Goal: Task Accomplishment & Management: Manage account settings

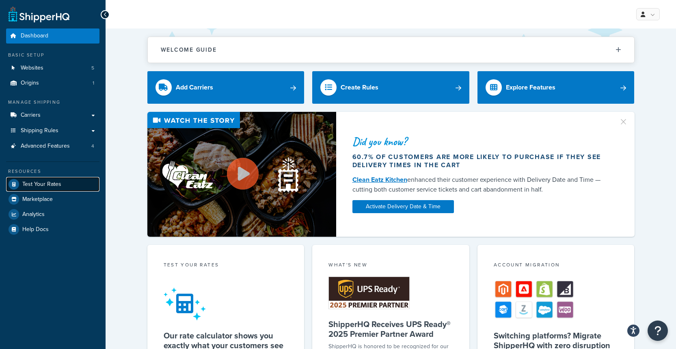
click at [31, 182] on span "Test Your Rates" at bounding box center [41, 184] width 39 height 7
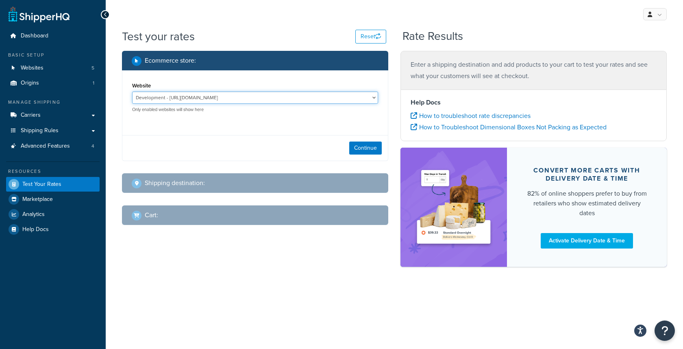
click at [347, 98] on select "Development - https://development-na01-makingcosmetics.demandware.net/s/makingc…" at bounding box center [255, 97] width 246 height 12
select select "153cf73bff43e4dd63175eaf5b47cffa"
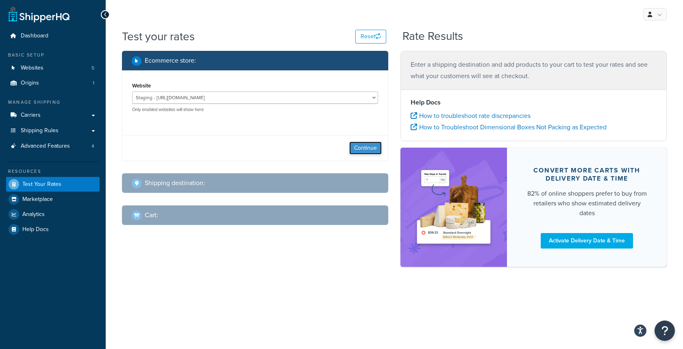
click at [364, 152] on button "Continue" at bounding box center [365, 147] width 33 height 13
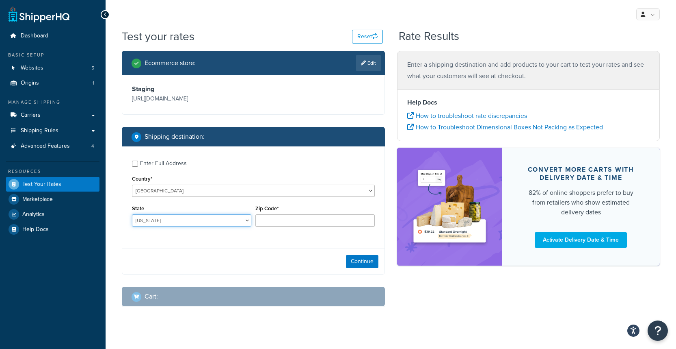
click at [171, 226] on select "Alabama Alaska American Samoa Arizona Arkansas Armed Forces Americas Armed Forc…" at bounding box center [191, 220] width 119 height 12
select select "CA"
click at [285, 226] on input "Zip Code*" at bounding box center [315, 220] width 119 height 12
type input "90005"
click at [358, 268] on button "Continue" at bounding box center [362, 261] width 33 height 13
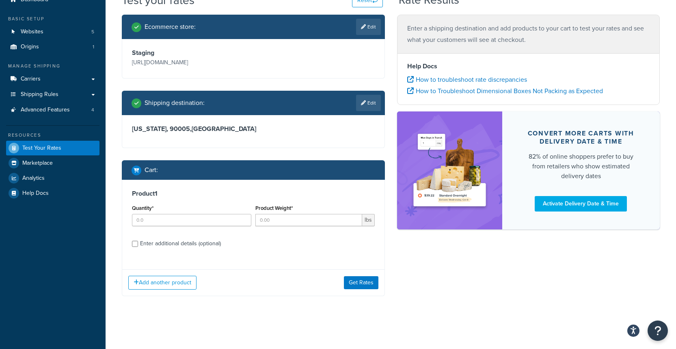
scroll to position [59, 0]
click at [301, 219] on input "Product Weight*" at bounding box center [309, 220] width 107 height 12
type input "3"
click at [182, 219] on input "Quantity*" at bounding box center [191, 220] width 119 height 12
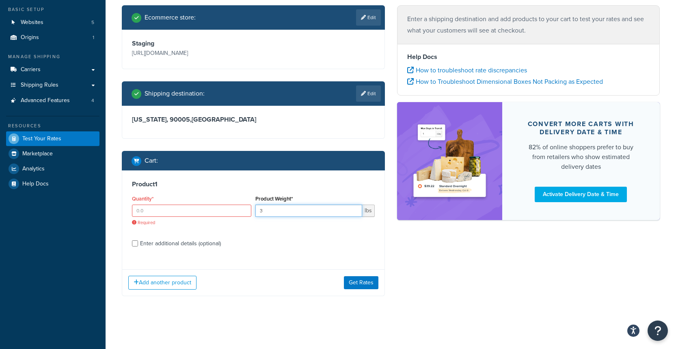
drag, startPoint x: 285, startPoint y: 220, endPoint x: 254, endPoint y: 219, distance: 30.9
click at [254, 219] on div "Product Weight* 3 lbs" at bounding box center [316, 208] width 124 height 30
click at [189, 217] on input "Quantity*" at bounding box center [191, 210] width 119 height 12
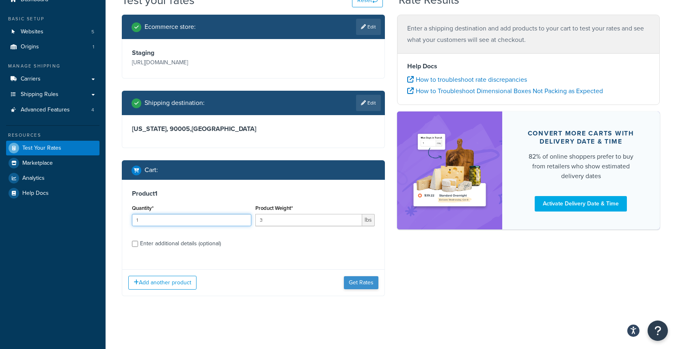
type input "1"
click at [349, 277] on button "Get Rates" at bounding box center [361, 282] width 35 height 13
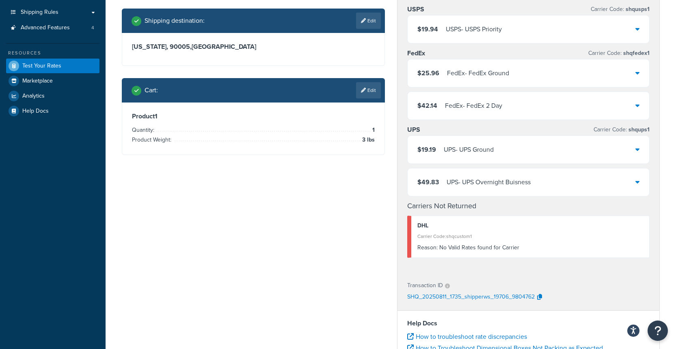
scroll to position [0, 0]
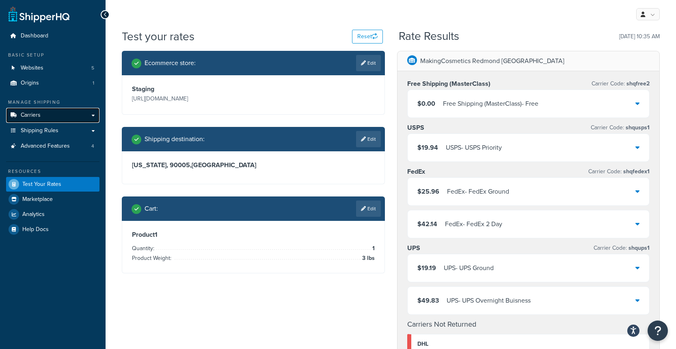
click at [51, 114] on link "Carriers" at bounding box center [52, 115] width 93 height 15
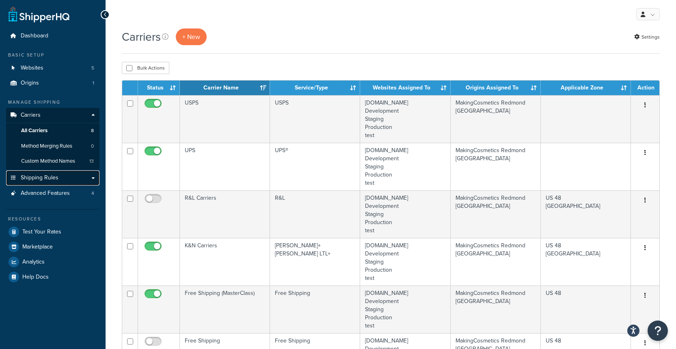
click at [43, 176] on span "Shipping Rules" at bounding box center [40, 177] width 38 height 7
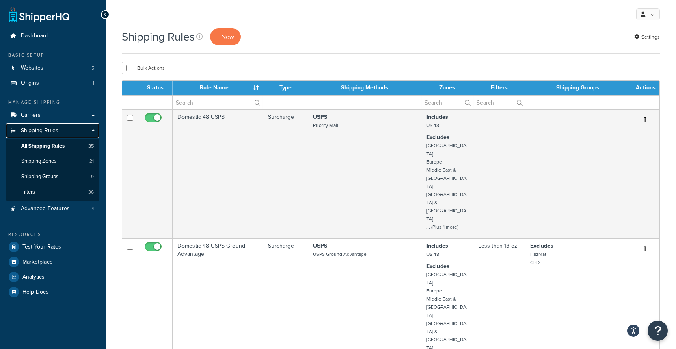
click at [44, 131] on span "Shipping Rules" at bounding box center [40, 130] width 38 height 7
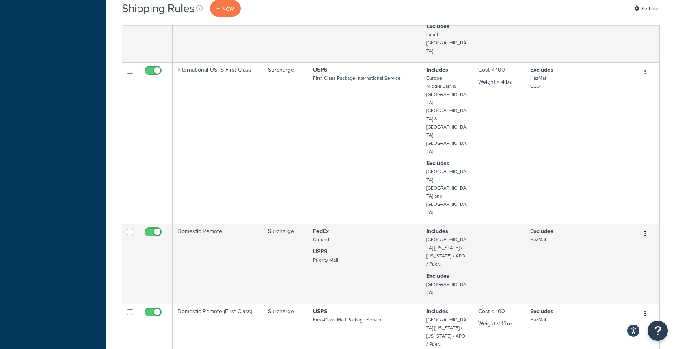
scroll to position [730, 0]
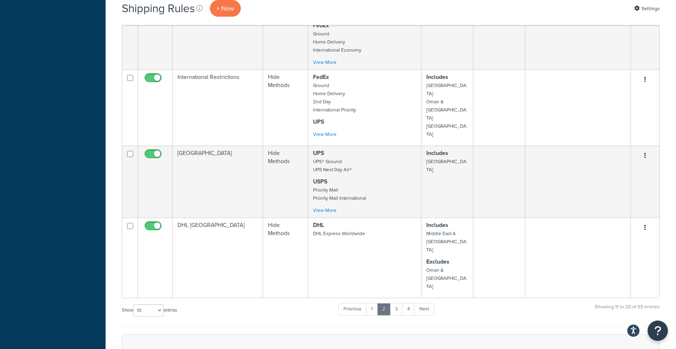
scroll to position [547, 0]
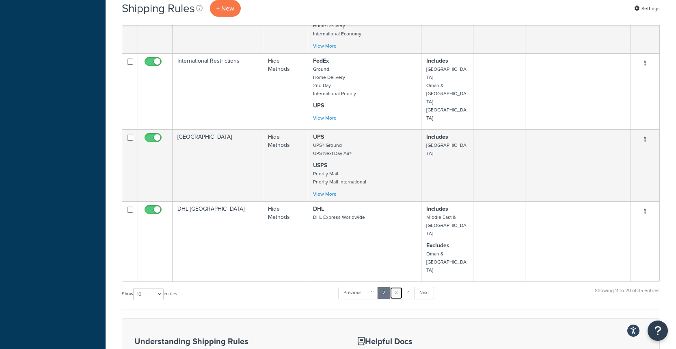
click at [398, 286] on link "3" at bounding box center [396, 292] width 13 height 12
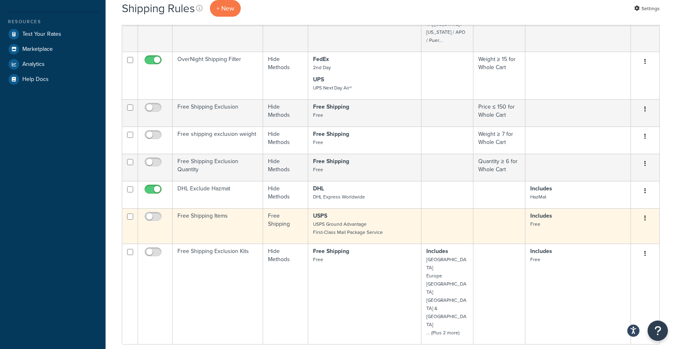
scroll to position [245, 0]
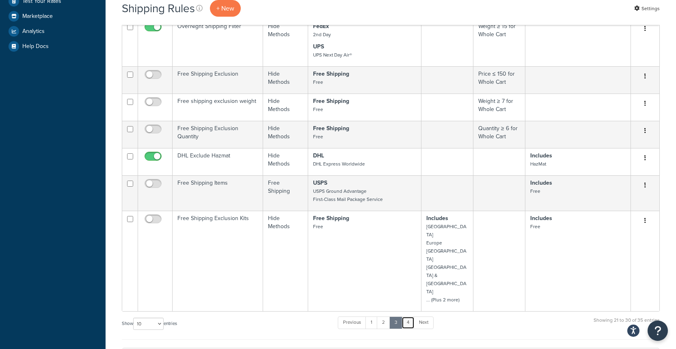
click at [411, 316] on link "4" at bounding box center [408, 322] width 13 height 12
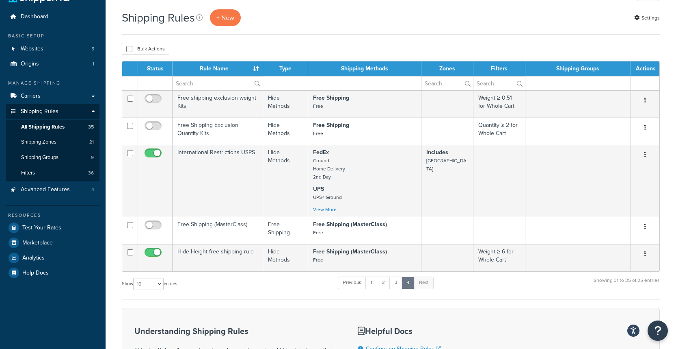
scroll to position [0, 0]
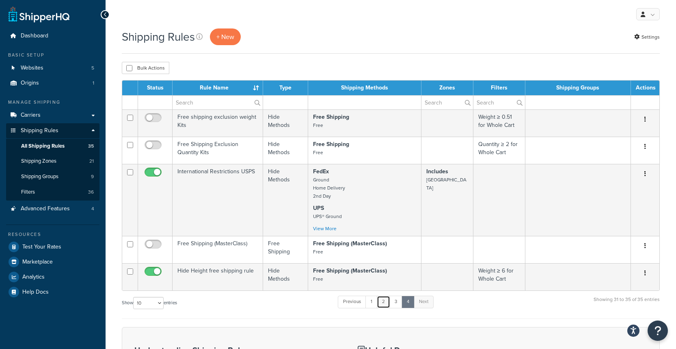
click at [383, 306] on link "2" at bounding box center [383, 301] width 13 height 12
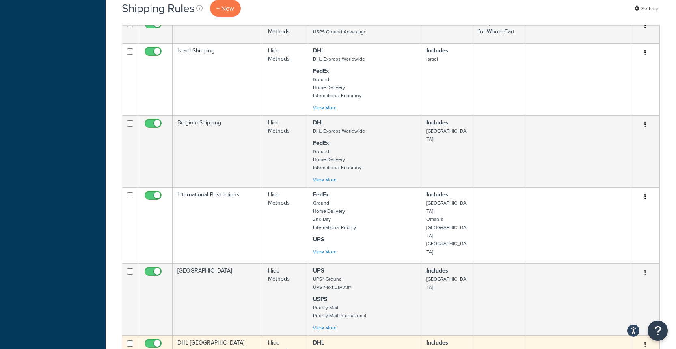
scroll to position [414, 0]
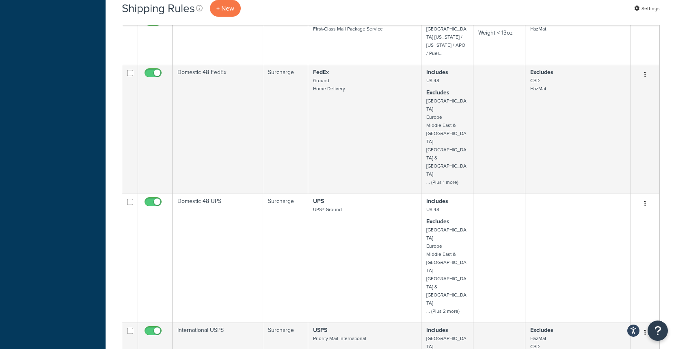
scroll to position [770, 0]
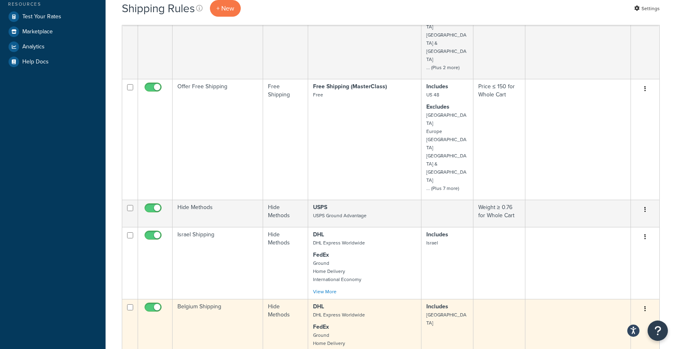
scroll to position [411, 0]
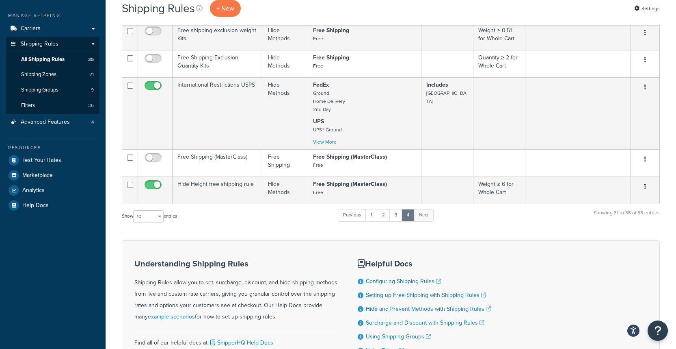
scroll to position [6, 0]
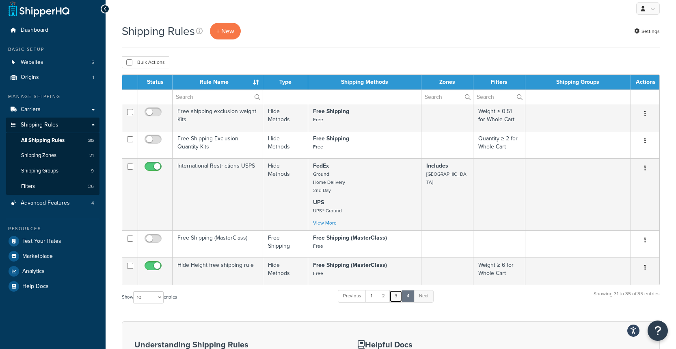
click at [402, 299] on link "3" at bounding box center [396, 296] width 13 height 12
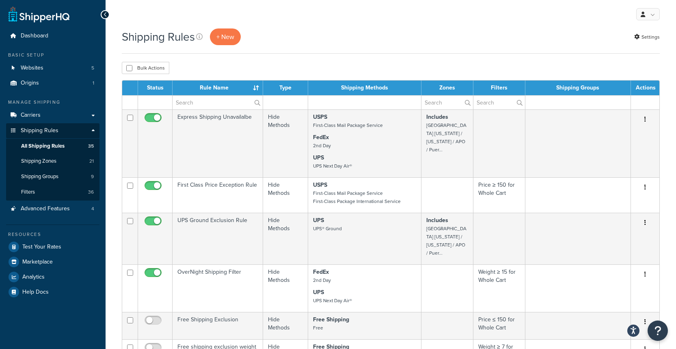
scroll to position [392, 0]
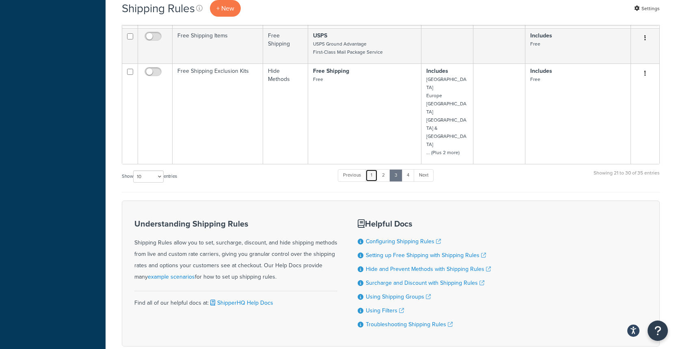
click at [373, 169] on link "1" at bounding box center [372, 175] width 12 height 12
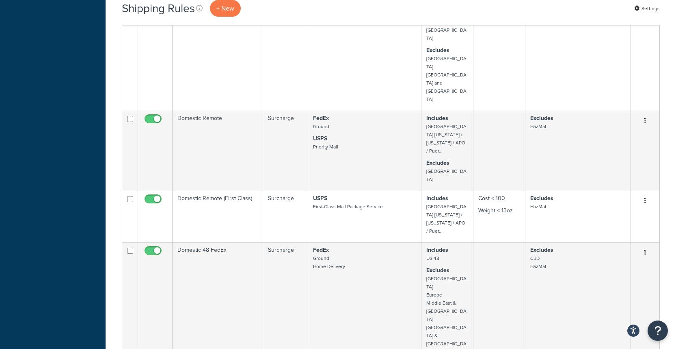
scroll to position [849, 0]
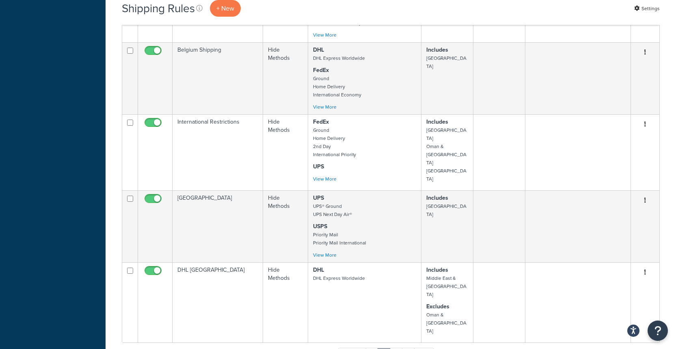
scroll to position [494, 0]
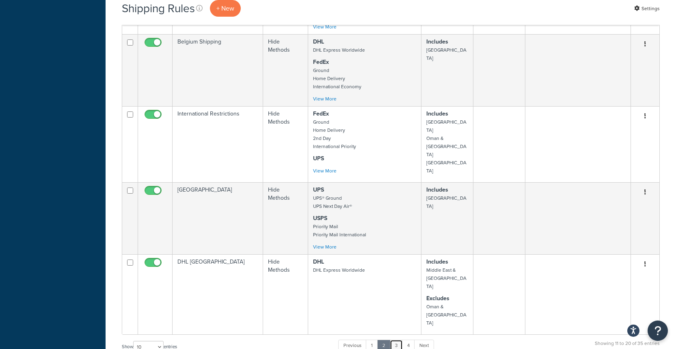
click at [399, 339] on link "3" at bounding box center [396, 345] width 13 height 12
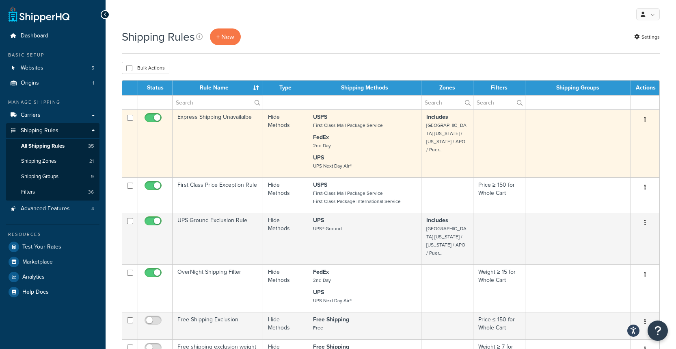
scroll to position [166, 0]
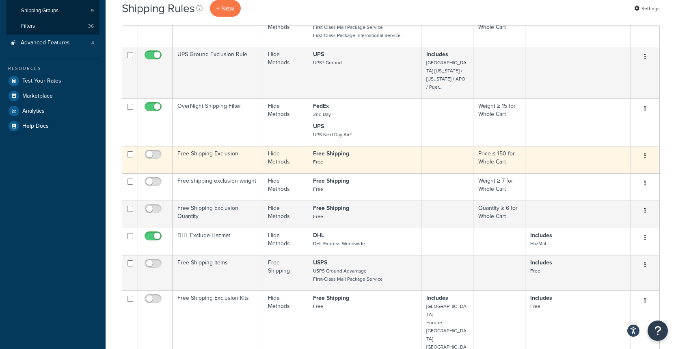
click at [221, 146] on td "Free Shipping Exclusion" at bounding box center [218, 159] width 91 height 27
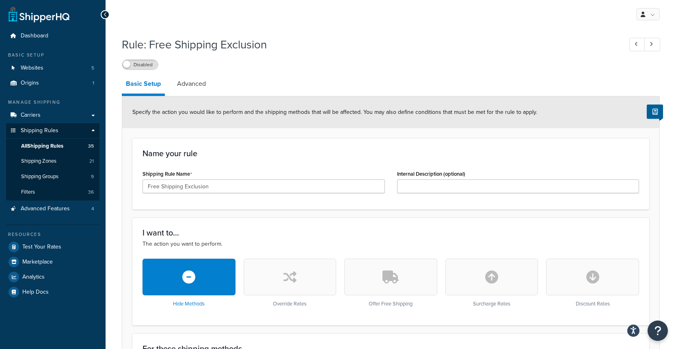
click at [105, 17] on icon at bounding box center [106, 15] width 4 height 6
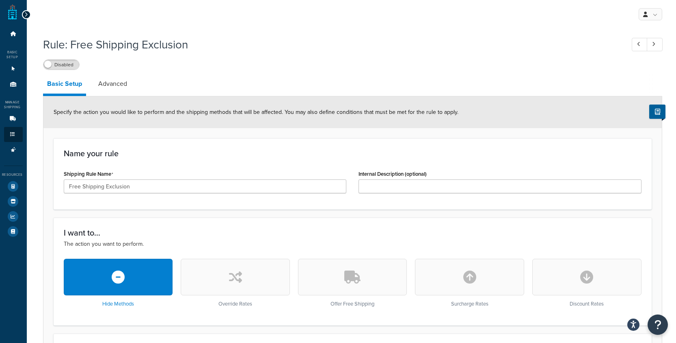
click at [29, 14] on div at bounding box center [26, 14] width 9 height 9
click at [25, 15] on icon at bounding box center [26, 15] width 4 height 6
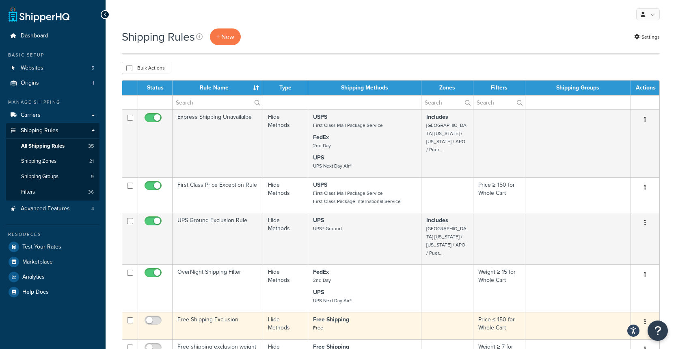
scroll to position [288, 0]
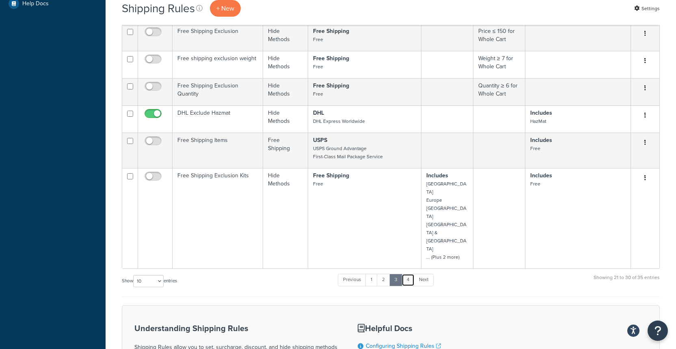
click at [412, 273] on link "4" at bounding box center [408, 279] width 13 height 12
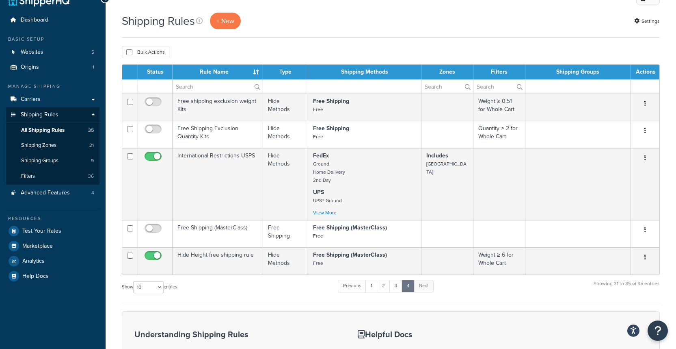
scroll to position [8, 0]
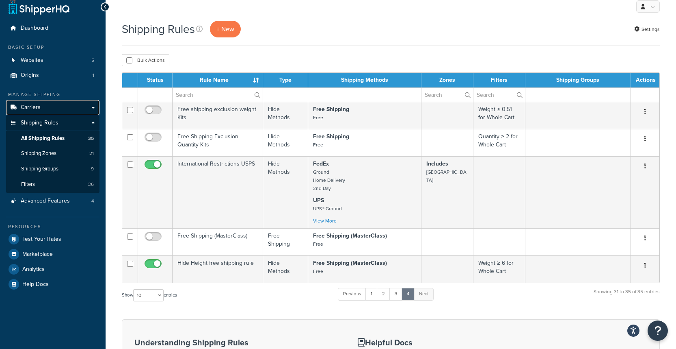
click at [34, 108] on span "Carriers" at bounding box center [31, 107] width 20 height 7
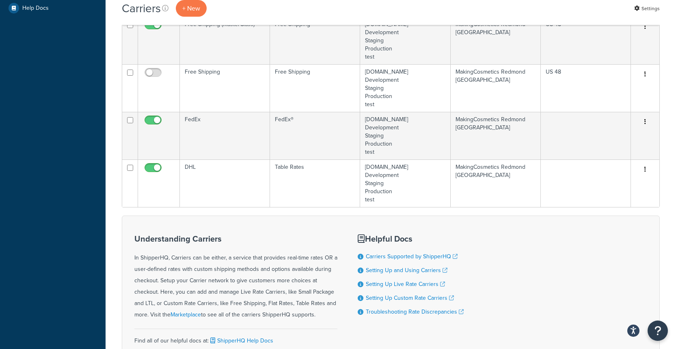
scroll to position [186, 0]
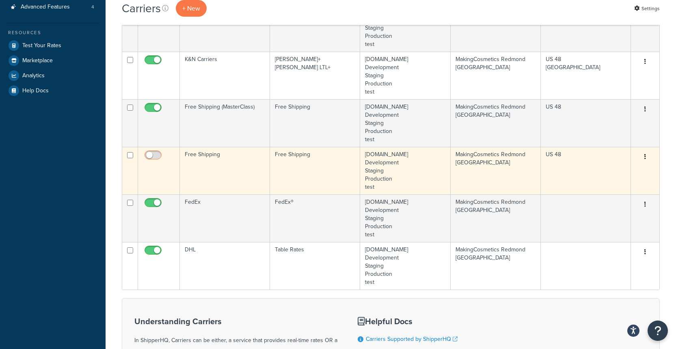
click at [151, 156] on input "checkbox" at bounding box center [154, 157] width 22 height 10
checkbox input "true"
click at [221, 155] on td "Free Shipping" at bounding box center [225, 171] width 90 height 48
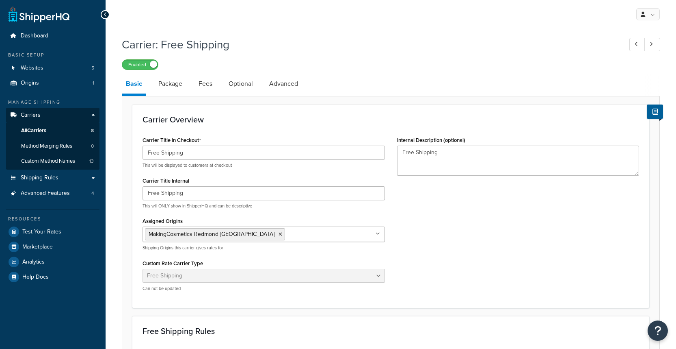
select select "free"
click at [166, 88] on link "Package" at bounding box center [170, 84] width 32 height 20
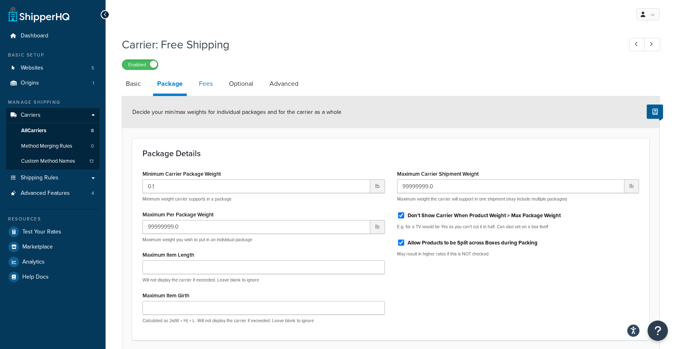
click at [207, 84] on link "Fees" at bounding box center [206, 84] width 22 height 20
select select "AFTER"
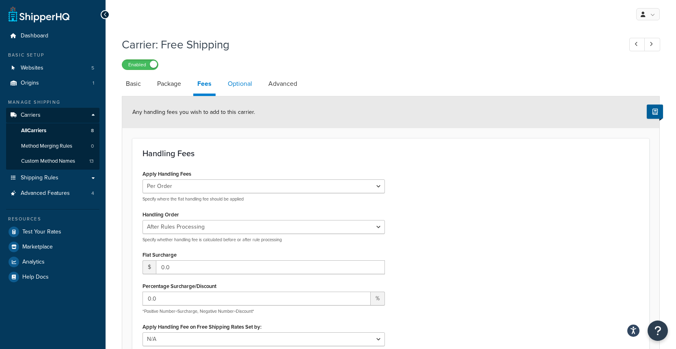
click at [246, 84] on link "Optional" at bounding box center [240, 84] width 33 height 20
select select "164673"
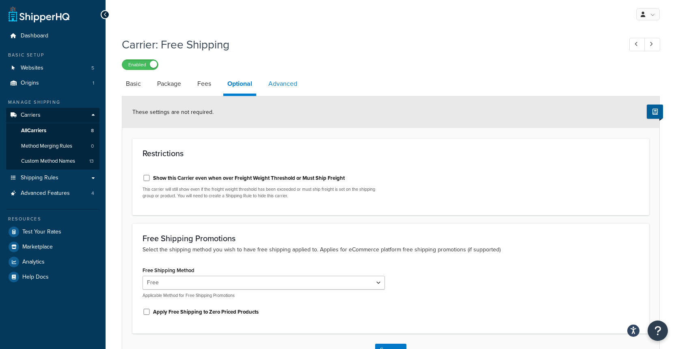
click at [295, 85] on link "Advanced" at bounding box center [283, 84] width 37 height 20
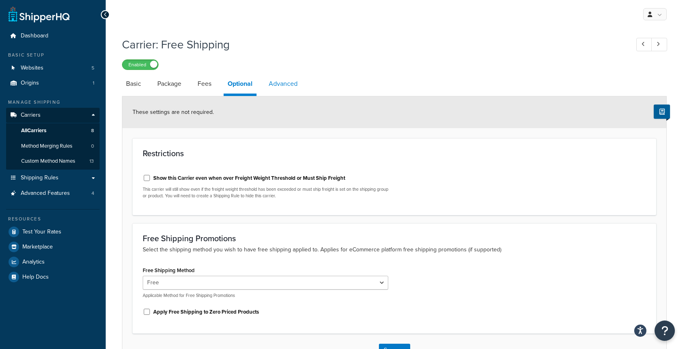
select select "false"
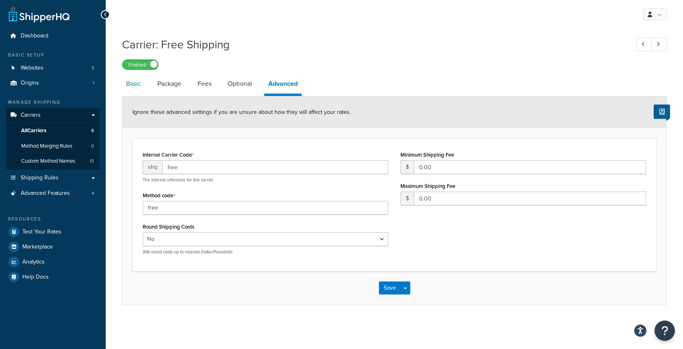
click at [141, 89] on link "Basic" at bounding box center [133, 84] width 23 height 20
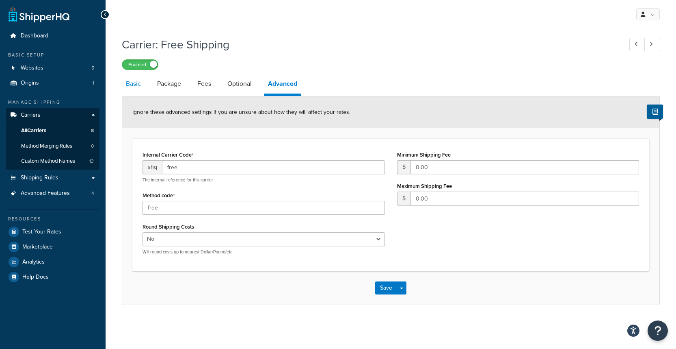
select select "free"
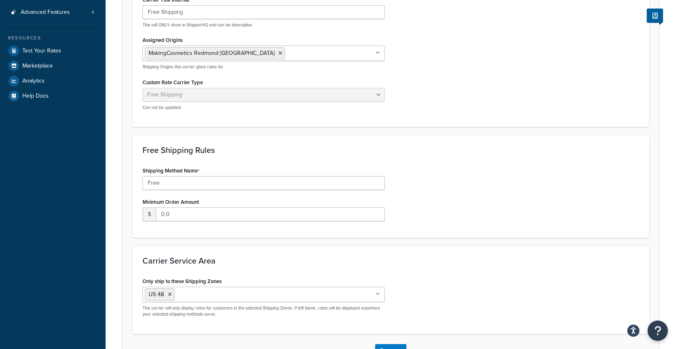
scroll to position [240, 0]
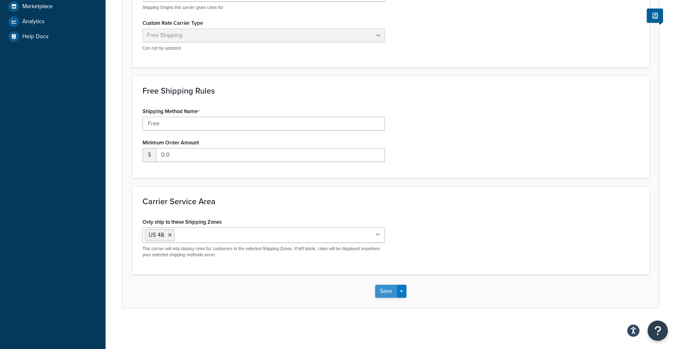
click at [382, 296] on button "Save" at bounding box center [386, 290] width 22 height 13
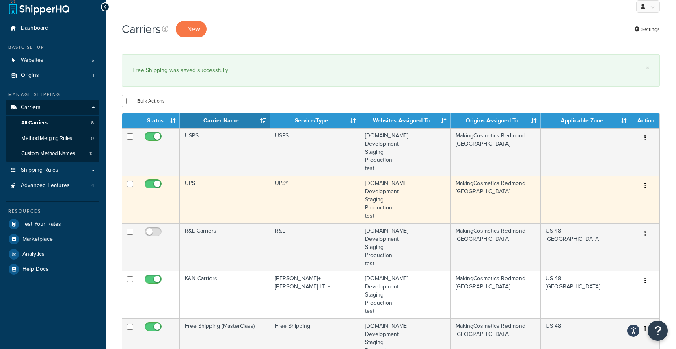
scroll to position [17, 0]
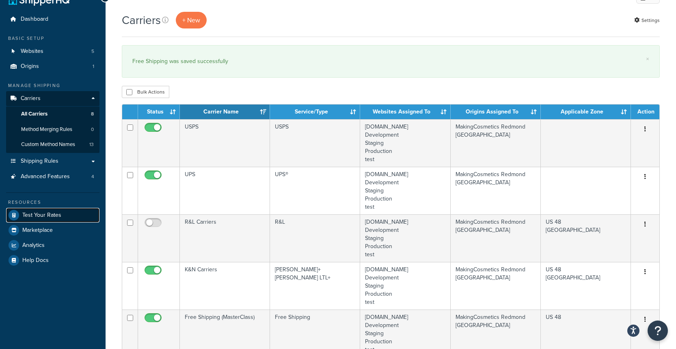
click at [21, 215] on link "Test Your Rates" at bounding box center [52, 215] width 93 height 15
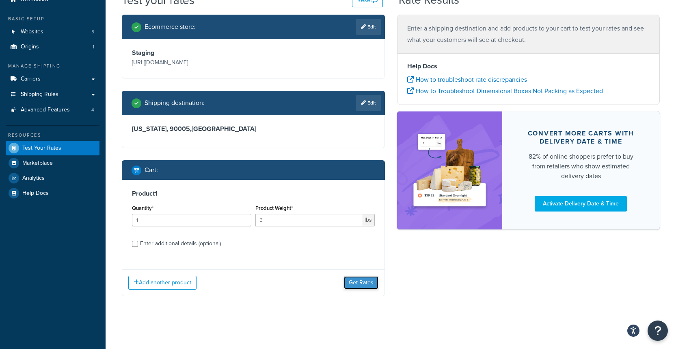
click at [366, 282] on button "Get Rates" at bounding box center [361, 282] width 35 height 13
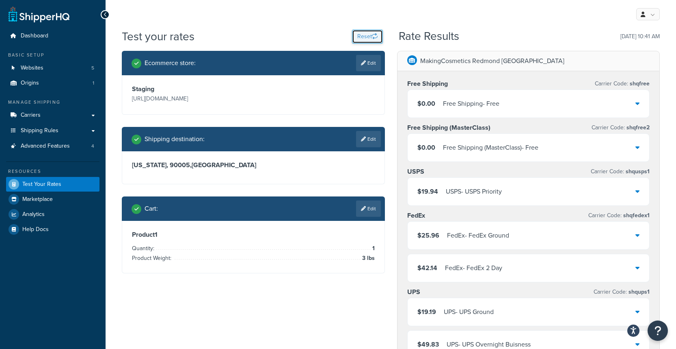
click at [369, 41] on button "Reset" at bounding box center [367, 37] width 31 height 14
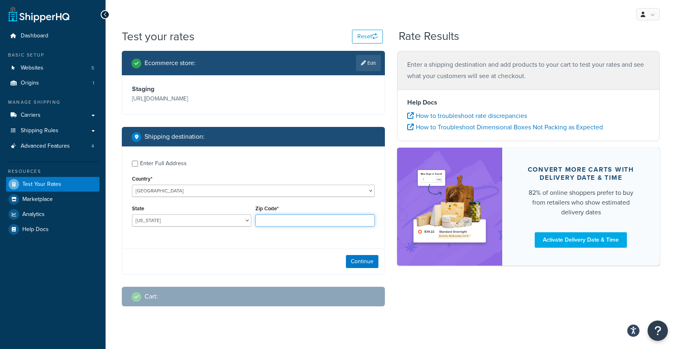
click at [303, 226] on input "Zip Code*" at bounding box center [315, 220] width 119 height 12
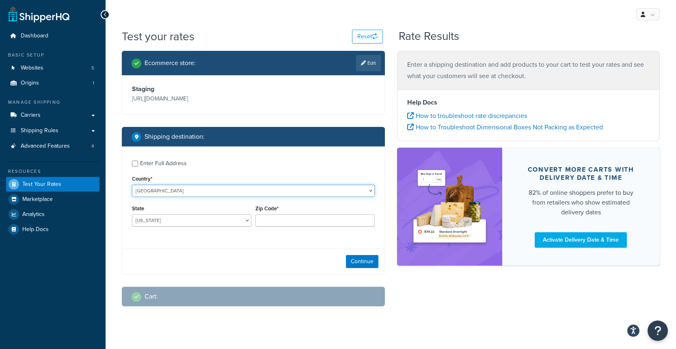
click at [197, 197] on select "United States United Kingdom Afghanistan Åland Islands Albania Algeria American…" at bounding box center [253, 190] width 243 height 12
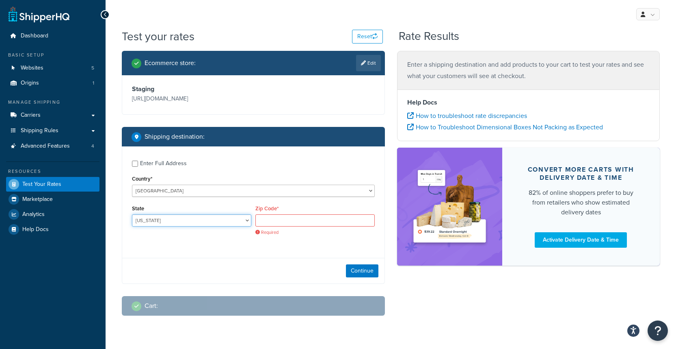
click at [156, 226] on select "Alabama Alaska American Samoa Arizona Arkansas Armed Forces Americas Armed Forc…" at bounding box center [191, 220] width 119 height 12
select select "CA"
click at [264, 226] on input "Zip Code*" at bounding box center [315, 220] width 119 height 12
type input "90005"
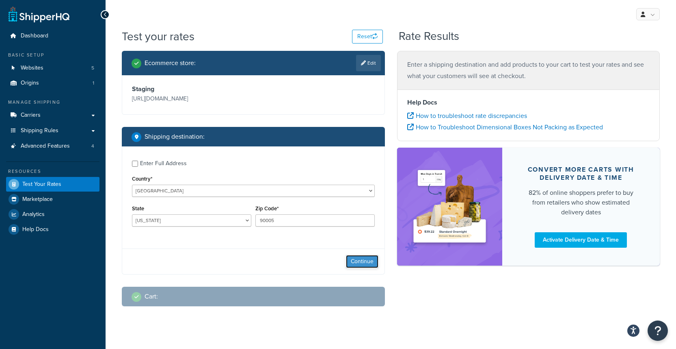
click at [357, 268] on button "Continue" at bounding box center [362, 261] width 33 height 13
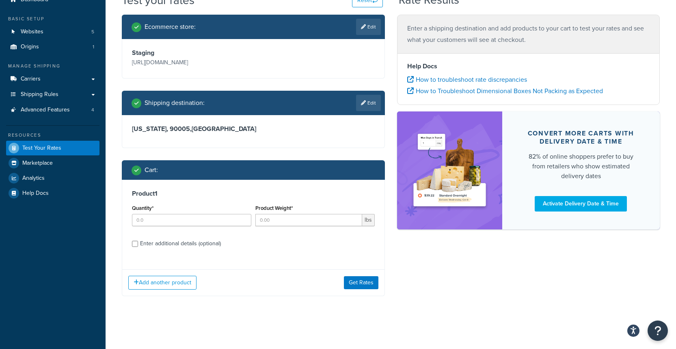
scroll to position [59, 0]
click at [282, 222] on input "Product Weight*" at bounding box center [309, 220] width 107 height 12
type input "3"
click at [185, 224] on input "Quantity*" at bounding box center [191, 220] width 119 height 12
type input "1"
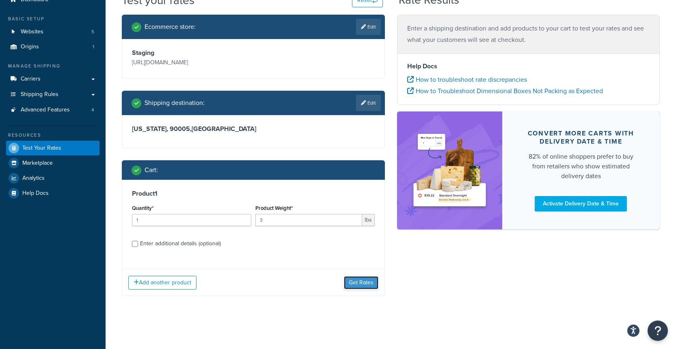
click at [352, 281] on button "Get Rates" at bounding box center [361, 282] width 35 height 13
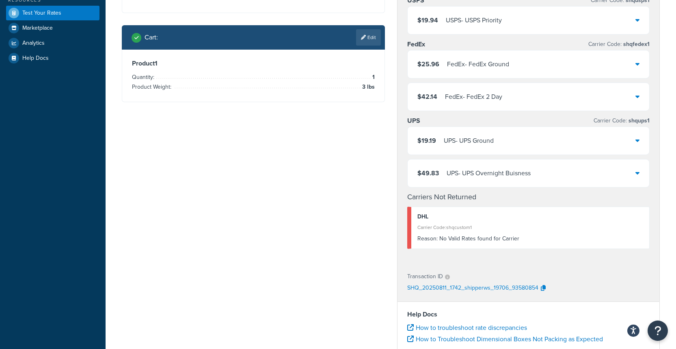
scroll to position [0, 0]
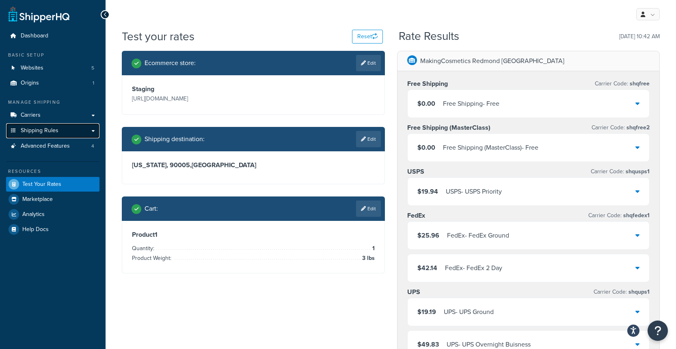
click at [55, 131] on span "Shipping Rules" at bounding box center [40, 130] width 38 height 7
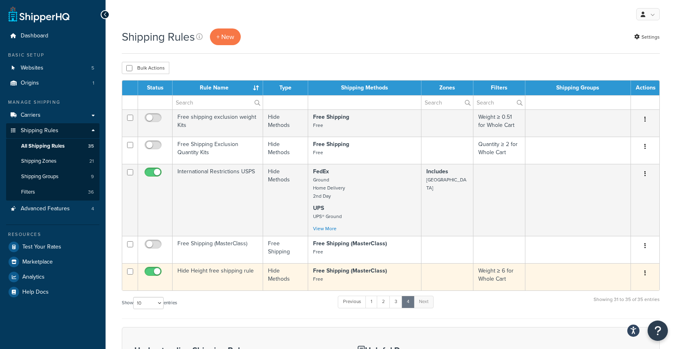
click at [227, 272] on td "Hide Height free shipping rule" at bounding box center [218, 276] width 91 height 27
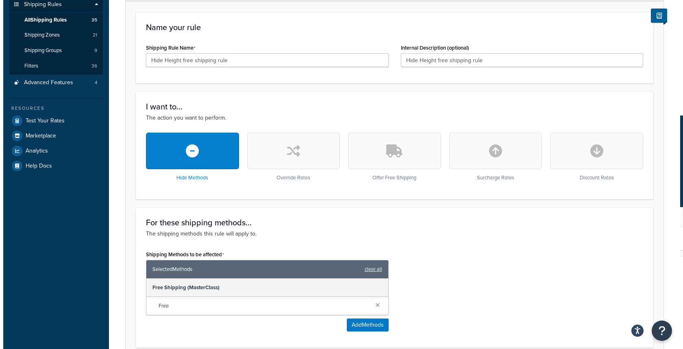
scroll to position [172, 0]
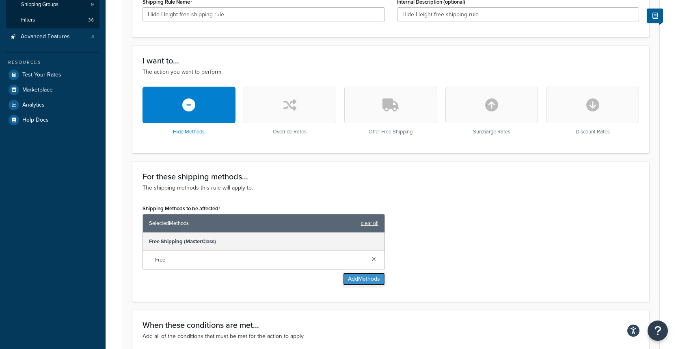
click at [369, 277] on button "Add Methods" at bounding box center [364, 278] width 42 height 13
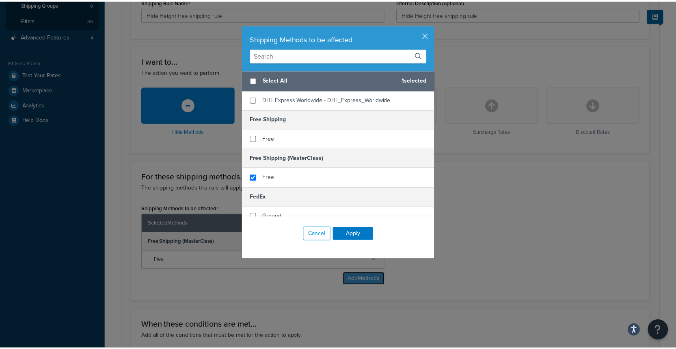
scroll to position [14, 0]
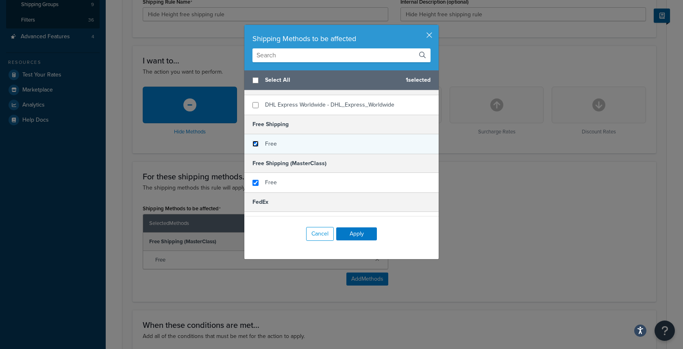
click at [254, 143] on input "checkbox" at bounding box center [255, 144] width 6 height 6
checkbox input "true"
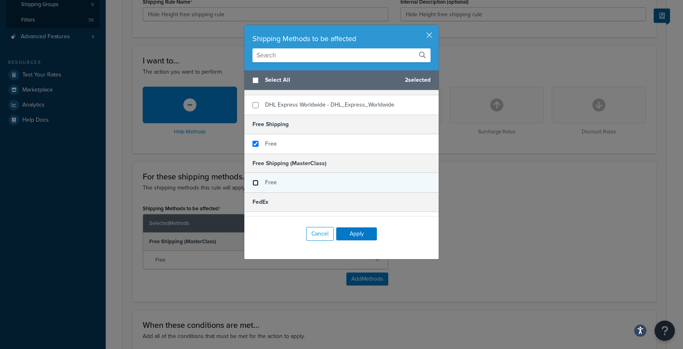
click at [252, 183] on input "checkbox" at bounding box center [255, 183] width 6 height 6
checkbox input "false"
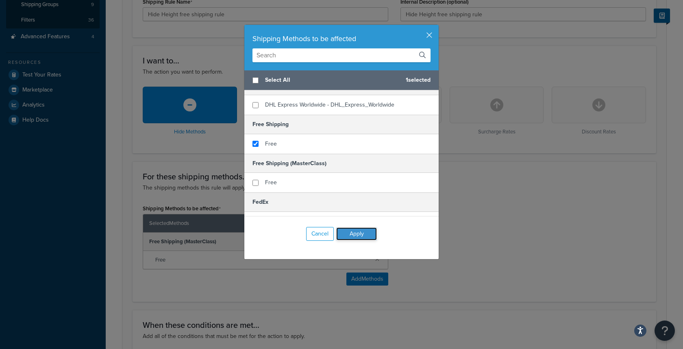
click at [357, 235] on button "Apply" at bounding box center [356, 233] width 41 height 13
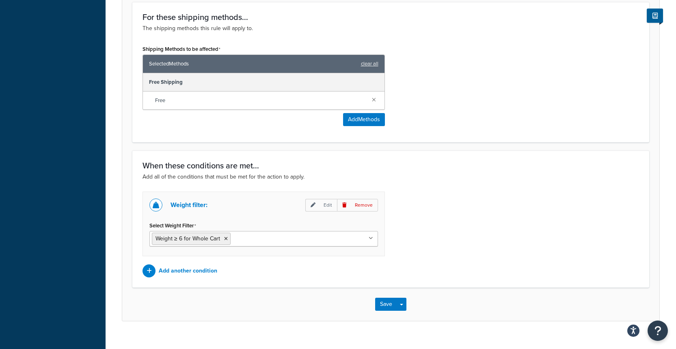
scroll to position [345, 0]
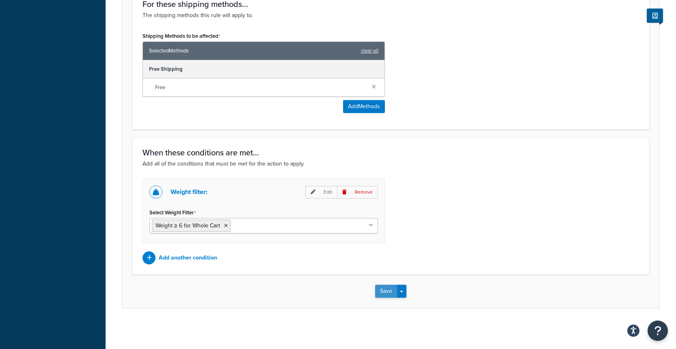
click at [384, 288] on button "Save" at bounding box center [386, 290] width 22 height 13
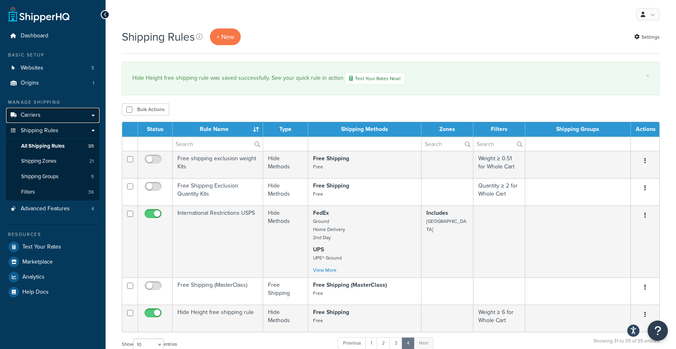
click at [39, 114] on span "Carriers" at bounding box center [31, 115] width 20 height 7
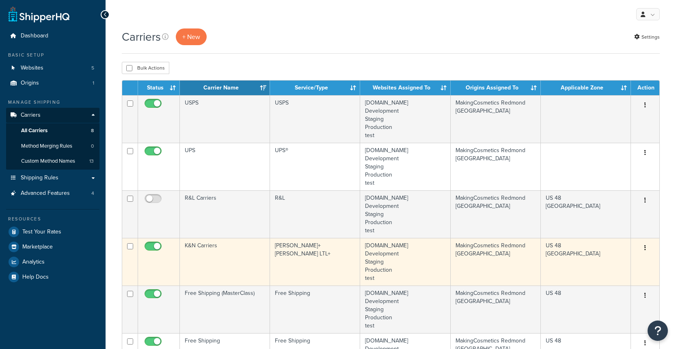
scroll to position [76, 0]
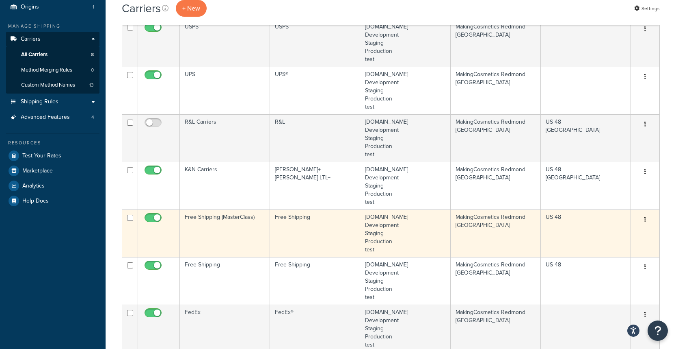
click at [221, 230] on td "Free Shipping (MasterClass)" at bounding box center [225, 233] width 90 height 48
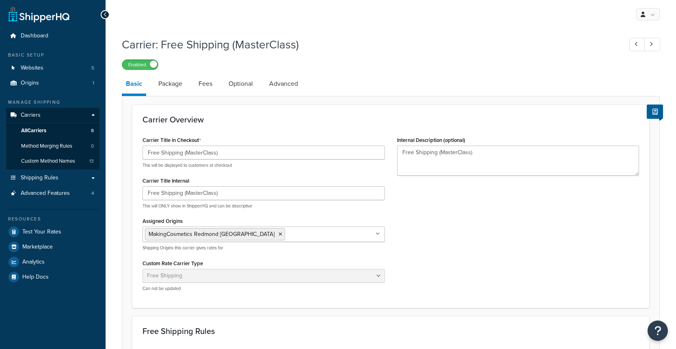
select select "free"
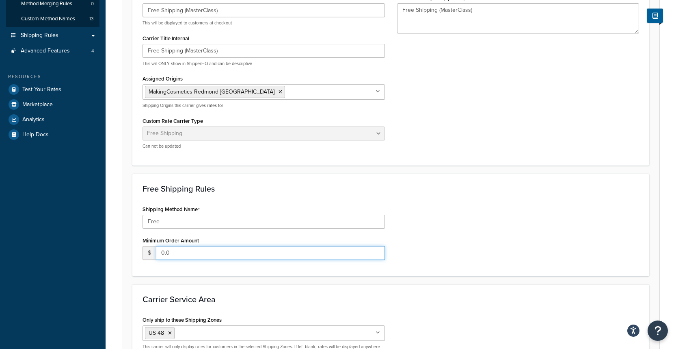
drag, startPoint x: 193, startPoint y: 252, endPoint x: 140, endPoint y: 241, distance: 54.7
click at [140, 241] on div "Shipping Method Name Free Minimum Order Amount $ 0.0" at bounding box center [264, 234] width 255 height 63
click at [212, 267] on div "Free Shipping Rules Shipping Method Name Free Minimum Order Amount $ 0.0" at bounding box center [390, 224] width 517 height 102
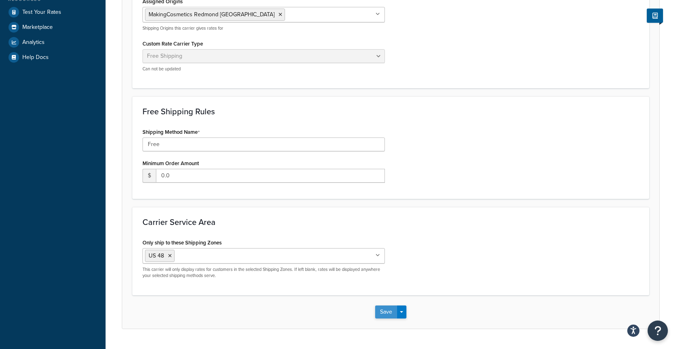
click at [389, 313] on button "Save" at bounding box center [386, 311] width 22 height 13
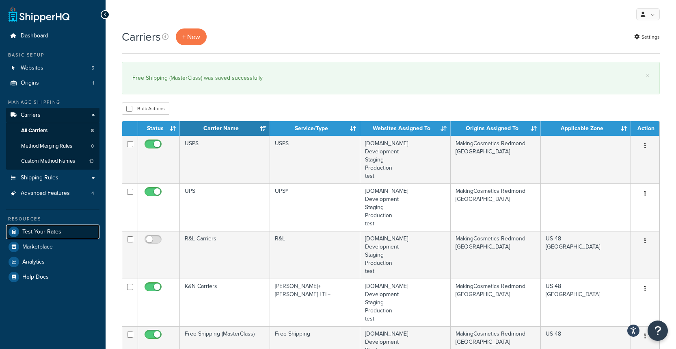
click at [29, 231] on span "Test Your Rates" at bounding box center [41, 231] width 39 height 7
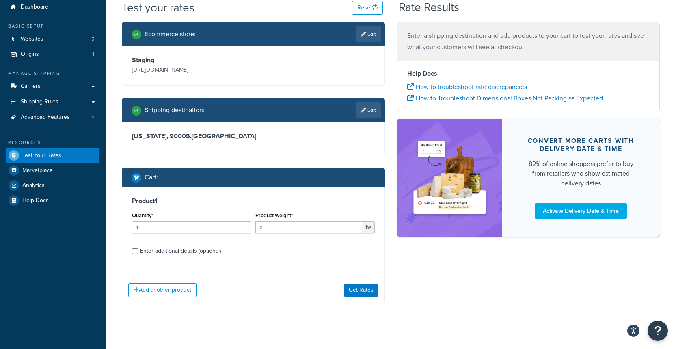
scroll to position [59, 0]
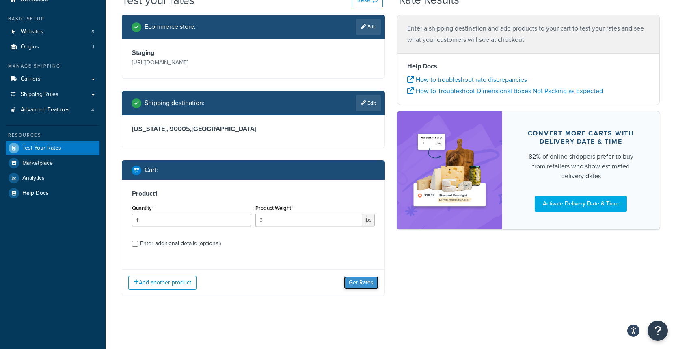
click at [362, 281] on button "Get Rates" at bounding box center [361, 282] width 35 height 13
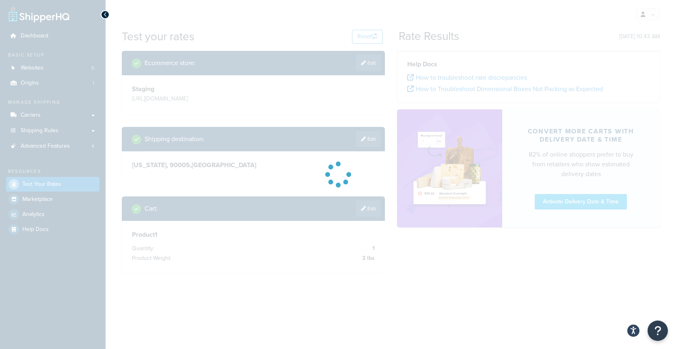
scroll to position [0, 0]
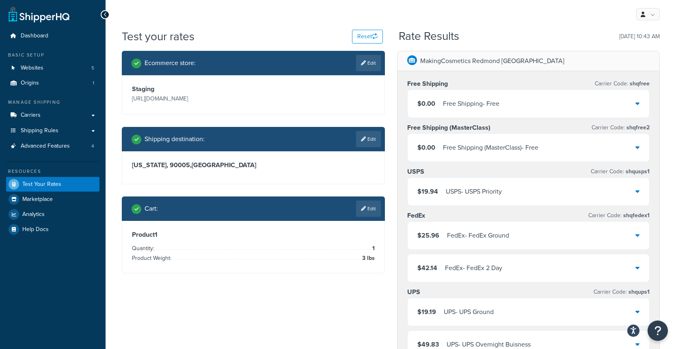
click at [637, 106] on icon at bounding box center [638, 103] width 4 height 7
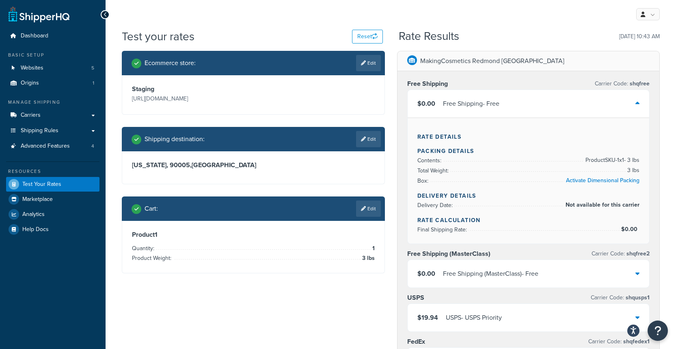
click at [637, 106] on icon at bounding box center [638, 103] width 4 height 7
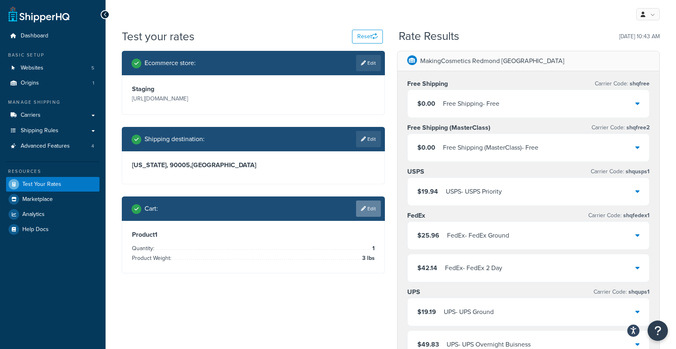
click at [375, 217] on link "Edit" at bounding box center [368, 208] width 25 height 16
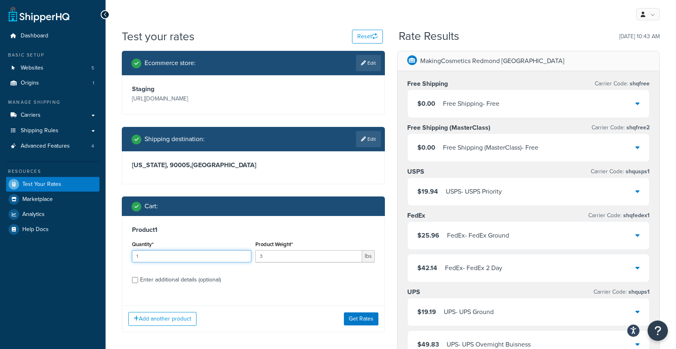
drag, startPoint x: 161, startPoint y: 277, endPoint x: 105, endPoint y: 273, distance: 56.2
click at [105, 273] on div "Dashboard Basic Setup Websites 5 Origins 1 Manage Shipping Carriers Carriers Al…" at bounding box center [338, 348] width 676 height 697
type input "4"
type input "8"
drag, startPoint x: 287, startPoint y: 278, endPoint x: 214, endPoint y: 270, distance: 73.9
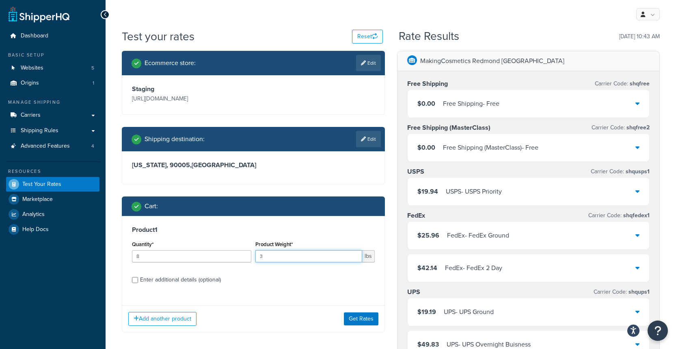
click at [214, 268] on div "Quantity* 8 Product Weight* 3 lbs" at bounding box center [253, 254] width 247 height 30
type input "0"
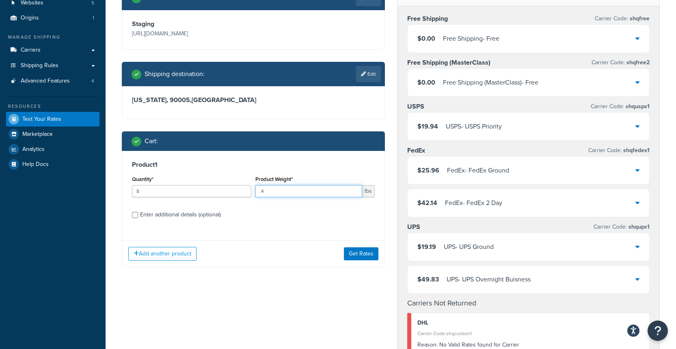
scroll to position [86, 0]
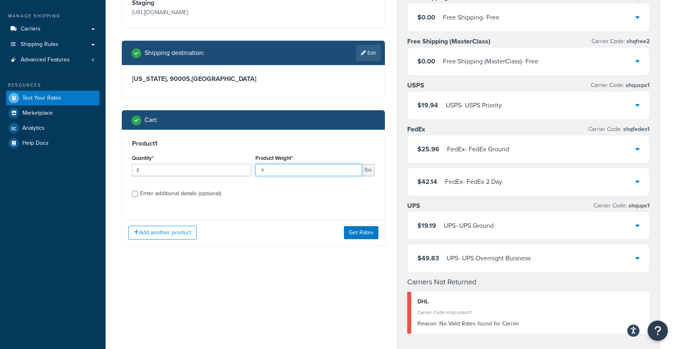
type input ".4"
click at [135, 199] on div "Enter additional details (optional)" at bounding box center [253, 192] width 243 height 13
click at [136, 197] on input "Enter additional details (optional)" at bounding box center [135, 194] width 6 height 6
checkbox input "true"
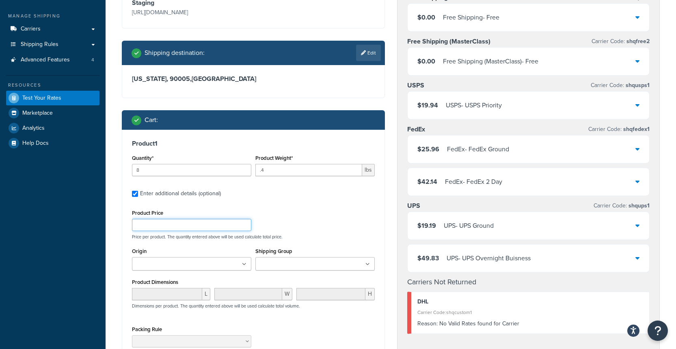
click at [154, 231] on input "Product Price" at bounding box center [191, 225] width 119 height 12
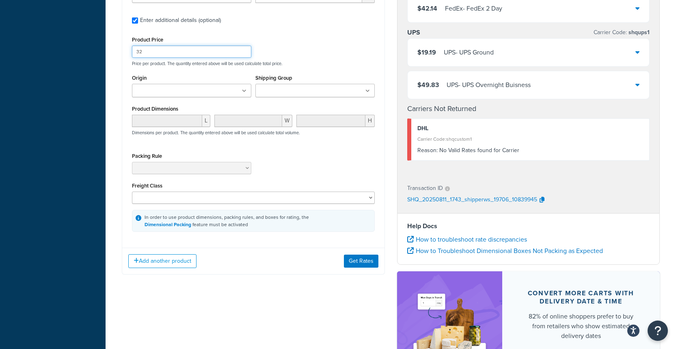
scroll to position [259, 0]
type input "32"
click at [370, 267] on button "Get Rates" at bounding box center [361, 260] width 35 height 13
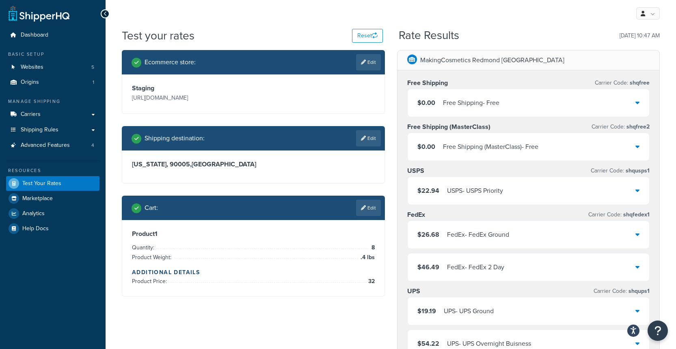
scroll to position [0, 0]
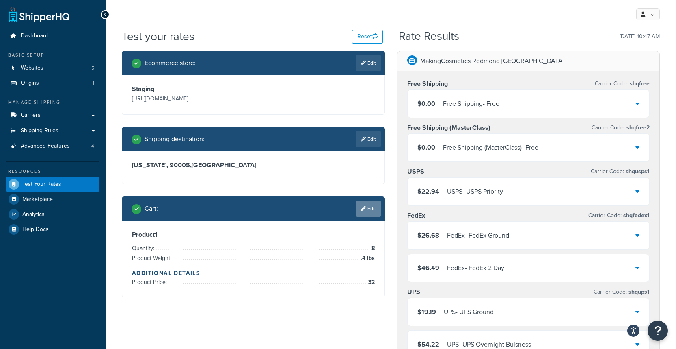
click at [379, 217] on link "Edit" at bounding box center [368, 208] width 25 height 16
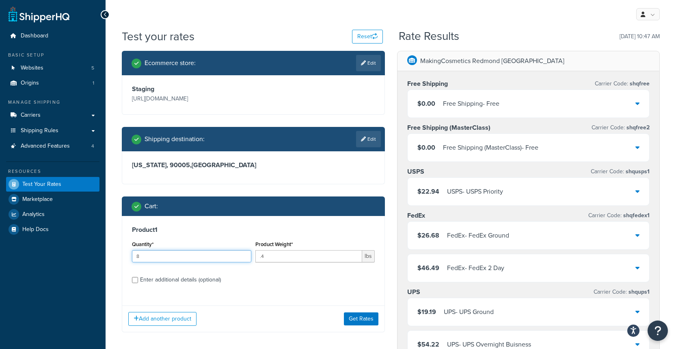
drag, startPoint x: 208, startPoint y: 279, endPoint x: 80, endPoint y: 269, distance: 128.4
click at [80, 269] on div "Dashboard Basic Setup Websites 5 Origins 1 Manage Shipping Carriers Carriers Al…" at bounding box center [338, 348] width 676 height 697
type input "1"
click at [308, 262] on input ".4" at bounding box center [309, 256] width 107 height 12
type input ".4"
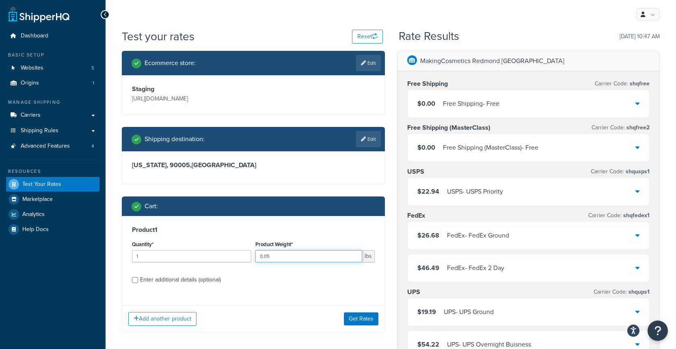
scroll to position [76, 0]
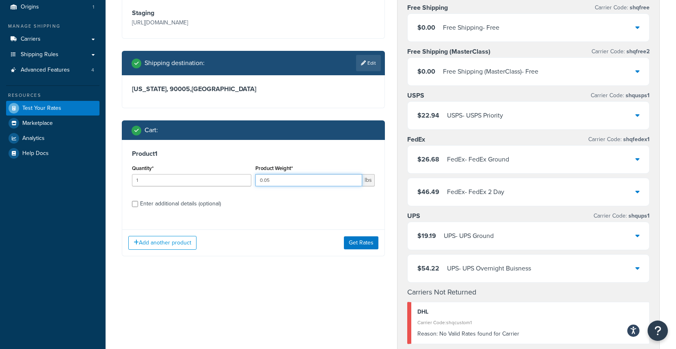
type input "0.05"
click at [134, 207] on input "Enter additional details (optional)" at bounding box center [135, 204] width 6 height 6
checkbox input "true"
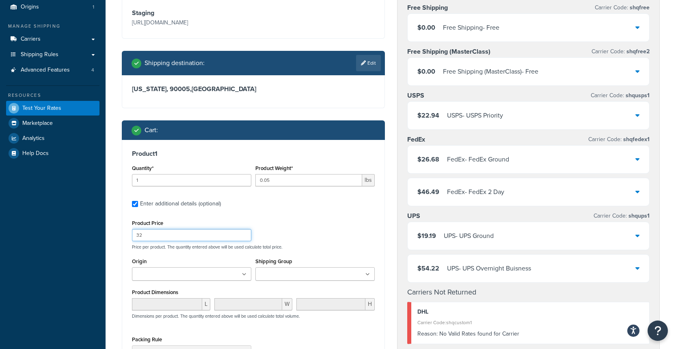
drag, startPoint x: 163, startPoint y: 254, endPoint x: 117, endPoint y: 252, distance: 46.0
click at [117, 252] on div "Ecommerce store : Edit Staging https://staging-na01-makingcosmetics.demandware.…" at bounding box center [253, 222] width 275 height 495
type input "4"
click at [319, 249] on div "Product Price 4 Price per product. The quantity entered above will be used calc…" at bounding box center [253, 233] width 247 height 32
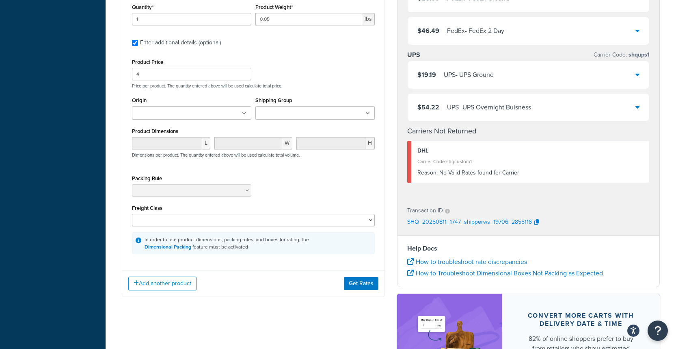
scroll to position [327, 0]
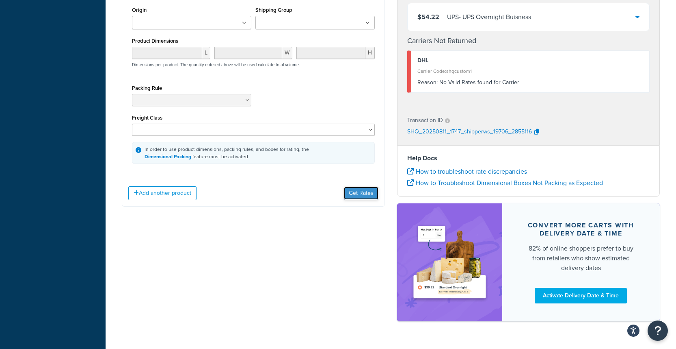
click at [357, 199] on button "Get Rates" at bounding box center [361, 192] width 35 height 13
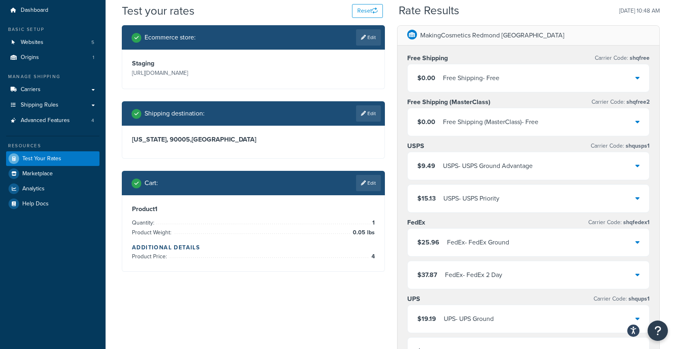
scroll to position [16, 0]
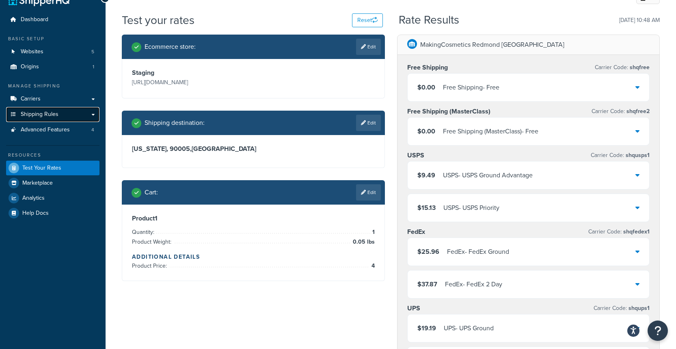
click at [50, 119] on link "Shipping Rules" at bounding box center [52, 114] width 93 height 15
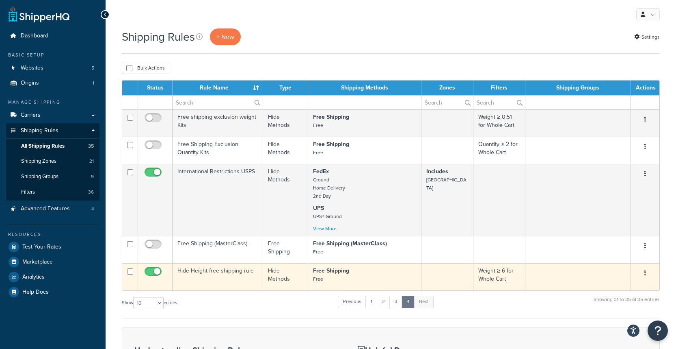
click at [216, 275] on td "Hide Height free shipping rule" at bounding box center [218, 276] width 91 height 27
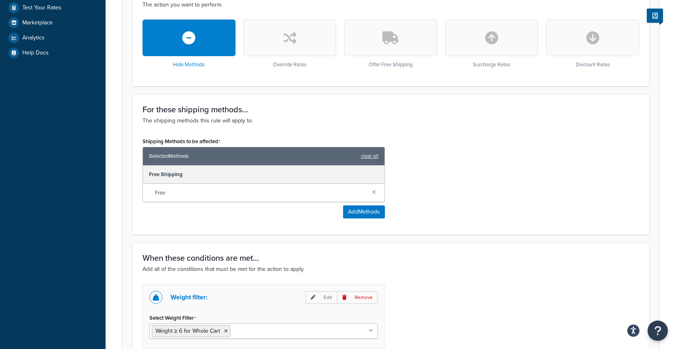
scroll to position [316, 0]
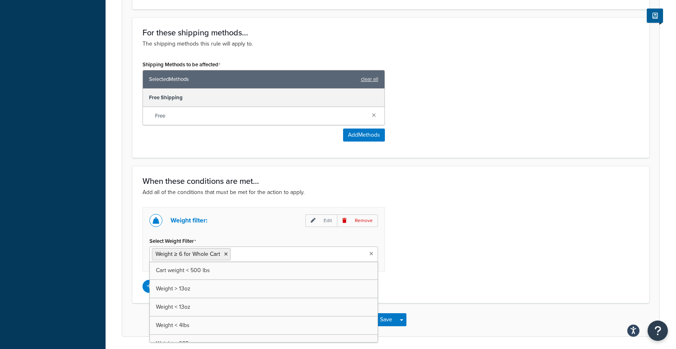
click at [280, 256] on input "Select Weight Filter" at bounding box center [269, 253] width 72 height 9
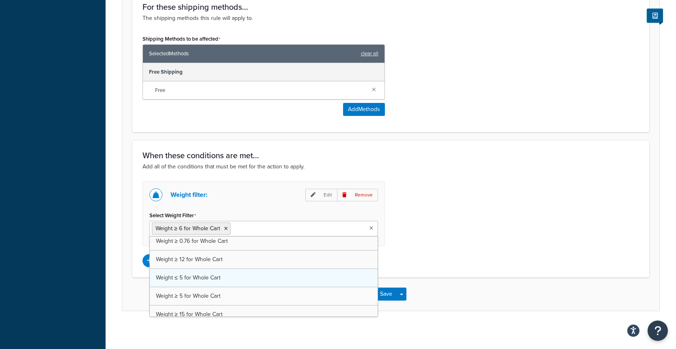
scroll to position [244, 0]
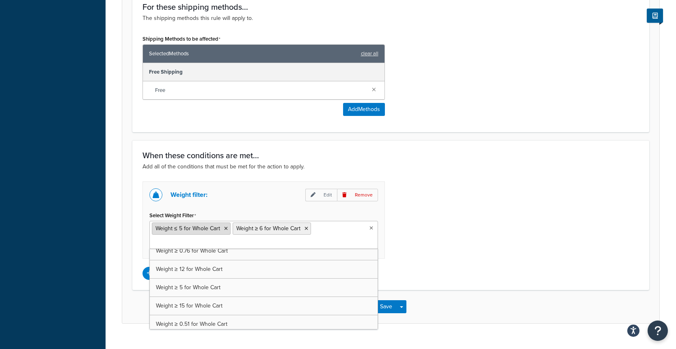
click at [226, 228] on icon at bounding box center [226, 228] width 4 height 5
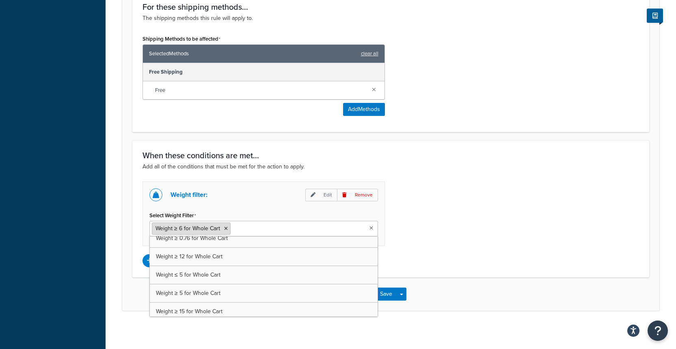
click at [225, 230] on icon at bounding box center [226, 228] width 4 height 5
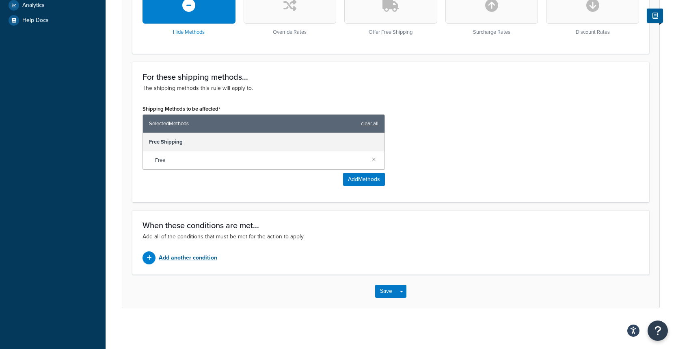
click at [190, 262] on p "Add another condition" at bounding box center [188, 257] width 59 height 11
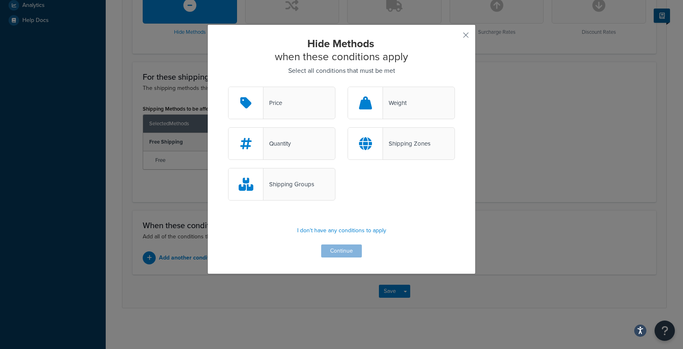
click at [385, 106] on div "Weight" at bounding box center [395, 102] width 24 height 11
click at [0, 0] on input "Weight" at bounding box center [0, 0] width 0 height 0
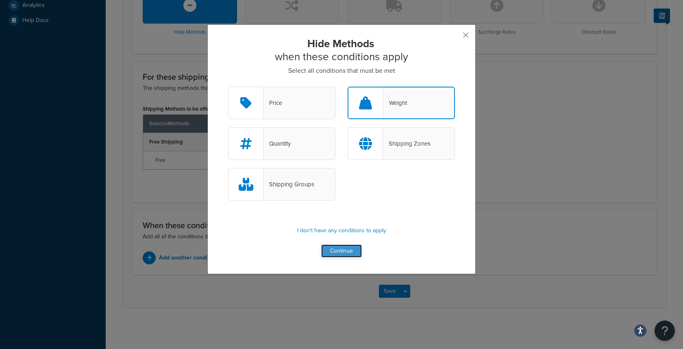
click at [345, 251] on button "Continue" at bounding box center [341, 250] width 41 height 13
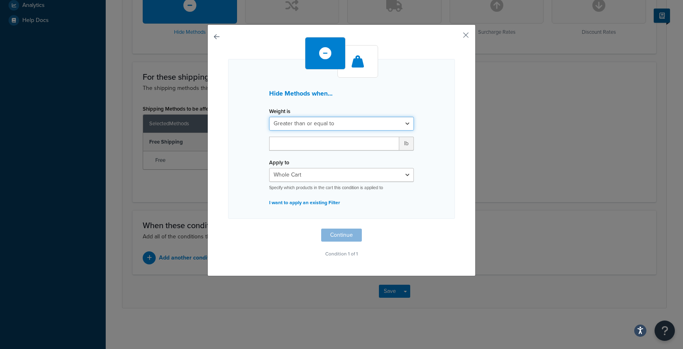
click at [318, 120] on select "Greater than or equal to Between or equal to Less than or equal to" at bounding box center [341, 124] width 145 height 14
select select "UNDER"
click at [316, 145] on input "number" at bounding box center [334, 144] width 130 height 14
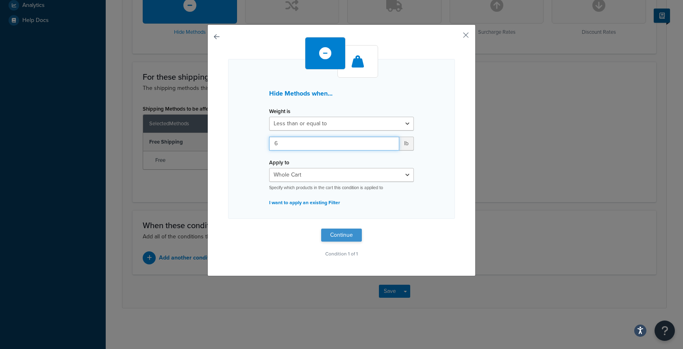
type input "6"
click at [340, 240] on button "Continue" at bounding box center [341, 234] width 41 height 13
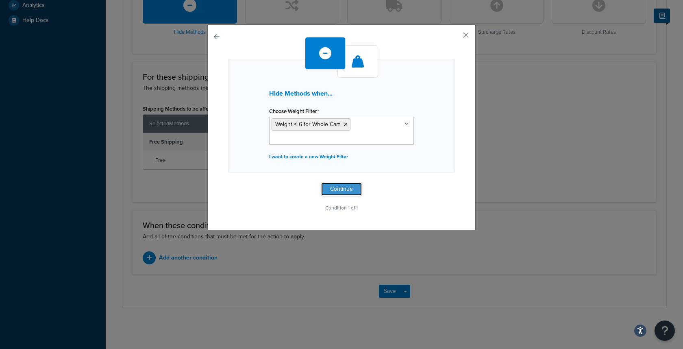
click at [341, 194] on button "Continue" at bounding box center [341, 188] width 41 height 13
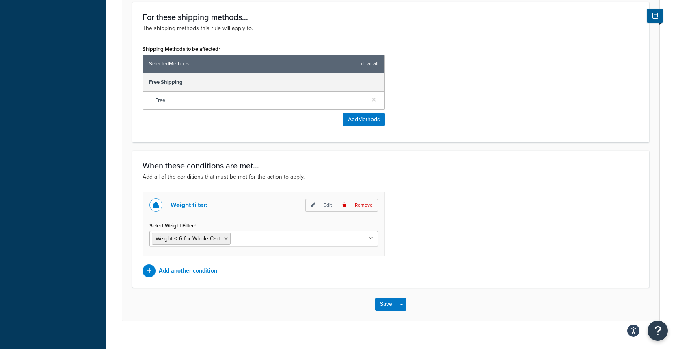
scroll to position [345, 0]
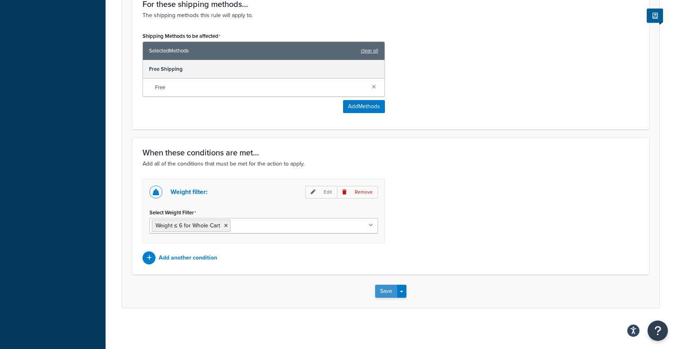
click at [389, 295] on button "Save" at bounding box center [386, 290] width 22 height 13
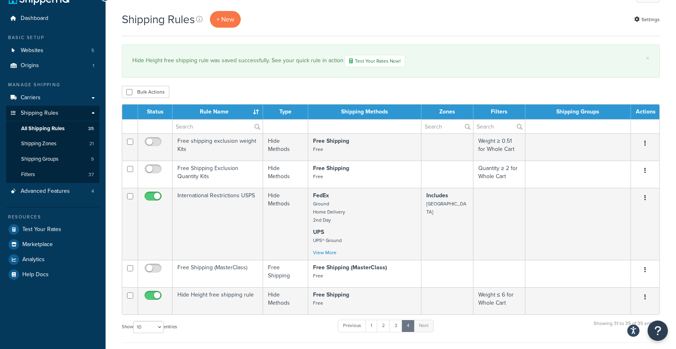
scroll to position [79, 0]
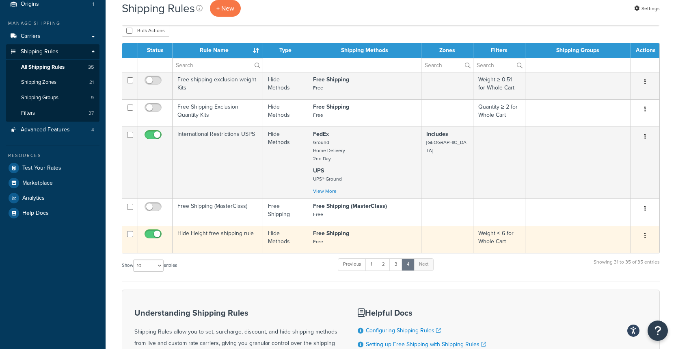
click at [205, 239] on td "Hide Height free shipping rule" at bounding box center [218, 238] width 91 height 27
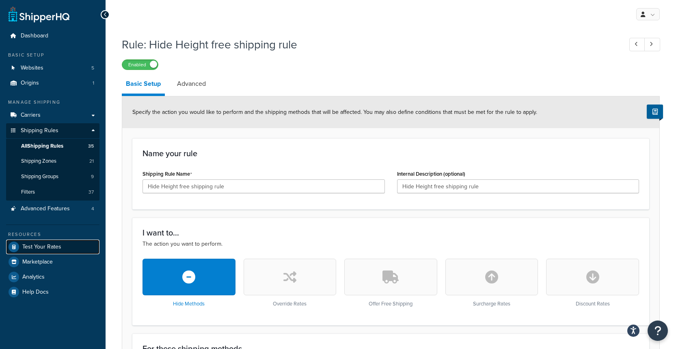
click at [49, 250] on span "Test Your Rates" at bounding box center [41, 246] width 39 height 7
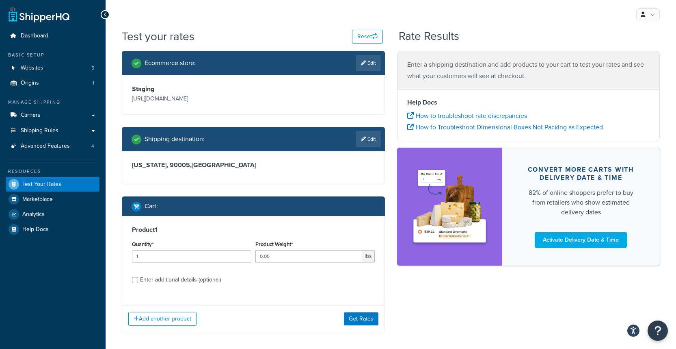
scroll to position [59, 0]
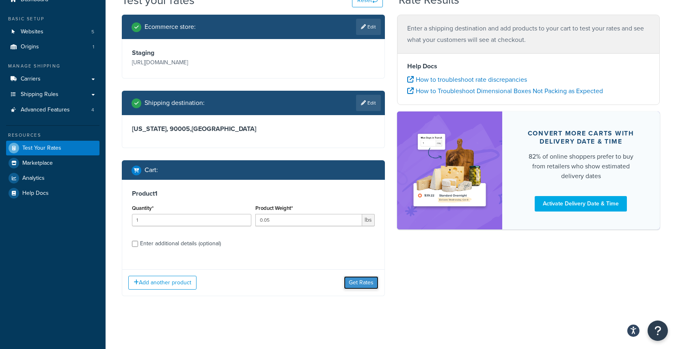
click at [355, 286] on button "Get Rates" at bounding box center [361, 282] width 35 height 13
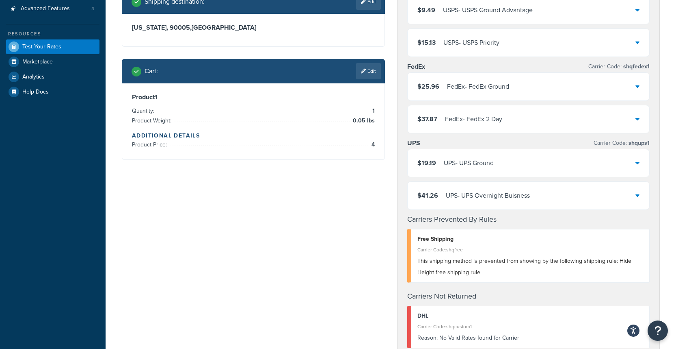
scroll to position [166, 0]
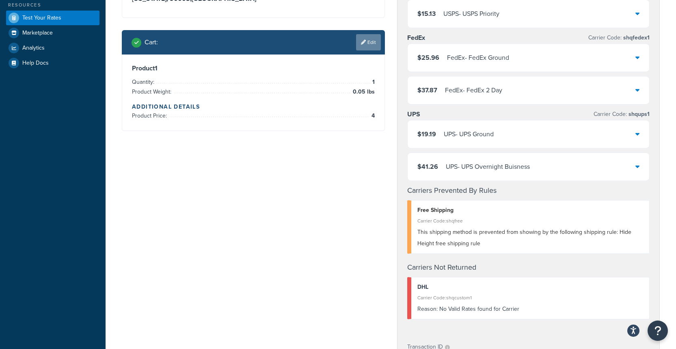
click at [369, 50] on link "Edit" at bounding box center [368, 42] width 25 height 16
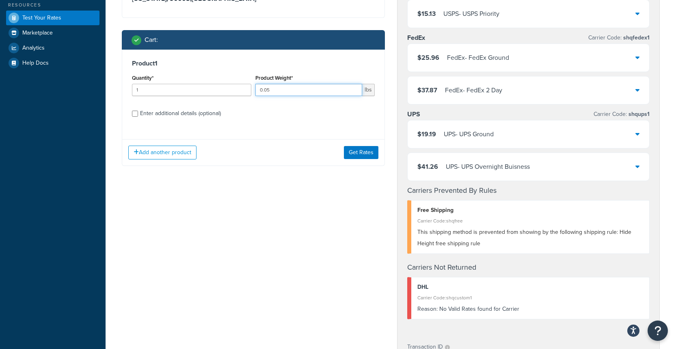
drag, startPoint x: 294, startPoint y: 107, endPoint x: 212, endPoint y: 117, distance: 81.9
click at [212, 102] on div "Quantity* 1 Product Weight* 0.05 lbs" at bounding box center [253, 87] width 247 height 30
type input "7"
click at [367, 159] on button "Get Rates" at bounding box center [361, 152] width 35 height 13
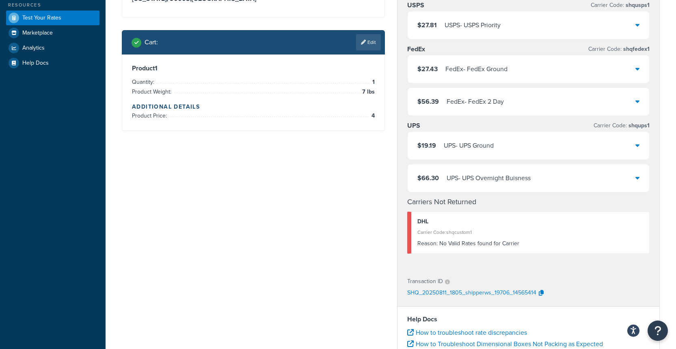
scroll to position [0, 0]
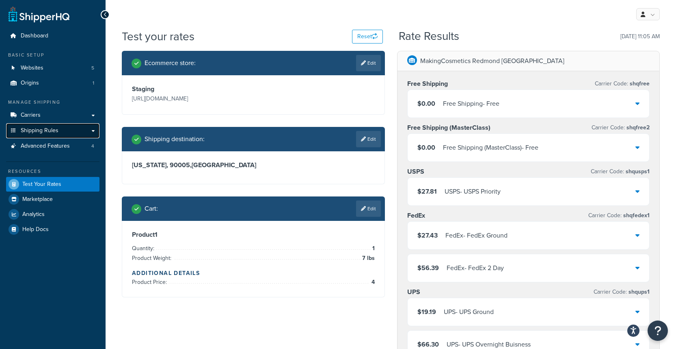
click at [43, 133] on span "Shipping Rules" at bounding box center [40, 130] width 38 height 7
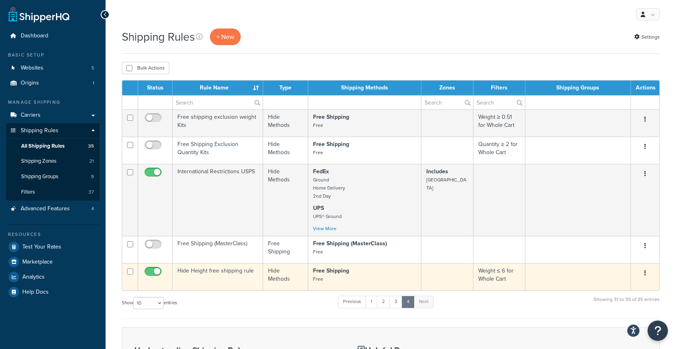
click at [215, 279] on td "Hide Height free shipping rule" at bounding box center [218, 276] width 91 height 27
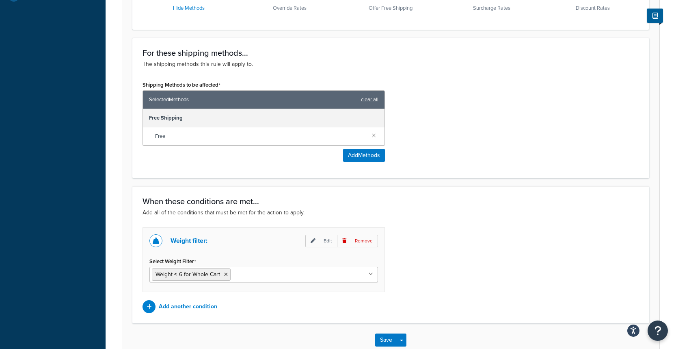
scroll to position [345, 0]
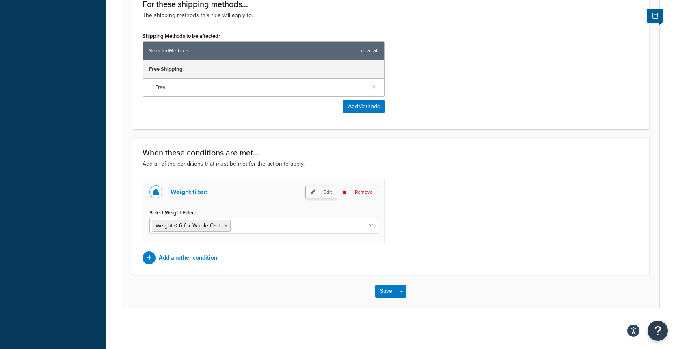
click at [327, 195] on p "Edit" at bounding box center [322, 192] width 32 height 13
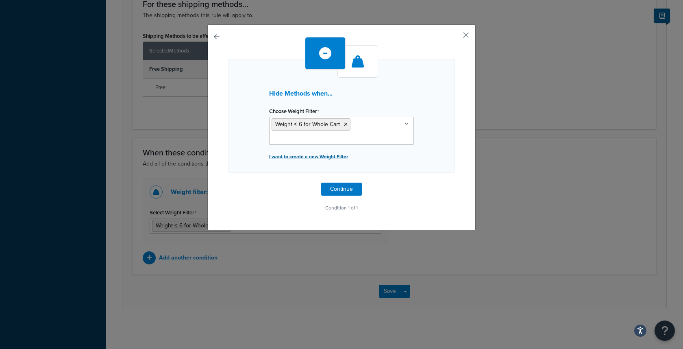
click at [319, 158] on p "I want to create a new Weight Filter" at bounding box center [341, 156] width 145 height 11
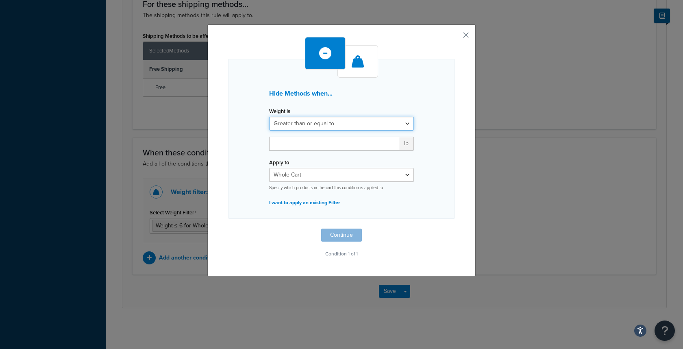
click at [350, 119] on select "Greater than or equal to Between or equal to Less than or equal to" at bounding box center [341, 124] width 145 height 14
click at [323, 139] on input "number" at bounding box center [334, 144] width 130 height 14
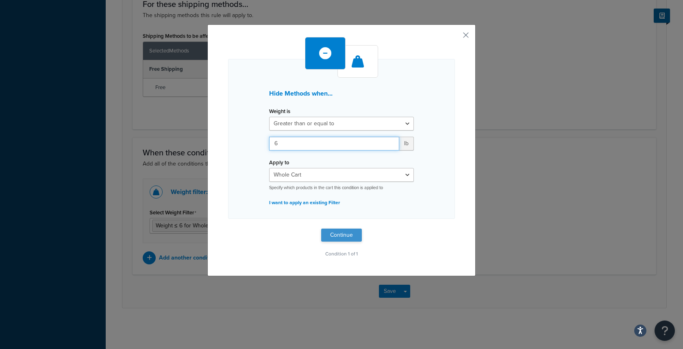
type input "6"
click at [341, 232] on button "Continue" at bounding box center [341, 234] width 41 height 13
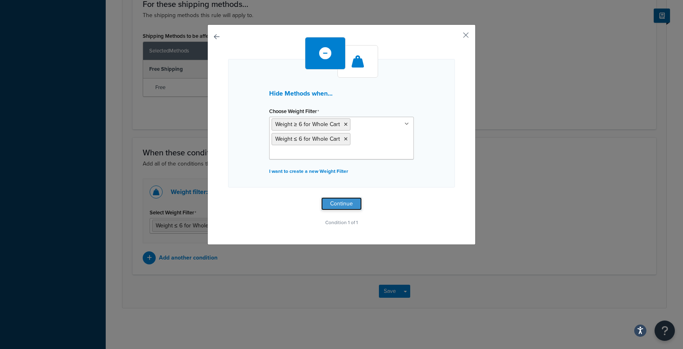
click at [341, 209] on button "Continue" at bounding box center [341, 203] width 41 height 13
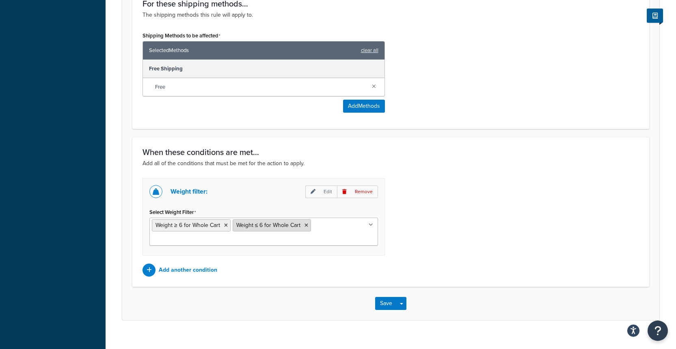
click at [308, 228] on li "Weight ≤ 6 for Whole Cart" at bounding box center [272, 225] width 79 height 12
click at [306, 227] on icon at bounding box center [307, 225] width 4 height 5
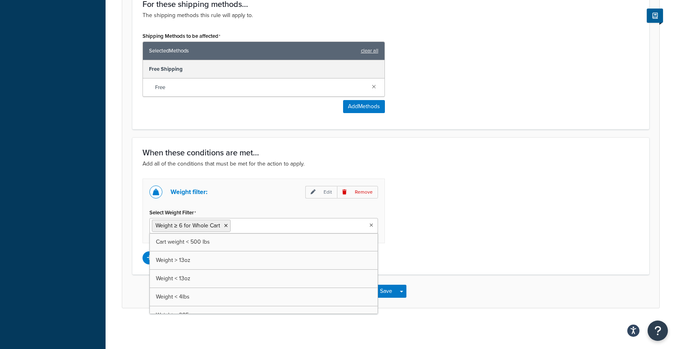
click at [441, 218] on div "Weight filter: Edit Remove Select Weight Filter Weight ≥ 6 for Whole Cart Cart …" at bounding box center [391, 221] width 509 height 86
click at [385, 288] on button "Save" at bounding box center [386, 290] width 22 height 13
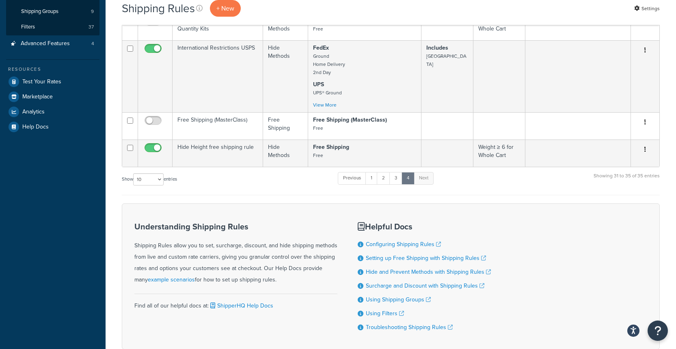
scroll to position [174, 0]
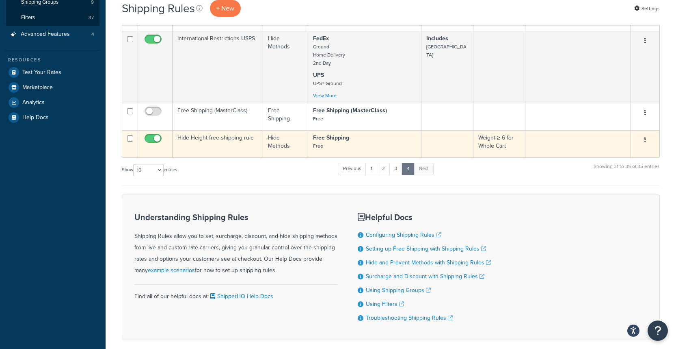
click at [218, 145] on td "Hide Height free shipping rule" at bounding box center [218, 143] width 91 height 27
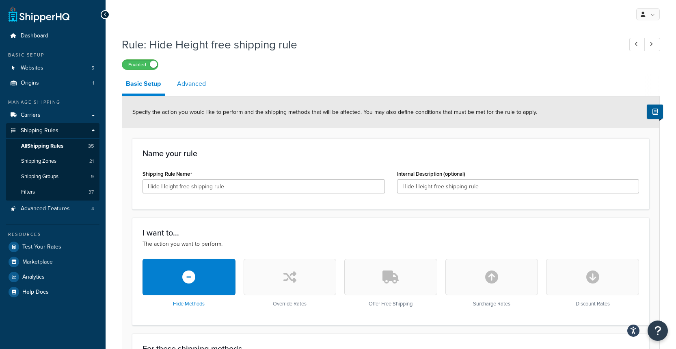
click at [202, 89] on link "Advanced" at bounding box center [191, 84] width 37 height 20
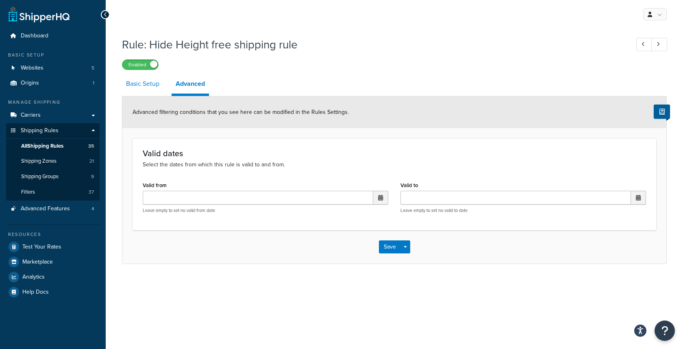
click at [140, 87] on link "Basic Setup" at bounding box center [142, 84] width 41 height 20
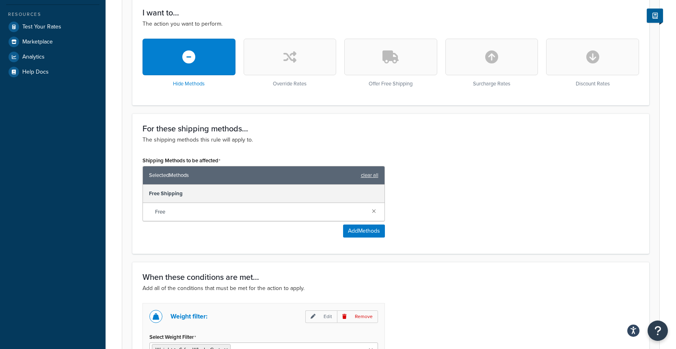
scroll to position [345, 0]
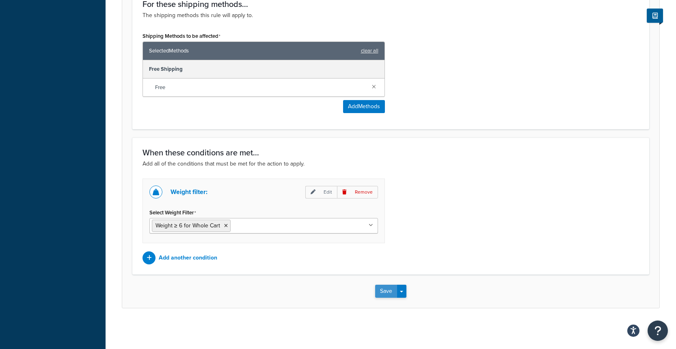
click at [387, 288] on button "Save" at bounding box center [386, 290] width 22 height 13
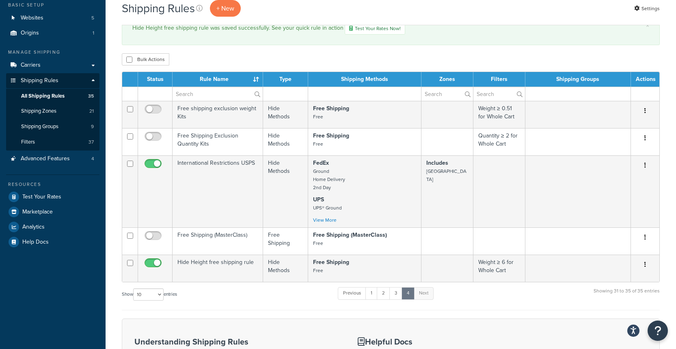
scroll to position [74, 0]
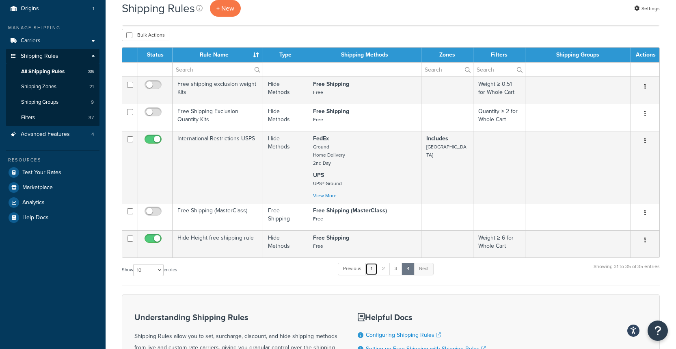
click at [377, 273] on link "1" at bounding box center [372, 268] width 12 height 12
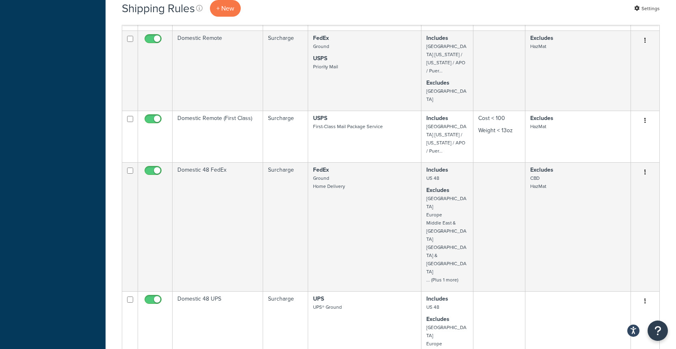
scroll to position [758, 0]
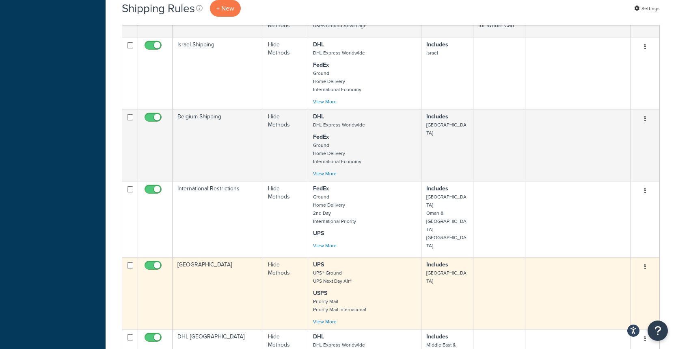
scroll to position [474, 0]
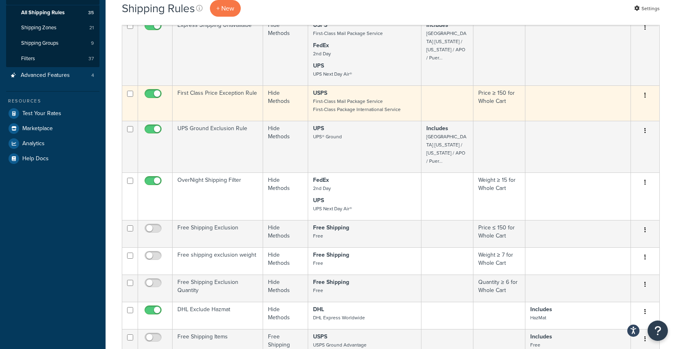
scroll to position [136, 0]
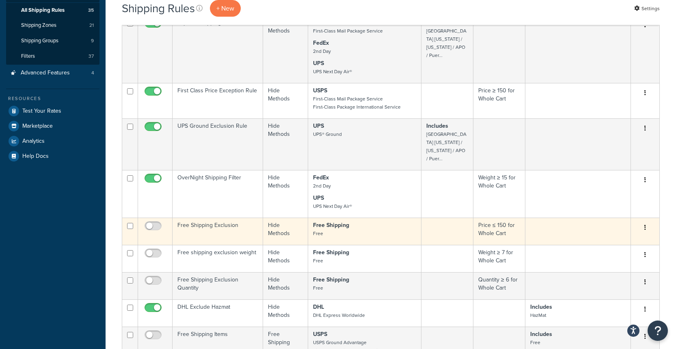
click at [355, 223] on td "Free Shipping Free" at bounding box center [364, 230] width 113 height 27
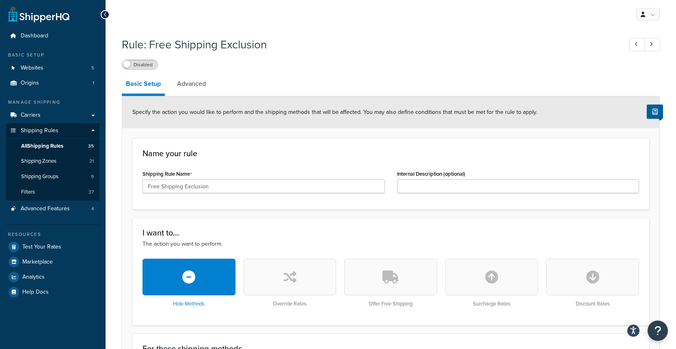
scroll to position [170, 0]
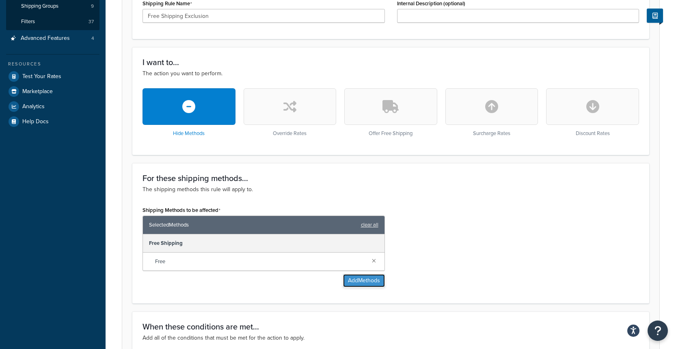
click at [343, 280] on button "Add Methods" at bounding box center [364, 280] width 42 height 13
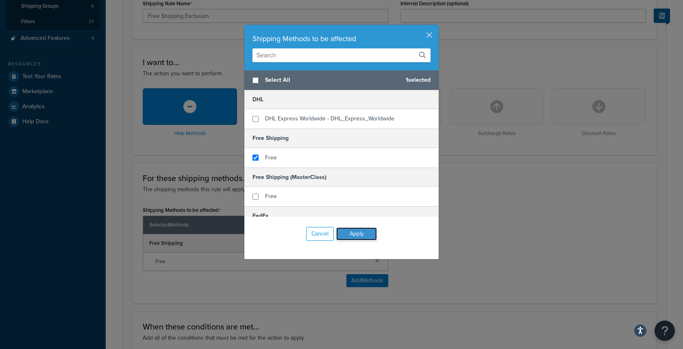
click at [359, 232] on button "Apply" at bounding box center [356, 233] width 41 height 13
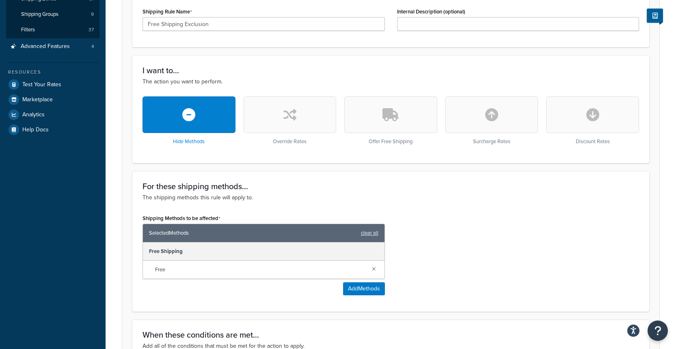
scroll to position [0, 0]
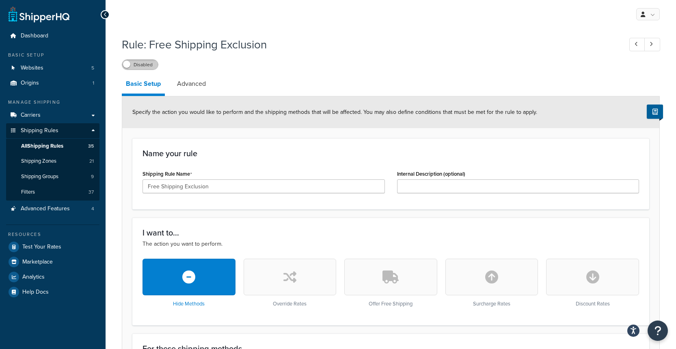
click at [147, 67] on label "Disabled" at bounding box center [140, 65] width 36 height 10
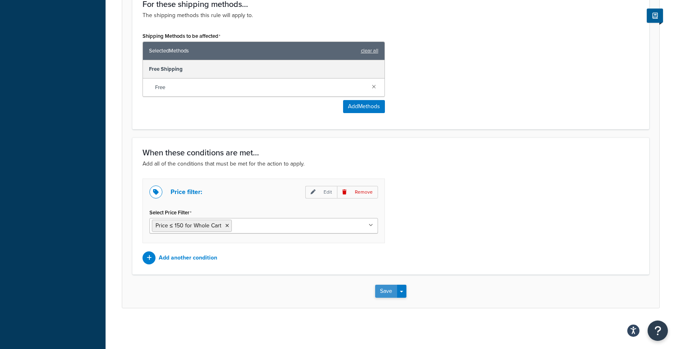
click at [377, 291] on button "Save" at bounding box center [386, 290] width 22 height 13
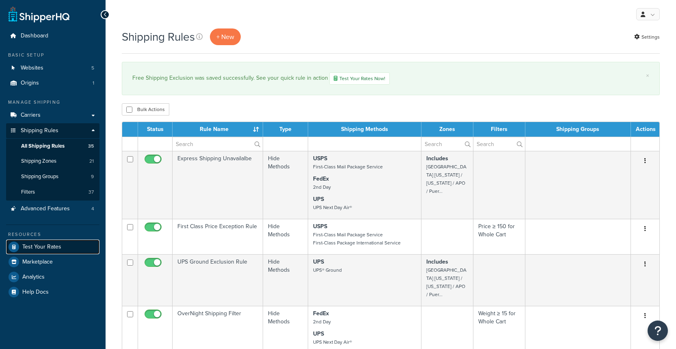
click at [37, 249] on span "Test Your Rates" at bounding box center [41, 246] width 39 height 7
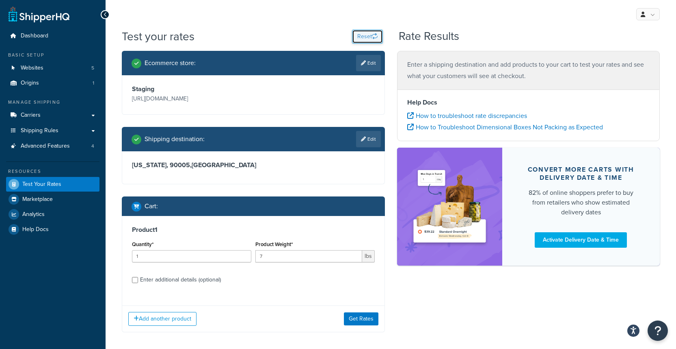
click at [365, 40] on button "Reset" at bounding box center [367, 37] width 31 height 14
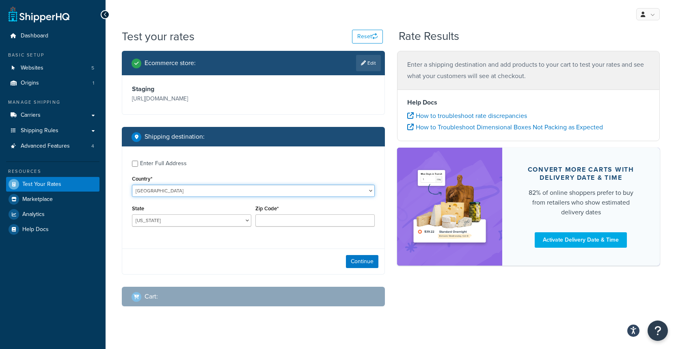
click at [179, 197] on select "United States United Kingdom Afghanistan Åland Islands Albania Algeria American…" at bounding box center [253, 190] width 243 height 12
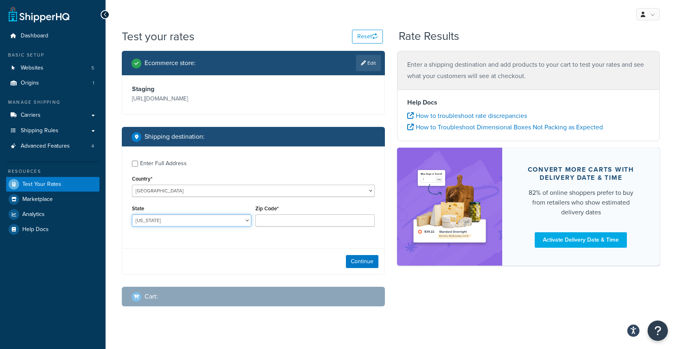
click at [165, 226] on select "Alabama Alaska American Samoa Arizona Arkansas Armed Forces Americas Armed Forc…" at bounding box center [191, 220] width 119 height 12
select select "CA"
click at [275, 226] on input "Zip Code*" at bounding box center [315, 220] width 119 height 12
type input "90005"
click at [364, 268] on button "Continue" at bounding box center [362, 261] width 33 height 13
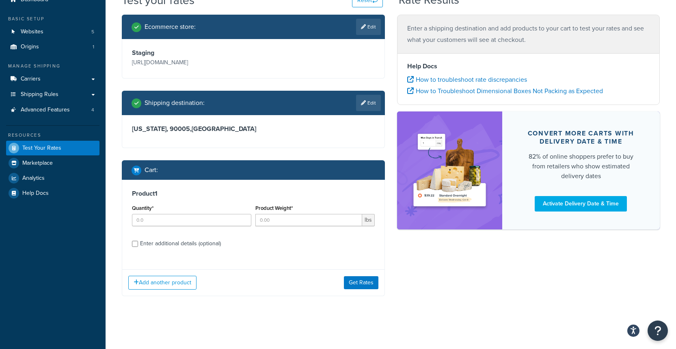
scroll to position [56, 0]
click at [150, 226] on input "Quantity*" at bounding box center [191, 220] width 119 height 12
type input "1"
click at [293, 217] on input "Product Weight*" at bounding box center [309, 220] width 107 height 12
type input "2"
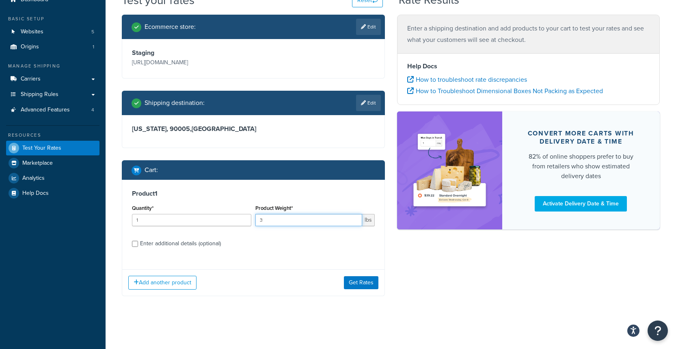
type input "3"
click at [137, 247] on input "Enter additional details (optional)" at bounding box center [135, 244] width 6 height 6
checkbox input "true"
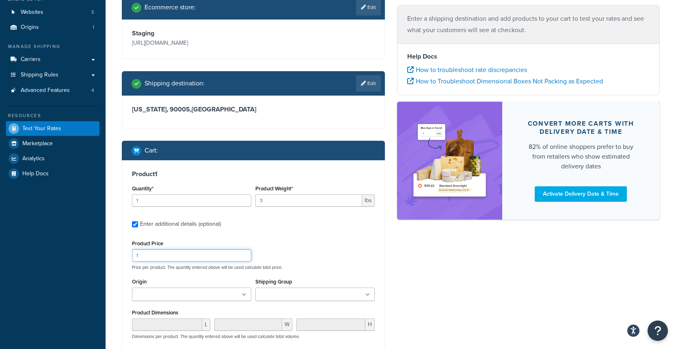
click at [151, 261] on input "1" at bounding box center [191, 255] width 119 height 12
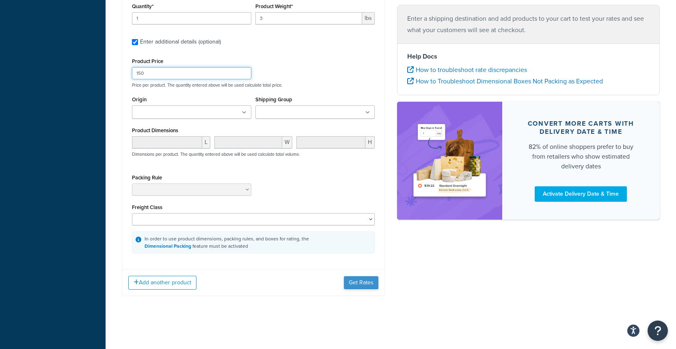
type input "150"
click at [358, 284] on button "Get Rates" at bounding box center [361, 282] width 35 height 13
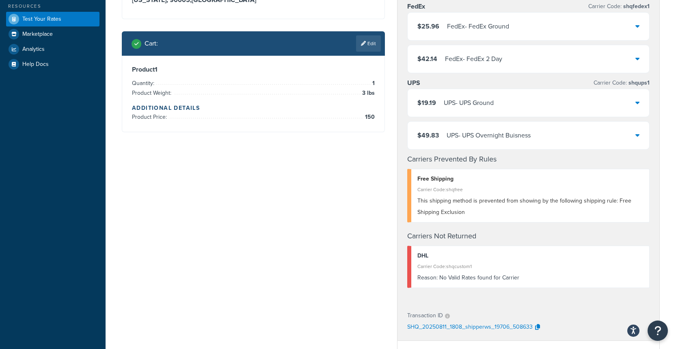
scroll to position [156, 0]
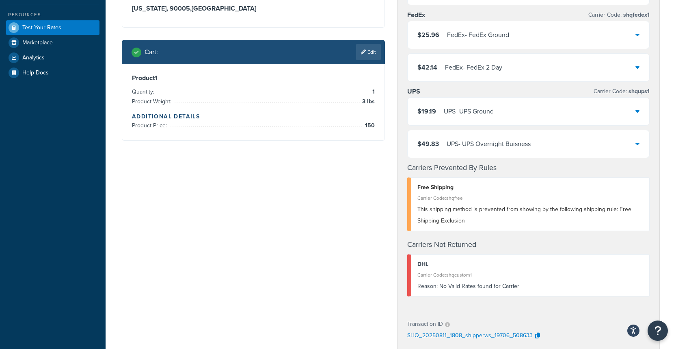
click at [371, 60] on link "Edit" at bounding box center [368, 52] width 25 height 16
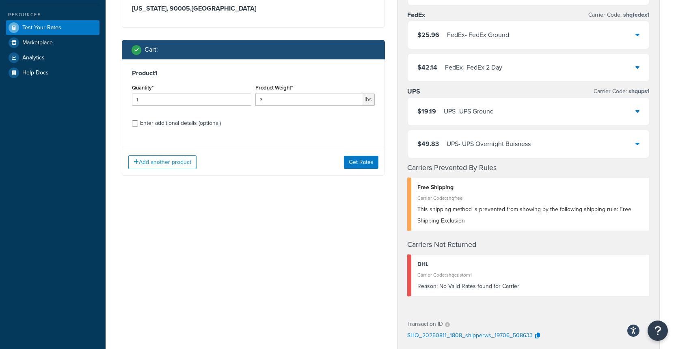
click at [141, 129] on div "Enter additional details (optional)" at bounding box center [180, 122] width 81 height 11
click at [138, 126] on input "Enter additional details (optional)" at bounding box center [135, 123] width 6 height 6
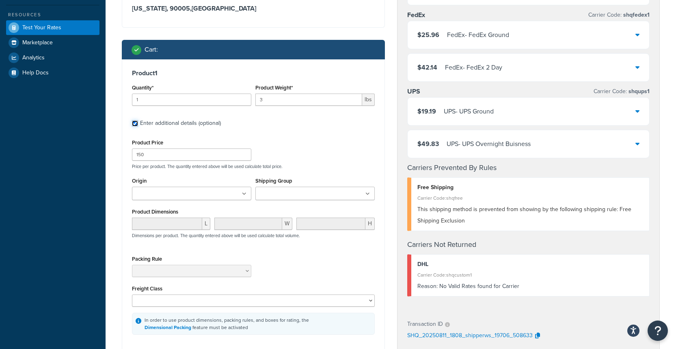
click at [138, 126] on input "Enter additional details (optional)" at bounding box center [135, 123] width 6 height 6
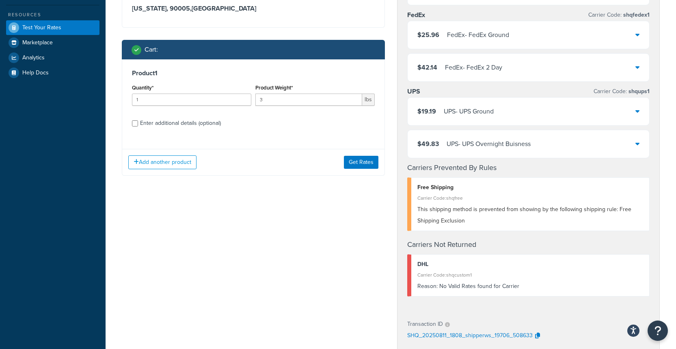
click at [138, 129] on div "Enter additional details (optional)" at bounding box center [253, 122] width 243 height 13
click at [139, 129] on div "Enter additional details (optional)" at bounding box center [253, 122] width 243 height 13
click at [137, 126] on input "Enter additional details (optional)" at bounding box center [135, 123] width 6 height 6
checkbox input "true"
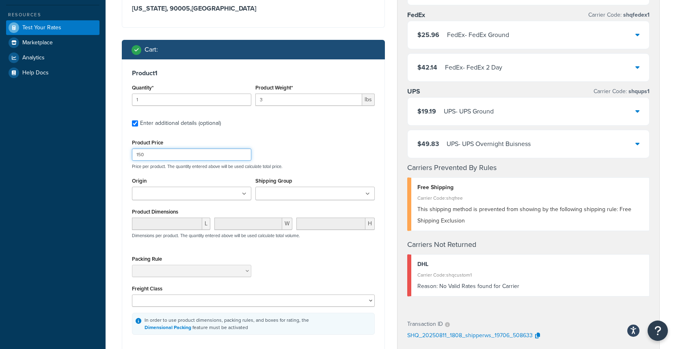
click at [173, 160] on input "150" at bounding box center [191, 154] width 119 height 12
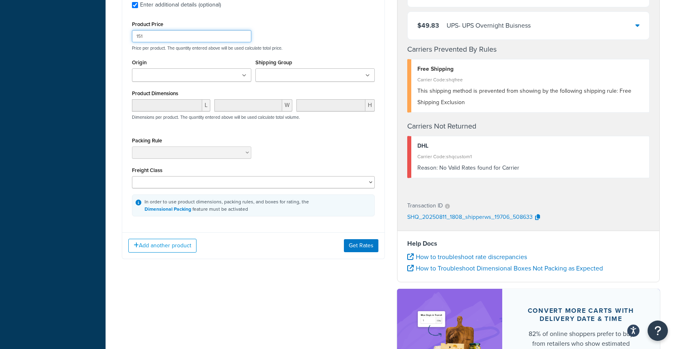
scroll to position [334, 0]
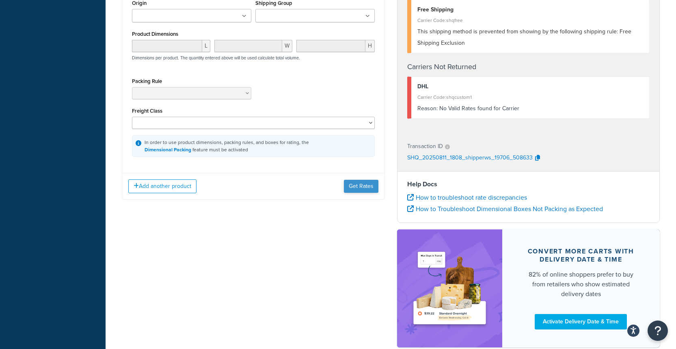
type input "151"
click at [351, 193] on button "Get Rates" at bounding box center [361, 186] width 35 height 13
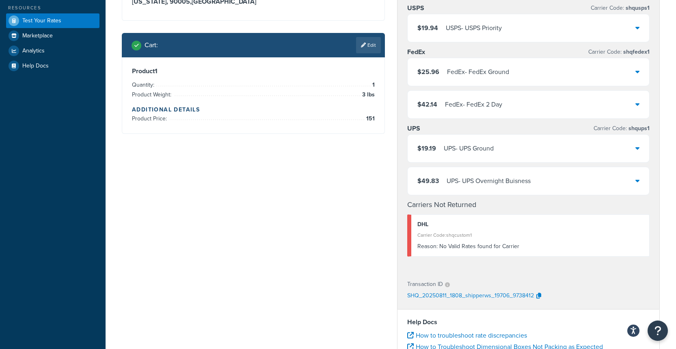
scroll to position [85, 0]
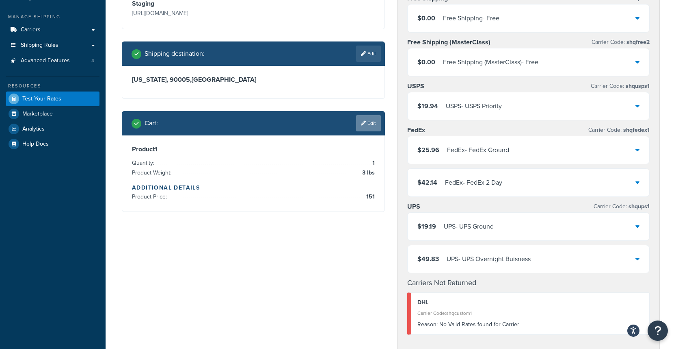
click at [368, 131] on link "Edit" at bounding box center [368, 123] width 25 height 16
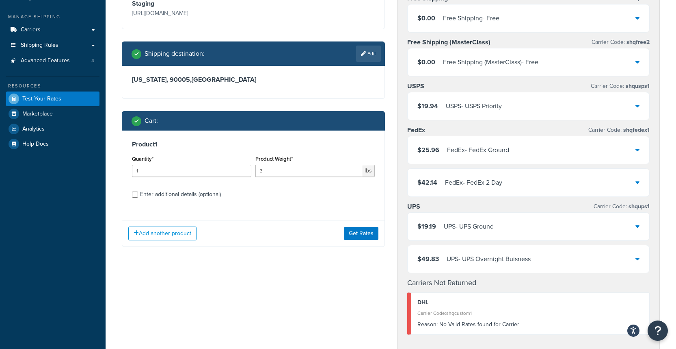
click at [138, 200] on div "Enter additional details (optional)" at bounding box center [253, 193] width 243 height 13
click at [139, 200] on div "Enter additional details (optional)" at bounding box center [253, 193] width 243 height 13
click at [137, 197] on input "Enter additional details (optional)" at bounding box center [135, 194] width 6 height 6
checkbox input "true"
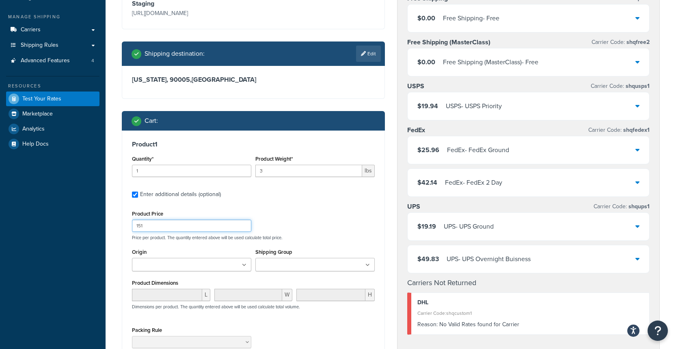
drag, startPoint x: 162, startPoint y: 248, endPoint x: 96, endPoint y: 251, distance: 65.9
click at [96, 251] on div "Dashboard Basic Setup Websites 5 Origins 1 Manage Shipping Carriers Carriers Al…" at bounding box center [338, 263] width 676 height 697
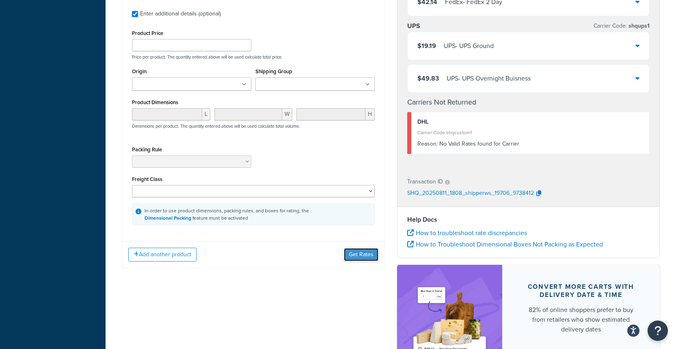
click at [352, 261] on button "Get Rates" at bounding box center [361, 254] width 35 height 13
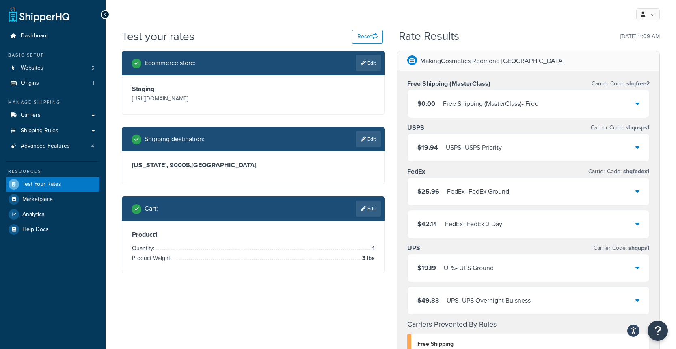
scroll to position [79, 0]
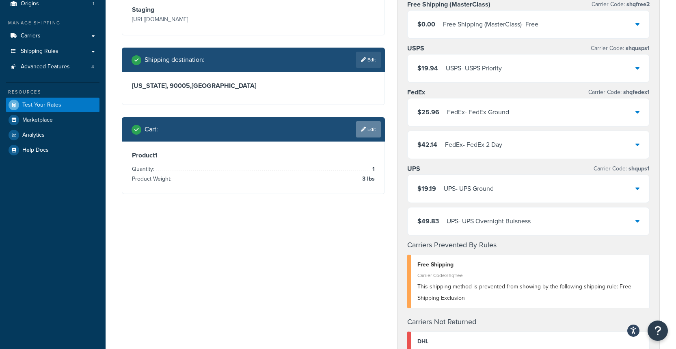
click at [369, 137] on link "Edit" at bounding box center [368, 129] width 25 height 16
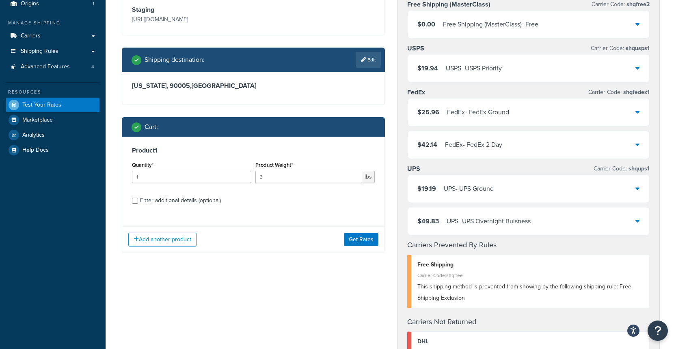
click at [137, 206] on div "Enter additional details (optional)" at bounding box center [253, 199] width 243 height 13
click at [135, 204] on input "Enter additional details (optional)" at bounding box center [135, 200] width 6 height 6
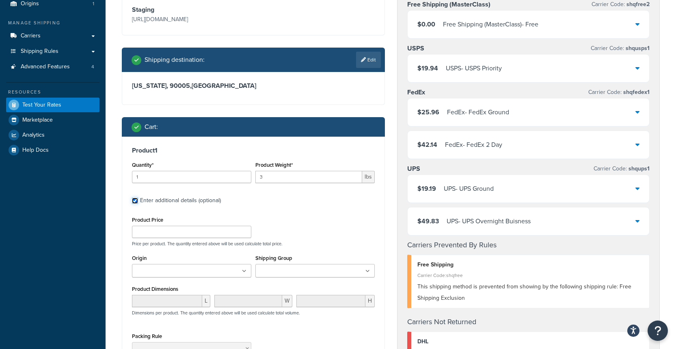
click at [135, 204] on input "Enter additional details (optional)" at bounding box center [135, 200] width 6 height 6
checkbox input "false"
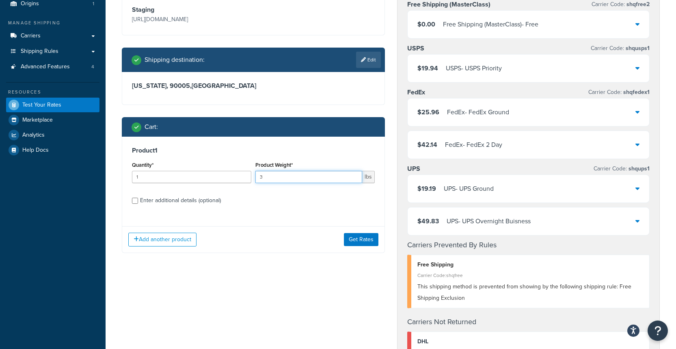
drag, startPoint x: 308, startPoint y: 202, endPoint x: 202, endPoint y: 199, distance: 106.5
click at [202, 189] on div "Quantity* 1 Product Weight* 3 lbs" at bounding box center [253, 174] width 247 height 30
type input "6"
click at [362, 246] on button "Get Rates" at bounding box center [361, 239] width 35 height 13
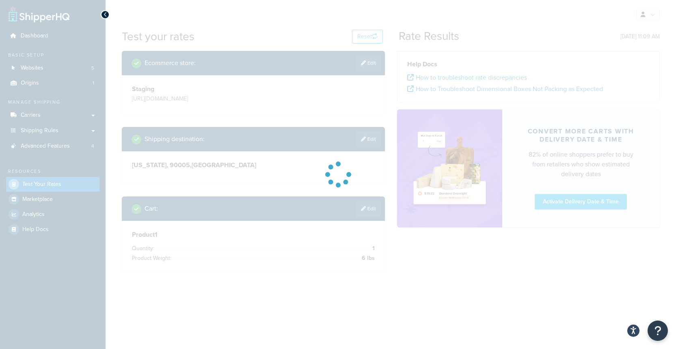
scroll to position [0, 0]
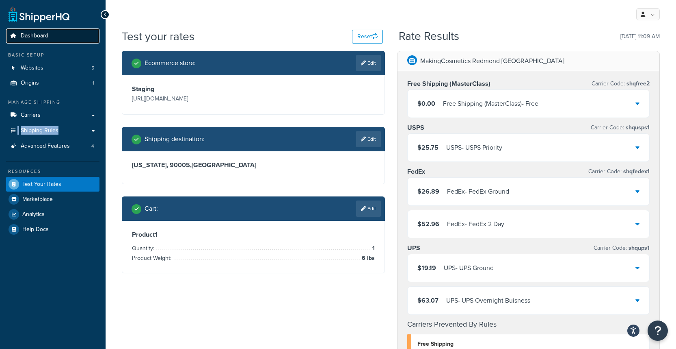
click at [36, 39] on span "Dashboard" at bounding box center [35, 36] width 28 height 7
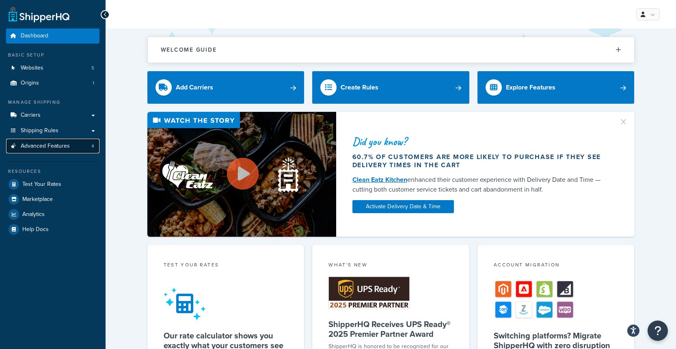
click at [35, 146] on span "Advanced Features" at bounding box center [45, 146] width 49 height 7
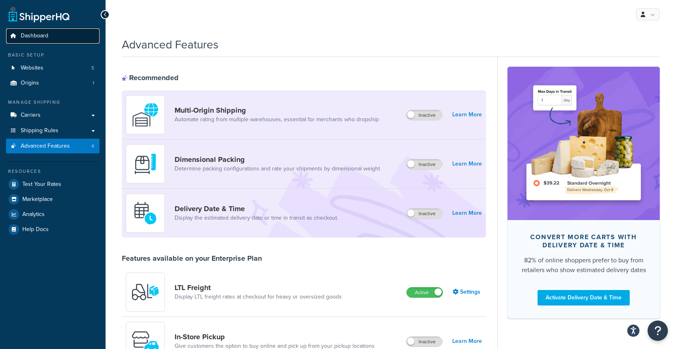
click at [33, 33] on span "Dashboard" at bounding box center [35, 36] width 28 height 7
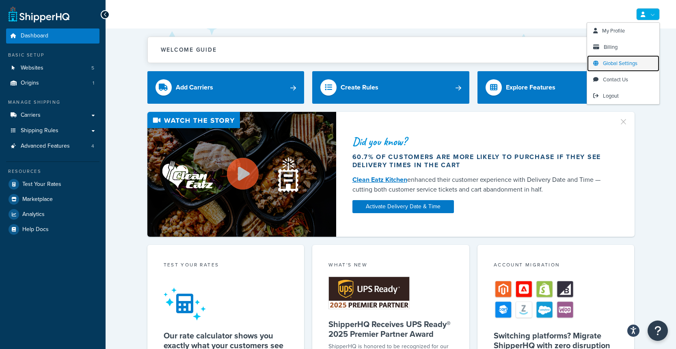
click at [629, 63] on span "Global Settings" at bounding box center [620, 63] width 35 height 8
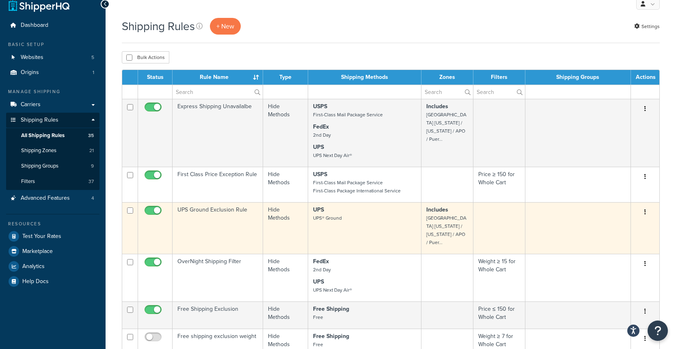
scroll to position [16, 0]
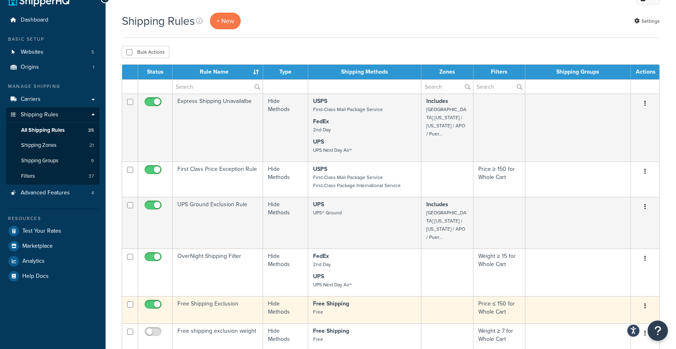
click at [210, 296] on td "Free Shipping Exclusion" at bounding box center [218, 309] width 91 height 27
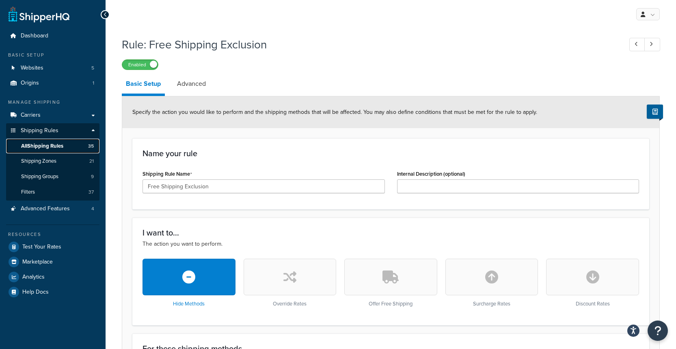
click at [48, 145] on span "All Shipping Rules" at bounding box center [42, 146] width 42 height 7
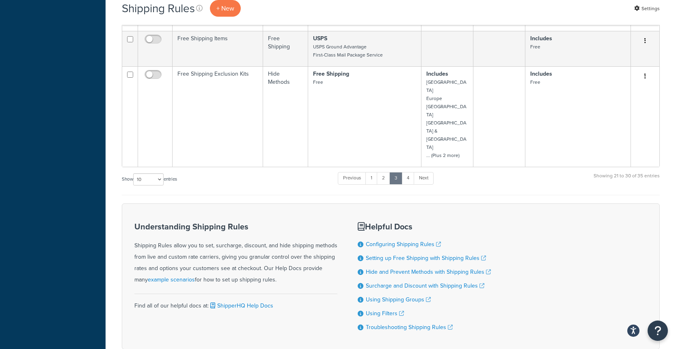
scroll to position [392, 0]
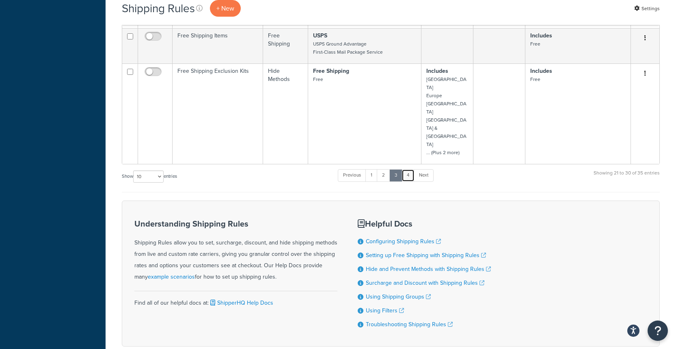
click at [405, 169] on link "4" at bounding box center [408, 175] width 13 height 12
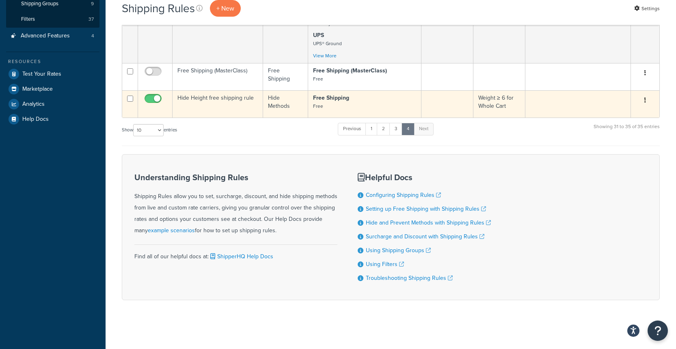
click at [204, 95] on td "Hide Height free shipping rule" at bounding box center [218, 103] width 91 height 27
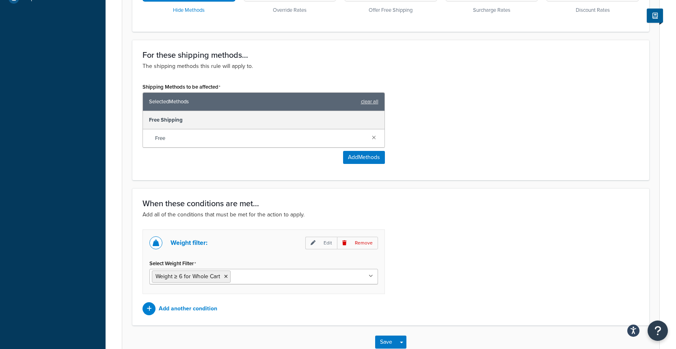
scroll to position [294, 0]
click at [206, 308] on p "Add another condition" at bounding box center [188, 307] width 59 height 11
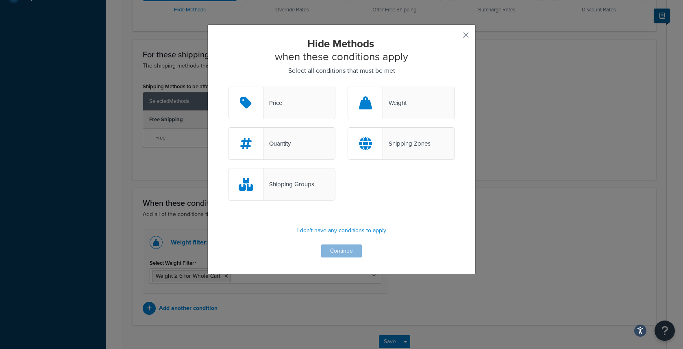
click at [369, 108] on icon at bounding box center [365, 102] width 13 height 13
click at [0, 0] on input "Weight" at bounding box center [0, 0] width 0 height 0
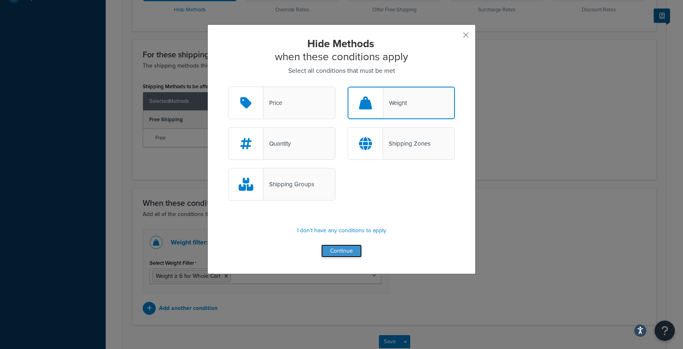
click at [336, 249] on button "Continue" at bounding box center [341, 250] width 41 height 13
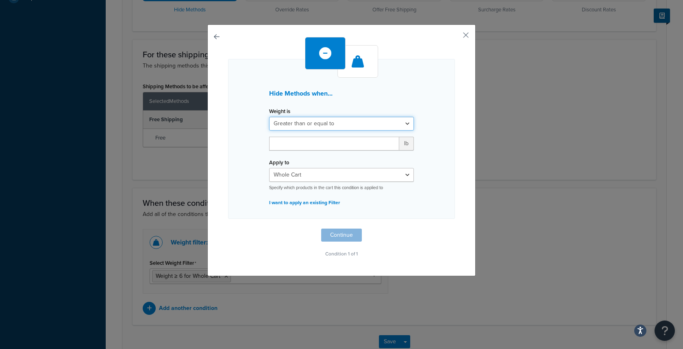
click at [338, 124] on select "Greater than or equal to Between or equal to Less than or equal to" at bounding box center [341, 124] width 145 height 14
select select "UNDER"
click at [298, 148] on input "number" at bounding box center [334, 144] width 130 height 14
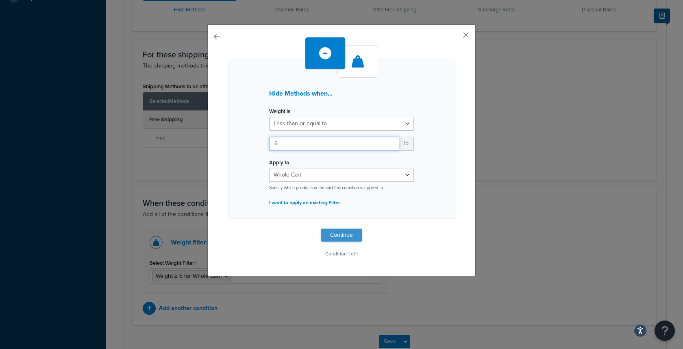
type input "6"
click at [333, 231] on button "Continue" at bounding box center [341, 234] width 41 height 13
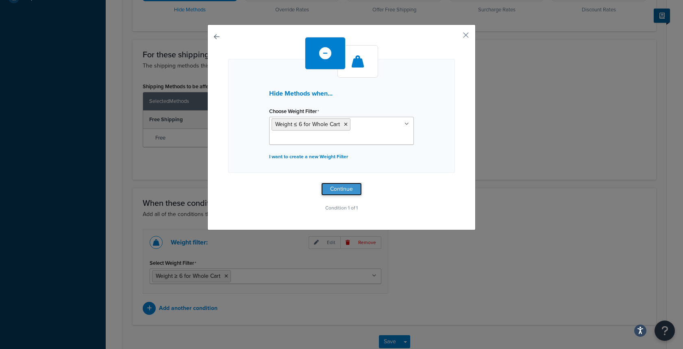
click at [339, 193] on button "Continue" at bounding box center [341, 188] width 41 height 13
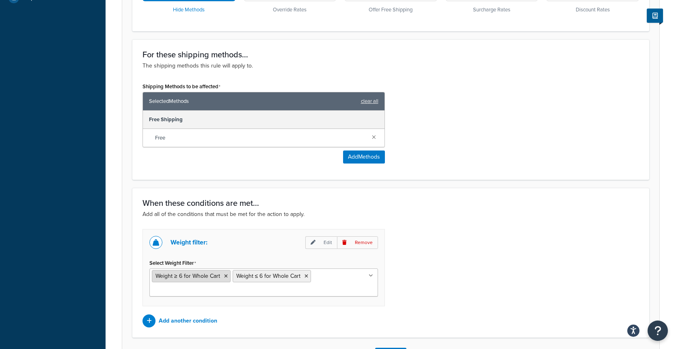
click at [227, 280] on li "Weight ≥ 6 for Whole Cart" at bounding box center [191, 276] width 79 height 12
click at [224, 278] on icon at bounding box center [226, 275] width 4 height 5
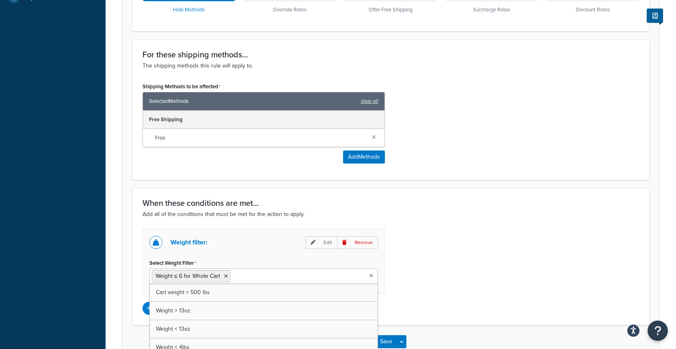
click at [486, 278] on div "Weight filter: Edit Remove Select Weight Filter Weight ≤ 6 for Whole Cart Cart …" at bounding box center [391, 272] width 509 height 86
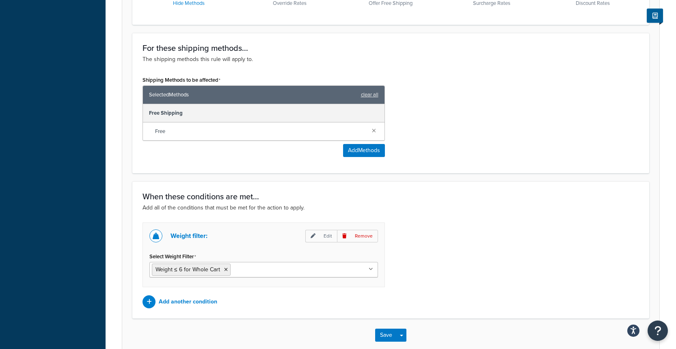
scroll to position [301, 0]
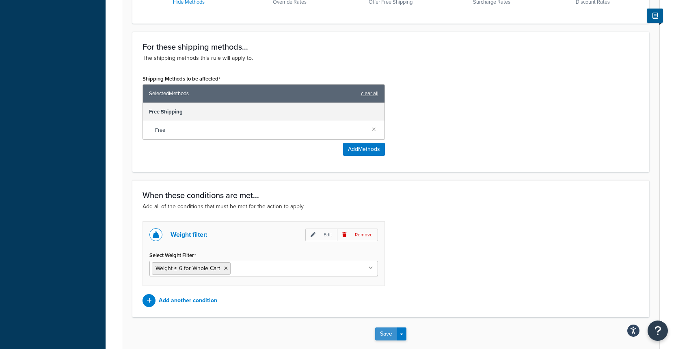
click at [376, 331] on button "Save" at bounding box center [386, 333] width 22 height 13
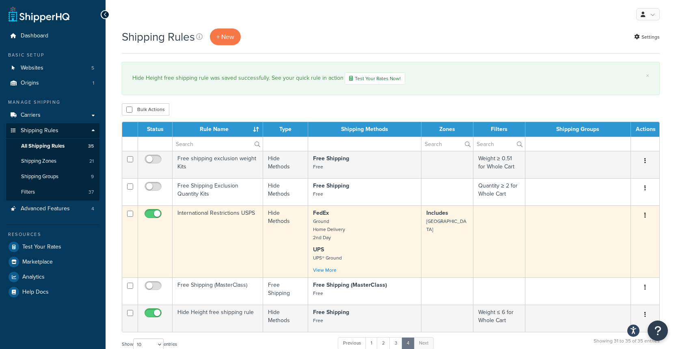
scroll to position [69, 0]
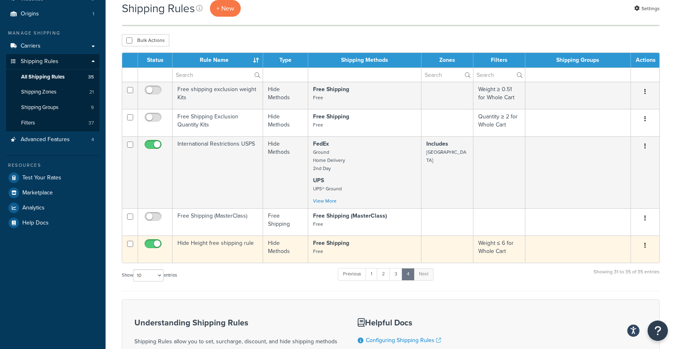
click at [215, 247] on td "Hide Height free shipping rule" at bounding box center [218, 248] width 91 height 27
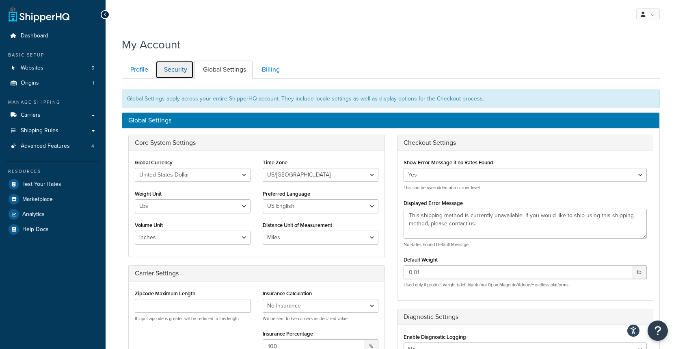
click at [172, 70] on link "Security" at bounding box center [175, 70] width 38 height 18
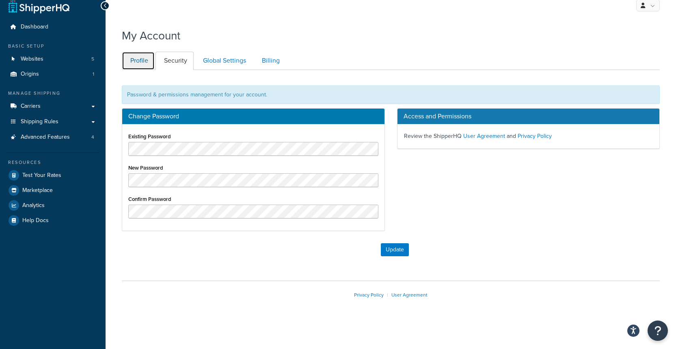
click at [131, 61] on link "Profile" at bounding box center [138, 61] width 33 height 18
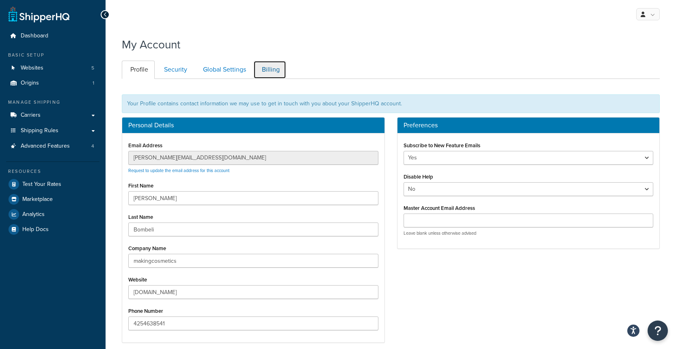
click at [271, 74] on link "Billing" at bounding box center [270, 70] width 33 height 18
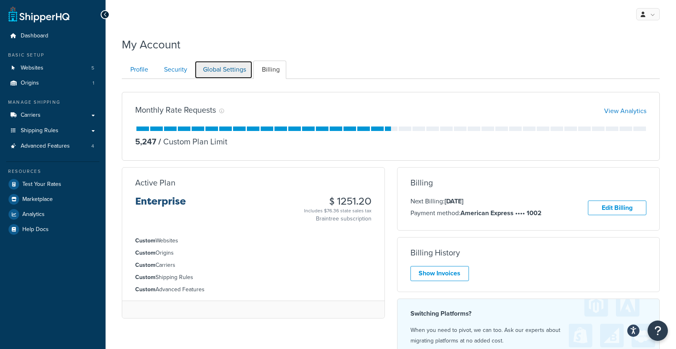
click at [232, 70] on link "Global Settings" at bounding box center [224, 70] width 58 height 18
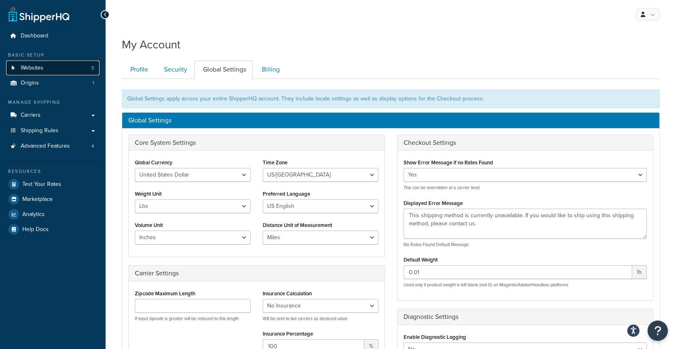
click at [26, 63] on link "Websites 5" at bounding box center [52, 68] width 93 height 15
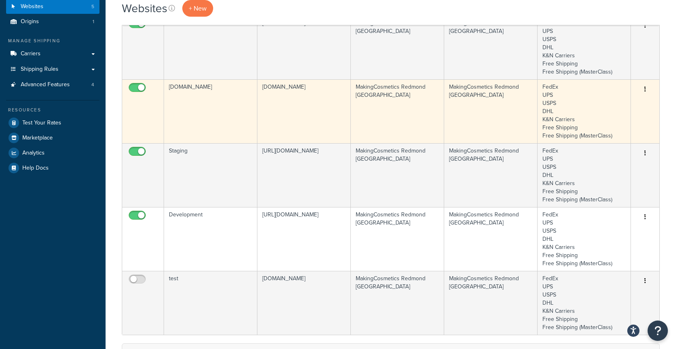
scroll to position [76, 0]
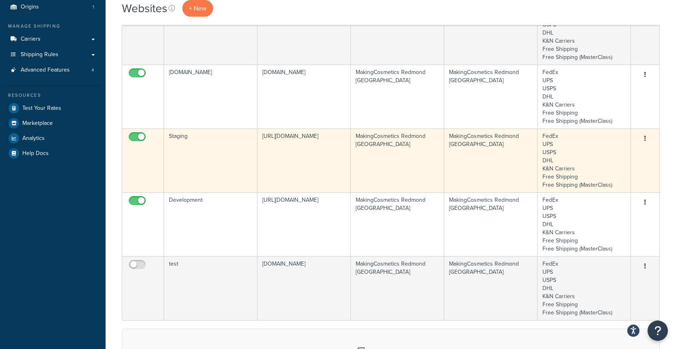
click at [182, 143] on td "Staging" at bounding box center [210, 160] width 93 height 64
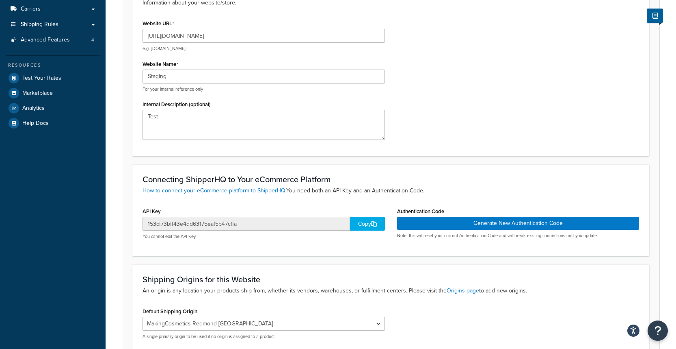
scroll to position [137, 0]
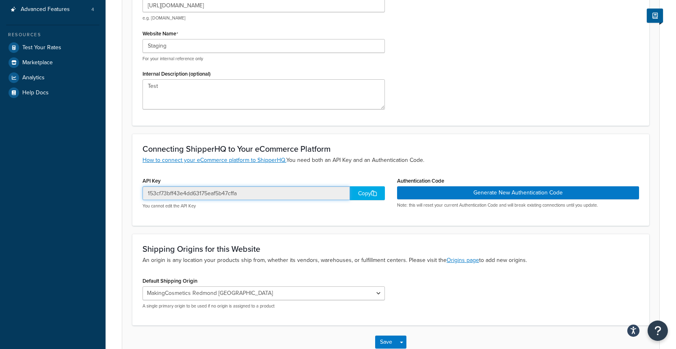
drag, startPoint x: 247, startPoint y: 195, endPoint x: 135, endPoint y: 197, distance: 112.6
click at [136, 197] on div "Connecting ShipperHQ to Your eCommerce Platform How to connect your eCommerce p…" at bounding box center [390, 179] width 517 height 91
click at [357, 193] on div "Copy" at bounding box center [367, 193] width 35 height 14
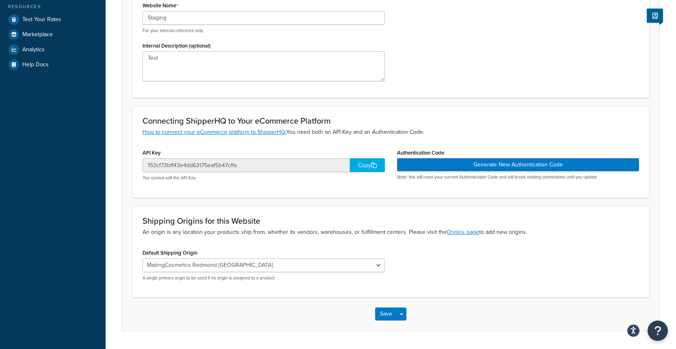
scroll to position [187, 0]
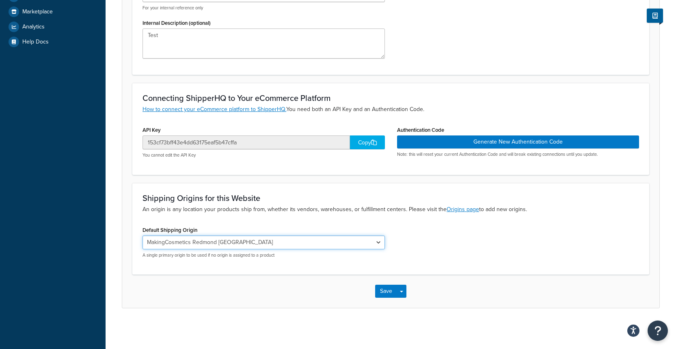
click at [372, 247] on select "MakingCosmetics Redmond [GEOGRAPHIC_DATA]" at bounding box center [264, 242] width 243 height 14
drag, startPoint x: 273, startPoint y: 108, endPoint x: 517, endPoint y: 0, distance: 266.9
click at [0, 0] on div "Dashboard Basic Setup Websites 5 Origins 1 Manage Shipping Carriers Carriers Al…" at bounding box center [338, 81] width 676 height 536
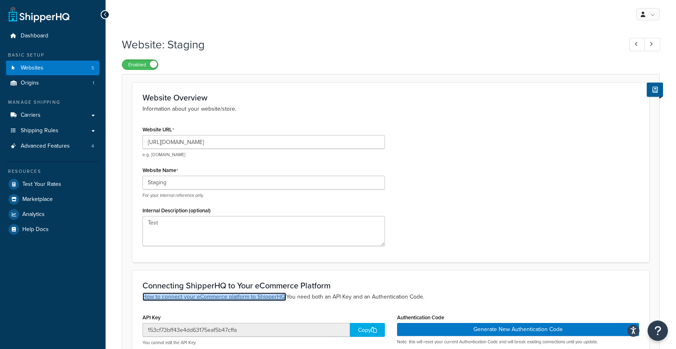
scroll to position [170, 0]
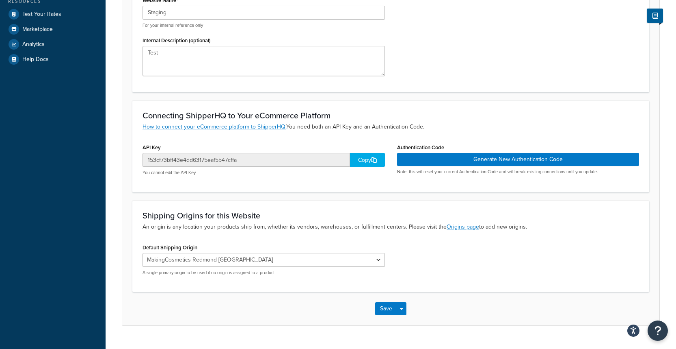
click at [455, 124] on p "How to connect your eCommerce platform to ShipperHQ. You need both an API Key a…" at bounding box center [391, 126] width 497 height 9
drag, startPoint x: 267, startPoint y: 162, endPoint x: 118, endPoint y: 163, distance: 148.7
click at [118, 163] on div "Website: Staging Enabled Website Overview Information about your website/store.…" at bounding box center [391, 104] width 571 height 483
click at [441, 192] on div "Connecting ShipperHQ to Your eCommerce Platform How to connect your eCommerce p…" at bounding box center [390, 145] width 517 height 91
drag, startPoint x: 417, startPoint y: 174, endPoint x: 610, endPoint y: 173, distance: 193.4
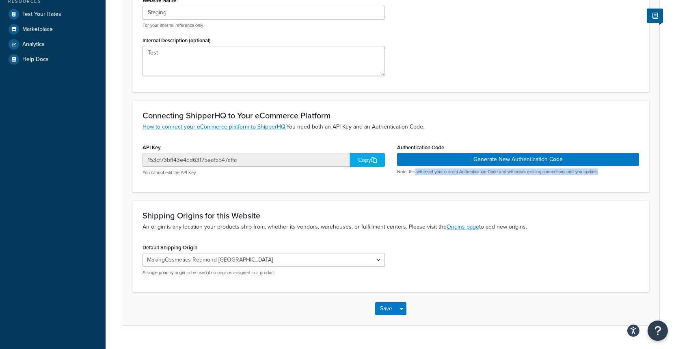
click at [610, 173] on p "Note: this will reset your current Authentication Code and will break existing …" at bounding box center [518, 172] width 243 height 6
drag, startPoint x: 610, startPoint y: 173, endPoint x: 398, endPoint y: 172, distance: 212.5
click at [398, 172] on p "Note: this will reset your current Authentication Code and will break existing …" at bounding box center [518, 172] width 243 height 6
click at [397, 176] on div "Authentication Code Generate New Authentication Code Note: this will reset your…" at bounding box center [518, 160] width 255 height 39
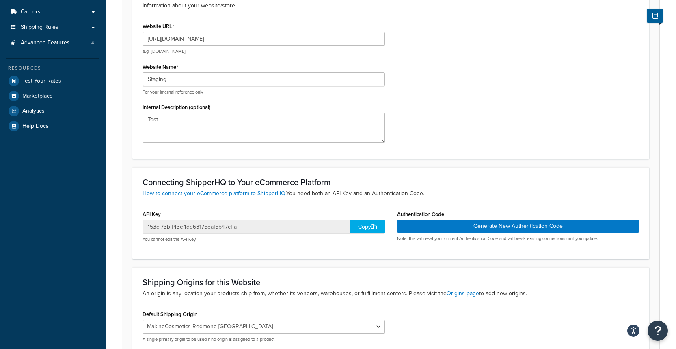
scroll to position [103, 0]
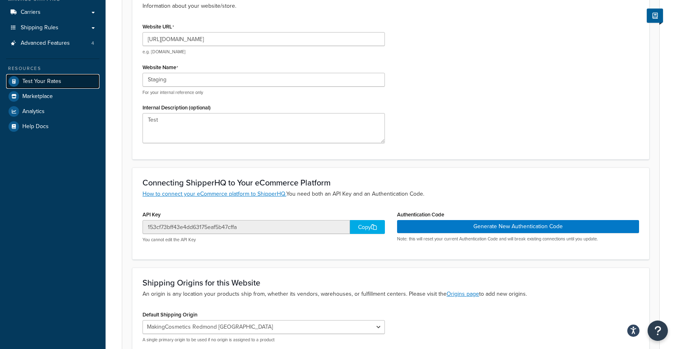
click at [42, 79] on span "Test Your Rates" at bounding box center [41, 81] width 39 height 7
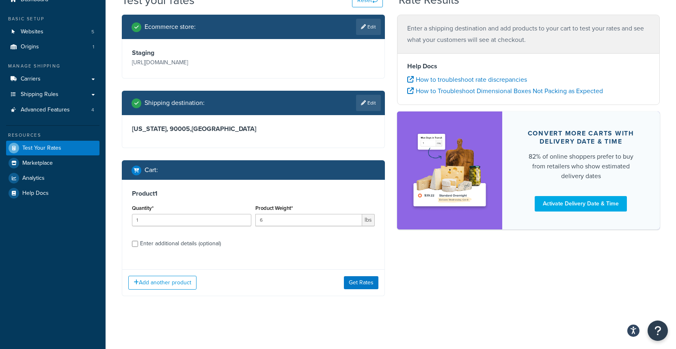
scroll to position [59, 0]
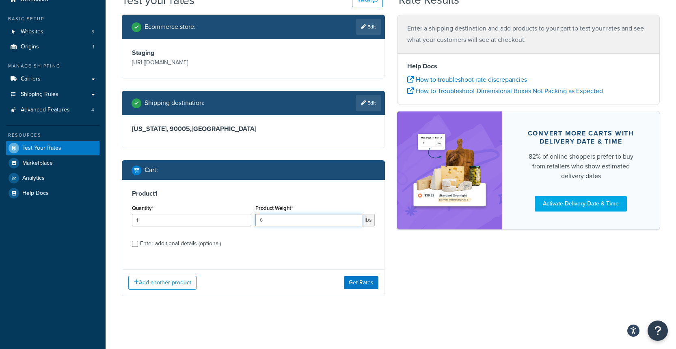
drag, startPoint x: 282, startPoint y: 219, endPoint x: 224, endPoint y: 217, distance: 58.5
click at [224, 217] on div "Quantity* 1 Product Weight* 6 lbs" at bounding box center [253, 217] width 247 height 30
drag, startPoint x: 273, startPoint y: 223, endPoint x: 241, endPoint y: 219, distance: 31.9
click at [241, 219] on div "Quantity* 1 Product Weight* 4 lbs" at bounding box center [253, 217] width 247 height 30
type input "45"
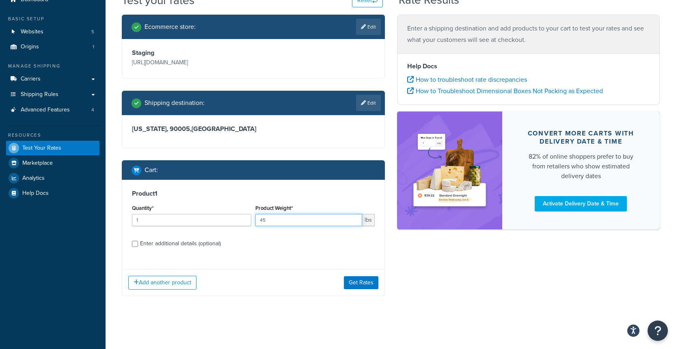
drag, startPoint x: 271, startPoint y: 220, endPoint x: 249, endPoint y: 217, distance: 22.9
click at [249, 217] on div "Quantity* 1 Product Weight* 45 lbs" at bounding box center [253, 217] width 247 height 30
type input "5"
click at [135, 245] on input "Enter additional details (optional)" at bounding box center [135, 244] width 6 height 6
checkbox input "true"
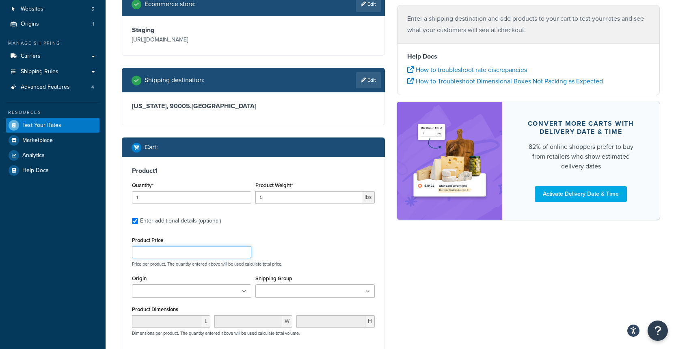
click at [145, 258] on input "Product Price" at bounding box center [191, 252] width 119 height 12
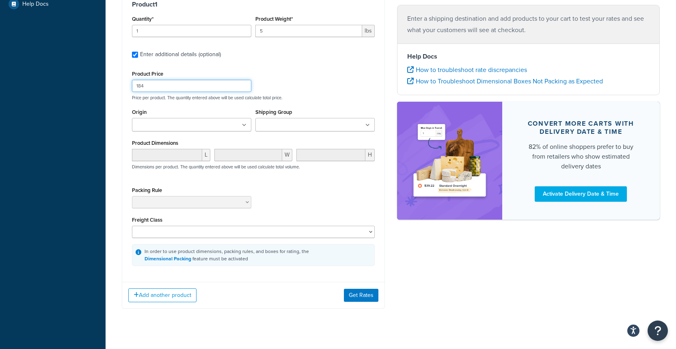
type input "184"
drag, startPoint x: 136, startPoint y: 49, endPoint x: 93, endPoint y: 51, distance: 43.1
click at [93, 51] on div "Dashboard Basic Setup Websites 5 Origins 1 Manage Shipping Carriers Carriers Al…" at bounding box center [338, 68] width 676 height 586
drag, startPoint x: 173, startPoint y: 55, endPoint x: 102, endPoint y: 55, distance: 71.1
click at [102, 55] on div "Dashboard Basic Setup Websites 5 Origins 1 Manage Shipping Carriers Carriers Al…" at bounding box center [338, 68] width 676 height 586
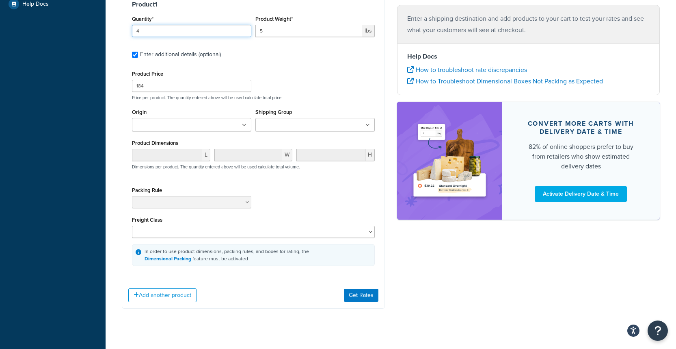
type input "4"
click at [330, 100] on div "Product Price 184 Price per product. The quantity entered above will be used ca…" at bounding box center [253, 84] width 247 height 32
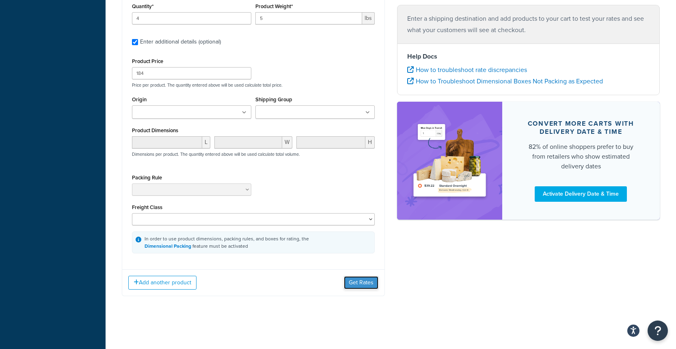
click at [351, 286] on button "Get Rates" at bounding box center [361, 282] width 35 height 13
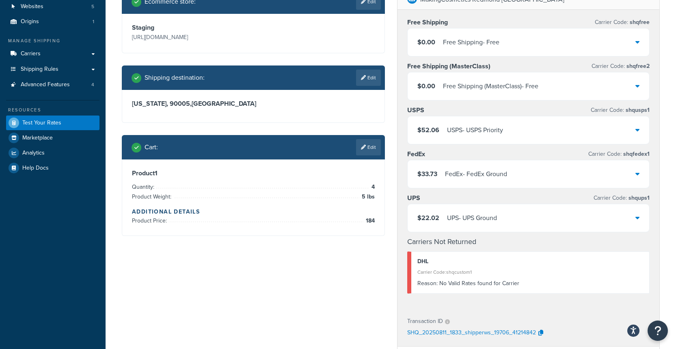
scroll to position [58, 0]
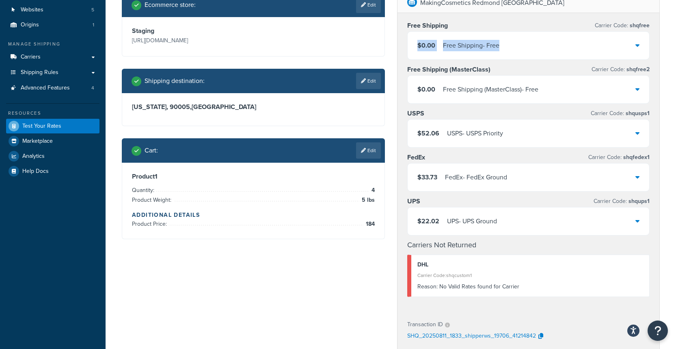
drag, startPoint x: 430, startPoint y: 45, endPoint x: 528, endPoint y: 45, distance: 97.9
click at [528, 45] on div "$0.00 Free Shipping - Free" at bounding box center [529, 46] width 242 height 28
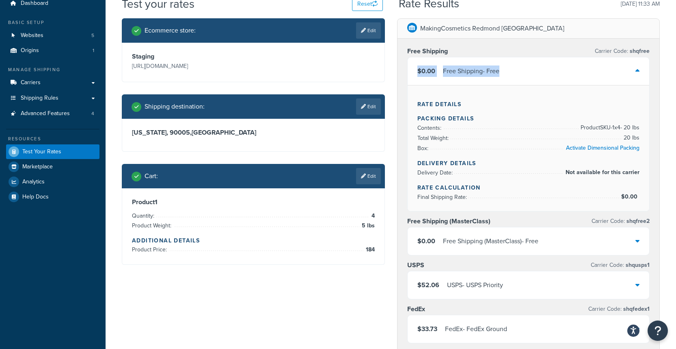
scroll to position [0, 0]
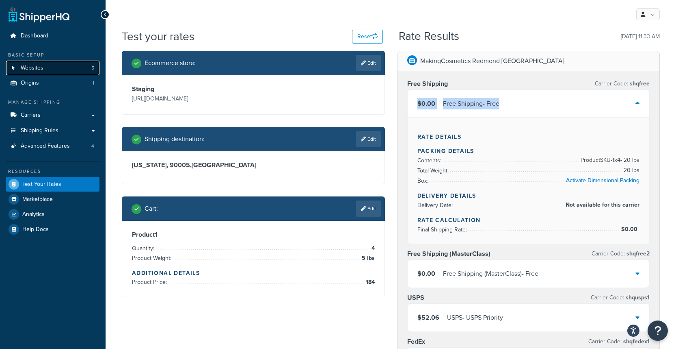
click at [38, 70] on span "Websites" at bounding box center [32, 68] width 23 height 7
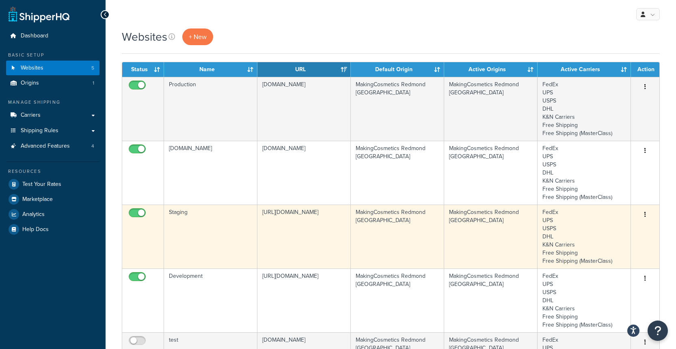
scroll to position [2, 0]
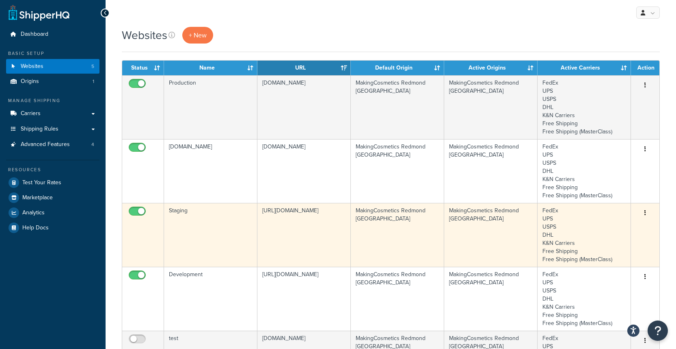
click at [212, 237] on td "Staging" at bounding box center [210, 235] width 93 height 64
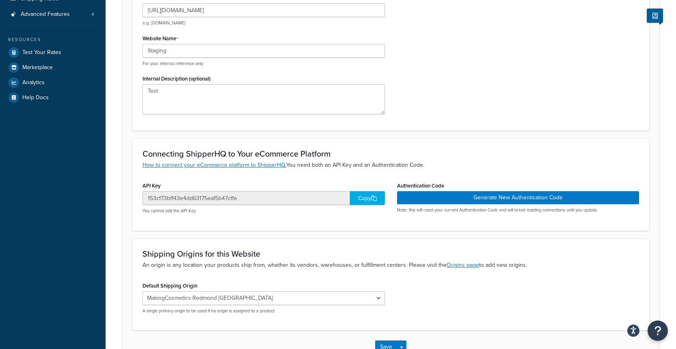
scroll to position [141, 0]
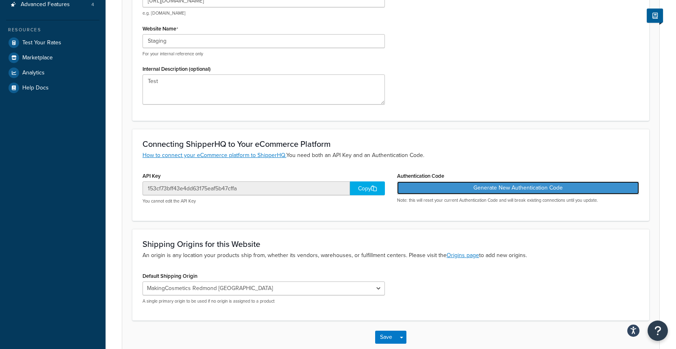
click at [444, 189] on button "Generate New Authentication Code" at bounding box center [518, 187] width 243 height 13
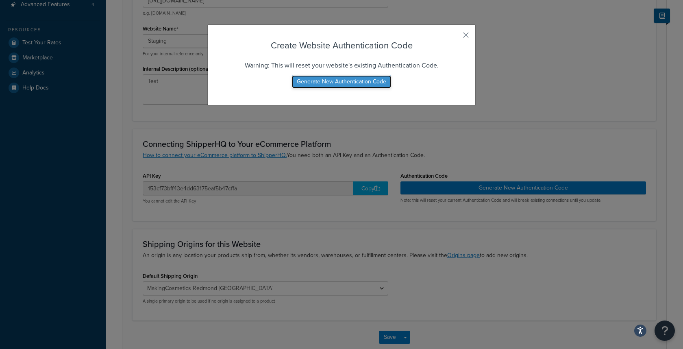
click at [311, 82] on button "Generate New Authentication Code" at bounding box center [341, 81] width 99 height 13
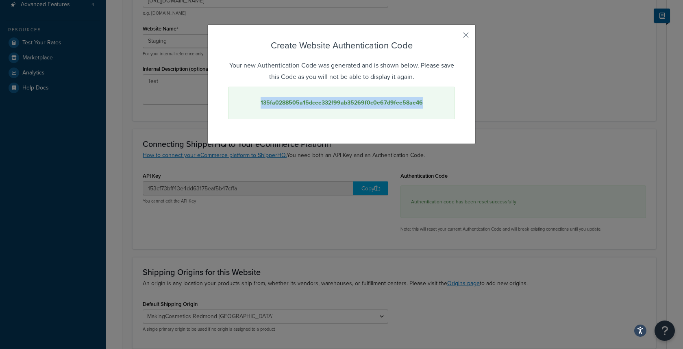
drag, startPoint x: 257, startPoint y: 103, endPoint x: 426, endPoint y: 100, distance: 169.1
click at [426, 100] on div "135fa0288505a15dcee332f99ab35269f0c0e67d9fee58ae46" at bounding box center [341, 103] width 227 height 33
copy strong "135fa0288505a15dcee332f99ab35269f0c0e67d9fee58ae46"
click at [455, 37] on button "button" at bounding box center [454, 38] width 2 height 2
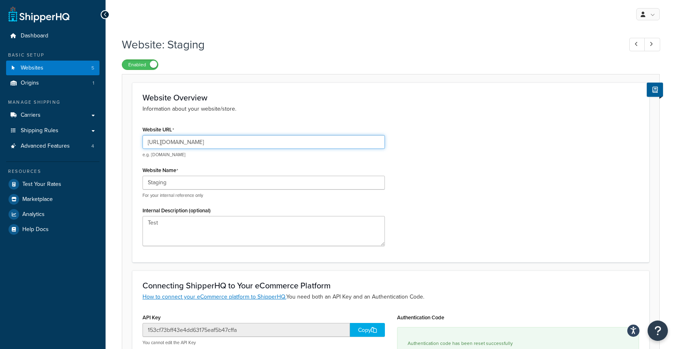
scroll to position [0, 2]
drag, startPoint x: 179, startPoint y: 143, endPoint x: 451, endPoint y: 141, distance: 271.8
click at [451, 141] on div "Website URL [URL][DOMAIN_NAME] e.g. [DOMAIN_NAME] Website Name Staging For your…" at bounding box center [391, 188] width 509 height 128
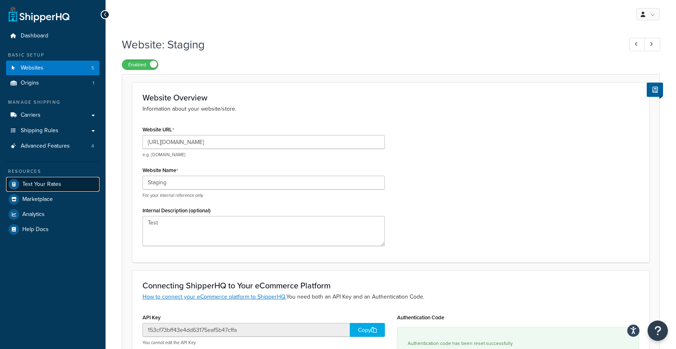
click at [52, 189] on link "Test Your Rates" at bounding box center [52, 184] width 93 height 15
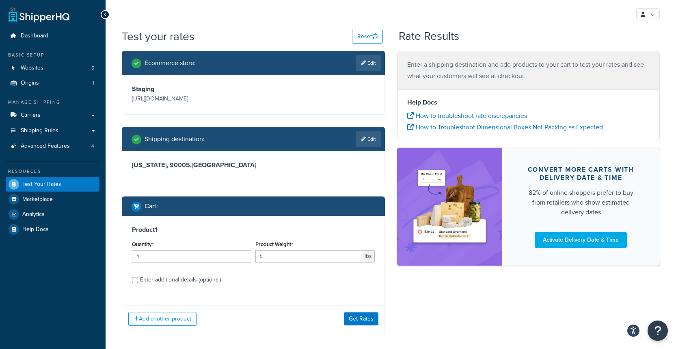
scroll to position [59, 0]
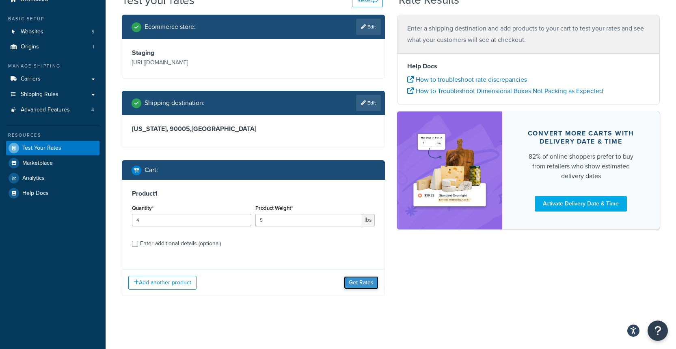
click at [374, 284] on button "Get Rates" at bounding box center [361, 282] width 35 height 13
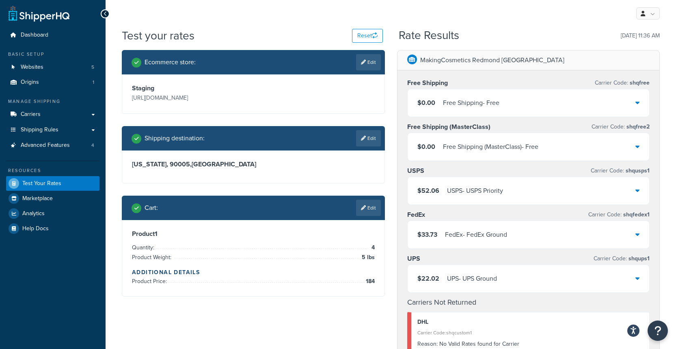
scroll to position [0, 0]
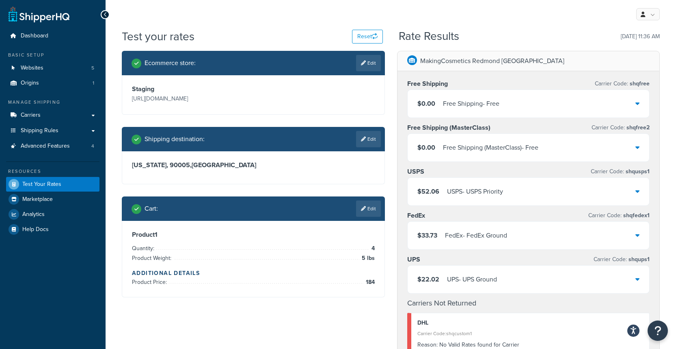
drag, startPoint x: 128, startPoint y: 99, endPoint x: 177, endPoint y: 123, distance: 54.3
click at [177, 114] on div "Staging https://staging-na01-makingcosmetics.demandware.net/s/makingcosmetics/h…" at bounding box center [253, 94] width 262 height 39
click at [178, 104] on p "[URL][DOMAIN_NAME]" at bounding box center [191, 98] width 119 height 11
click at [358, 38] on button "Reset" at bounding box center [367, 37] width 31 height 14
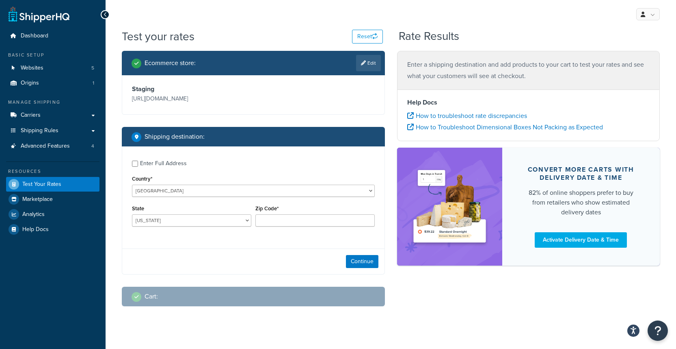
click at [184, 221] on div "Enter Full Address Country* United States United Kingdom Afghanistan Åland Isla…" at bounding box center [253, 194] width 262 height 96
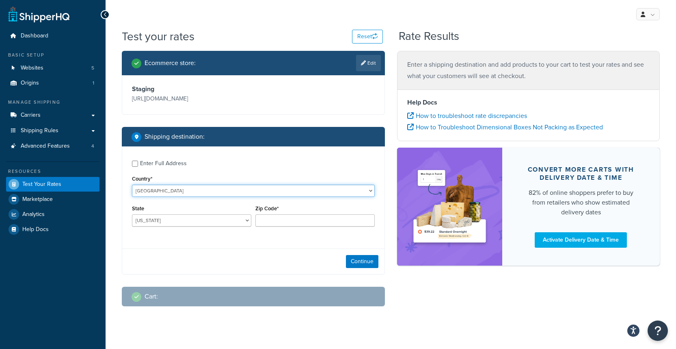
click at [176, 197] on select "United States United Kingdom Afghanistan Åland Islands Albania Algeria American…" at bounding box center [253, 190] width 243 height 12
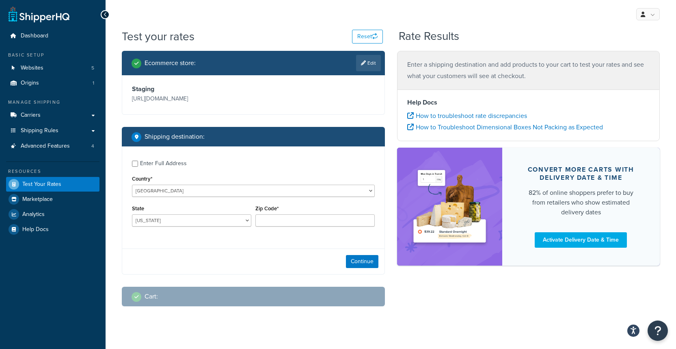
click at [158, 232] on div "State Alabama Alaska American Samoa Arizona Arkansas Armed Forces Americas Arme…" at bounding box center [192, 218] width 124 height 30
click at [156, 226] on select "Alabama Alaska American Samoa Arizona Arkansas Armed Forces Americas Armed Forc…" at bounding box center [191, 220] width 119 height 12
select select "CA"
click at [270, 226] on input "Zip Code*" at bounding box center [315, 220] width 119 height 12
type input "90005"
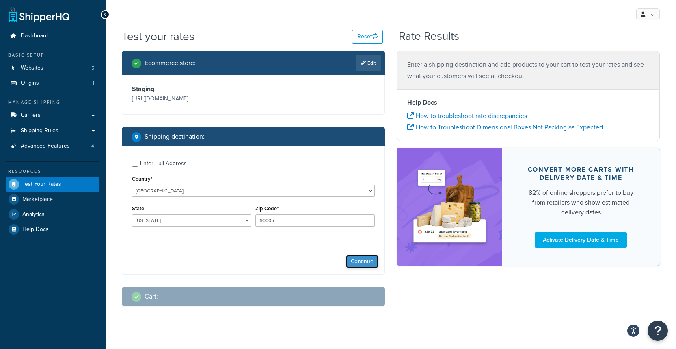
click at [356, 268] on button "Continue" at bounding box center [362, 261] width 33 height 13
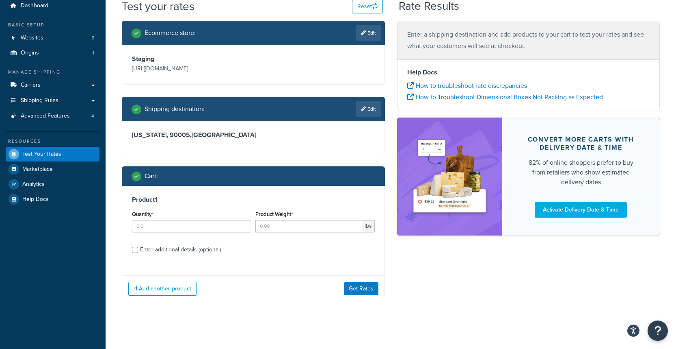
scroll to position [41, 0]
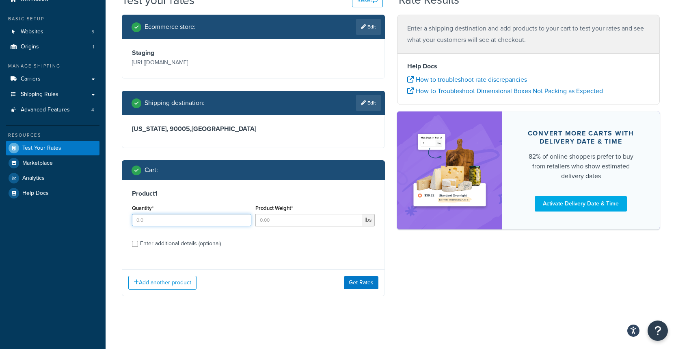
drag, startPoint x: 162, startPoint y: 240, endPoint x: 94, endPoint y: 237, distance: 67.5
click at [94, 237] on div "Dashboard Basic Setup Websites 5 Origins 1 Manage Shipping Carriers Carriers Al…" at bounding box center [338, 156] width 676 height 385
type input "1"
click at [323, 226] on input "Product Weight*" at bounding box center [309, 220] width 107 height 12
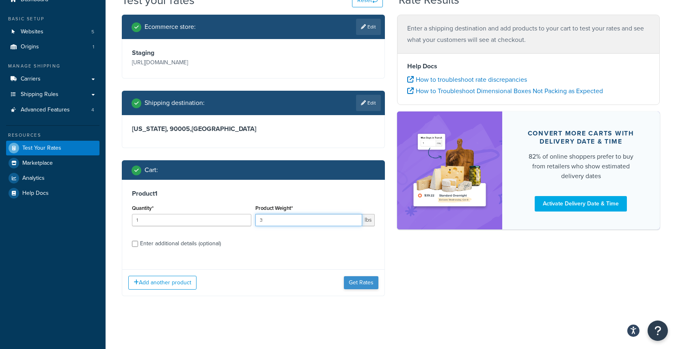
type input "3"
click at [362, 289] on button "Get Rates" at bounding box center [361, 282] width 35 height 13
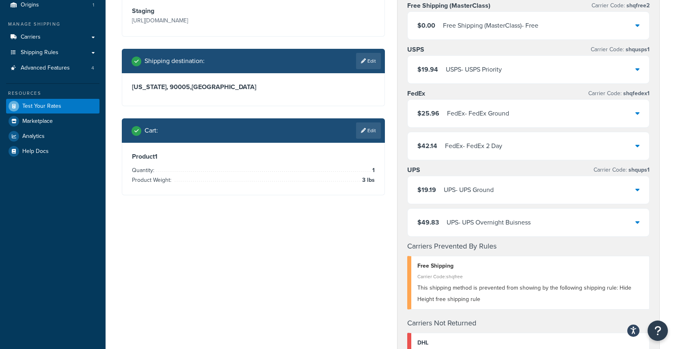
scroll to position [149, 0]
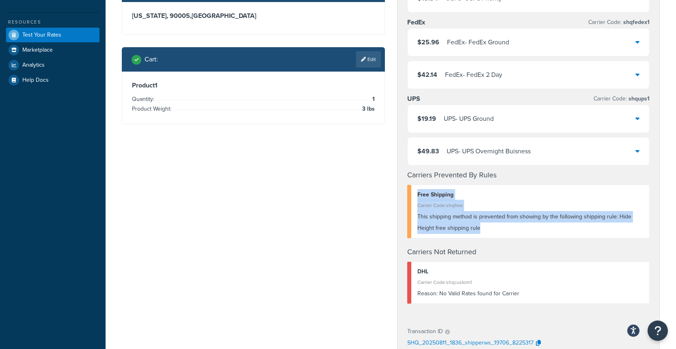
drag, startPoint x: 489, startPoint y: 227, endPoint x: 403, endPoint y: 195, distance: 91.9
click at [403, 195] on div "Free Shipping (MasterClass) Carrier Code: shqfree2 $0.00 Free Shipping (MasterC…" at bounding box center [529, 120] width 262 height 397
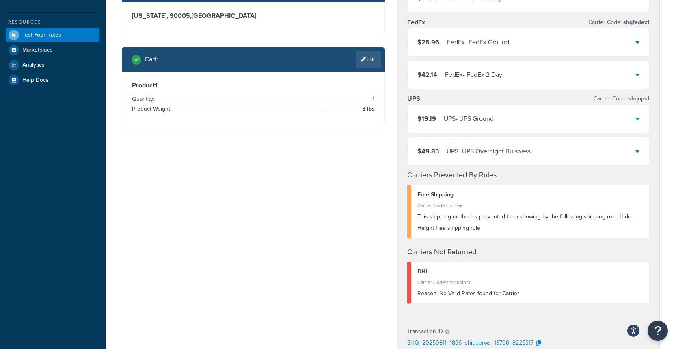
click at [299, 200] on div "Ecommerce store : Edit Staging https://staging-na01-makingcosmetics.demandware.…" at bounding box center [391, 221] width 551 height 638
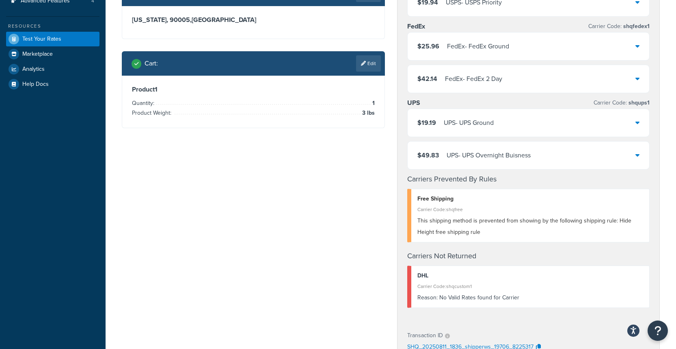
scroll to position [139, 0]
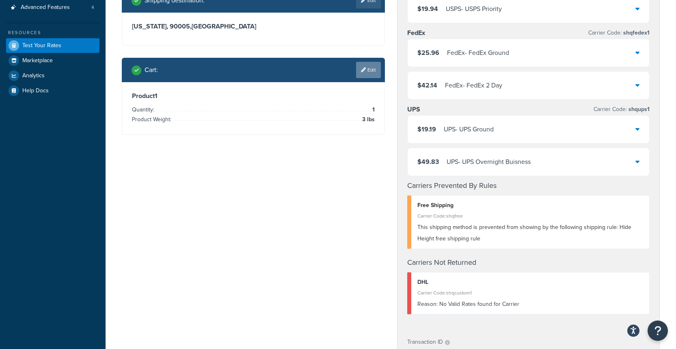
click at [364, 78] on link "Edit" at bounding box center [368, 70] width 25 height 16
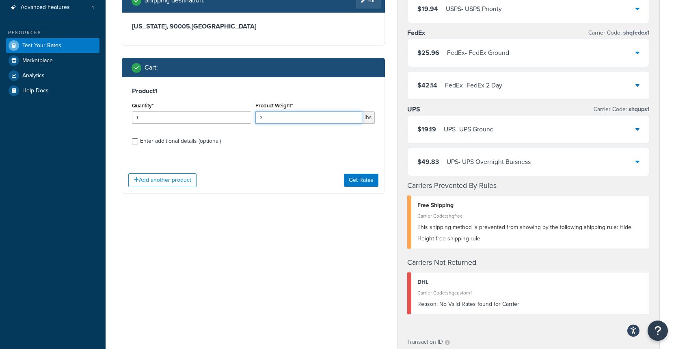
drag, startPoint x: 281, startPoint y: 142, endPoint x: 236, endPoint y: 142, distance: 45.5
click at [236, 130] on div "Quantity* 1 Product Weight* 3 lbs" at bounding box center [253, 115] width 247 height 30
drag, startPoint x: 236, startPoint y: 142, endPoint x: 304, endPoint y: 188, distance: 81.9
click at [264, 160] on div "Product 1 Quantity* 16 Product Weight* 3 lbs Enter additional details (optional)" at bounding box center [253, 118] width 262 height 83
type input "1"
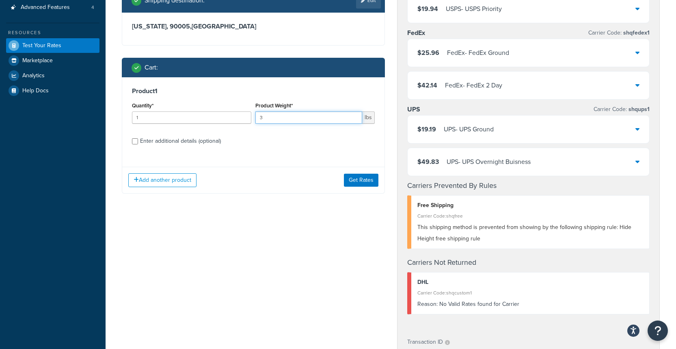
click at [284, 124] on input "3" at bounding box center [309, 117] width 107 height 12
type input "6"
click at [349, 186] on button "Get Rates" at bounding box center [361, 179] width 35 height 13
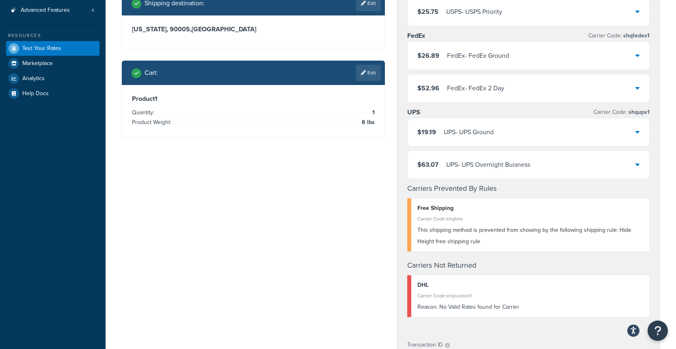
scroll to position [150, 0]
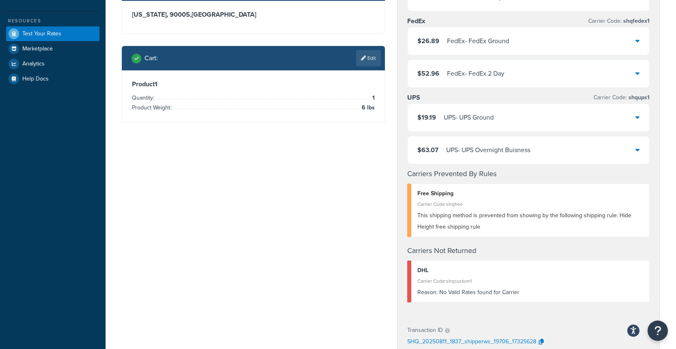
click at [372, 66] on link "Edit" at bounding box center [368, 58] width 25 height 16
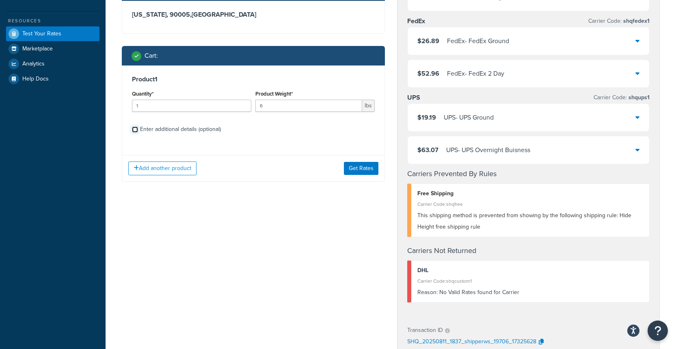
click at [135, 132] on input "Enter additional details (optional)" at bounding box center [135, 129] width 6 height 6
checkbox input "true"
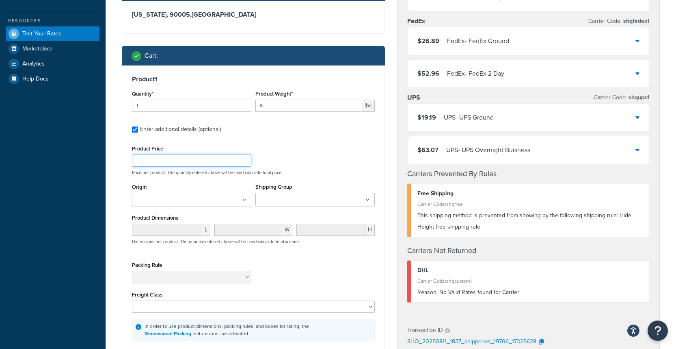
click at [153, 167] on input "Product Price" at bounding box center [191, 160] width 119 height 12
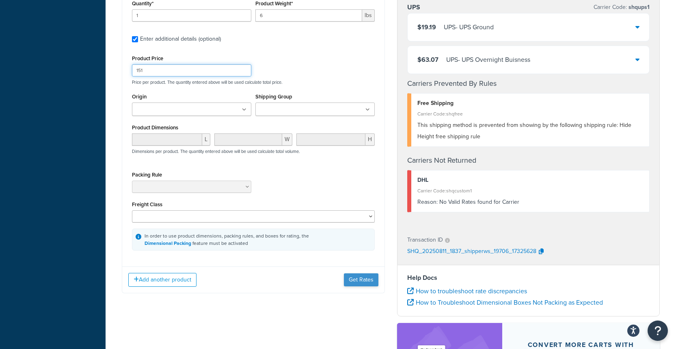
scroll to position [243, 0]
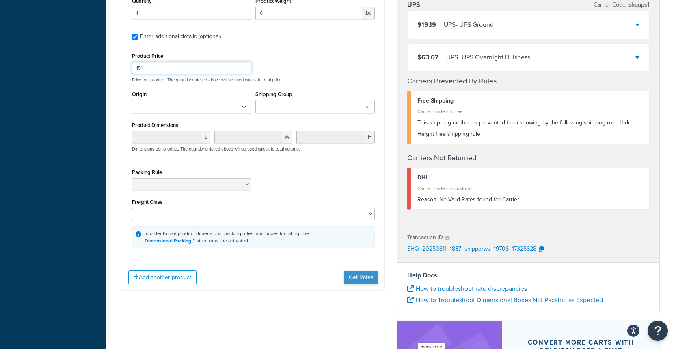
type input "151"
click at [360, 284] on button "Get Rates" at bounding box center [361, 277] width 35 height 13
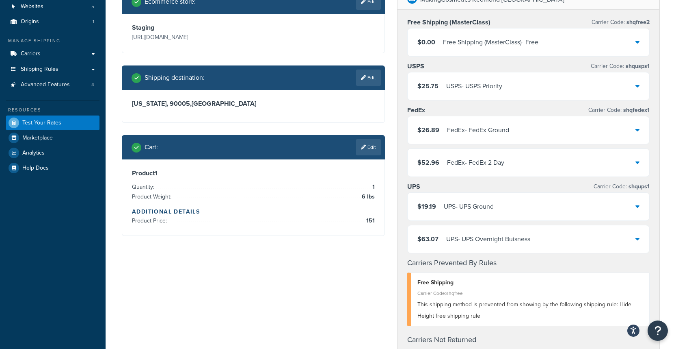
scroll to position [0, 0]
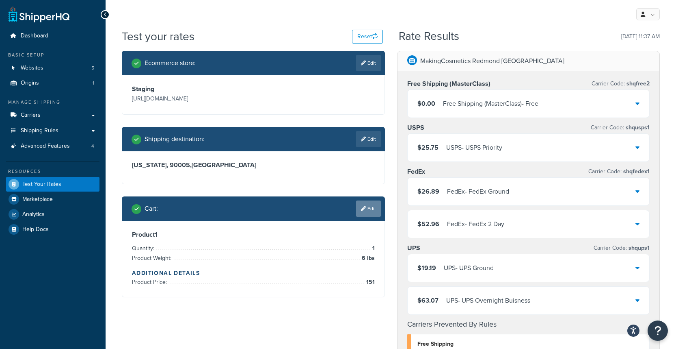
click at [371, 217] on link "Edit" at bounding box center [368, 208] width 25 height 16
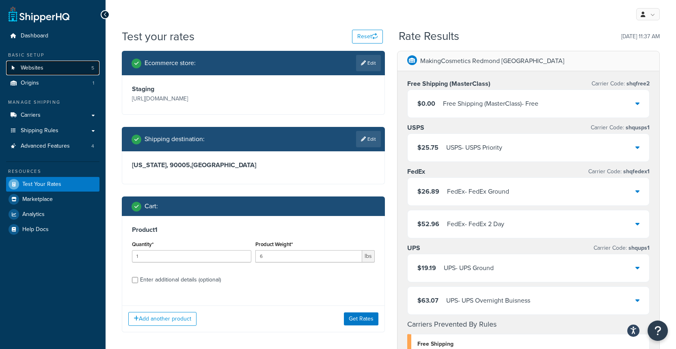
click at [43, 65] on span "Websites" at bounding box center [32, 68] width 23 height 7
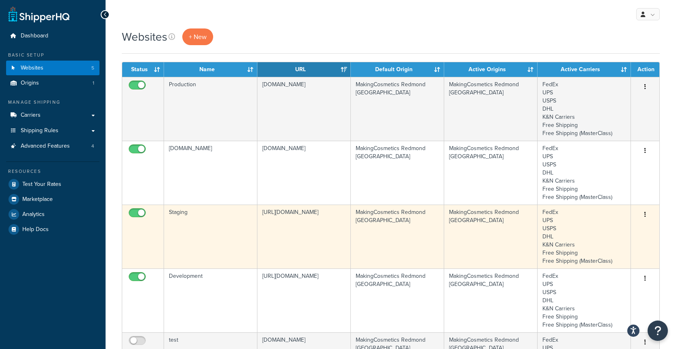
click at [186, 240] on td "Staging" at bounding box center [210, 236] width 93 height 64
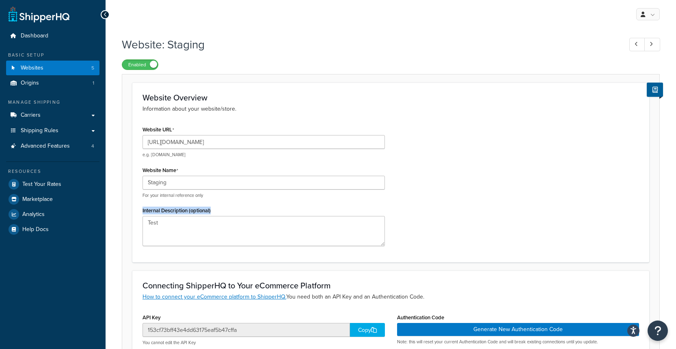
drag, startPoint x: 141, startPoint y: 211, endPoint x: 252, endPoint y: 211, distance: 111.3
click at [252, 211] on div "Website URL [URL][DOMAIN_NAME] e.g. [DOMAIN_NAME] Website Name Staging For your…" at bounding box center [264, 188] width 255 height 128
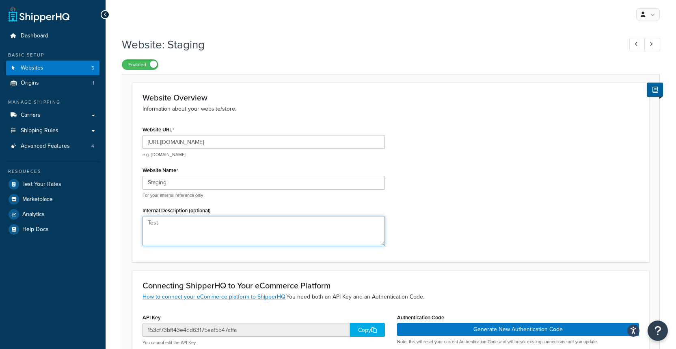
click at [182, 227] on textarea "Test" at bounding box center [264, 231] width 243 height 30
drag, startPoint x: 179, startPoint y: 225, endPoint x: 133, endPoint y: 221, distance: 46.1
click at [133, 221] on div "Website Overview Information about your website/store. Website URL [URL][DOMAIN…" at bounding box center [390, 172] width 517 height 180
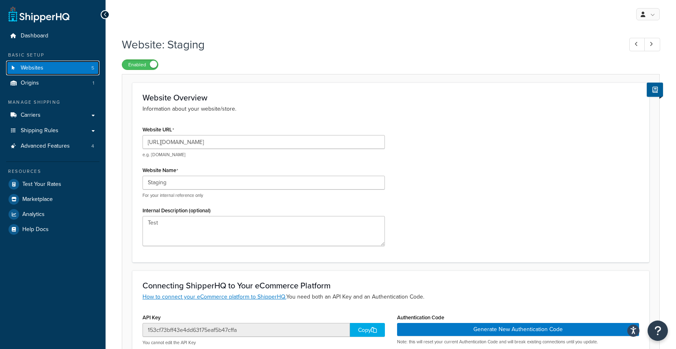
click at [32, 71] on span "Websites" at bounding box center [32, 68] width 23 height 7
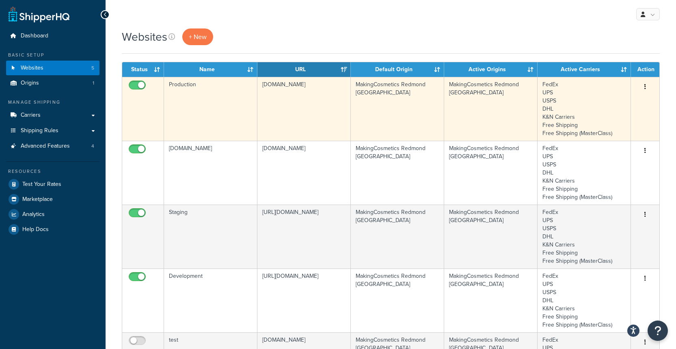
click at [200, 103] on td "Production" at bounding box center [210, 109] width 93 height 64
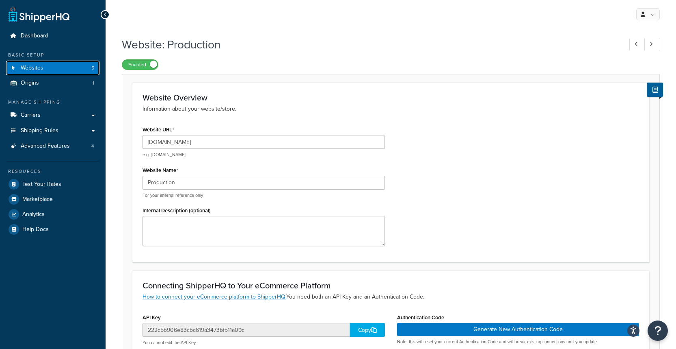
click at [43, 70] on span "Websites" at bounding box center [32, 68] width 23 height 7
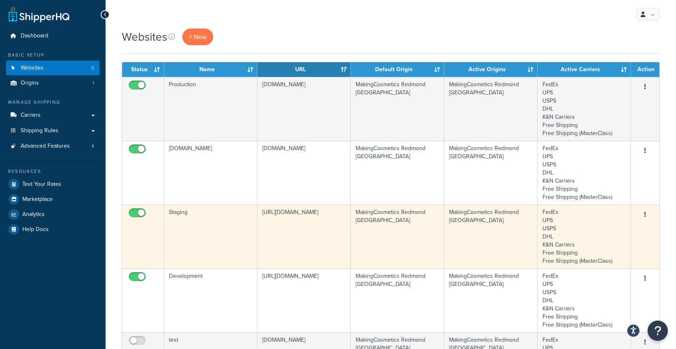
click at [644, 213] on button "button" at bounding box center [645, 214] width 11 height 13
click at [188, 213] on td "Staging" at bounding box center [210, 236] width 93 height 64
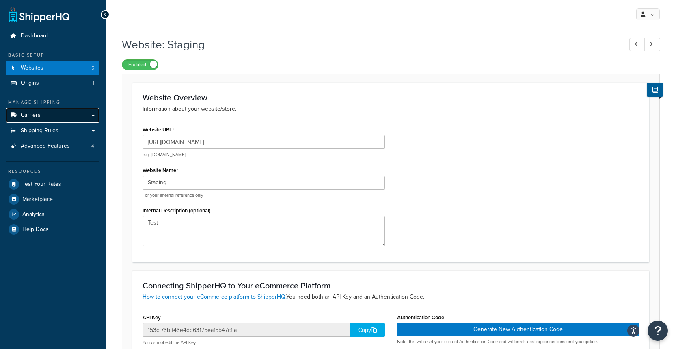
click at [36, 119] on link "Carriers" at bounding box center [52, 115] width 93 height 15
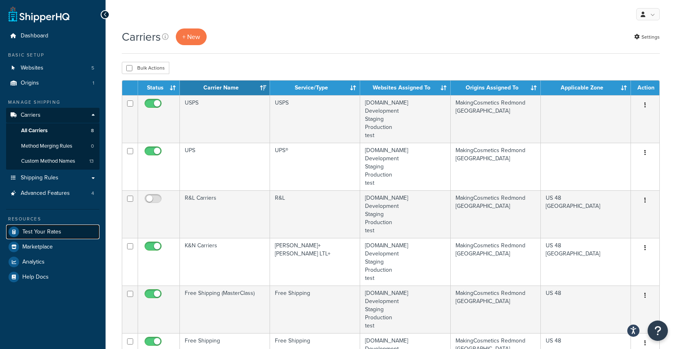
click at [47, 229] on span "Test Your Rates" at bounding box center [41, 231] width 39 height 7
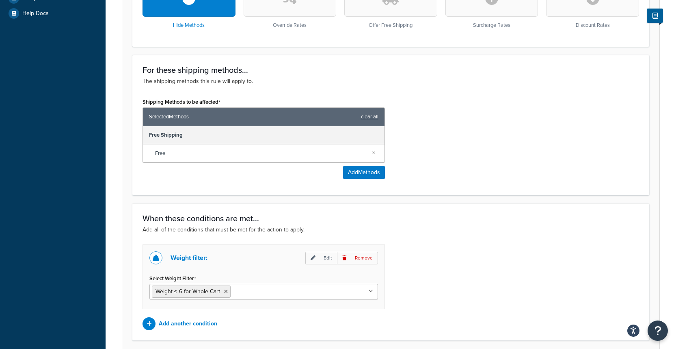
scroll to position [301, 0]
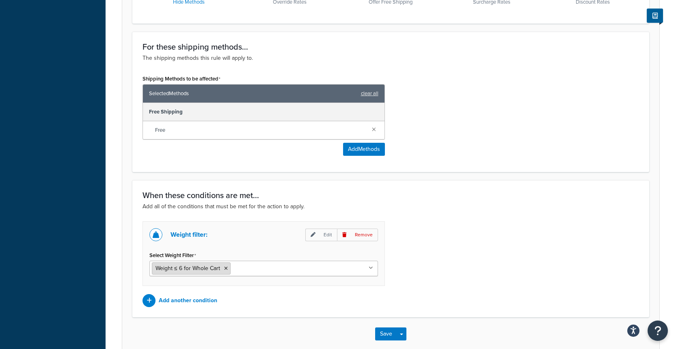
drag, startPoint x: 156, startPoint y: 269, endPoint x: 208, endPoint y: 269, distance: 51.6
click at [208, 269] on span "Weight ≤ 6 for Whole Cart" at bounding box center [188, 268] width 65 height 9
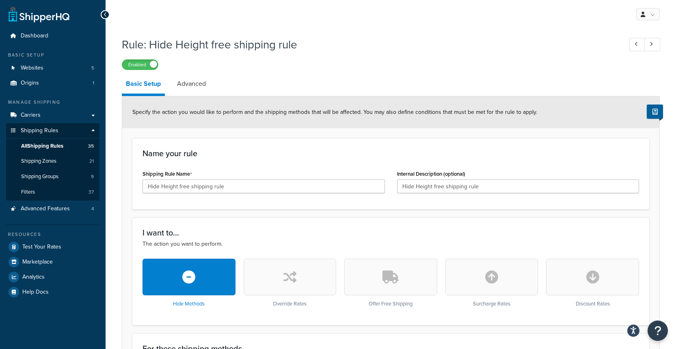
scroll to position [0, 0]
click at [46, 245] on span "Test Your Rates" at bounding box center [41, 246] width 39 height 7
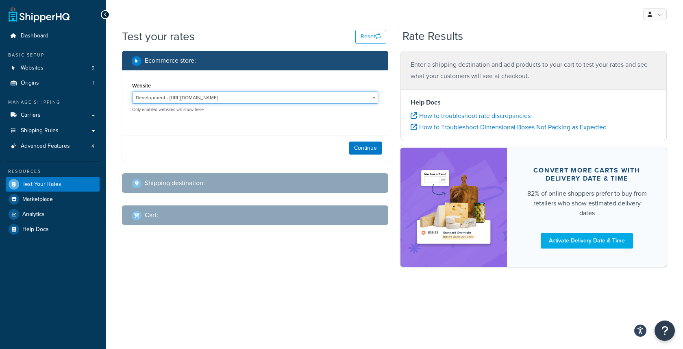
click at [310, 99] on select "Development - https://development-na01-makingcosmetics.demandware.net/s/makingc…" at bounding box center [255, 97] width 246 height 12
select select "153cf73bff43e4dd63175eaf5b47cffa"
click at [191, 102] on select "Development - https://development-na01-makingcosmetics.demandware.net/s/makingc…" at bounding box center [255, 97] width 246 height 12
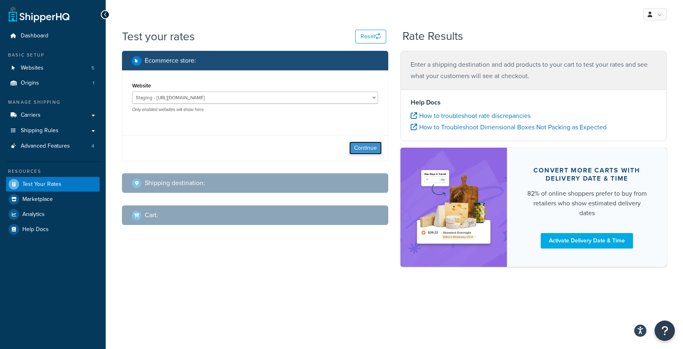
click at [360, 152] on button "Continue" at bounding box center [365, 147] width 33 height 13
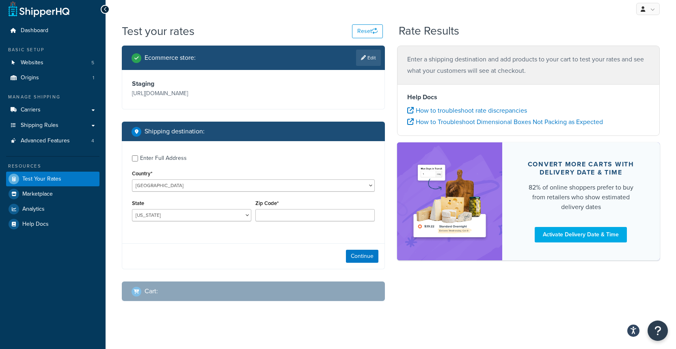
scroll to position [9, 0]
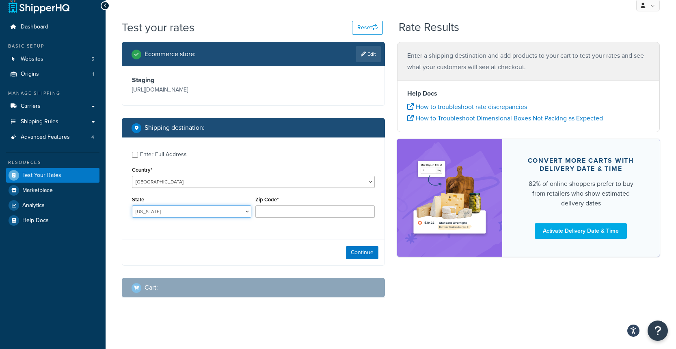
click at [200, 217] on select "Alabama Alaska American Samoa Arizona Arkansas Armed Forces Americas Armed Forc…" at bounding box center [191, 211] width 119 height 12
select select "CA"
click at [281, 217] on input "Zip Code*" at bounding box center [315, 211] width 119 height 12
type input "90005"
click at [357, 259] on button "Continue" at bounding box center [362, 252] width 33 height 13
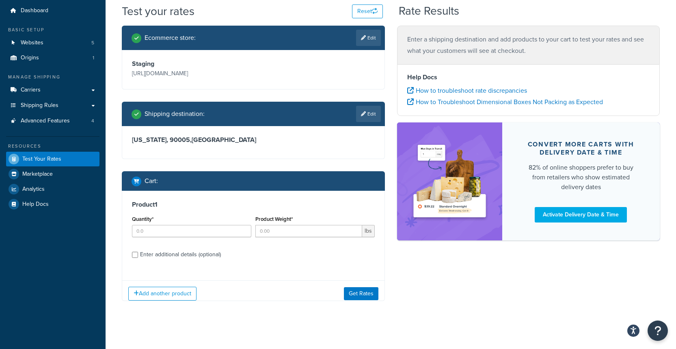
scroll to position [26, 0]
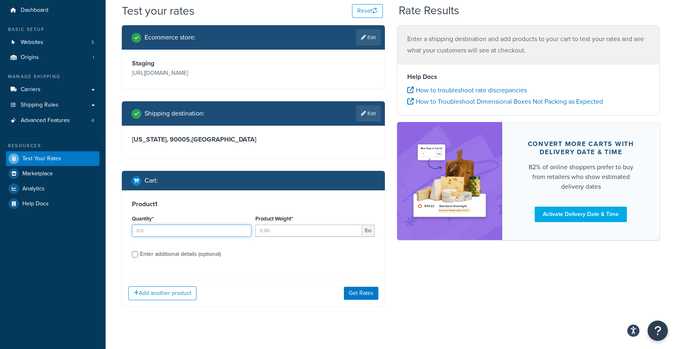
drag, startPoint x: 155, startPoint y: 254, endPoint x: 100, endPoint y: 250, distance: 54.6
click at [100, 250] on div "Dashboard Basic Setup Websites 5 Origins 1 Manage Shipping Carriers Carriers Al…" at bounding box center [338, 166] width 676 height 385
type input "8"
click at [282, 236] on input "Product Weight*" at bounding box center [309, 230] width 107 height 12
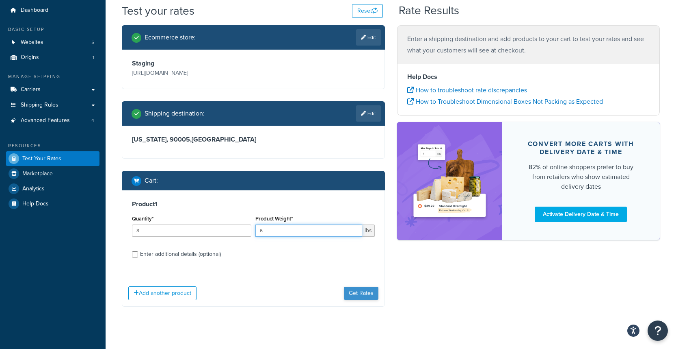
type input "6"
click at [359, 299] on button "Get Rates" at bounding box center [361, 292] width 35 height 13
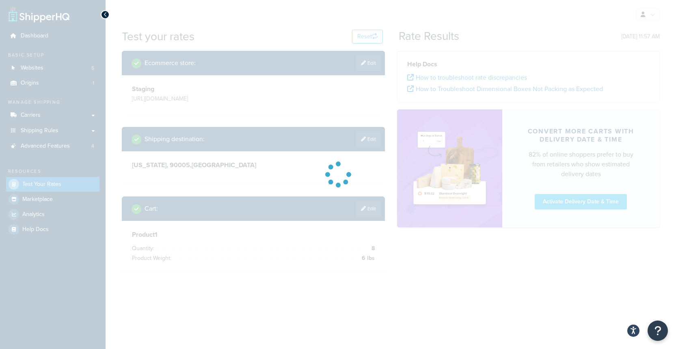
scroll to position [0, 0]
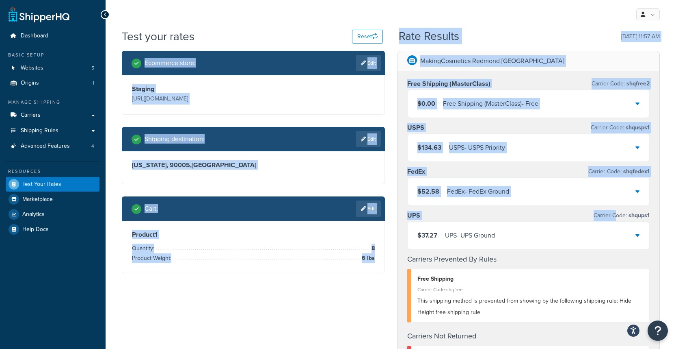
drag, startPoint x: 396, startPoint y: 37, endPoint x: 617, endPoint y: 219, distance: 286.3
click at [617, 219] on div "Test your rates Reset Rate Results 08/11/2025, 11:57 AM Ecommerce store : Edit …" at bounding box center [391, 326] width 538 height 596
click at [466, 126] on div "USPS Carrier Code: shqusps1" at bounding box center [529, 127] width 243 height 11
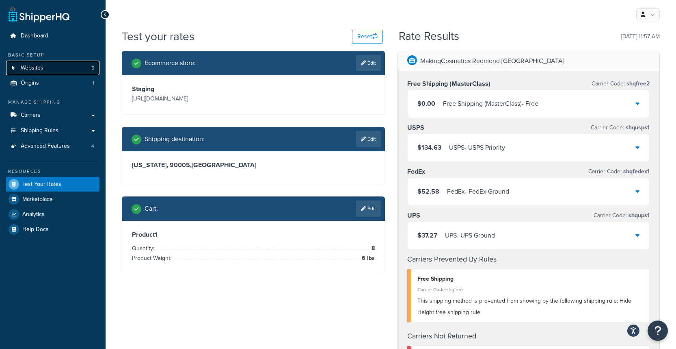
click at [28, 65] on span "Websites" at bounding box center [32, 68] width 23 height 7
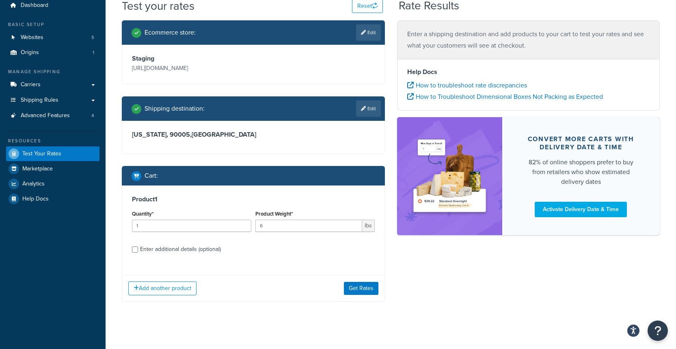
scroll to position [59, 0]
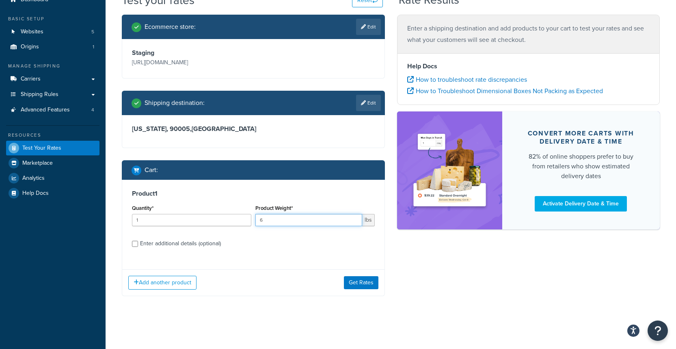
click at [279, 220] on input "6" at bounding box center [309, 220] width 107 height 12
type input "7"
click at [353, 285] on button "Get Rates" at bounding box center [361, 282] width 35 height 13
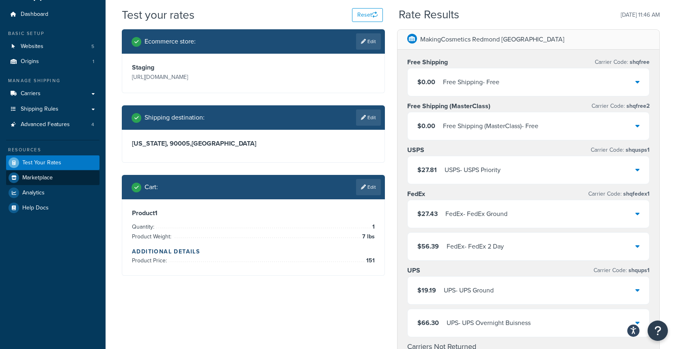
scroll to position [0, 0]
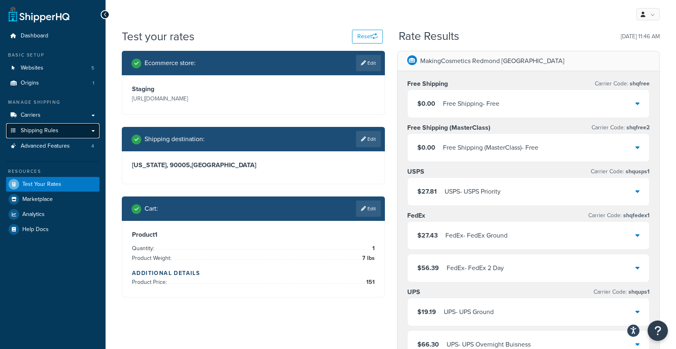
click at [41, 131] on span "Shipping Rules" at bounding box center [40, 130] width 38 height 7
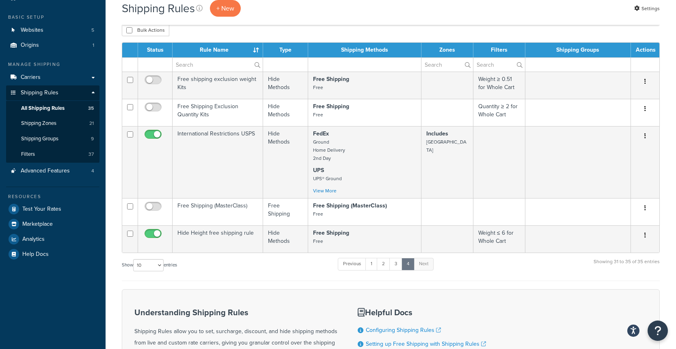
scroll to position [67, 0]
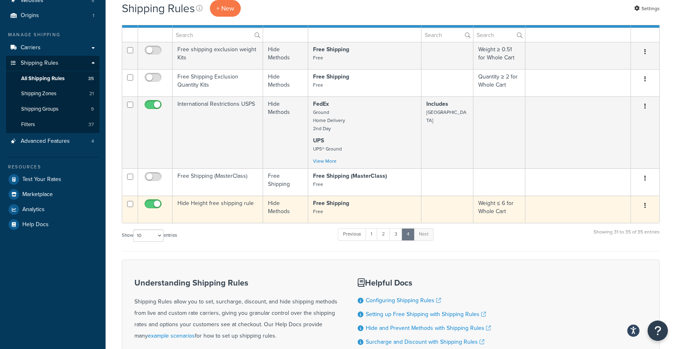
click at [204, 219] on td "Hide Height free shipping rule" at bounding box center [218, 208] width 91 height 27
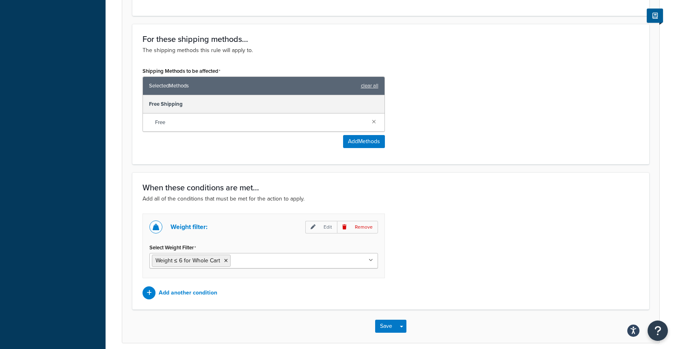
scroll to position [319, 0]
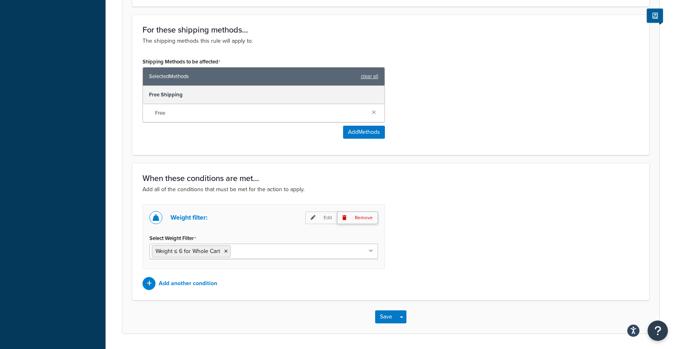
click at [364, 220] on p "Remove" at bounding box center [357, 217] width 41 height 13
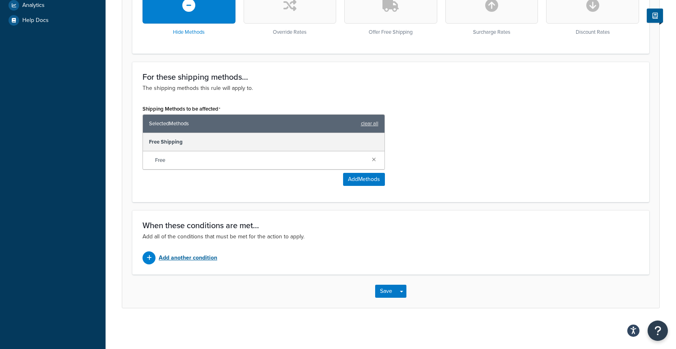
click at [185, 258] on p "Add another condition" at bounding box center [188, 257] width 59 height 11
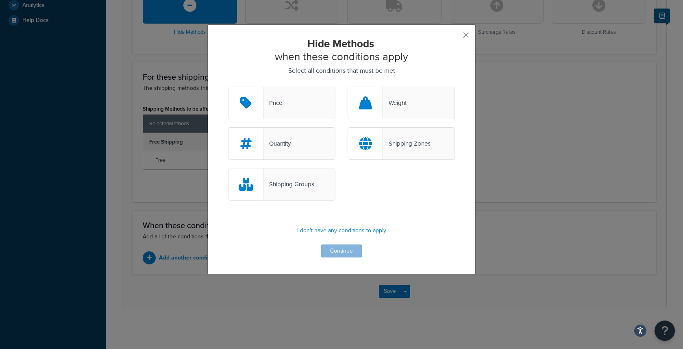
click at [398, 98] on div "Weight" at bounding box center [395, 102] width 24 height 11
click at [0, 0] on input "Weight" at bounding box center [0, 0] width 0 height 0
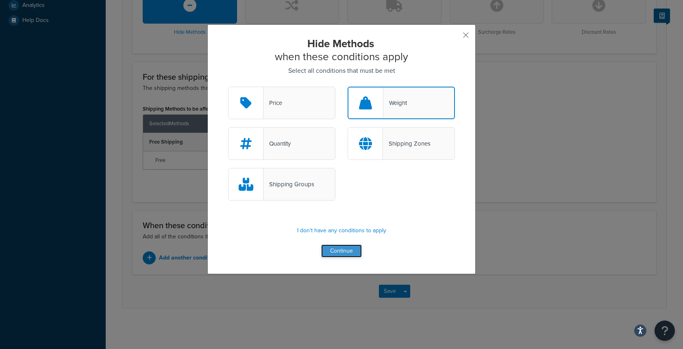
click at [344, 248] on button "Continue" at bounding box center [341, 250] width 41 height 13
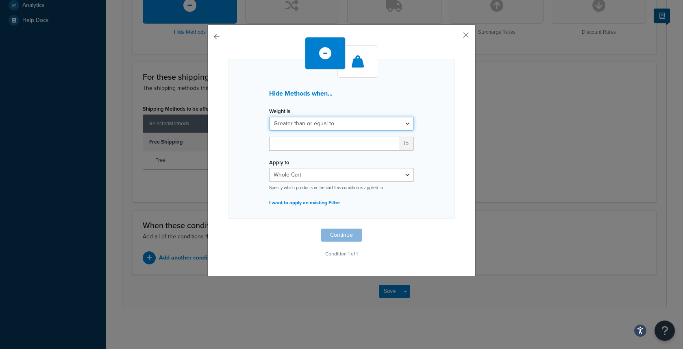
click at [321, 126] on select "Greater than or equal to Between or equal to Less than or equal to" at bounding box center [341, 124] width 145 height 14
click at [289, 135] on div "Weight is Greater than or equal to Between or equal to Less than or equal to lb" at bounding box center [341, 130] width 157 height 51
click at [287, 138] on input "number" at bounding box center [334, 144] width 130 height 14
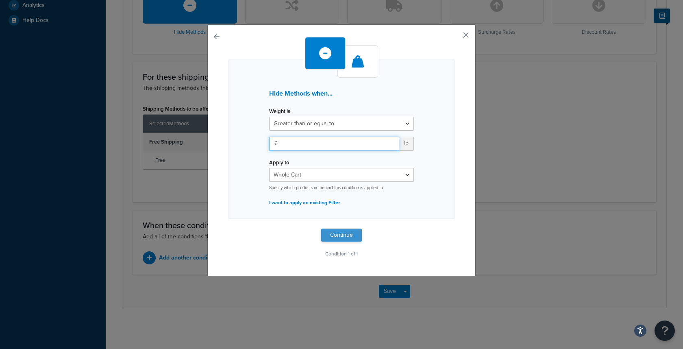
type input "6"
click at [336, 232] on button "Continue" at bounding box center [341, 234] width 41 height 13
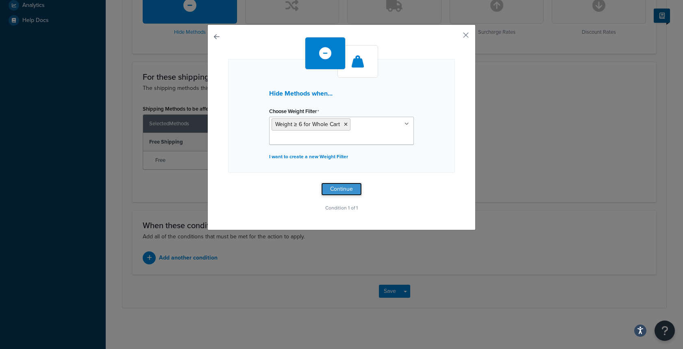
click at [339, 187] on button "Continue" at bounding box center [341, 188] width 41 height 13
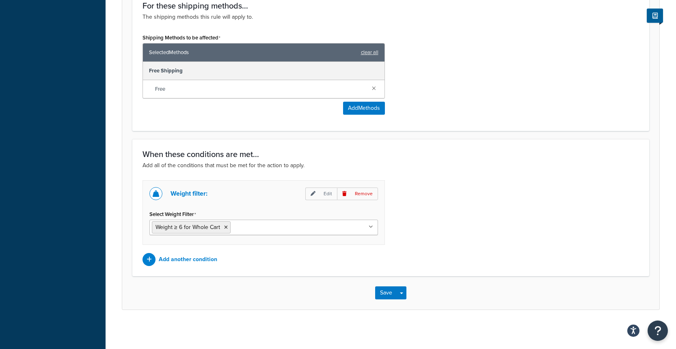
scroll to position [345, 0]
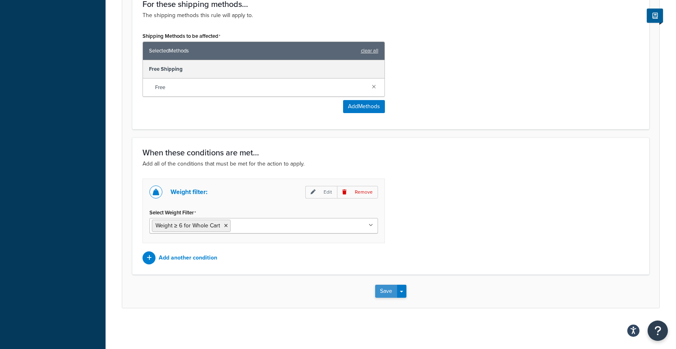
click at [382, 290] on button "Save" at bounding box center [386, 290] width 22 height 13
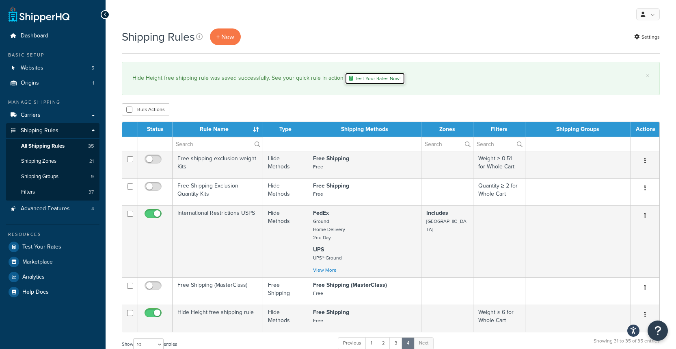
click at [363, 82] on link "Test Your Rates Now!" at bounding box center [375, 78] width 61 height 12
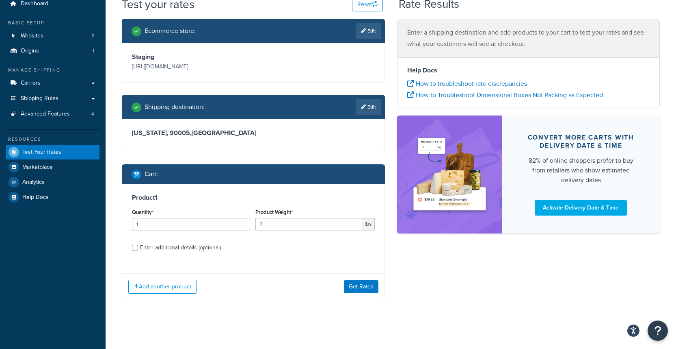
scroll to position [59, 0]
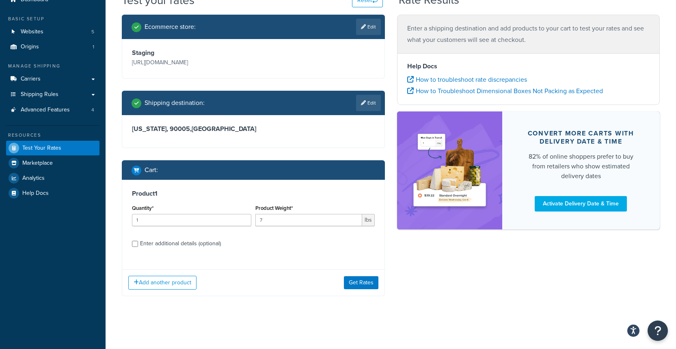
click at [364, 293] on div "Add another product Get Rates" at bounding box center [253, 282] width 262 height 26
click at [361, 287] on button "Get Rates" at bounding box center [361, 282] width 35 height 13
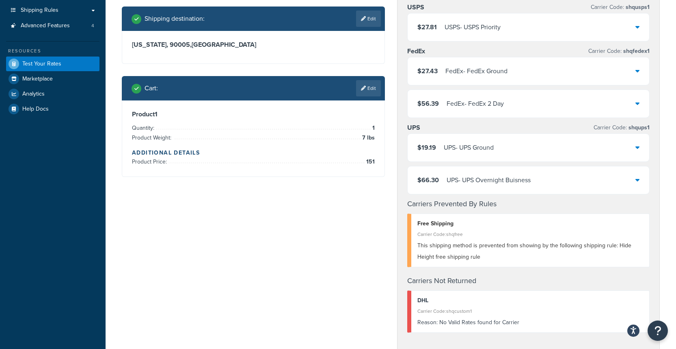
scroll to position [143, 0]
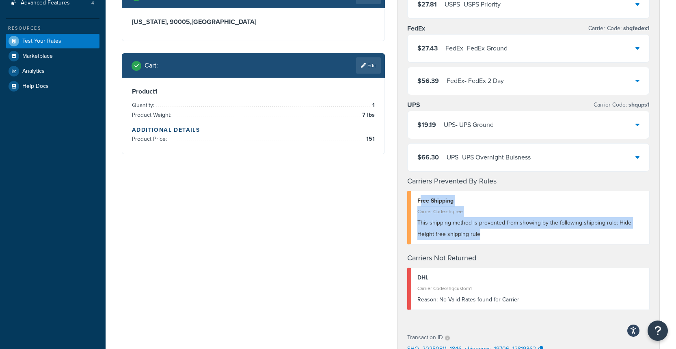
drag, startPoint x: 421, startPoint y: 202, endPoint x: 517, endPoint y: 241, distance: 103.4
click at [517, 241] on div "Free Shipping Carrier Code: shqfree This shipping method is prevented from show…" at bounding box center [529, 218] width 243 height 54
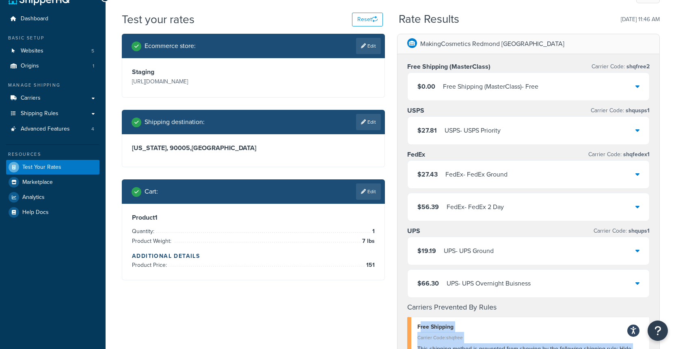
scroll to position [0, 0]
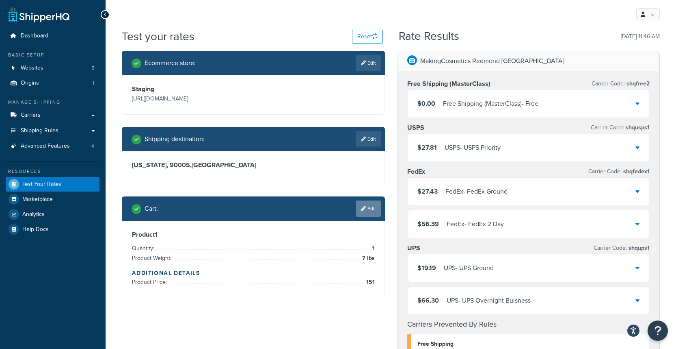
click at [367, 217] on link "Edit" at bounding box center [368, 208] width 25 height 16
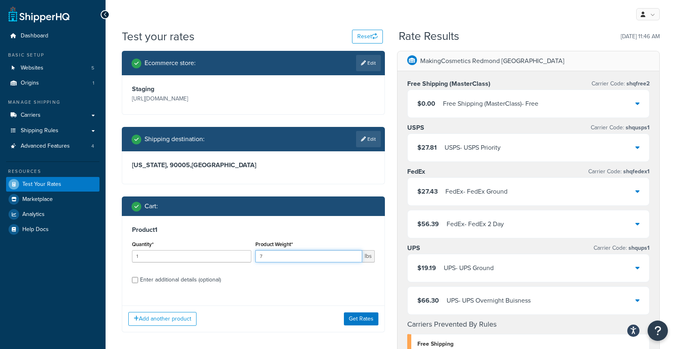
drag, startPoint x: 265, startPoint y: 271, endPoint x: 212, endPoint y: 273, distance: 52.4
click at [212, 268] on div "Quantity* 1 Product Weight* 7 lbs" at bounding box center [253, 254] width 247 height 30
drag, startPoint x: 272, startPoint y: 279, endPoint x: 212, endPoint y: 274, distance: 59.9
click at [212, 268] on div "Quantity* 1 Product Weight* 7 lbs" at bounding box center [253, 254] width 247 height 30
type input "3"
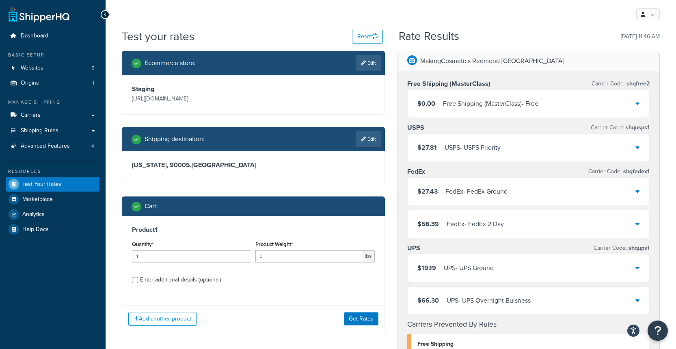
click at [273, 285] on label "Enter additional details (optional)" at bounding box center [257, 278] width 235 height 13
click at [138, 283] on input "Enter additional details (optional)" at bounding box center [135, 280] width 6 height 6
checkbox input "true"
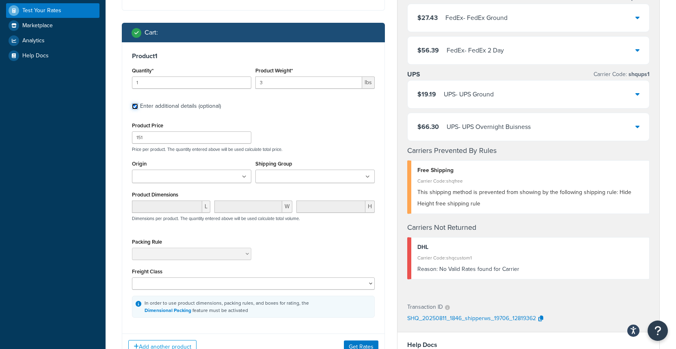
scroll to position [340, 0]
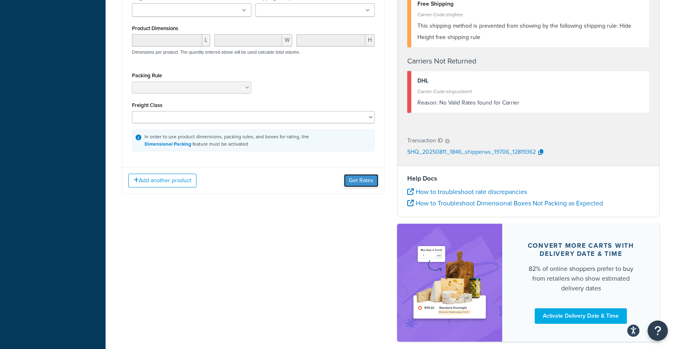
click at [356, 187] on button "Get Rates" at bounding box center [361, 180] width 35 height 13
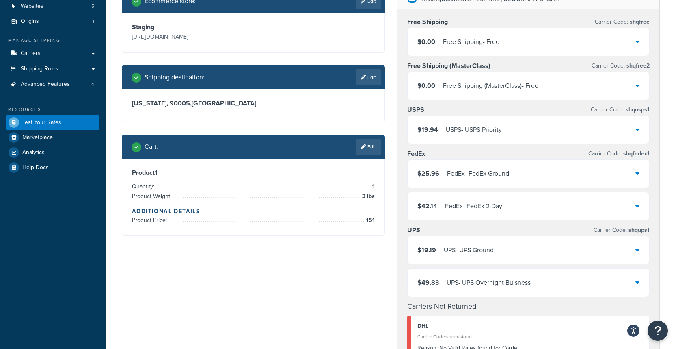
scroll to position [52, 0]
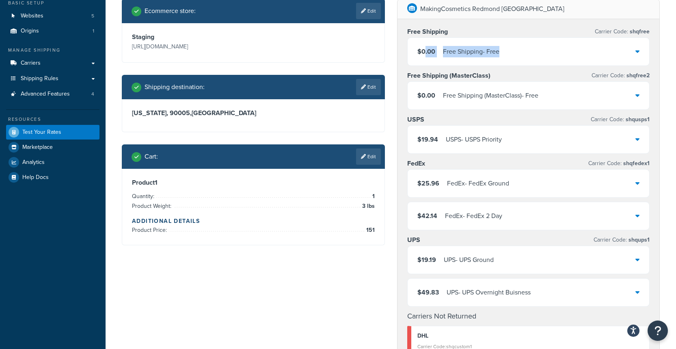
drag, startPoint x: 425, startPoint y: 53, endPoint x: 513, endPoint y: 53, distance: 88.6
click at [513, 53] on div "$0.00 Free Shipping - Free" at bounding box center [529, 52] width 242 height 28
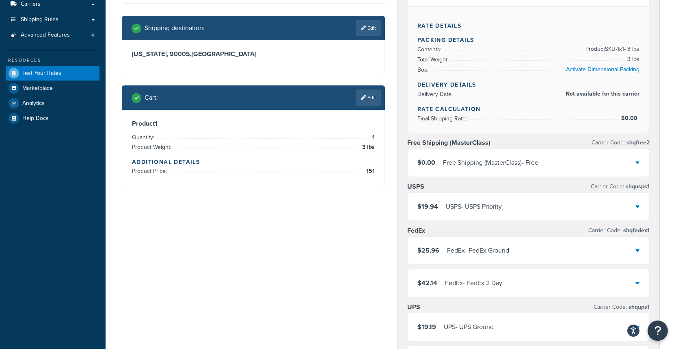
scroll to position [90, 0]
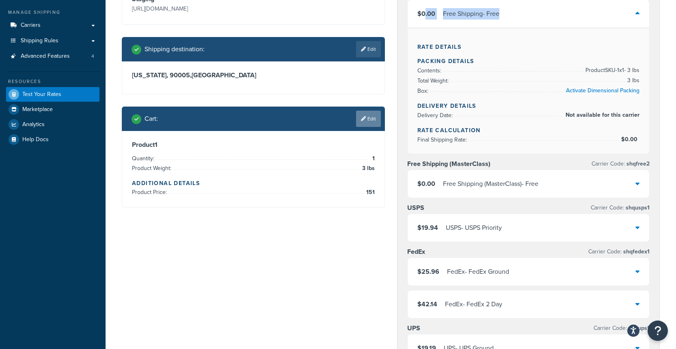
click at [358, 127] on link "Edit" at bounding box center [368, 119] width 25 height 16
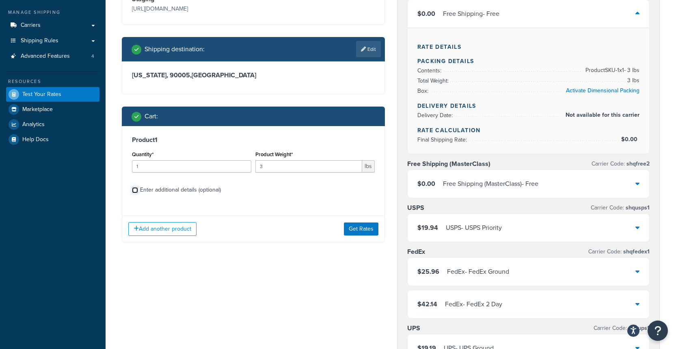
click at [137, 193] on input "Enter additional details (optional)" at bounding box center [135, 190] width 6 height 6
checkbox input "true"
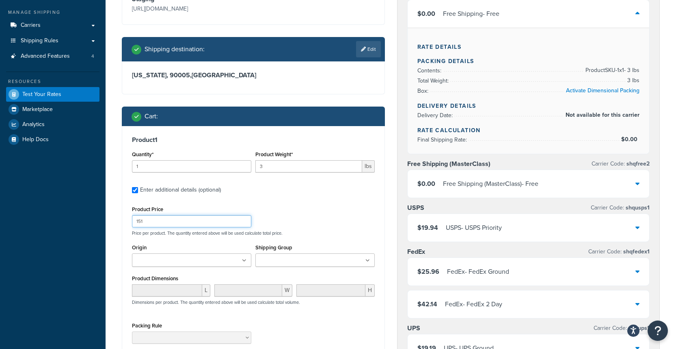
drag, startPoint x: 158, startPoint y: 245, endPoint x: 112, endPoint y: 245, distance: 46.3
click at [112, 245] on div "Test your rates Reset Rate Results 08/11/2025, 11:47 AM Ecommerce store : Edit …" at bounding box center [391, 326] width 571 height 774
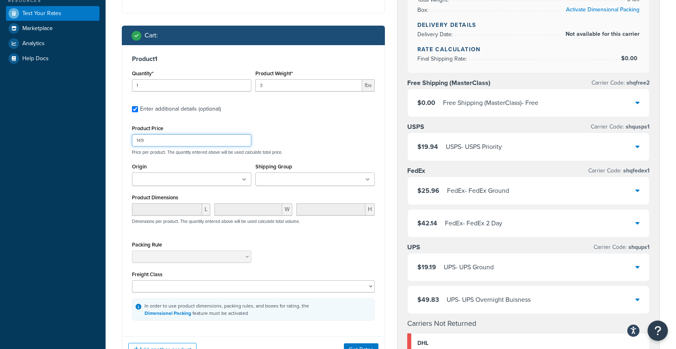
scroll to position [340, 0]
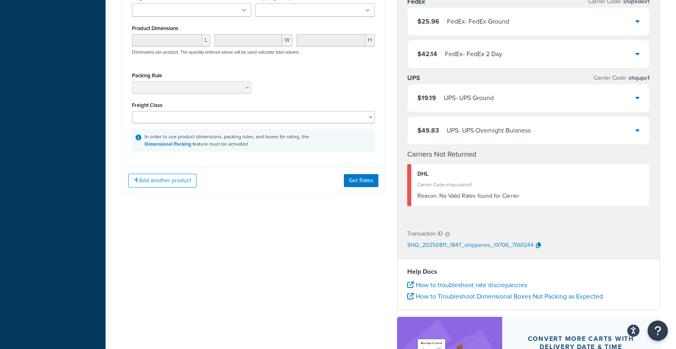
type input "149"
click at [353, 187] on div "Product 1 Quantity* 1 Product Weight* 3 lbs Enter additional details (optional)…" at bounding box center [253, 35] width 263 height 318
click at [358, 187] on button "Get Rates" at bounding box center [361, 180] width 35 height 13
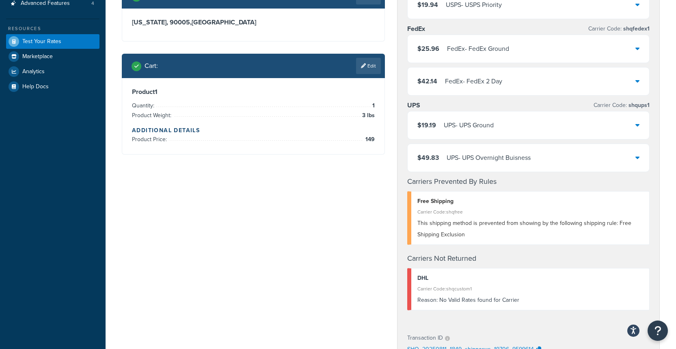
scroll to position [123, 0]
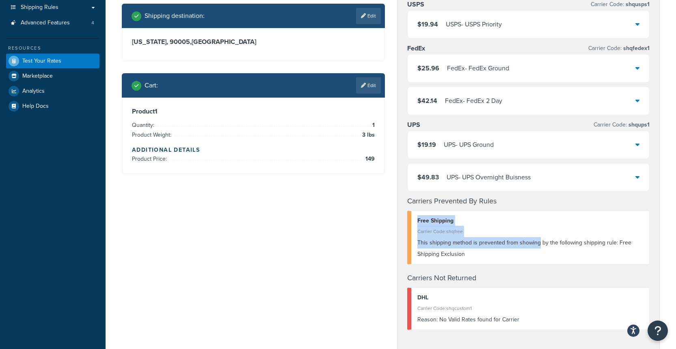
drag, startPoint x: 418, startPoint y: 221, endPoint x: 537, endPoint y: 248, distance: 122.0
click at [537, 248] on div "Free Shipping Carrier Code: shqfree This shipping method is prevented from show…" at bounding box center [529, 237] width 243 height 54
click at [523, 251] on div "This shipping method is prevented from showing by the following shipping rule: …" at bounding box center [531, 248] width 226 height 23
drag, startPoint x: 464, startPoint y: 247, endPoint x: 405, endPoint y: 223, distance: 64.0
click at [405, 223] on div "Free Shipping (MasterClass) Carrier Code: shqfree2 $0.00 Free Shipping (MasterC…" at bounding box center [529, 146] width 262 height 397
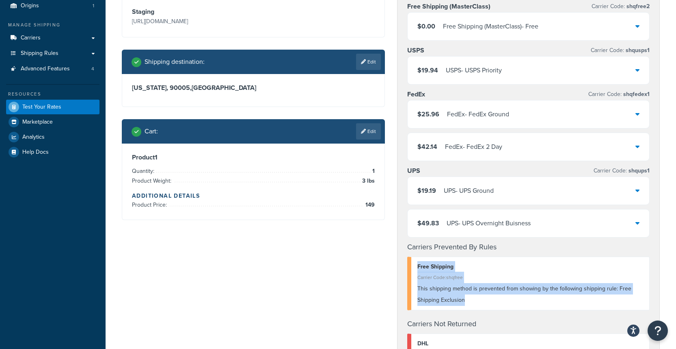
scroll to position [93, 0]
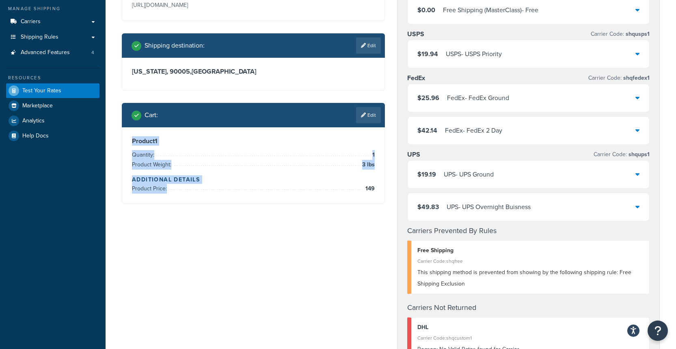
drag, startPoint x: 375, startPoint y: 216, endPoint x: 125, endPoint y: 159, distance: 256.4
click at [125, 159] on div "Product 1 Quantity: 1 Product Weight: 3 lbs Additional Details Product Price: 1…" at bounding box center [253, 165] width 262 height 76
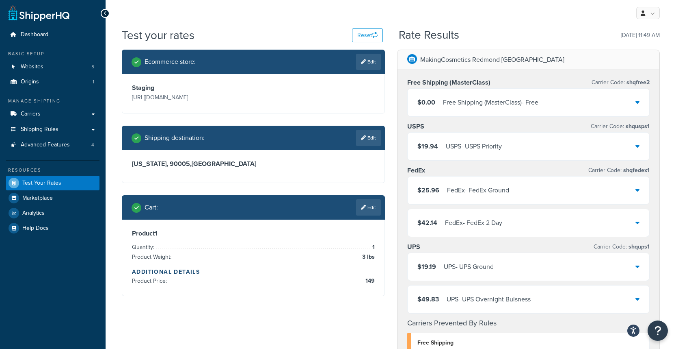
scroll to position [2, 0]
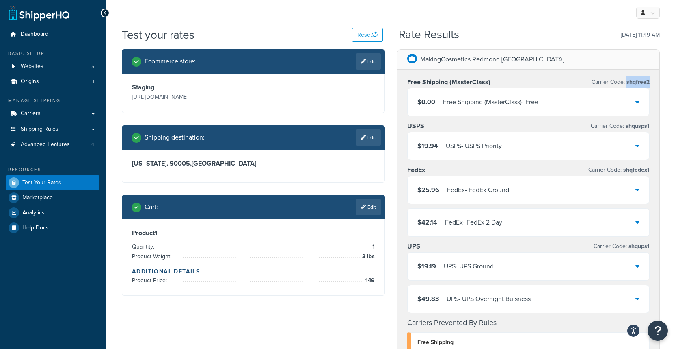
drag, startPoint x: 653, startPoint y: 81, endPoint x: 627, endPoint y: 82, distance: 25.6
click at [627, 82] on div "Free Shipping (MasterClass) Carrier Code: shqfree2 $0.00 Free Shipping (MasterC…" at bounding box center [529, 267] width 262 height 397
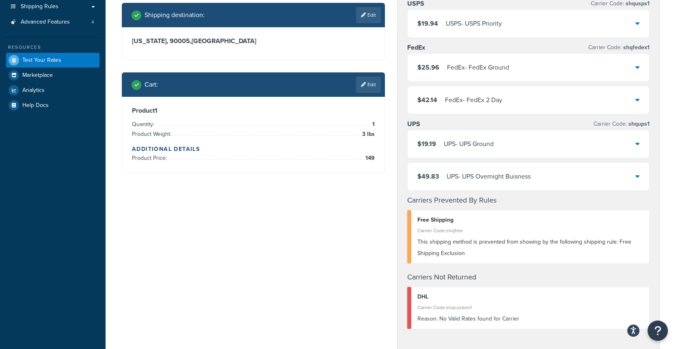
scroll to position [124, 0]
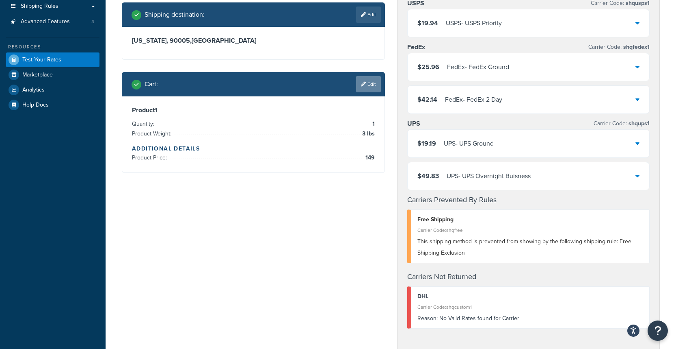
click at [372, 92] on link "Edit" at bounding box center [368, 84] width 25 height 16
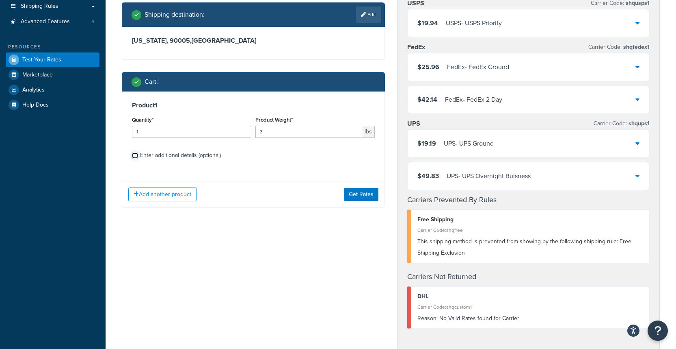
click at [135, 158] on input "Enter additional details (optional)" at bounding box center [135, 155] width 6 height 6
checkbox input "true"
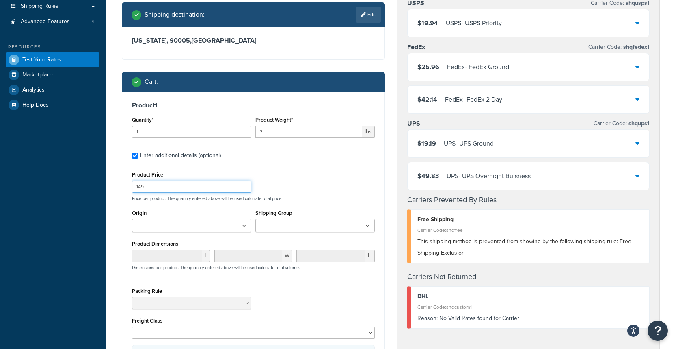
drag, startPoint x: 169, startPoint y: 212, endPoint x: 100, endPoint y: 212, distance: 69.9
click at [100, 212] on div "Dashboard Basic Setup Websites 5 Origins 1 Manage Shipping Carriers Carriers Al…" at bounding box center [338, 241] width 676 height 730
click at [137, 193] on input "53" at bounding box center [191, 186] width 119 height 12
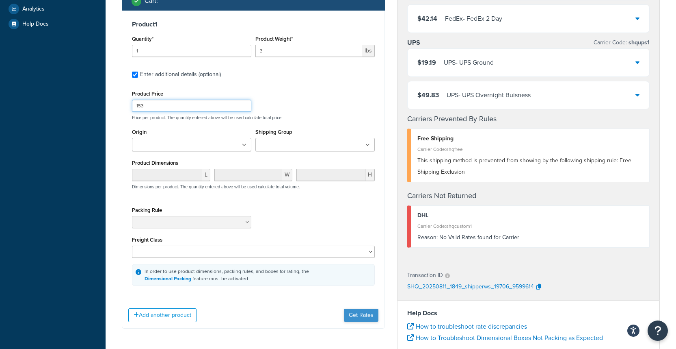
type input "153"
click at [358, 321] on button "Get Rates" at bounding box center [361, 314] width 35 height 13
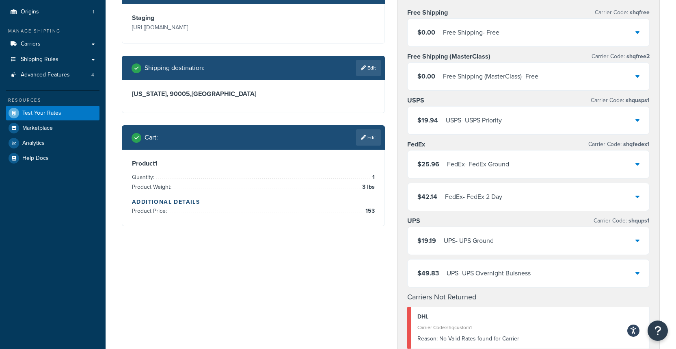
scroll to position [24, 0]
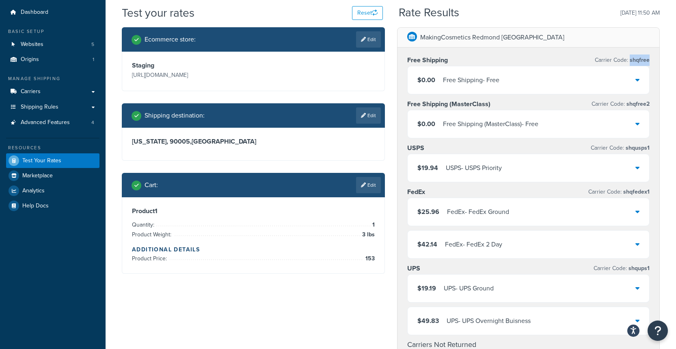
drag, startPoint x: 653, startPoint y: 61, endPoint x: 631, endPoint y: 61, distance: 21.5
click at [631, 61] on div "Free Shipping Carrier Code: shqfree $0.00 Free Shipping - Free Free Shipping (M…" at bounding box center [529, 230] width 262 height 364
copy span "shqfree"
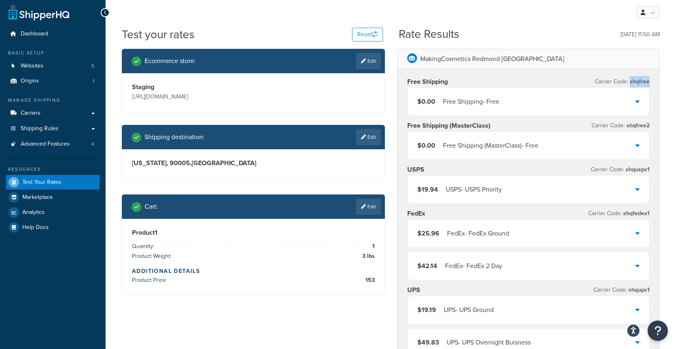
scroll to position [0, 0]
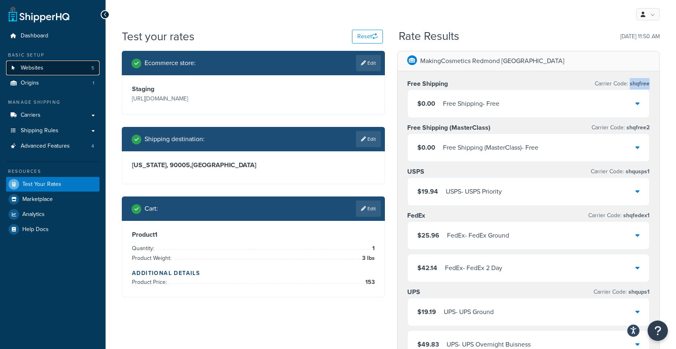
click at [25, 66] on span "Websites" at bounding box center [32, 68] width 23 height 7
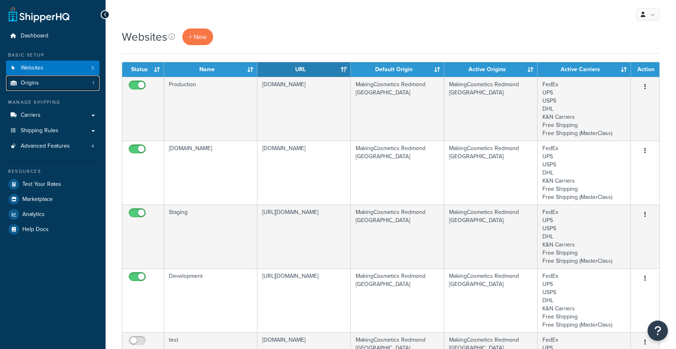
click at [33, 80] on span "Origins" at bounding box center [30, 83] width 18 height 7
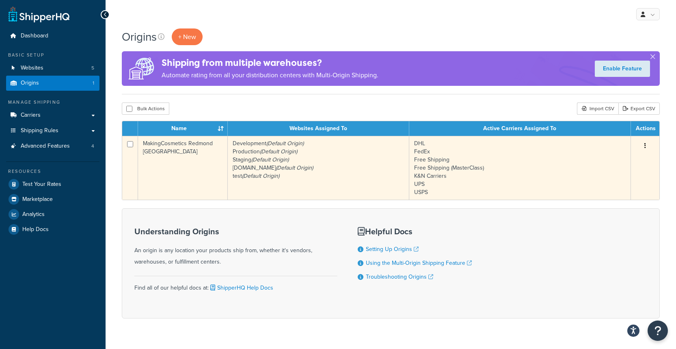
click at [194, 165] on td "MakingCosmetics Redmond [GEOGRAPHIC_DATA]" at bounding box center [183, 168] width 90 height 64
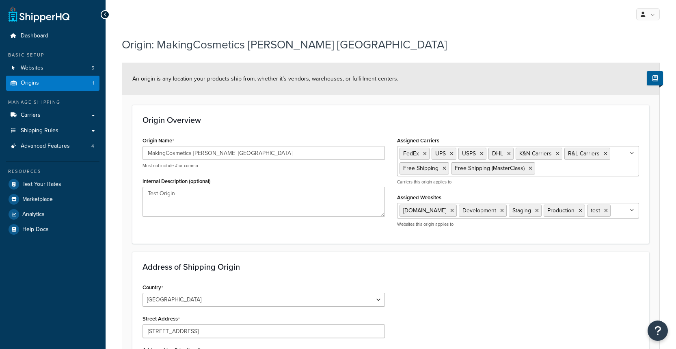
select select "47"
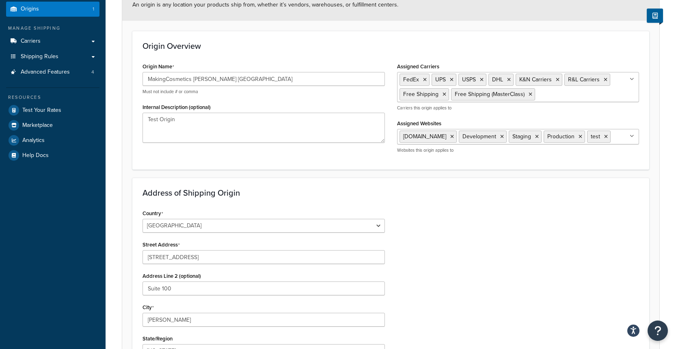
click at [634, 137] on icon at bounding box center [632, 136] width 4 height 5
click at [534, 204] on div "Address of Shipping Origin Country United States United Kingdom Afghanistan Åla…" at bounding box center [390, 301] width 517 height 246
click at [657, 336] on button "Open Resource Center" at bounding box center [658, 330] width 22 height 22
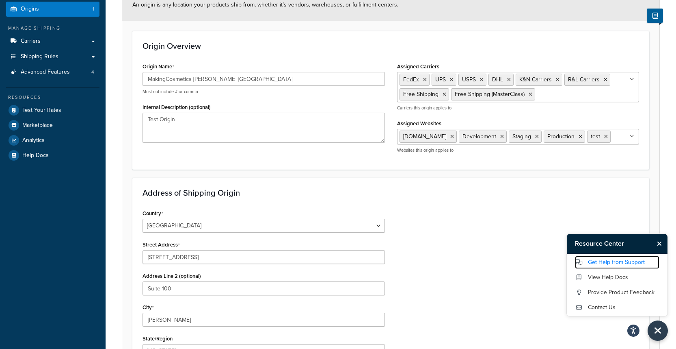
click at [620, 263] on link "Get Help from Support" at bounding box center [617, 262] width 85 height 13
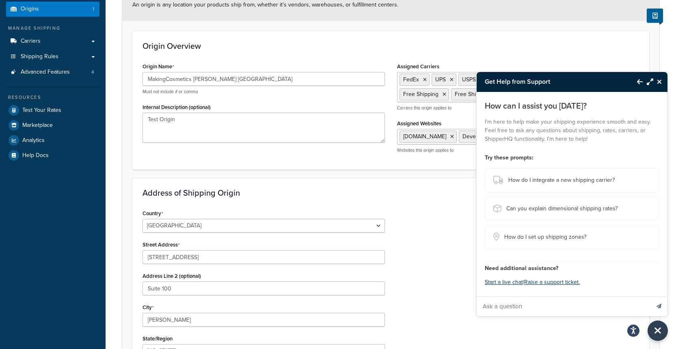
click at [552, 301] on input "Ask a question" at bounding box center [563, 306] width 173 height 20
click at [638, 79] on icon "Back to Resource Center" at bounding box center [640, 81] width 6 height 7
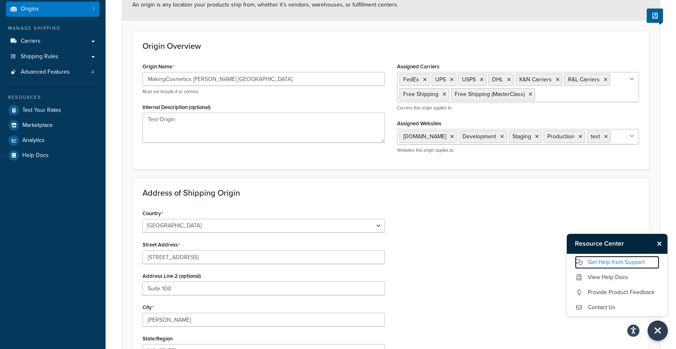
click at [597, 266] on link "Get Help from Support" at bounding box center [617, 262] width 85 height 13
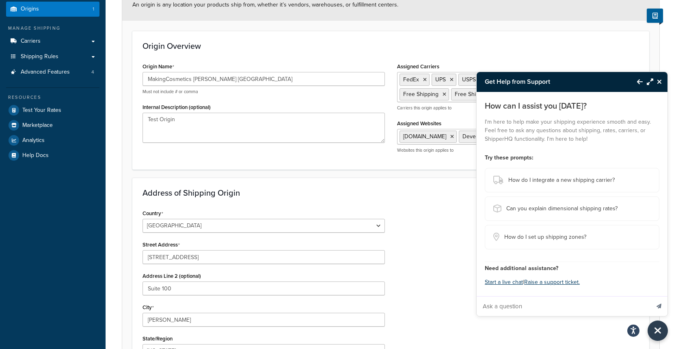
click at [537, 303] on input "Ask a question" at bounding box center [563, 306] width 173 height 20
type input "Actualmente tenemos una conexion a salesforrce commerce. cloud pero la configur…"
click at [651, 296] on button "Send message" at bounding box center [659, 306] width 17 height 20
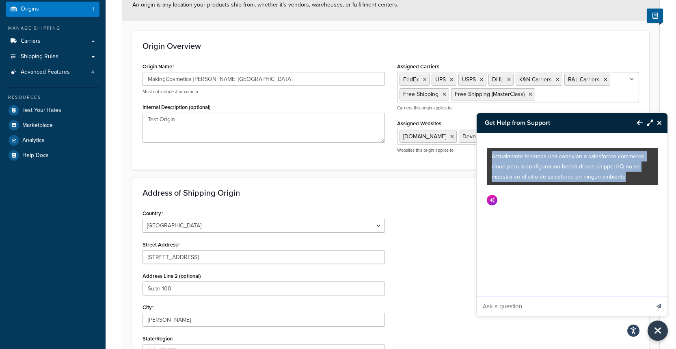
drag, startPoint x: 490, startPoint y: 158, endPoint x: 628, endPoint y: 176, distance: 139.2
click at [656, 182] on div "Actualmente tenemos una conexion a salesforrce commerce. cloud pero la configur…" at bounding box center [572, 166] width 171 height 37
copy p "Actualmente tenemos una conexion a salesforrce commerce. cloud pero la configur…"
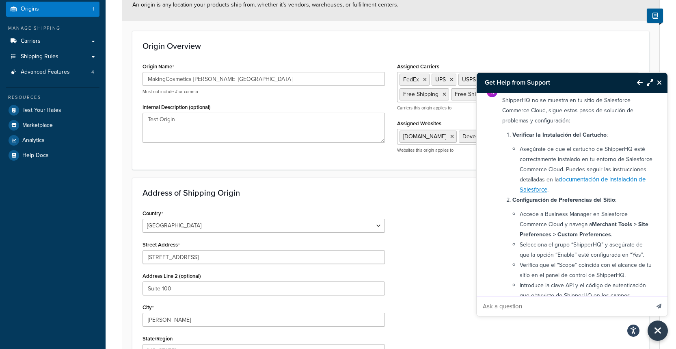
scroll to position [68, 0]
click at [626, 177] on link "documentación de instalación de Salesforce" at bounding box center [583, 183] width 126 height 19
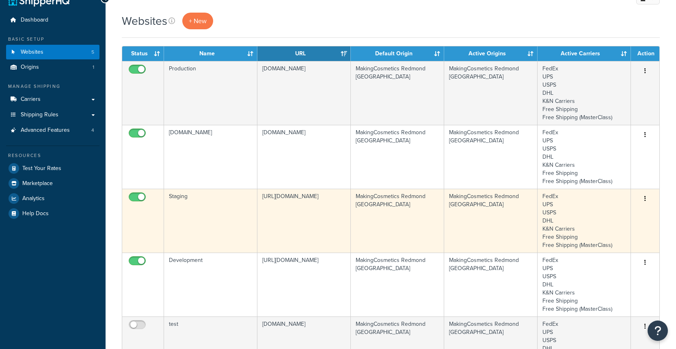
click at [197, 200] on td "Staging" at bounding box center [210, 221] width 93 height 64
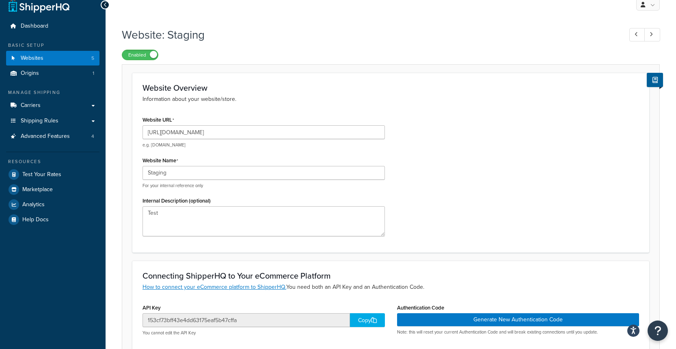
scroll to position [60, 0]
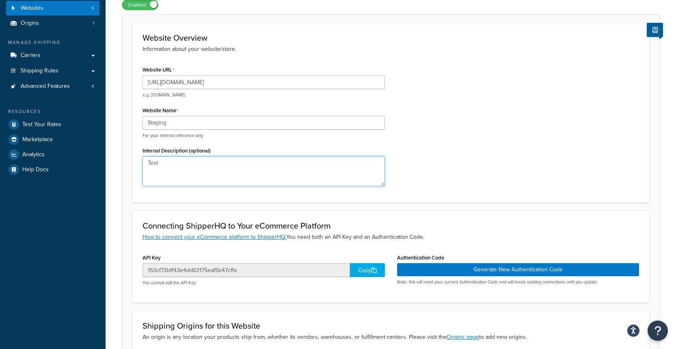
drag, startPoint x: 178, startPoint y: 169, endPoint x: 114, endPoint y: 158, distance: 65.5
click at [114, 158] on div "Website: Staging Enabled Website Overview Information about your website/store.…" at bounding box center [391, 214] width 571 height 483
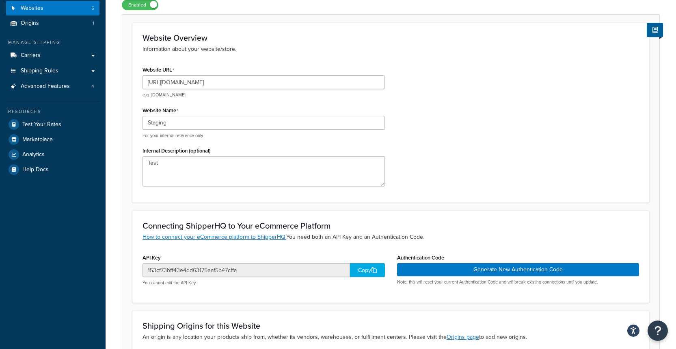
click at [121, 187] on div "Website: Staging Enabled Website Overview Information about your website/store.…" at bounding box center [391, 214] width 571 height 483
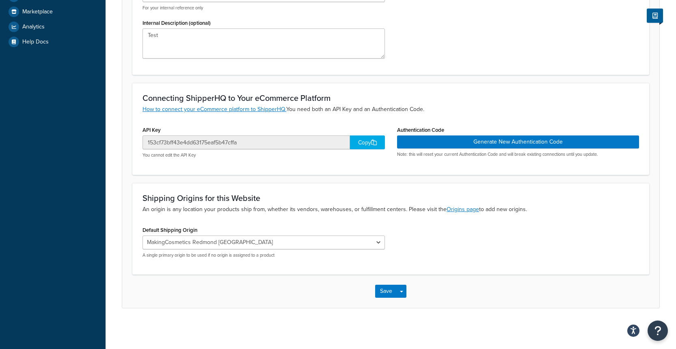
scroll to position [0, 0]
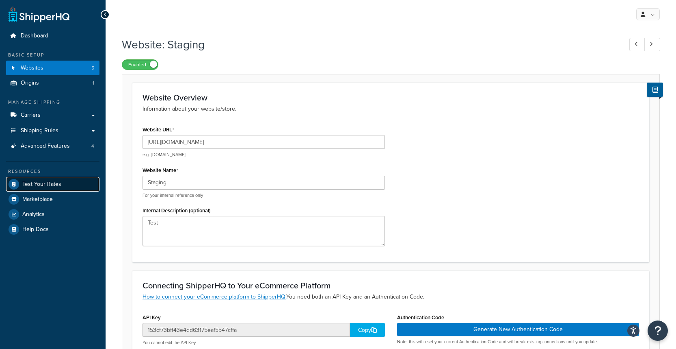
click at [38, 182] on span "Test Your Rates" at bounding box center [41, 184] width 39 height 7
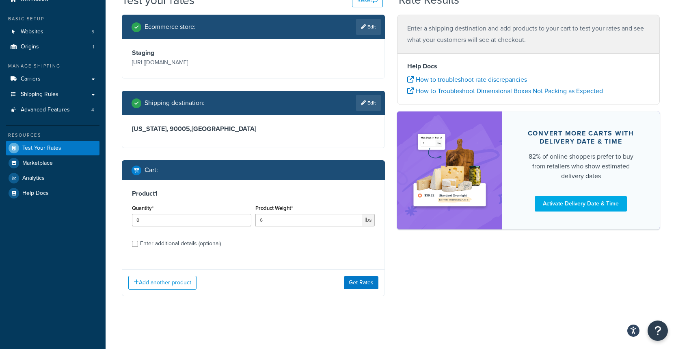
scroll to position [41, 0]
click at [358, 28] on link "Edit" at bounding box center [368, 27] width 25 height 16
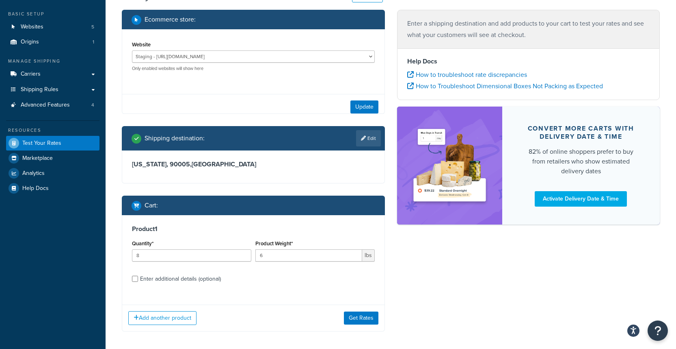
click at [168, 63] on div "Development - https://development-na01-makingcosmetics.demandware.net/s/makingc…" at bounding box center [253, 60] width 243 height 21
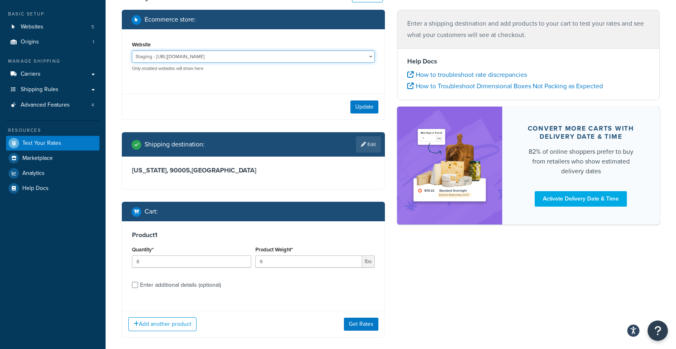
click at [168, 62] on select "Development - https://development-na01-makingcosmetics.demandware.net/s/makingc…" at bounding box center [253, 56] width 243 height 12
select select "0a6dd13a85de983de85292bb80eb6f6d"
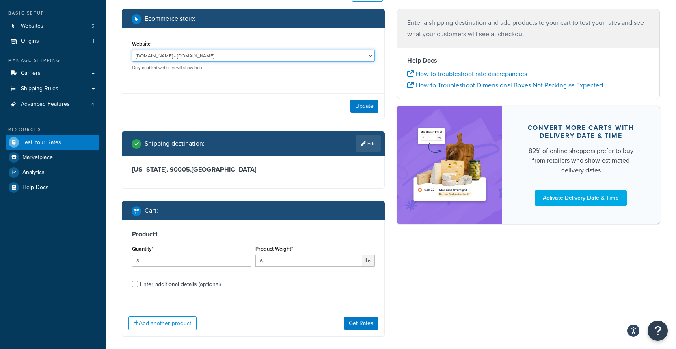
scroll to position [51, 0]
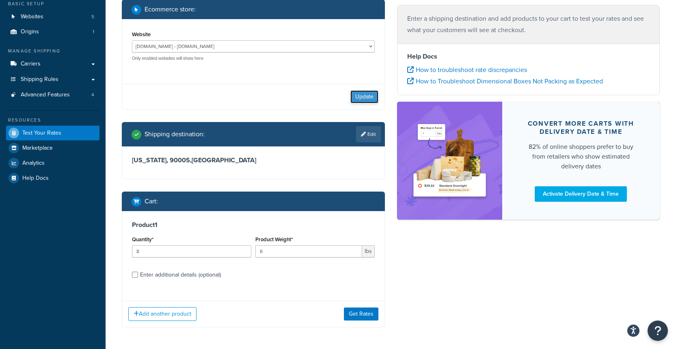
click at [357, 98] on button "Update" at bounding box center [365, 96] width 28 height 13
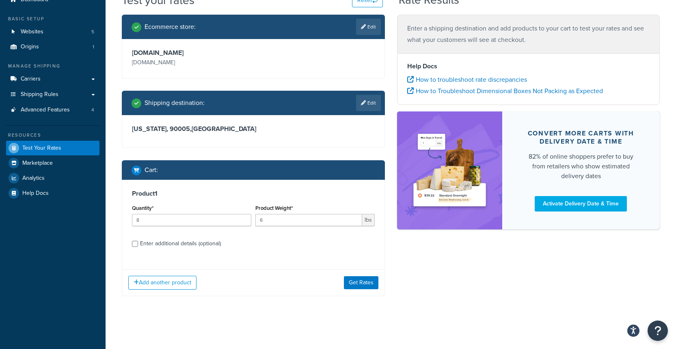
scroll to position [36, 0]
drag, startPoint x: 112, startPoint y: 218, endPoint x: 71, endPoint y: 218, distance: 40.6
click at [71, 218] on div "Dashboard Basic Setup Websites 5 Origins 1 Manage Shipping Carriers Carriers Al…" at bounding box center [338, 156] width 676 height 385
type input "3"
drag, startPoint x: 280, startPoint y: 219, endPoint x: 237, endPoint y: 219, distance: 42.3
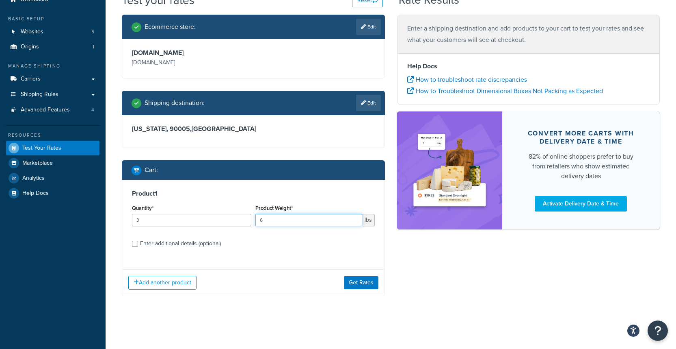
click at [237, 219] on div "Quantity* 3 Product Weight* 6 lbs" at bounding box center [253, 217] width 247 height 30
type input "2"
click at [366, 278] on button "Get Rates" at bounding box center [361, 282] width 35 height 13
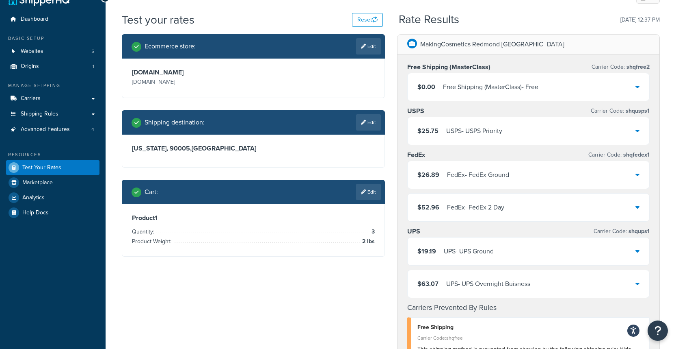
scroll to position [18, 0]
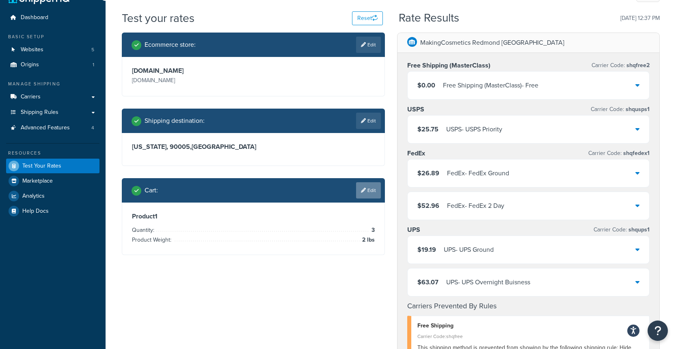
click at [365, 188] on link "Edit" at bounding box center [368, 190] width 25 height 16
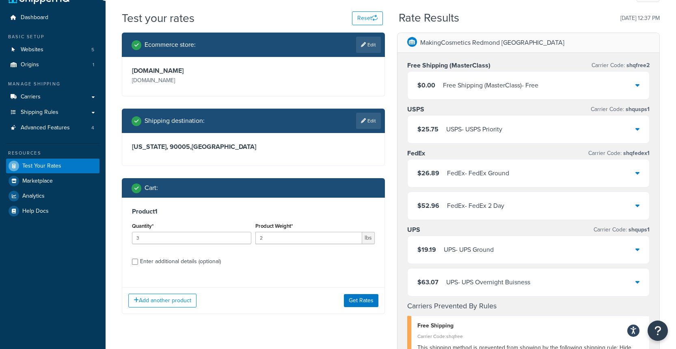
click at [139, 262] on div "Enter additional details (optional)" at bounding box center [253, 260] width 243 height 13
click at [137, 262] on input "Enter additional details (optional)" at bounding box center [135, 261] width 6 height 6
checkbox input "true"
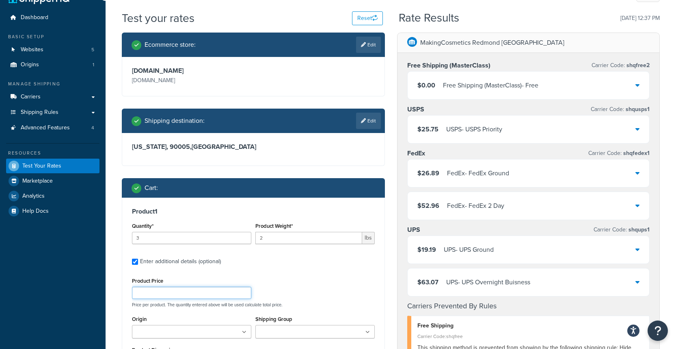
click at [150, 291] on input "Product Price" at bounding box center [191, 292] width 119 height 12
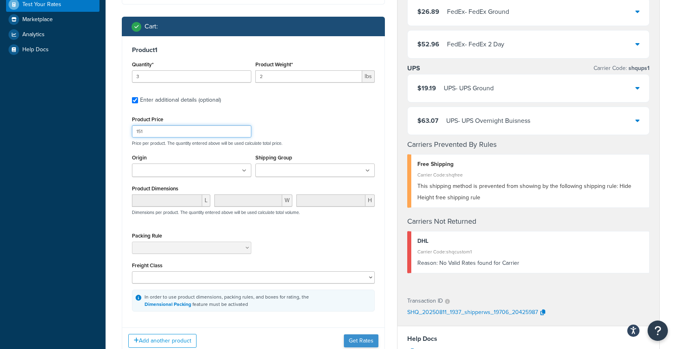
scroll to position [187, 0]
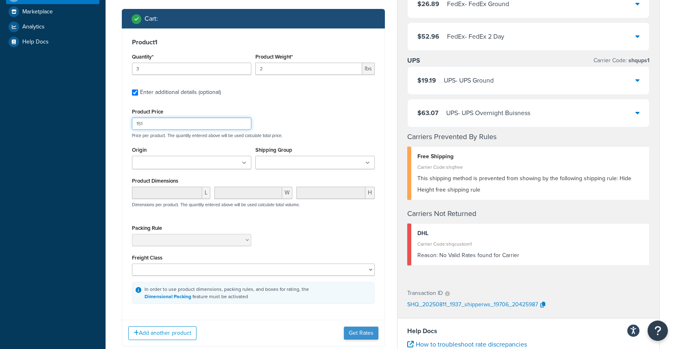
type input "151"
click at [353, 333] on button "Get Rates" at bounding box center [361, 332] width 35 height 13
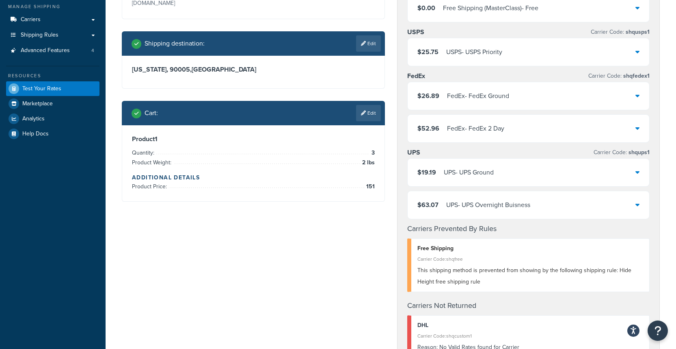
scroll to position [80, 0]
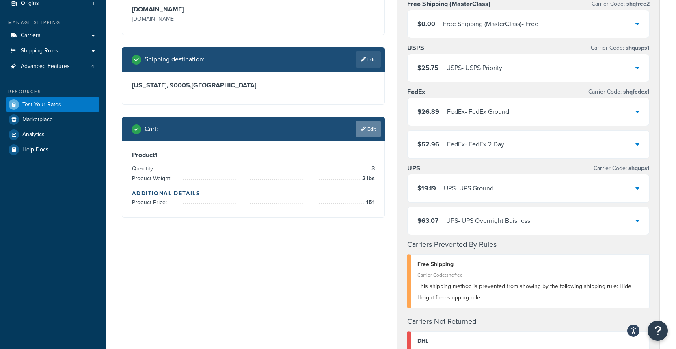
click at [374, 133] on link "Edit" at bounding box center [368, 129] width 25 height 16
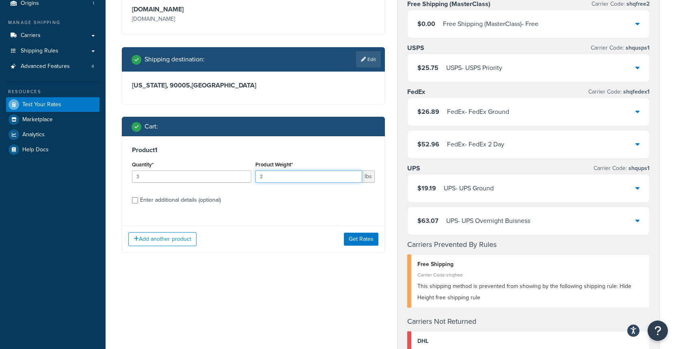
drag, startPoint x: 268, startPoint y: 178, endPoint x: 234, endPoint y: 175, distance: 34.6
click at [234, 175] on div "Quantity* 3 Product Weight* 2 lbs" at bounding box center [253, 174] width 247 height 30
type input "7"
click at [346, 237] on button "Get Rates" at bounding box center [361, 238] width 35 height 13
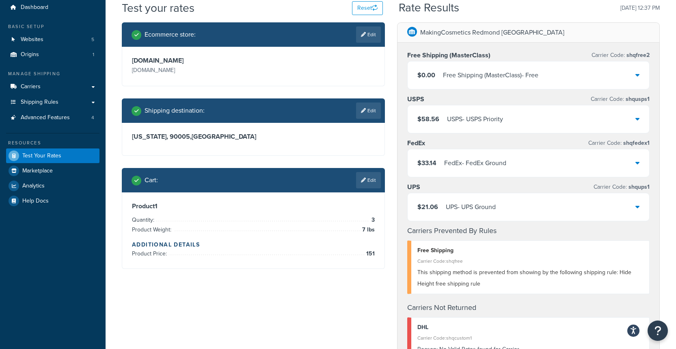
scroll to position [26, 0]
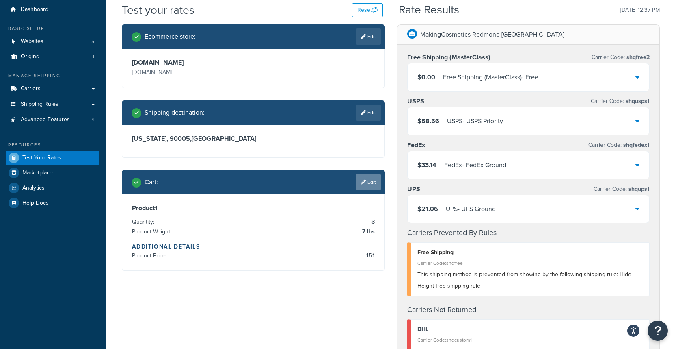
click at [358, 186] on link "Edit" at bounding box center [368, 182] width 25 height 16
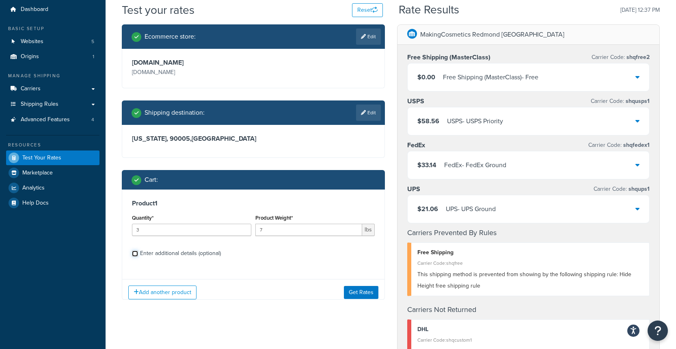
click at [137, 255] on input "Enter additional details (optional)" at bounding box center [135, 253] width 6 height 6
checkbox input "true"
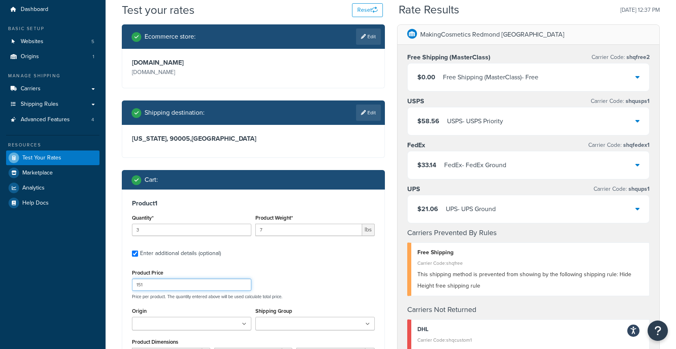
drag, startPoint x: 157, startPoint y: 284, endPoint x: 128, endPoint y: 284, distance: 29.7
click at [128, 284] on div "Product 1 Quantity* 3 Product Weight* 7 lbs Enter additional details (optional)…" at bounding box center [253, 331] width 262 height 285
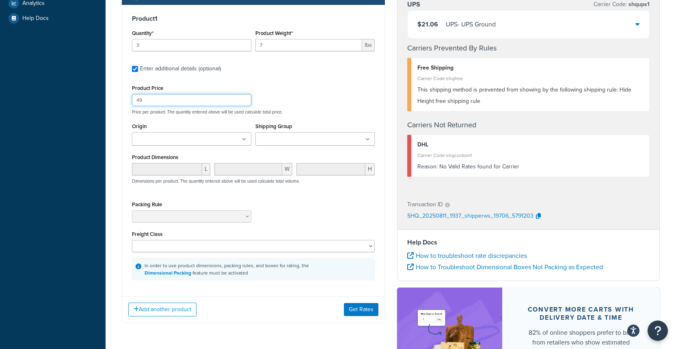
scroll to position [246, 0]
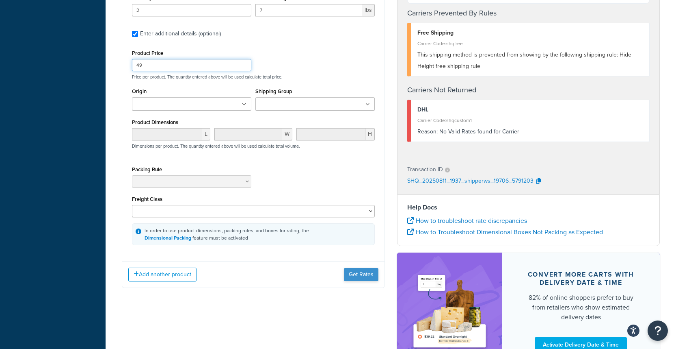
type input "49"
click at [350, 276] on button "Get Rates" at bounding box center [361, 274] width 35 height 13
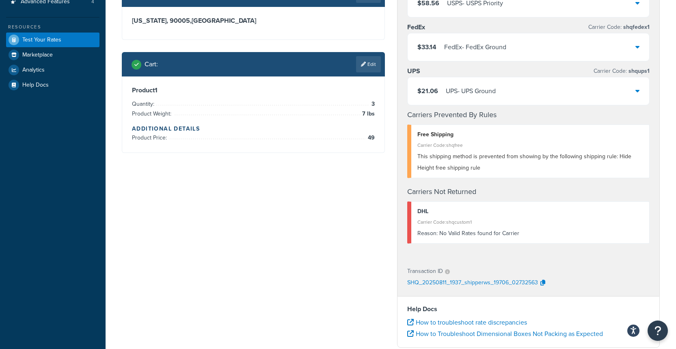
scroll to position [73, 0]
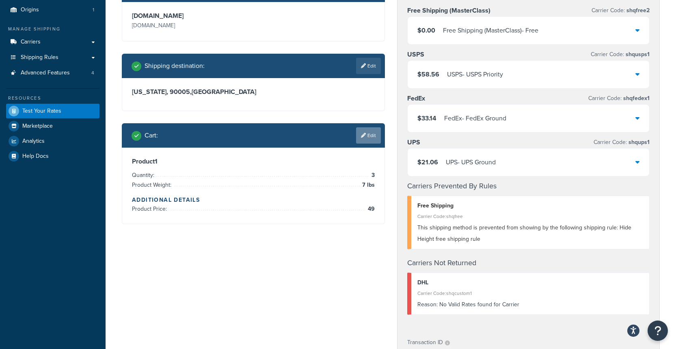
click at [374, 136] on link "Edit" at bounding box center [368, 135] width 25 height 16
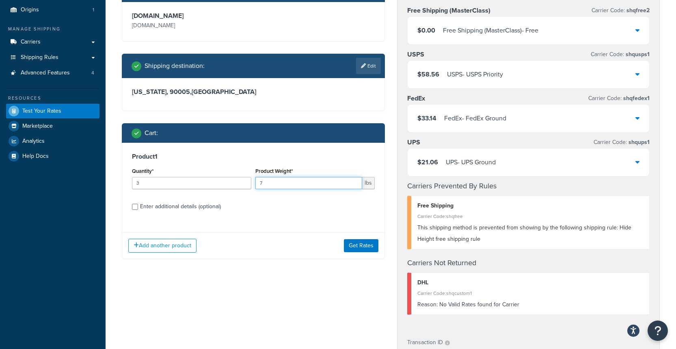
drag, startPoint x: 331, startPoint y: 181, endPoint x: 227, endPoint y: 179, distance: 103.6
click at [227, 179] on div "Quantity* 3 Product Weight* 7 lbs" at bounding box center [253, 180] width 247 height 30
type input "5"
click at [362, 246] on button "Get Rates" at bounding box center [361, 245] width 35 height 13
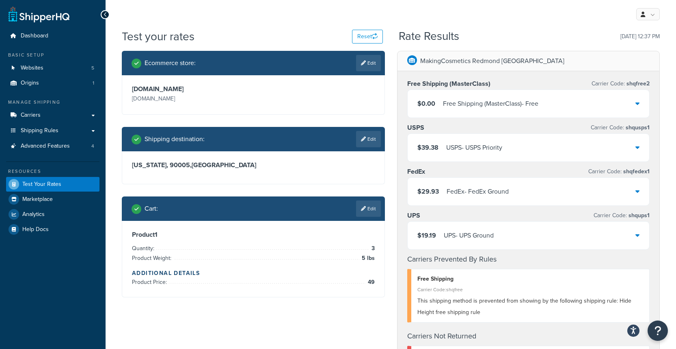
scroll to position [74, 0]
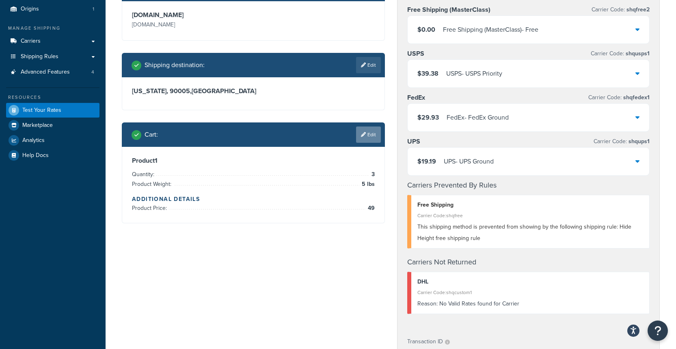
click at [371, 133] on link "Edit" at bounding box center [368, 134] width 25 height 16
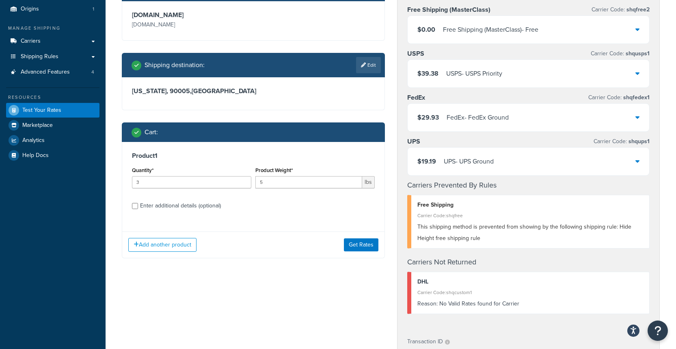
click at [134, 209] on div "Enter additional details (optional)" at bounding box center [253, 204] width 243 height 13
click at [135, 207] on input "Enter additional details (optional)" at bounding box center [135, 206] width 6 height 6
checkbox input "true"
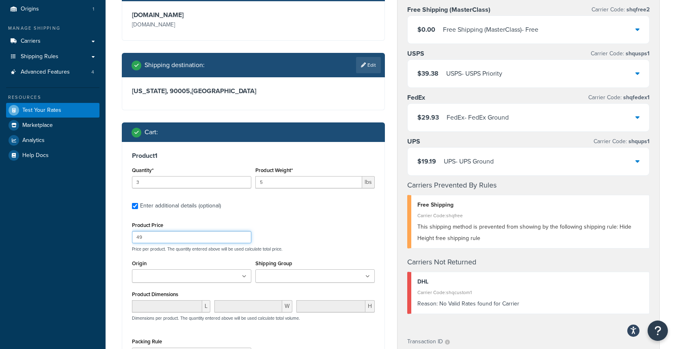
drag, startPoint x: 154, startPoint y: 235, endPoint x: 125, endPoint y: 235, distance: 29.3
click at [125, 235] on div "Product 1 Quantity* 3 Product Weight* 5 lbs Enter additional details (optional)…" at bounding box center [253, 284] width 262 height 285
click at [301, 187] on input "5" at bounding box center [309, 182] width 107 height 12
drag, startPoint x: 291, startPoint y: 183, endPoint x: 213, endPoint y: 186, distance: 78.5
click at [213, 186] on div "Quantity* 3 Product Weight* 5 lbs" at bounding box center [253, 180] width 247 height 30
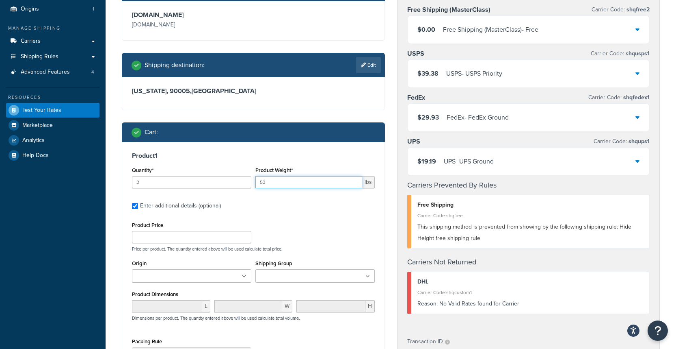
type input "5"
type input "3"
click at [323, 222] on div "Product Price Price per product. The quantity entered above will be used calcul…" at bounding box center [253, 235] width 247 height 32
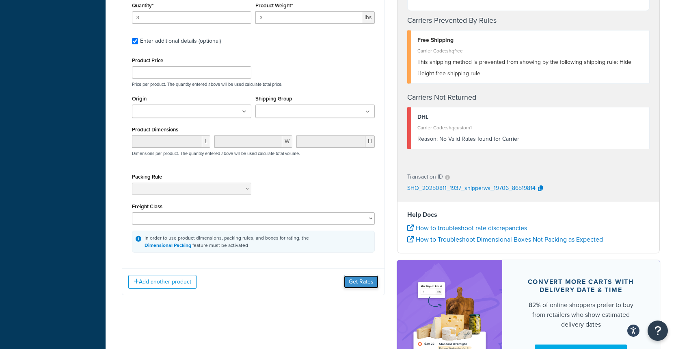
click at [356, 281] on button "Get Rates" at bounding box center [361, 281] width 35 height 13
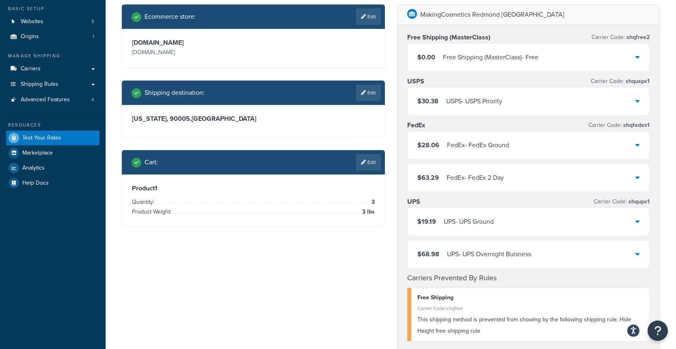
scroll to position [55, 0]
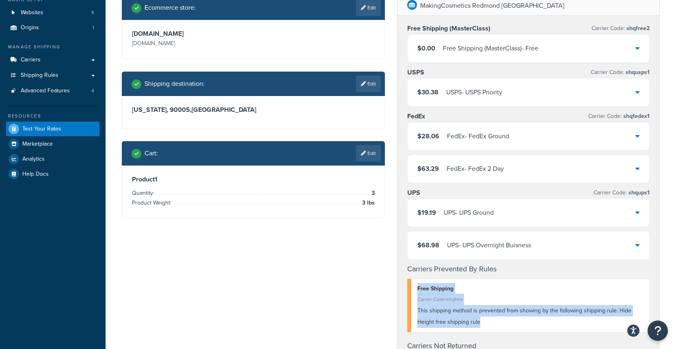
drag, startPoint x: 417, startPoint y: 287, endPoint x: 501, endPoint y: 325, distance: 92.0
click at [501, 325] on div "Free Shipping Carrier Code: shqfree This shipping method is prevented from show…" at bounding box center [529, 305] width 243 height 54
click at [499, 325] on div "This shipping method is prevented from showing by the following shipping rule: …" at bounding box center [531, 316] width 226 height 23
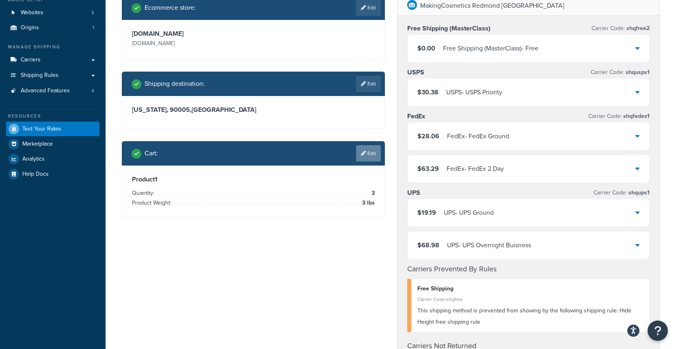
click at [365, 157] on link "Edit" at bounding box center [368, 153] width 25 height 16
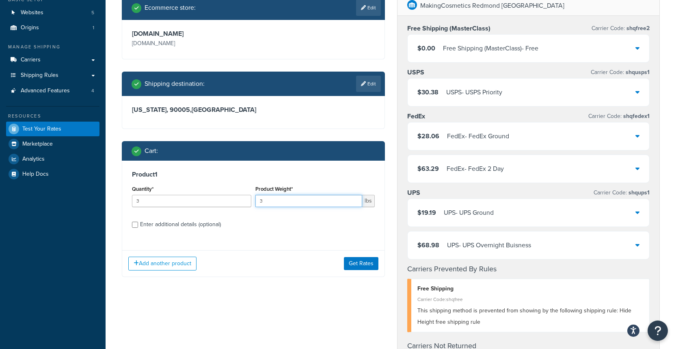
drag, startPoint x: 244, startPoint y: 195, endPoint x: 217, endPoint y: 196, distance: 27.7
click at [217, 196] on div "Quantity* 3 Product Weight* 3 lbs" at bounding box center [253, 198] width 247 height 30
type input "10"
click at [360, 260] on button "Get Rates" at bounding box center [361, 263] width 35 height 13
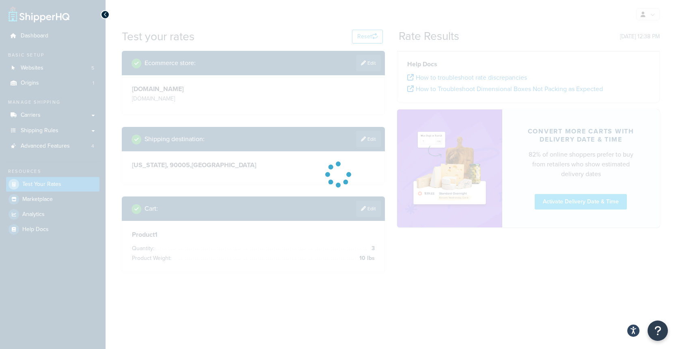
scroll to position [0, 0]
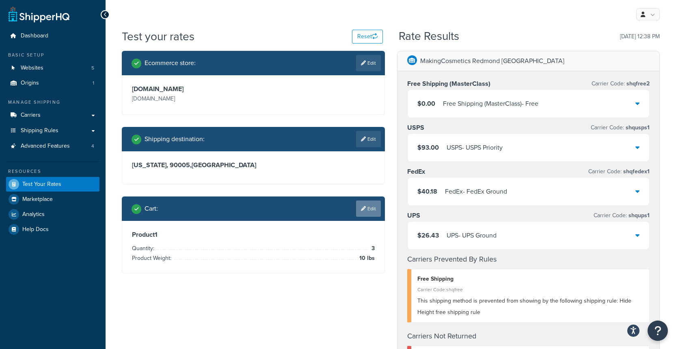
click at [358, 204] on link "Edit" at bounding box center [368, 208] width 25 height 16
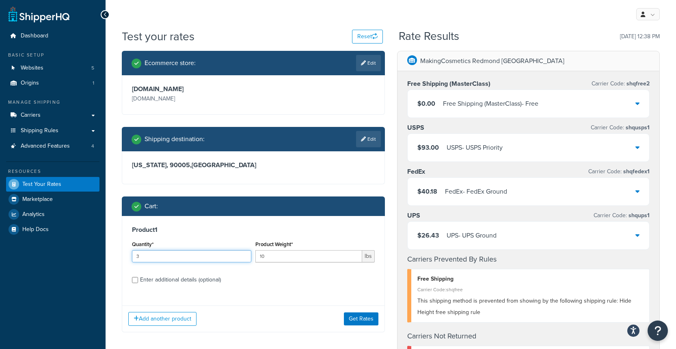
drag, startPoint x: 164, startPoint y: 254, endPoint x: 98, endPoint y: 254, distance: 66.6
click at [98, 254] on div "Dashboard Basic Setup Websites 5 Origins 1 Manage Shipping Carriers Carriers Al…" at bounding box center [338, 332] width 676 height 665
type input "1"
drag, startPoint x: 288, startPoint y: 253, endPoint x: 176, endPoint y: 249, distance: 112.2
click at [176, 249] on div "Quantity* 1 Product Weight* 10 lbs" at bounding box center [253, 254] width 247 height 30
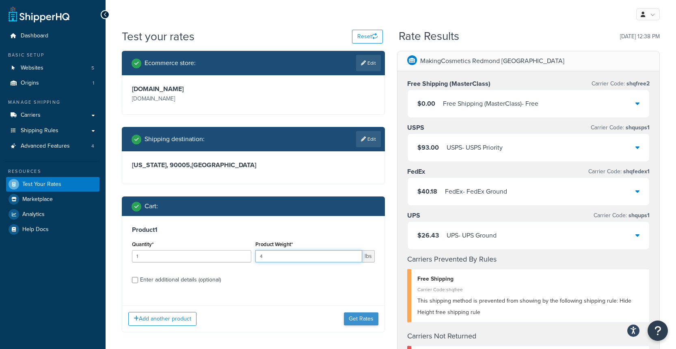
type input "4"
click at [351, 316] on button "Get Rates" at bounding box center [361, 318] width 35 height 13
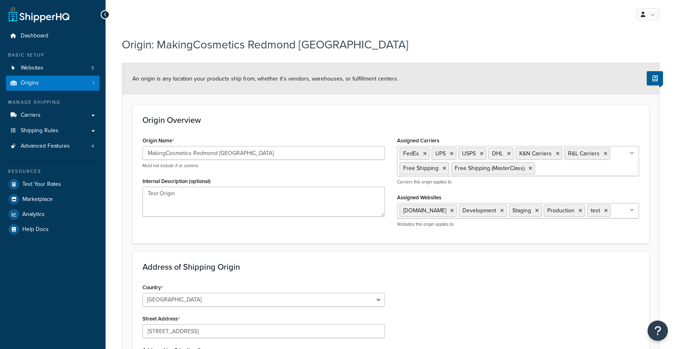
select select "47"
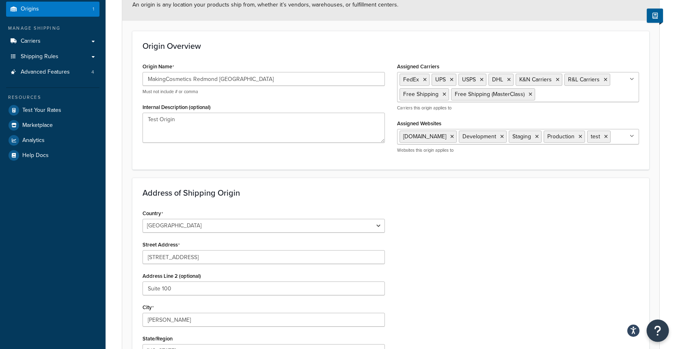
click at [653, 325] on button "Open Resource Center" at bounding box center [658, 330] width 22 height 22
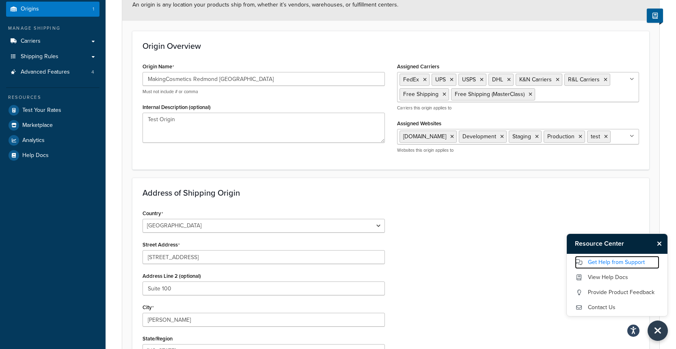
click at [603, 260] on link "Get Help from Support" at bounding box center [617, 262] width 85 height 13
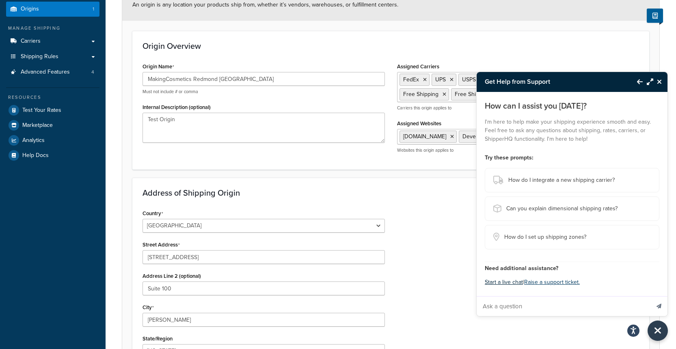
click at [497, 281] on button "Start a live chat" at bounding box center [504, 281] width 38 height 11
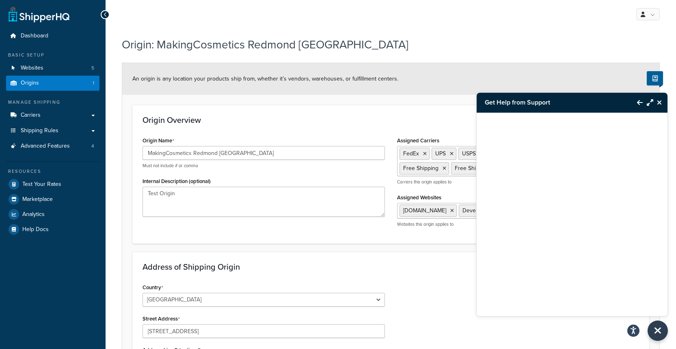
click at [643, 100] on div "Get Help from Support" at bounding box center [572, 103] width 191 height 20
click at [635, 106] on button "Back to Resource Center" at bounding box center [636, 102] width 14 height 19
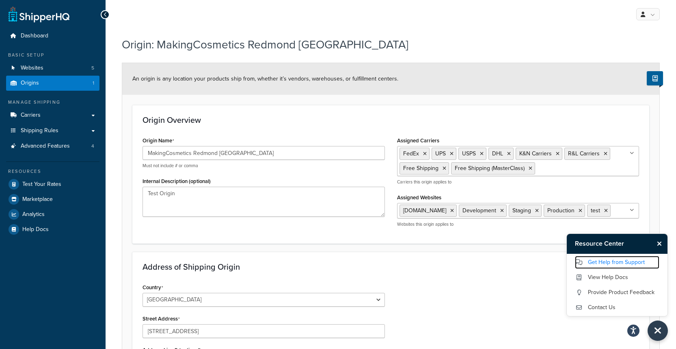
click at [614, 264] on link "Get Help from Support" at bounding box center [617, 262] width 85 height 13
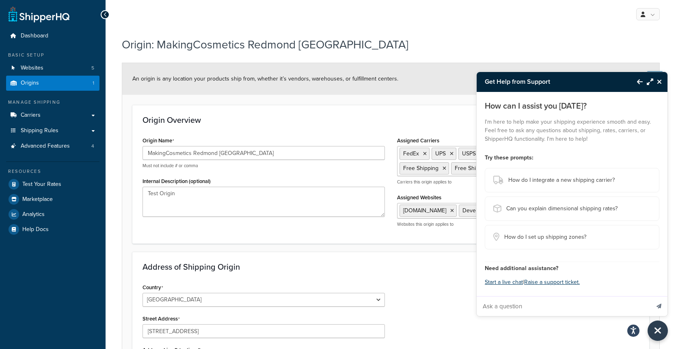
click at [529, 302] on input "Ask a question" at bounding box center [563, 306] width 173 height 20
drag, startPoint x: 603, startPoint y: 303, endPoint x: 682, endPoint y: 303, distance: 79.6
click at [676, 303] on html "Accessibility Screen-Reader Guide, Feedback, and Issue Reporting | New window S…" at bounding box center [338, 286] width 676 height 572
click at [635, 307] on input "Actualmente tenemos una conexion a salesforrce commerce. cloud pero la configur…" at bounding box center [563, 306] width 173 height 20
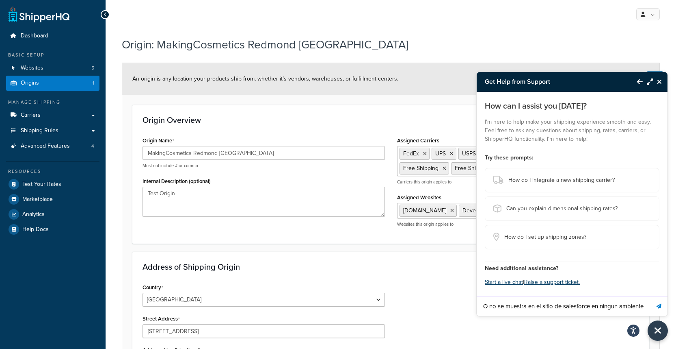
click at [646, 305] on input "Actualmente tenemos una conexion a salesforrce commerce. cloud pero la configur…" at bounding box center [563, 306] width 173 height 20
drag, startPoint x: 629, startPoint y: 308, endPoint x: 682, endPoint y: 308, distance: 52.8
click at [676, 308] on html "Accessibility Screen-Reader Guide, Feedback, and Issue Reporting | New window S…" at bounding box center [338, 286] width 676 height 572
click at [627, 305] on input "Actualmente tenemos una conexion a salesforrce commerce. cloud pero la configur…" at bounding box center [563, 306] width 173 height 20
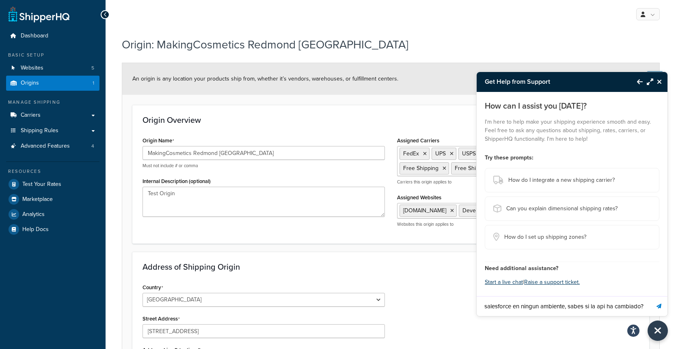
click at [645, 306] on input "Actualmente tenemos una conexion a salesforrce commerce. cloud pero la configur…" at bounding box center [563, 306] width 173 height 20
paste input "http://api.shipperhq.com/v1/"
type input "Actualmente tenemos una conexion a salesforrce commerce. cloud pero la configur…"
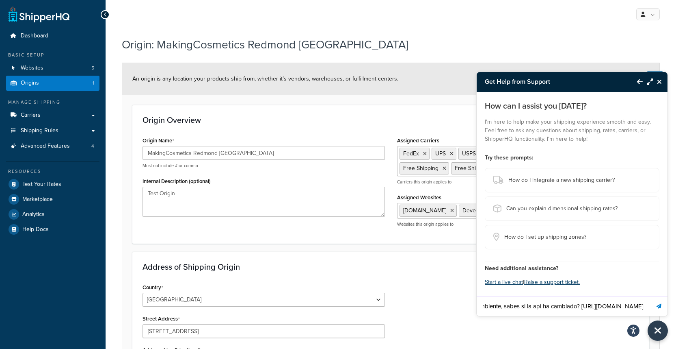
click at [651, 296] on button "Send message" at bounding box center [659, 306] width 17 height 20
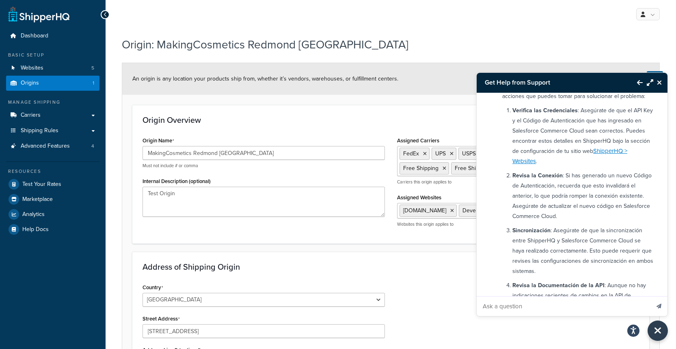
scroll to position [64, 0]
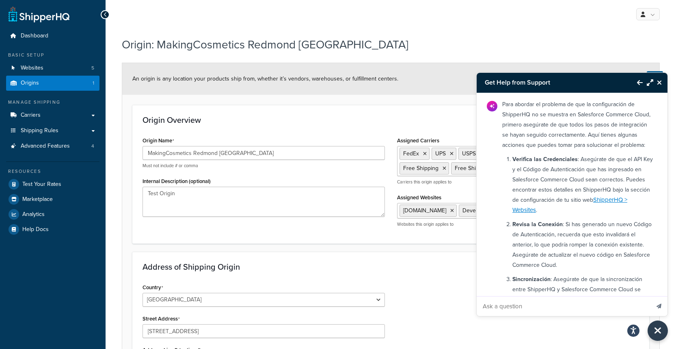
click at [638, 85] on icon "Back to Resource Center" at bounding box center [640, 82] width 6 height 7
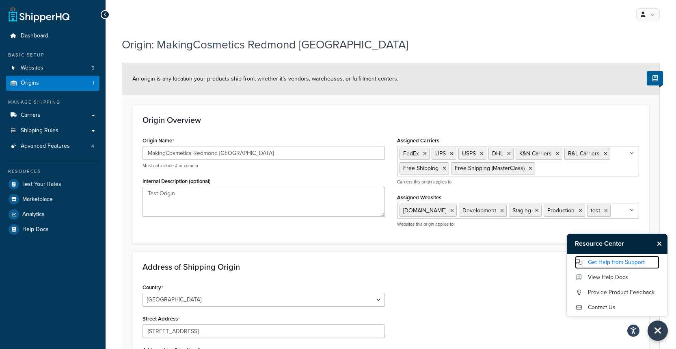
click at [596, 262] on link "Get Help from Support" at bounding box center [617, 262] width 85 height 13
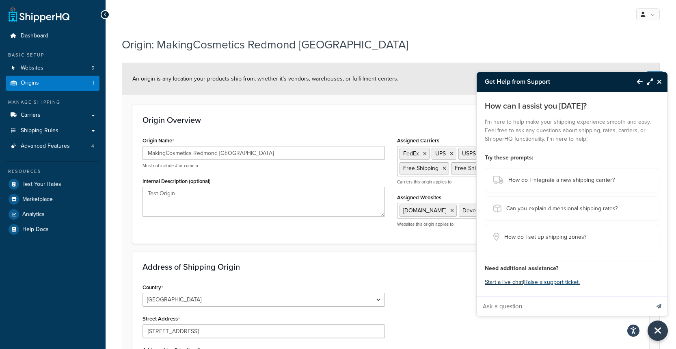
click at [520, 282] on button "Start a live chat" at bounding box center [504, 281] width 38 height 11
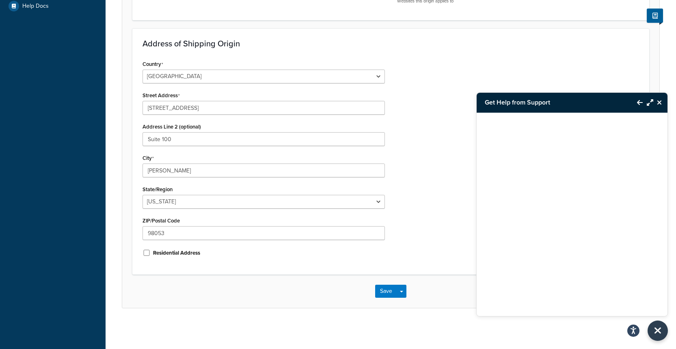
scroll to position [0, 0]
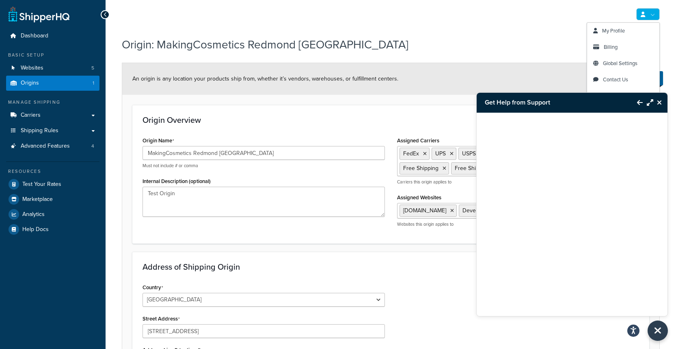
click at [653, 10] on link at bounding box center [649, 14] width 24 height 12
click at [627, 26] on link "My Profile" at bounding box center [624, 31] width 72 height 16
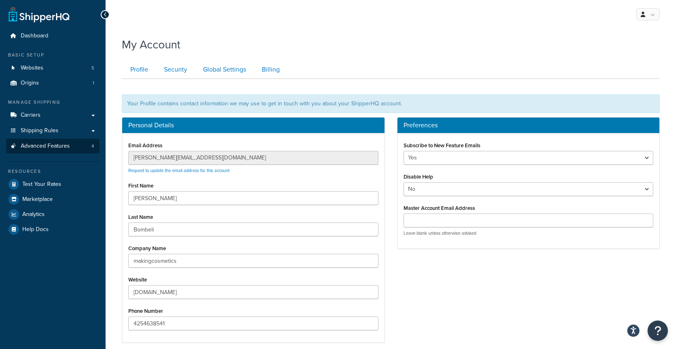
click at [93, 151] on div "Dashboard Basic Setup Websites 5 Origins 1 Manage Shipping Carriers Carriers Al…" at bounding box center [338, 230] width 676 height 461
click at [662, 332] on button "Open Resource Center" at bounding box center [658, 330] width 22 height 22
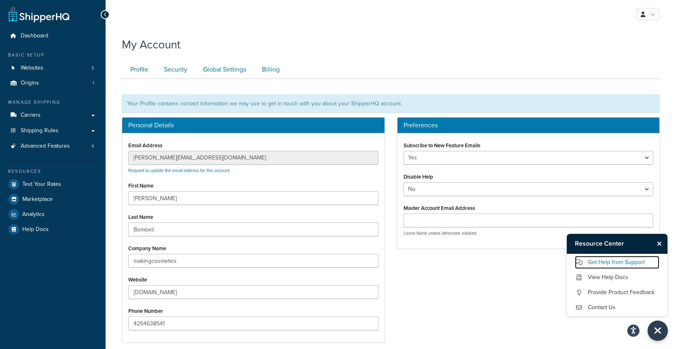
click at [605, 263] on link "Get Help from Support" at bounding box center [617, 262] width 85 height 13
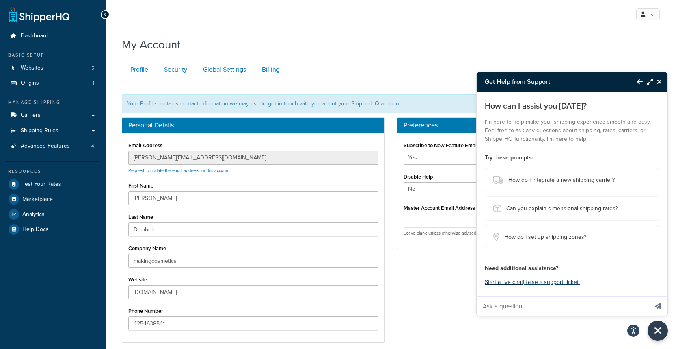
click at [510, 281] on button "Start a live chat" at bounding box center [504, 281] width 38 height 11
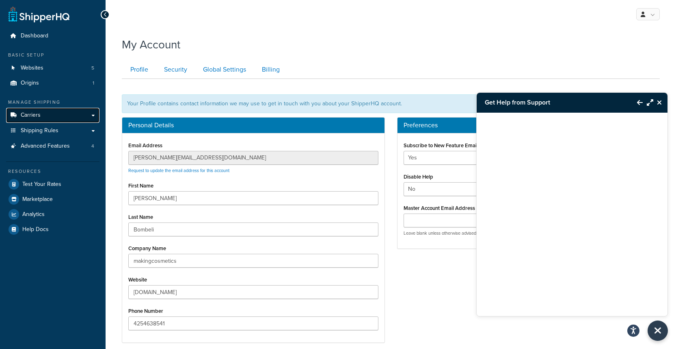
click at [52, 116] on link "Carriers" at bounding box center [52, 115] width 93 height 15
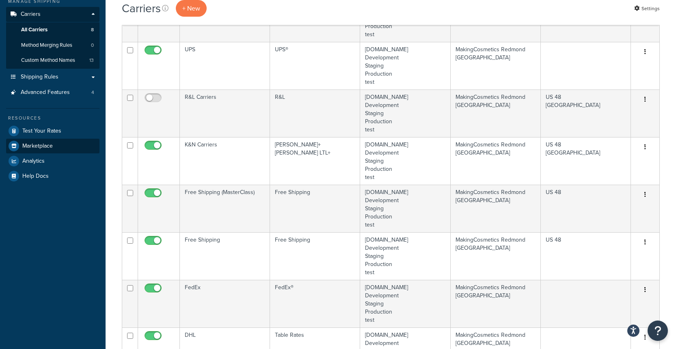
scroll to position [22, 0]
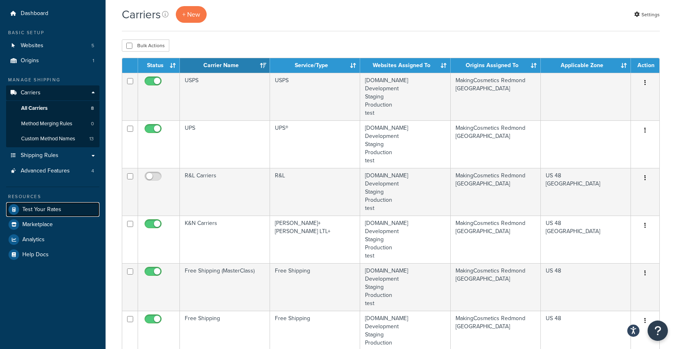
click at [35, 206] on span "Test Your Rates" at bounding box center [41, 209] width 39 height 7
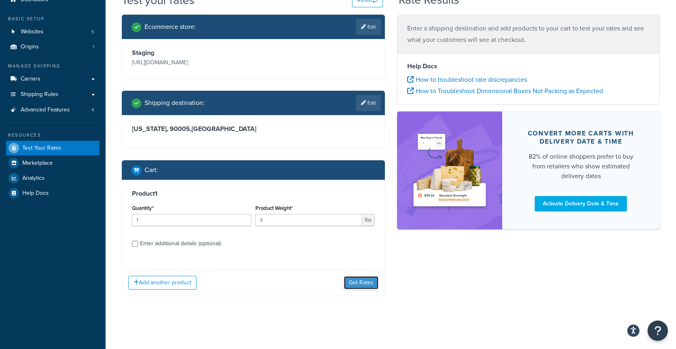
click at [349, 282] on button "Get Rates" at bounding box center [361, 282] width 35 height 13
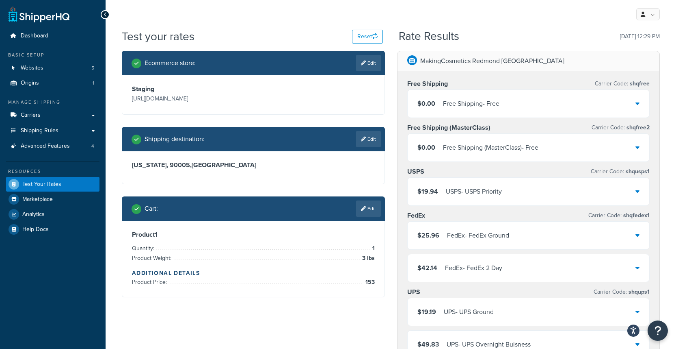
scroll to position [65, 0]
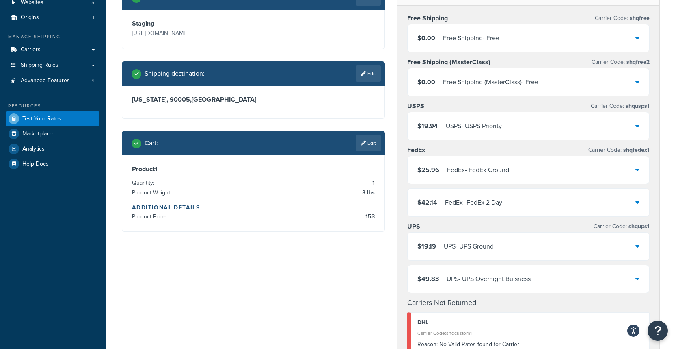
click at [667, 335] on div "Test your rates Reset Rate Results 08/11/2025, 12:29 PM Ecommerce store : Edit …" at bounding box center [391, 287] width 571 height 648
click at [663, 336] on button "Open Resource Center" at bounding box center [658, 330] width 22 height 22
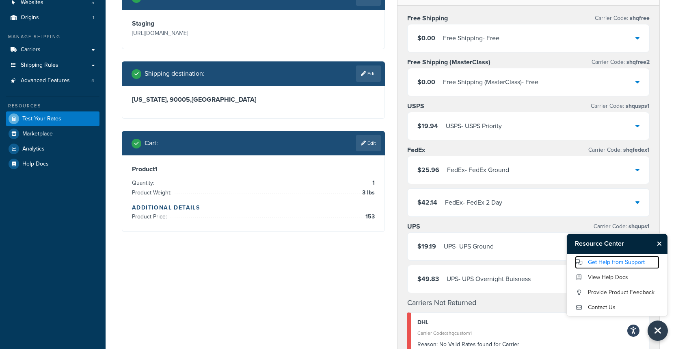
click at [615, 259] on link "Get Help from Support" at bounding box center [617, 262] width 85 height 13
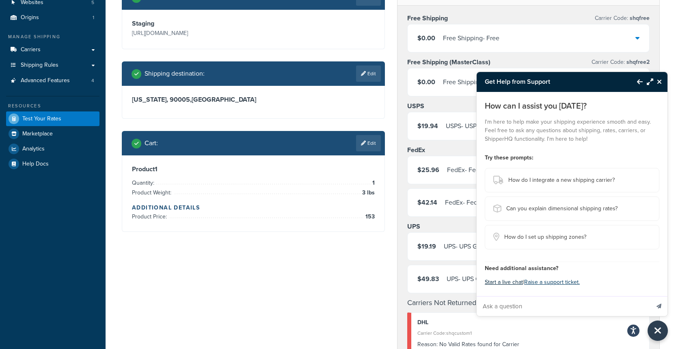
click at [514, 283] on button "Start a live chat" at bounding box center [504, 281] width 38 height 11
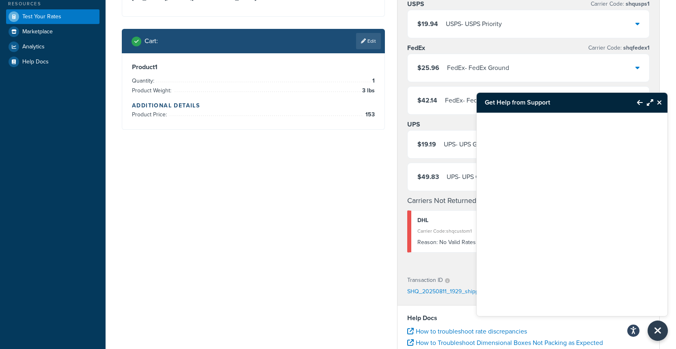
scroll to position [0, 0]
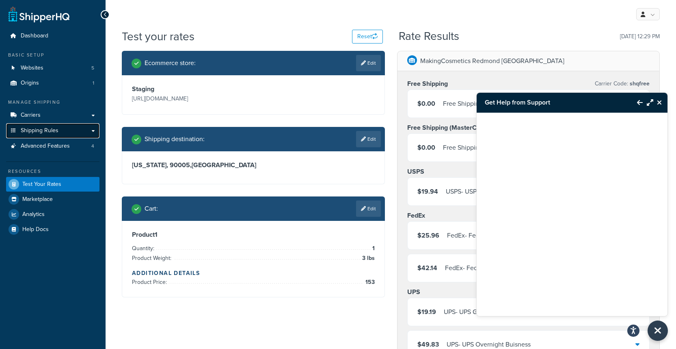
click at [44, 132] on span "Shipping Rules" at bounding box center [40, 130] width 38 height 7
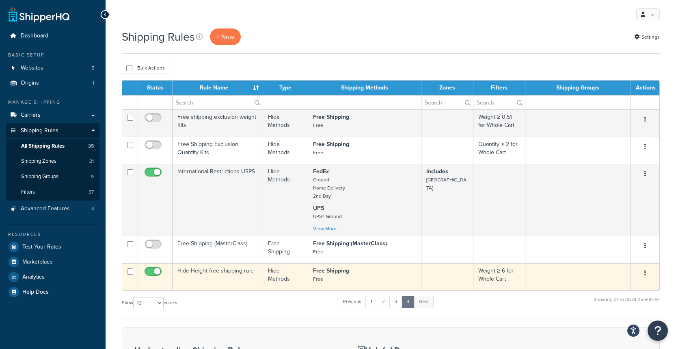
click at [210, 275] on td "Hide Height free shipping rule" at bounding box center [218, 276] width 91 height 27
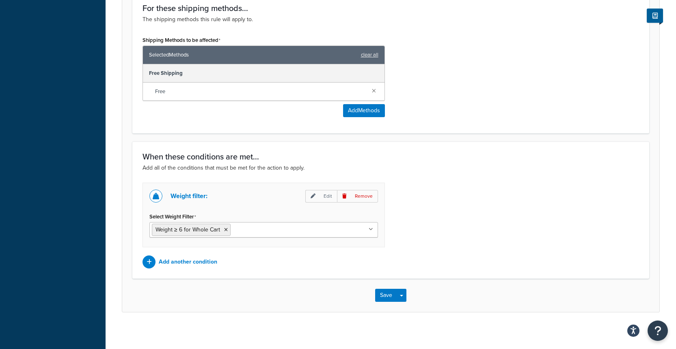
scroll to position [345, 0]
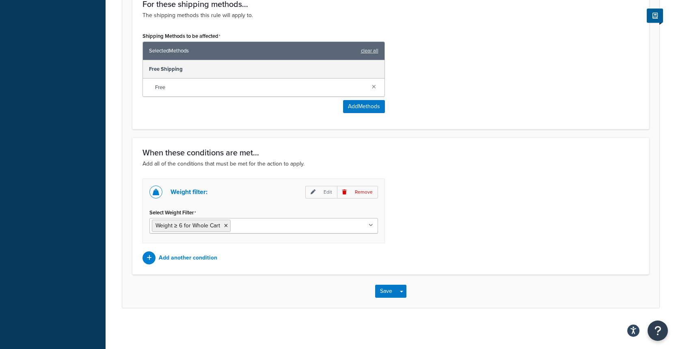
click at [258, 230] on ul "Weight ≥ 6 for Whole Cart" at bounding box center [264, 225] width 229 height 15
click at [427, 221] on div "Weight filter: Edit Remove Select Weight Filter Weight ≥ 6 for Whole Cart Cart …" at bounding box center [391, 221] width 509 height 86
click at [361, 200] on div "Weight filter: Edit Remove Select Weight Filter Weight ≥ 6 for Whole Cart Cart …" at bounding box center [264, 210] width 243 height 65
click at [361, 197] on p "Remove" at bounding box center [357, 192] width 41 height 13
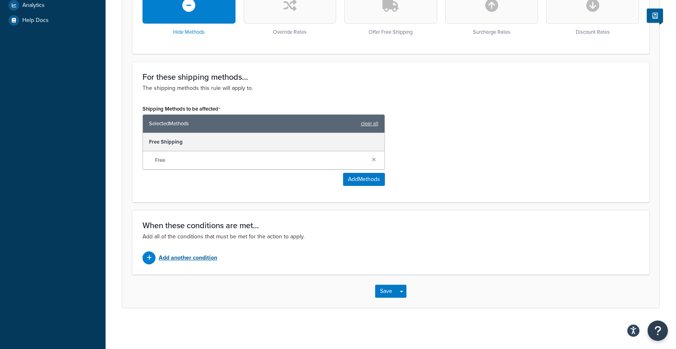
click at [221, 254] on div "Add another condition" at bounding box center [264, 257] width 243 height 13
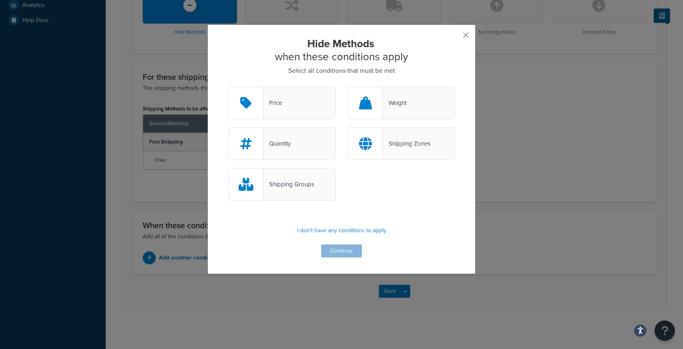
click at [362, 124] on div "Price Weight" at bounding box center [341, 107] width 239 height 41
click at [365, 111] on div at bounding box center [365, 103] width 35 height 32
click at [0, 0] on input "Weight" at bounding box center [0, 0] width 0 height 0
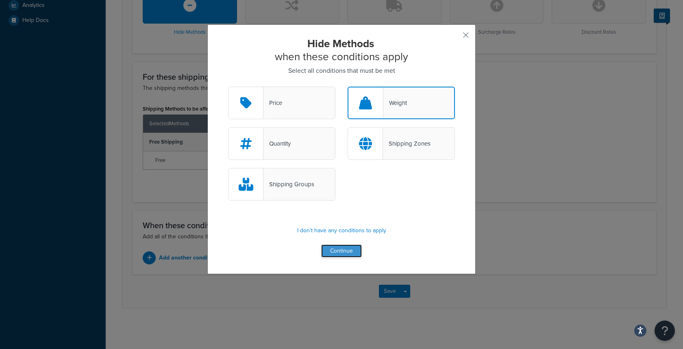
click at [338, 249] on button "Continue" at bounding box center [341, 250] width 41 height 13
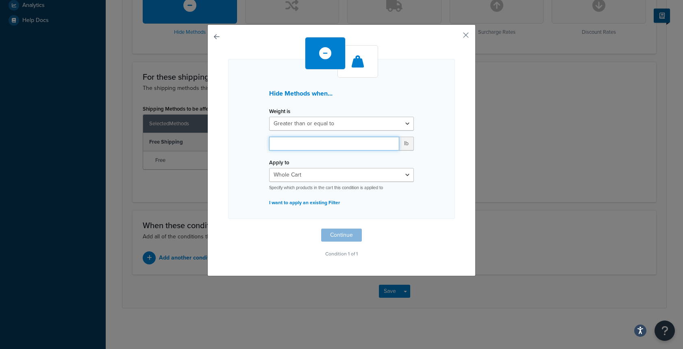
click at [321, 144] on input "number" at bounding box center [334, 144] width 130 height 14
type input "7"
click at [330, 234] on button "Continue" at bounding box center [341, 234] width 41 height 13
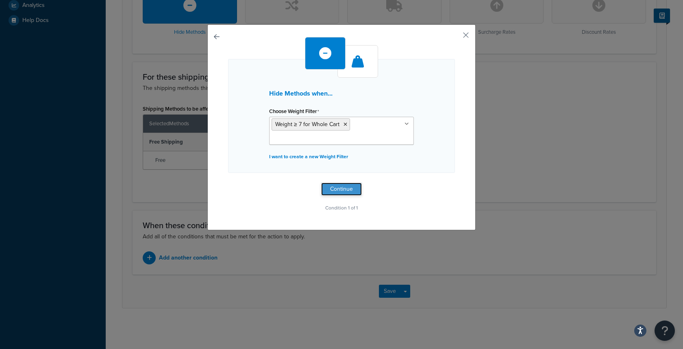
click at [336, 190] on button "Continue" at bounding box center [341, 188] width 41 height 13
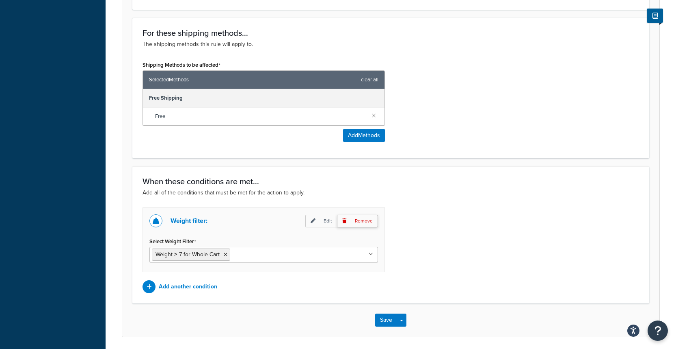
scroll to position [345, 0]
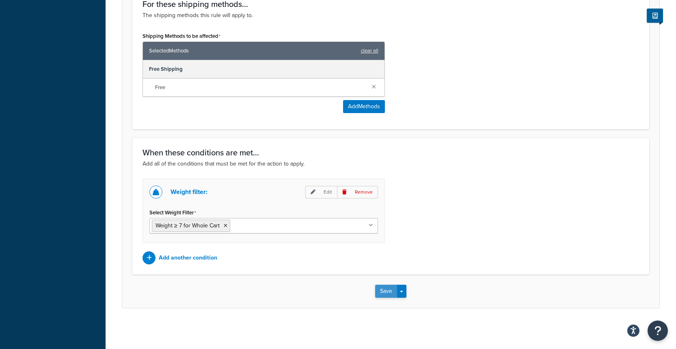
click at [380, 288] on button "Save" at bounding box center [386, 290] width 22 height 13
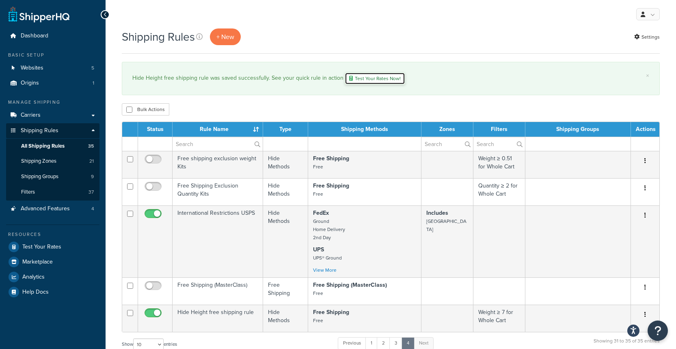
click at [354, 80] on link "Test Your Rates Now!" at bounding box center [375, 78] width 61 height 12
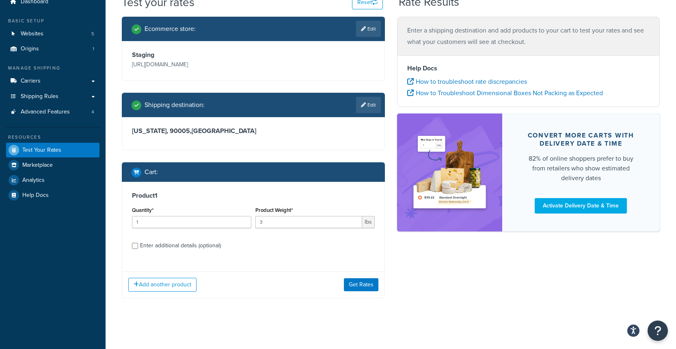
scroll to position [59, 0]
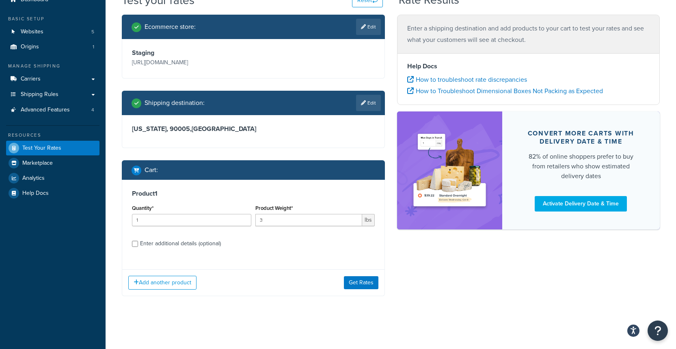
click at [202, 249] on div "Product 1 Quantity* 1 Product Weight* 3 lbs Enter additional details (optional)" at bounding box center [253, 221] width 262 height 83
click at [358, 280] on button "Get Rates" at bounding box center [361, 282] width 35 height 13
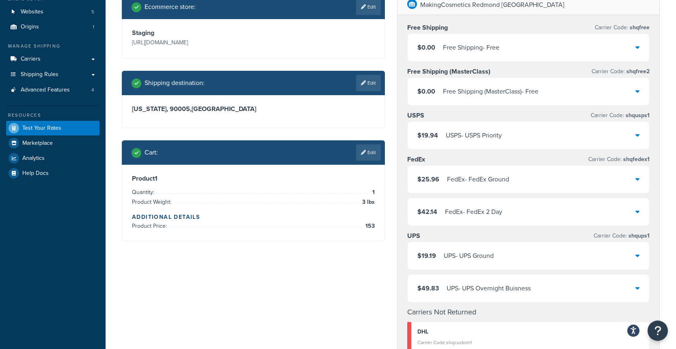
scroll to position [0, 0]
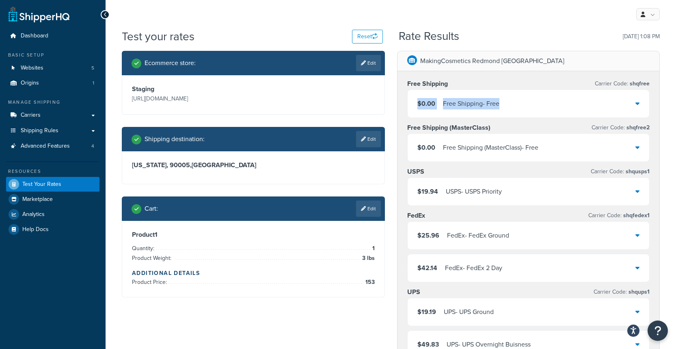
drag, startPoint x: 433, startPoint y: 104, endPoint x: 534, endPoint y: 105, distance: 101.2
click at [534, 105] on div "$0.00 Free Shipping - Free" at bounding box center [529, 104] width 242 height 28
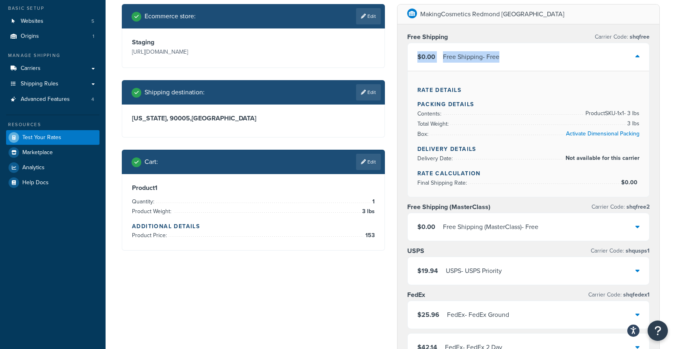
scroll to position [48, 0]
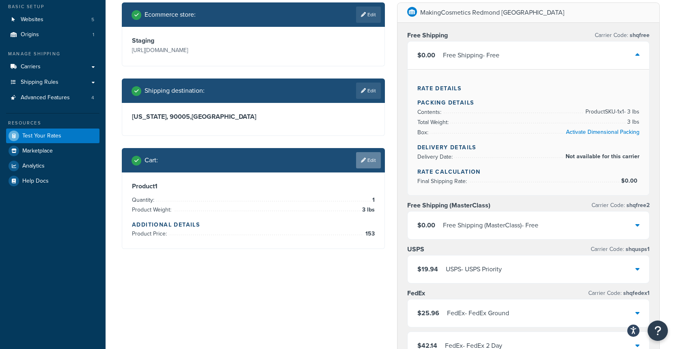
click at [366, 168] on link "Edit" at bounding box center [368, 160] width 25 height 16
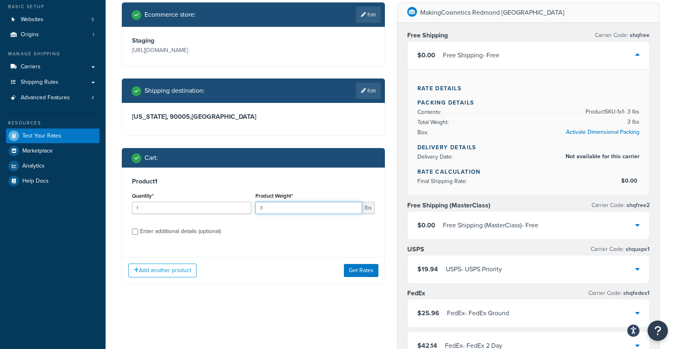
drag, startPoint x: 281, startPoint y: 227, endPoint x: 251, endPoint y: 228, distance: 30.1
click at [251, 220] on div "Quantity* 1 Product Weight* 3 lbs" at bounding box center [253, 205] width 247 height 30
drag, startPoint x: 194, startPoint y: 237, endPoint x: 186, endPoint y: 236, distance: 7.8
click at [188, 220] on div "Quantity* 1" at bounding box center [192, 205] width 124 height 30
drag, startPoint x: 174, startPoint y: 234, endPoint x: 115, endPoint y: 227, distance: 59.3
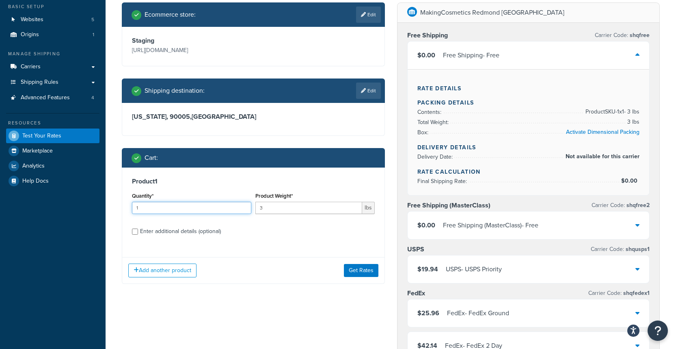
type input "4"
drag, startPoint x: 273, startPoint y: 231, endPoint x: 224, endPoint y: 229, distance: 48.8
click at [224, 220] on div "Quantity* 4 Product Weight* 3 lbs" at bounding box center [253, 205] width 247 height 30
type input "5.2"
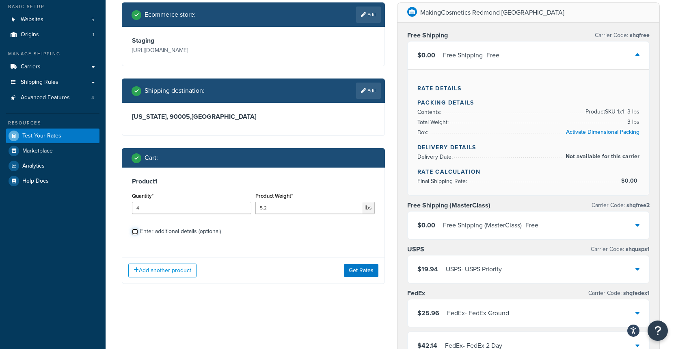
click at [136, 234] on input "Enter additional details (optional)" at bounding box center [135, 231] width 6 height 6
checkbox input "true"
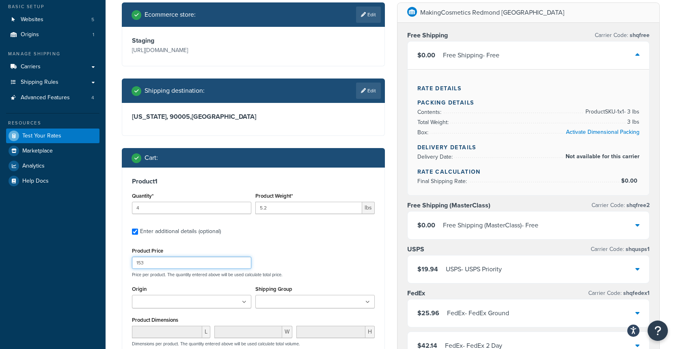
drag, startPoint x: 135, startPoint y: 284, endPoint x: 96, endPoint y: 285, distance: 39.4
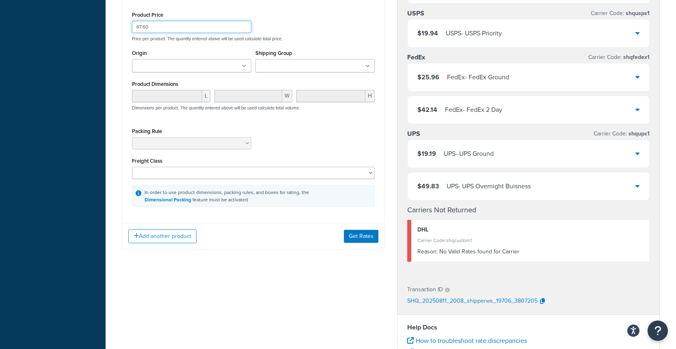
scroll to position [292, 0]
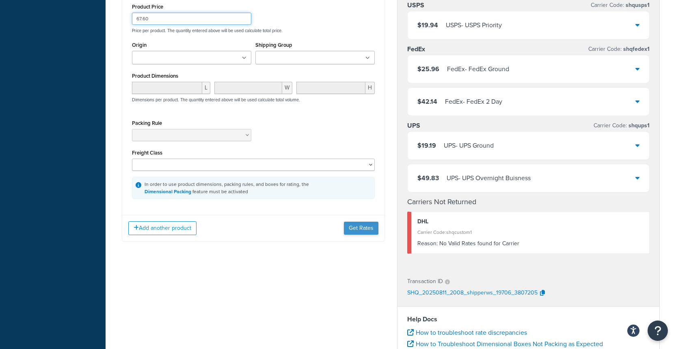
type input "67.60"
click at [353, 234] on button "Get Rates" at bounding box center [361, 227] width 35 height 13
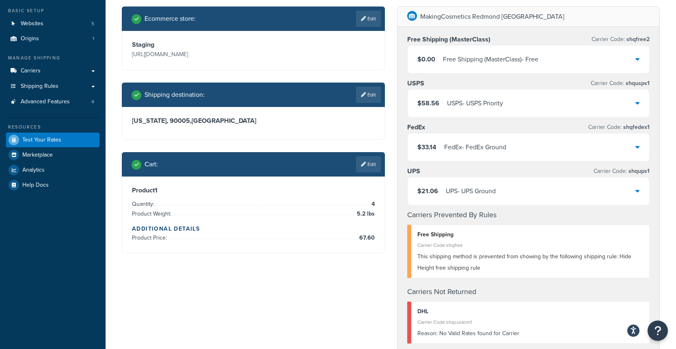
scroll to position [44, 0]
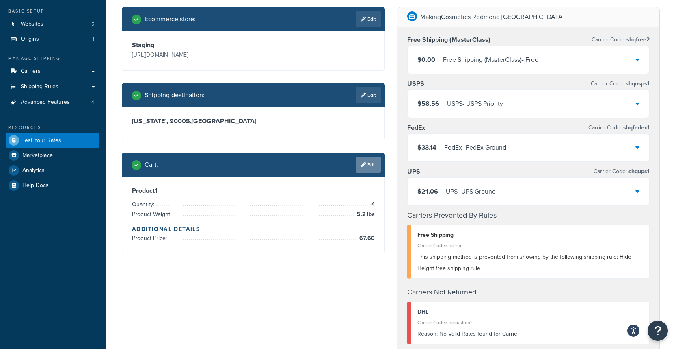
click at [363, 173] on link "Edit" at bounding box center [368, 164] width 25 height 16
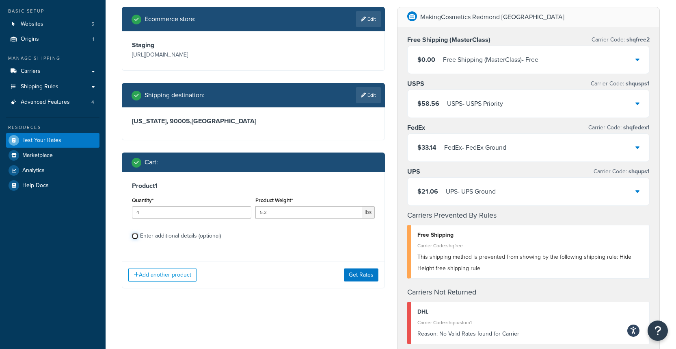
click at [134, 239] on input "Enter additional details (optional)" at bounding box center [135, 236] width 6 height 6
checkbox input "true"
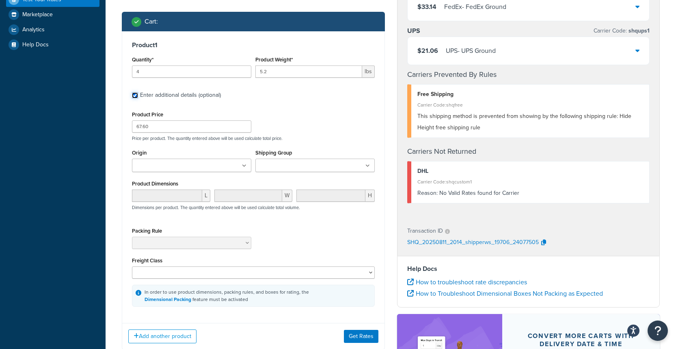
scroll to position [216, 0]
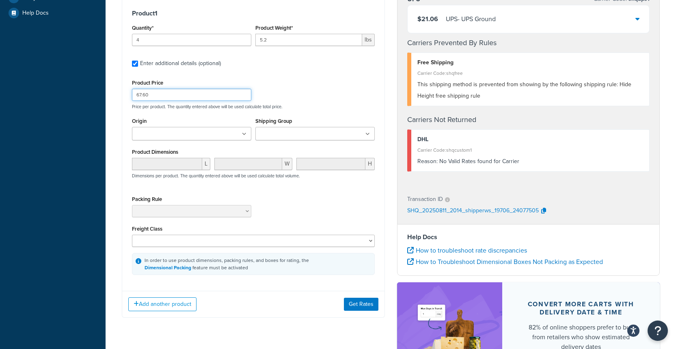
drag, startPoint x: 157, startPoint y: 120, endPoint x: 116, endPoint y: 117, distance: 41.2
click at [116, 117] on div "Ecommerce store : Edit Staging https://staging-na01-makingcosmetics.demandware.…" at bounding box center [253, 82] width 275 height 495
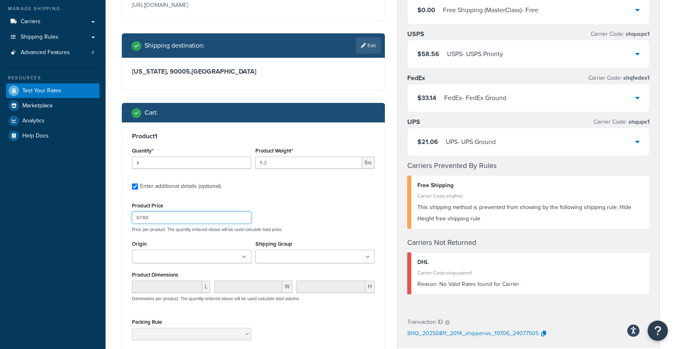
scroll to position [0, 0]
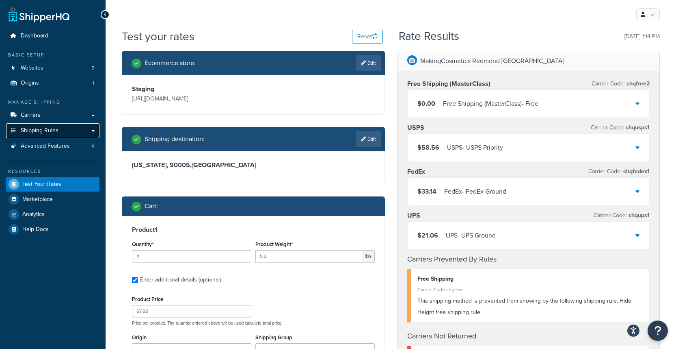
click at [49, 134] on link "Shipping Rules" at bounding box center [52, 130] width 93 height 15
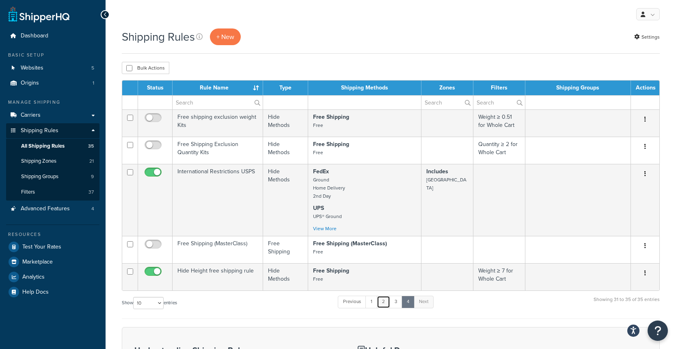
click at [380, 301] on link "2" at bounding box center [383, 301] width 13 height 12
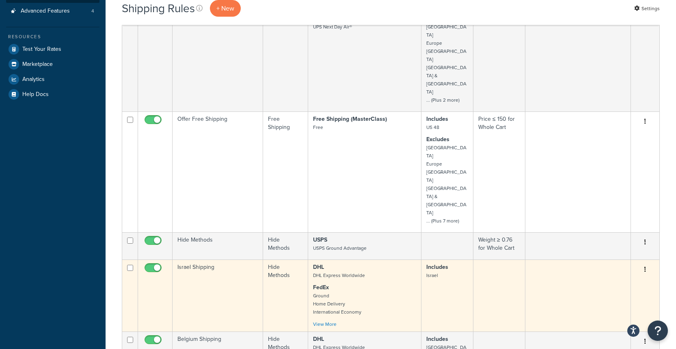
scroll to position [25, 0]
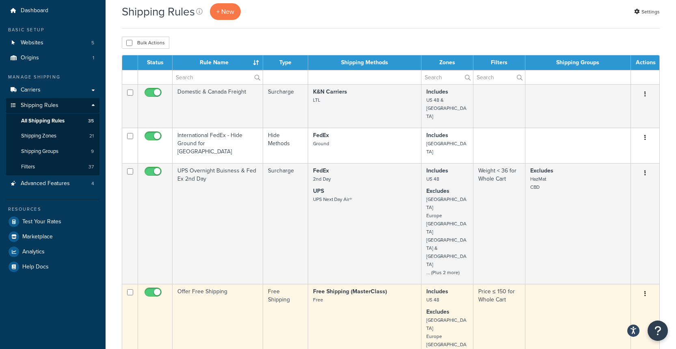
click at [229, 284] on td "Offer Free Shipping" at bounding box center [218, 344] width 91 height 121
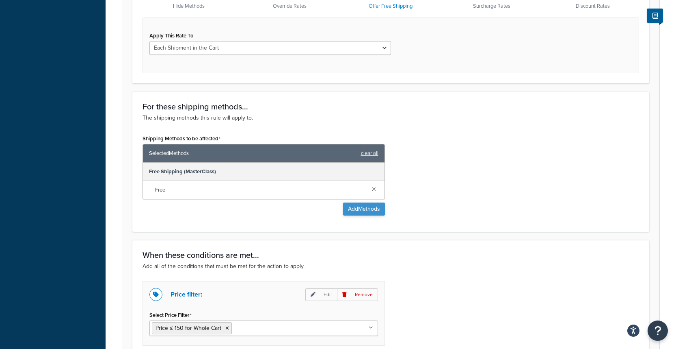
scroll to position [360, 0]
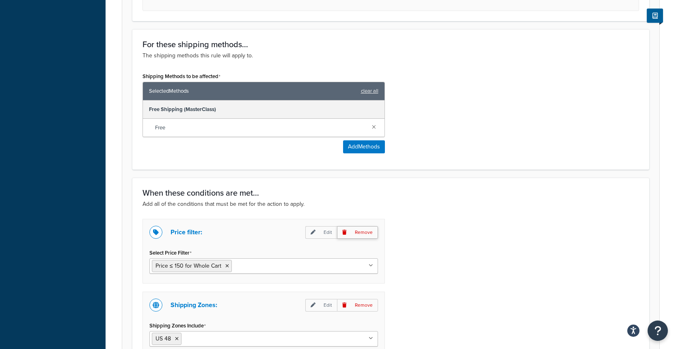
click at [369, 233] on p "Remove" at bounding box center [357, 232] width 41 height 13
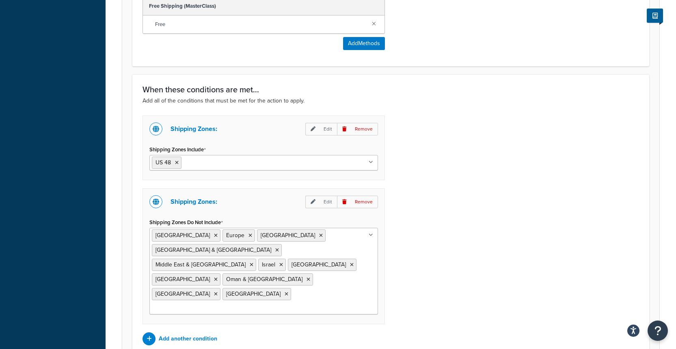
scroll to position [515, 0]
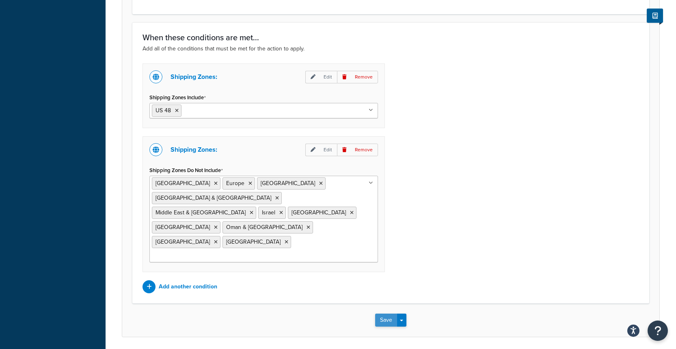
click at [387, 313] on button "Save" at bounding box center [386, 319] width 22 height 13
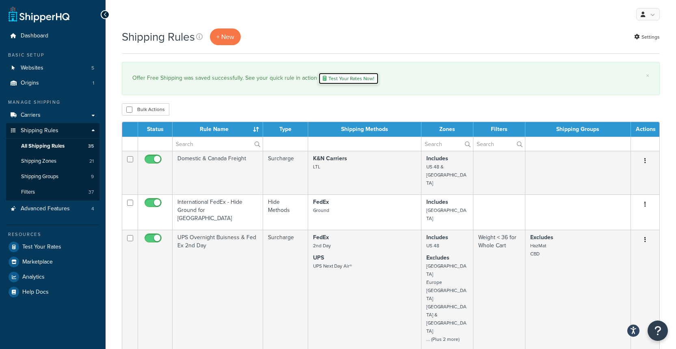
click at [338, 80] on link "Test Your Rates Now!" at bounding box center [349, 78] width 61 height 12
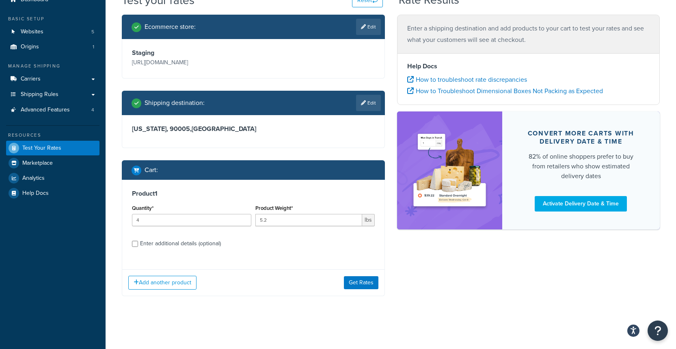
scroll to position [59, 0]
click at [134, 241] on input "Enter additional details (optional)" at bounding box center [135, 244] width 6 height 6
checkbox input "true"
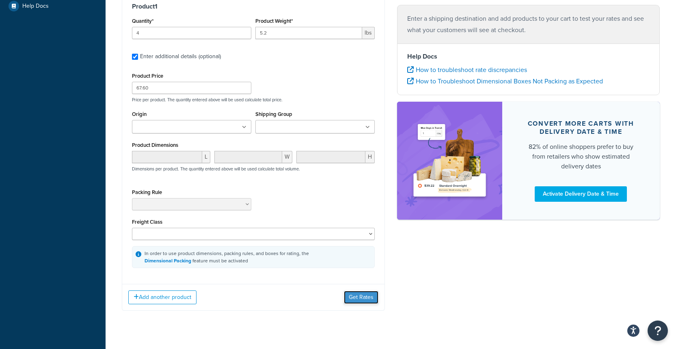
click at [353, 304] on button "Get Rates" at bounding box center [361, 297] width 35 height 13
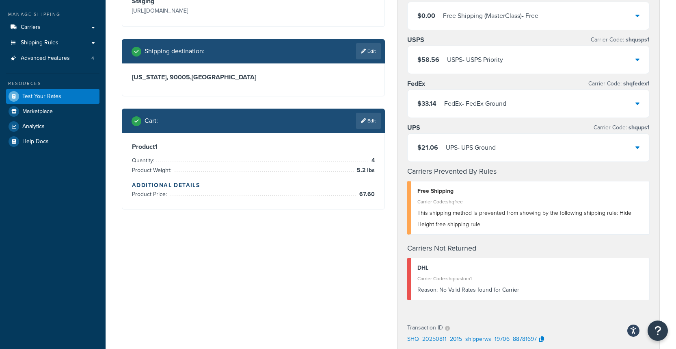
scroll to position [72, 0]
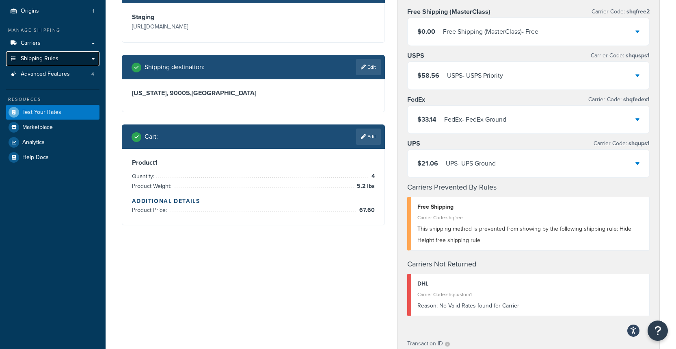
click at [44, 56] on span "Shipping Rules" at bounding box center [40, 58] width 38 height 7
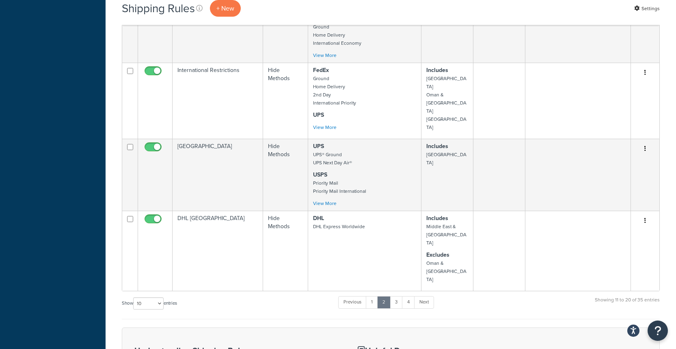
scroll to position [596, 0]
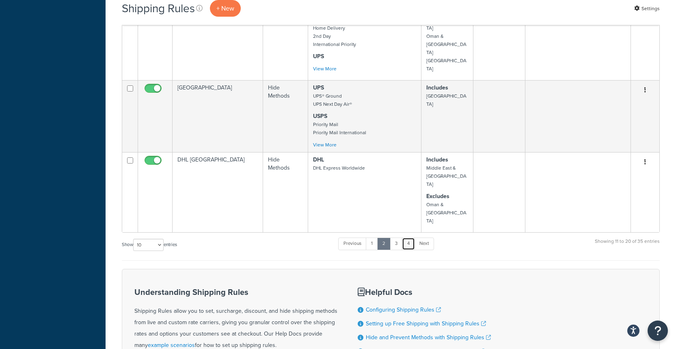
click at [407, 237] on link "4" at bounding box center [408, 243] width 13 height 12
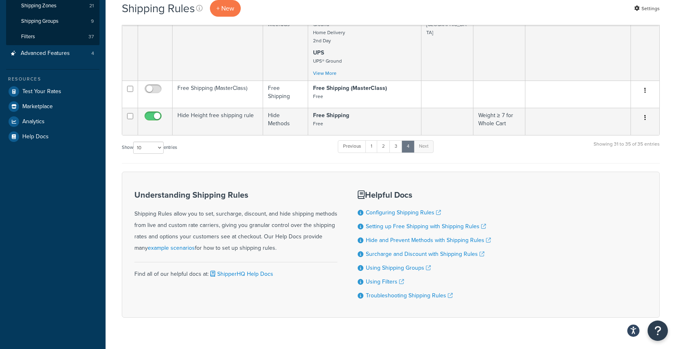
scroll to position [9, 0]
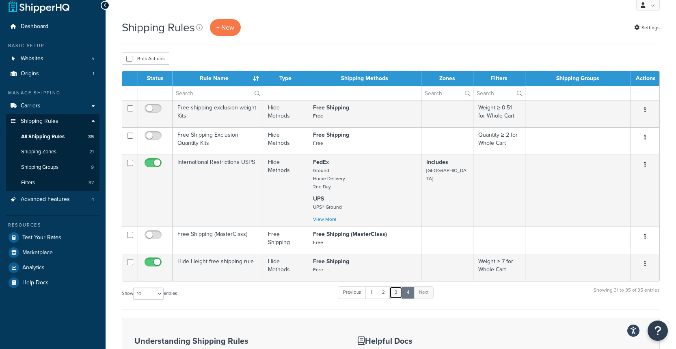
click at [395, 293] on link "3" at bounding box center [396, 292] width 13 height 12
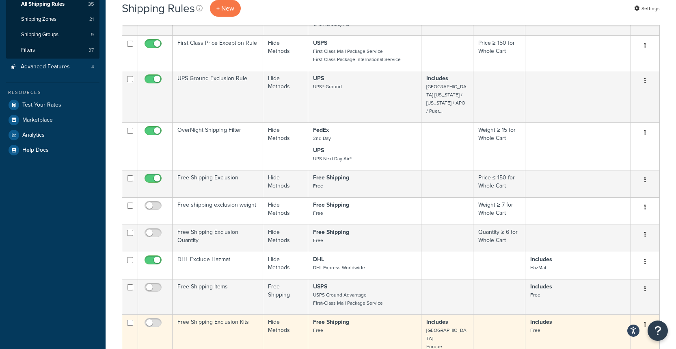
scroll to position [258, 0]
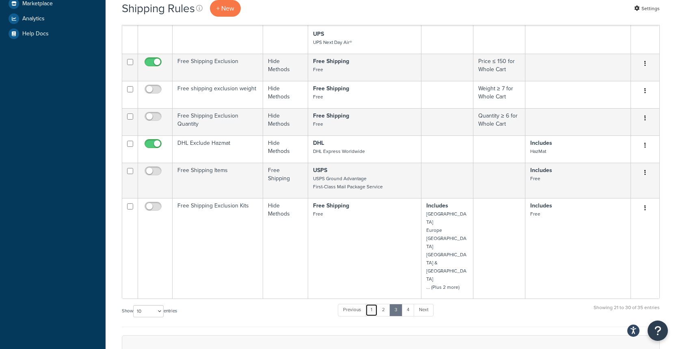
click at [377, 304] on link "1" at bounding box center [372, 310] width 12 height 12
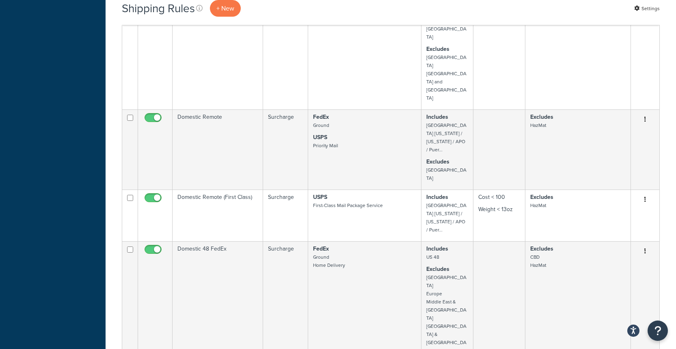
scroll to position [839, 0]
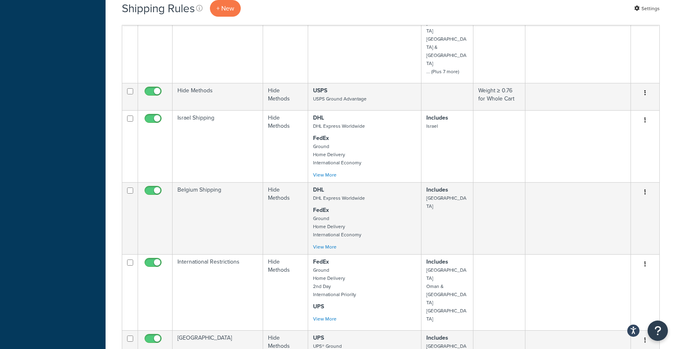
scroll to position [457, 0]
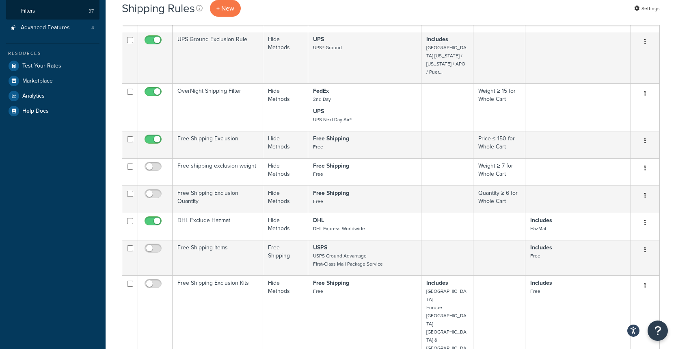
scroll to position [143, 0]
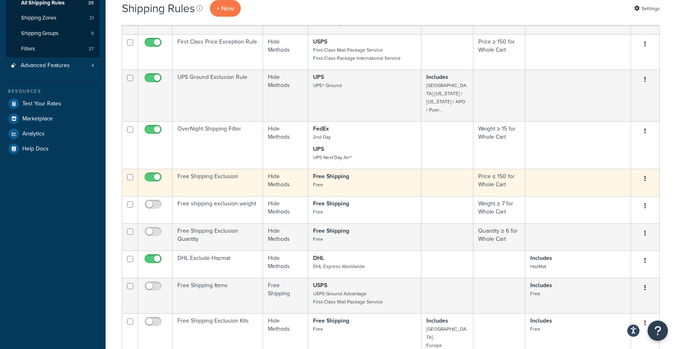
click at [212, 173] on td "Free Shipping Exclusion" at bounding box center [218, 182] width 91 height 27
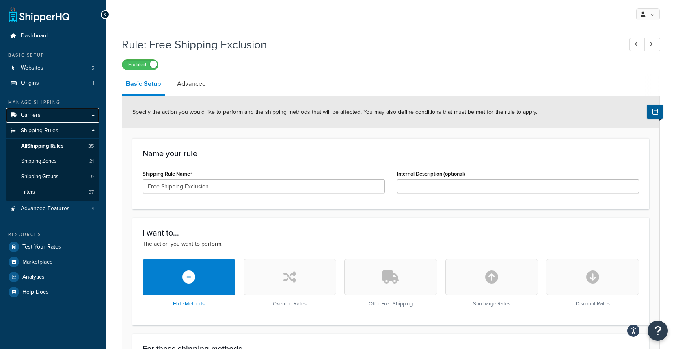
click at [33, 115] on span "Carriers" at bounding box center [31, 115] width 20 height 7
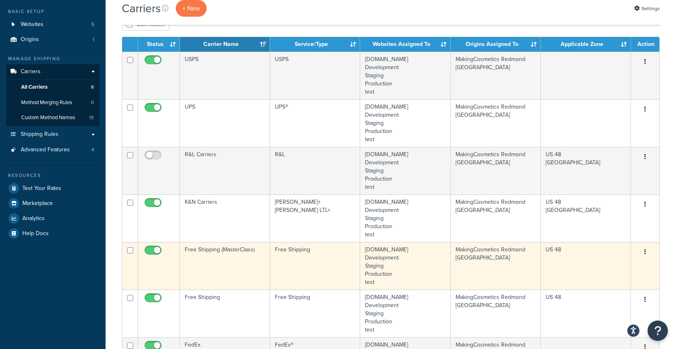
scroll to position [44, 0]
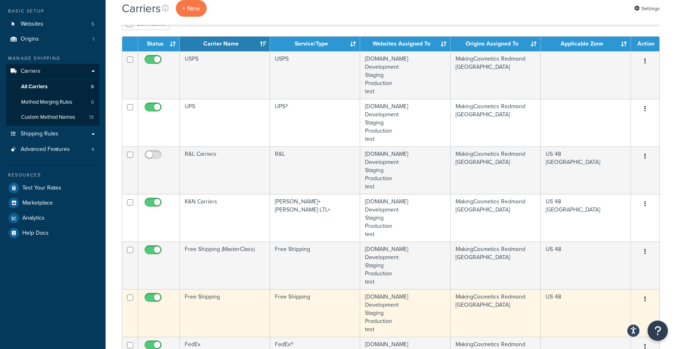
click at [221, 299] on td "Free Shipping" at bounding box center [225, 313] width 90 height 48
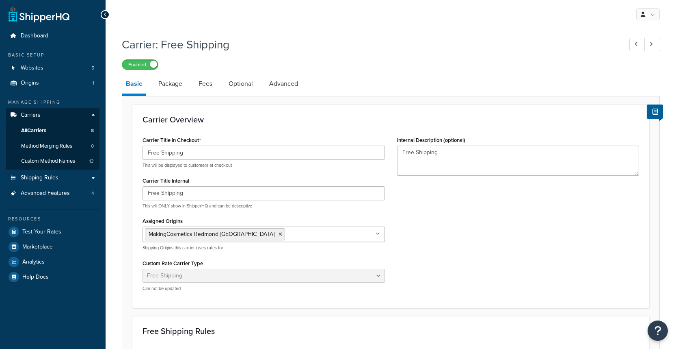
select select "free"
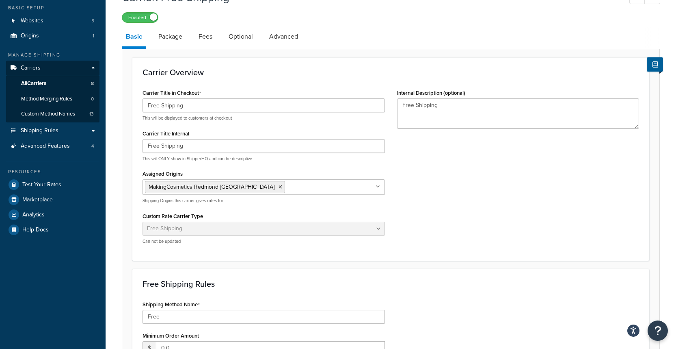
scroll to position [39, 0]
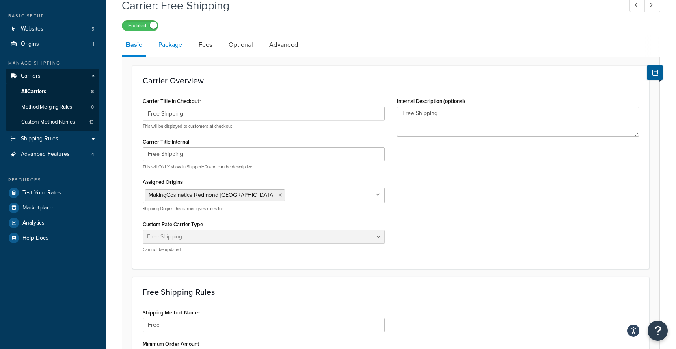
click at [171, 50] on link "Package" at bounding box center [170, 45] width 32 height 20
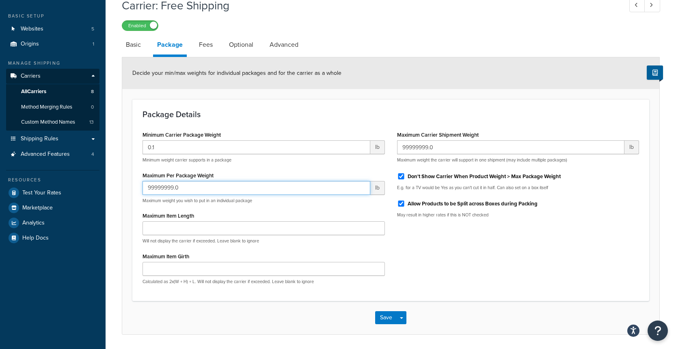
drag, startPoint x: 186, startPoint y: 186, endPoint x: 109, endPoint y: 182, distance: 77.3
click at [109, 182] on div "Carrier: Free Shipping Enabled Basic Package Fees Optional Advanced Decide your…" at bounding box center [391, 173] width 571 height 361
type input "6"
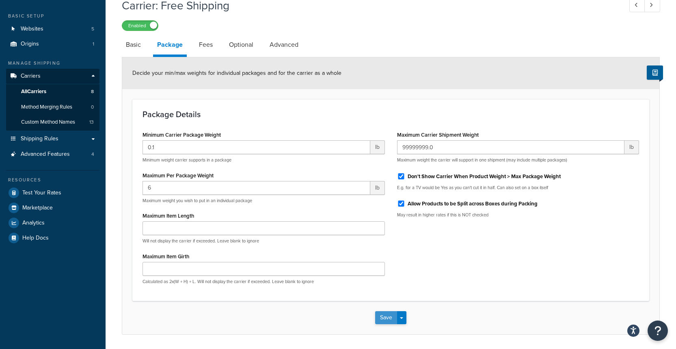
click at [386, 317] on button "Save" at bounding box center [386, 317] width 22 height 13
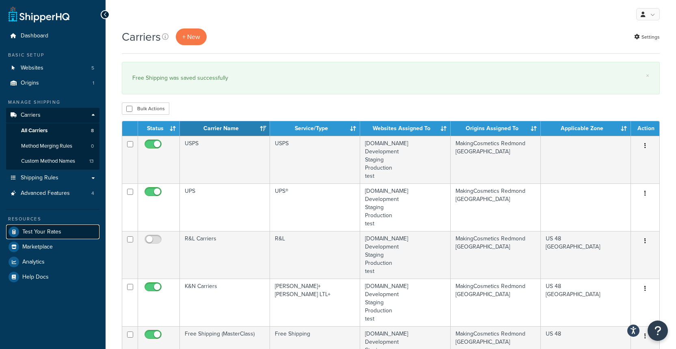
click at [47, 228] on span "Test Your Rates" at bounding box center [41, 231] width 39 height 7
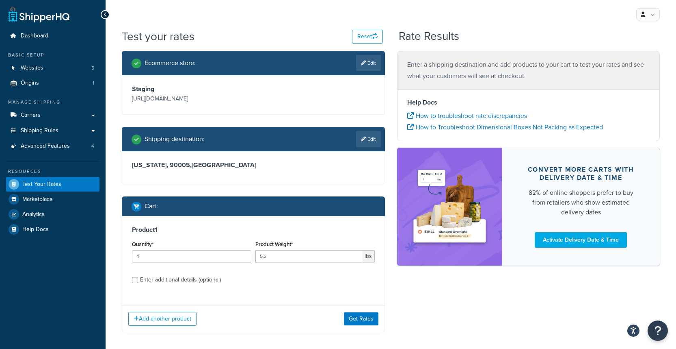
scroll to position [59, 0]
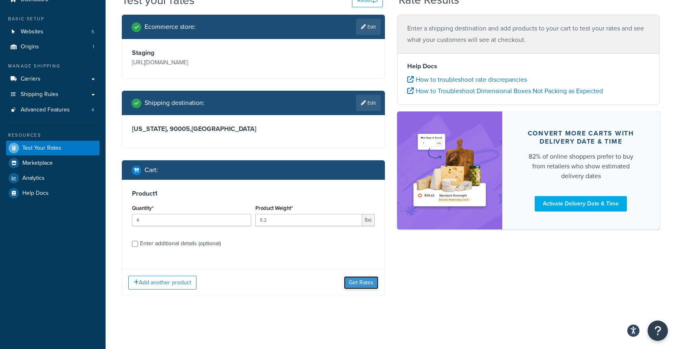
click at [346, 286] on button "Get Rates" at bounding box center [361, 282] width 35 height 13
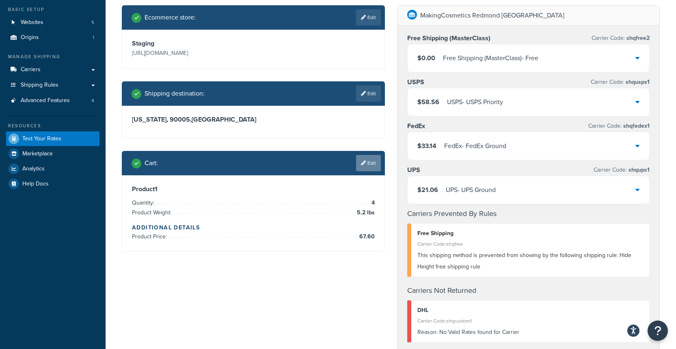
scroll to position [46, 0]
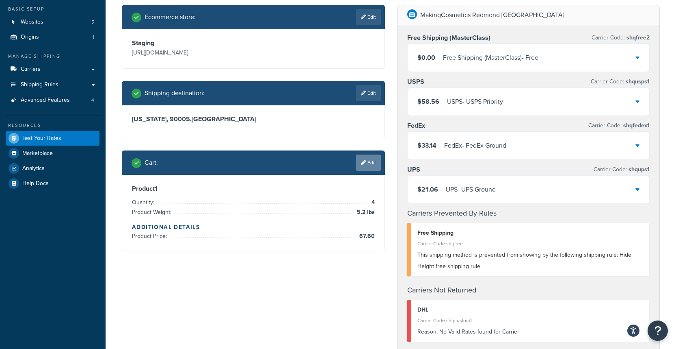
click at [366, 171] on link "Edit" at bounding box center [368, 162] width 25 height 16
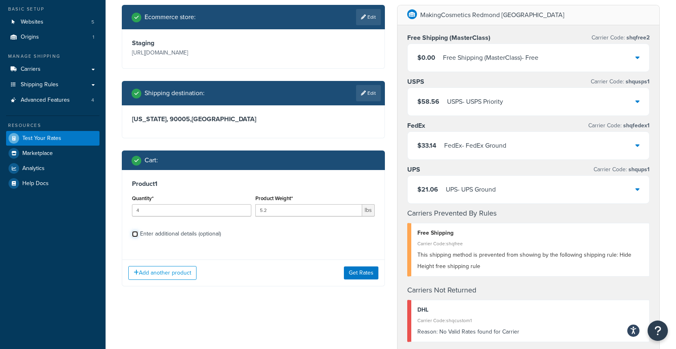
click at [136, 237] on input "Enter additional details (optional)" at bounding box center [135, 234] width 6 height 6
checkbox input "true"
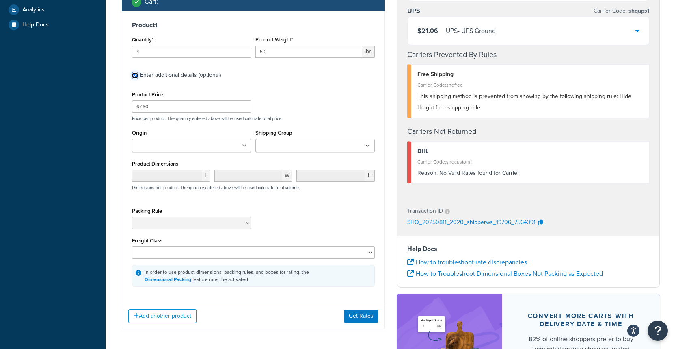
scroll to position [219, 0]
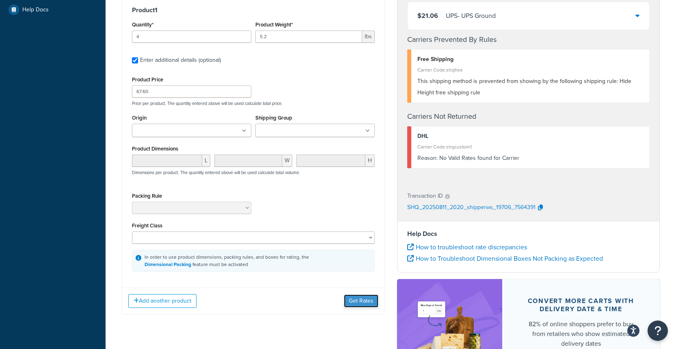
click at [356, 307] on button "Get Rates" at bounding box center [361, 300] width 35 height 13
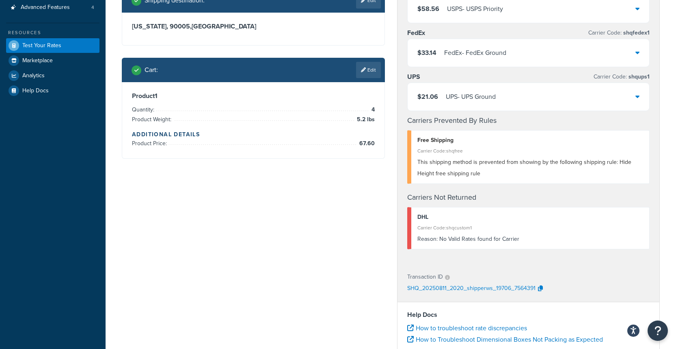
scroll to position [114, 0]
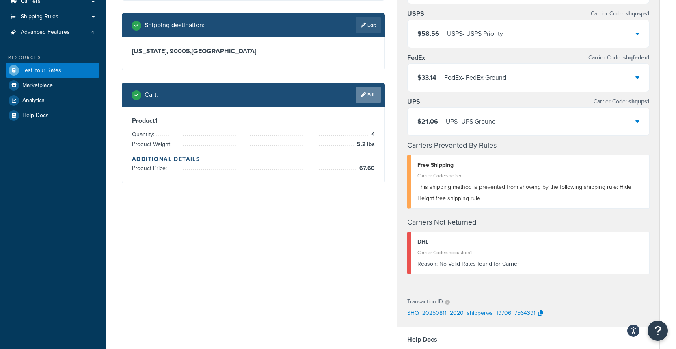
click at [370, 103] on link "Edit" at bounding box center [368, 95] width 25 height 16
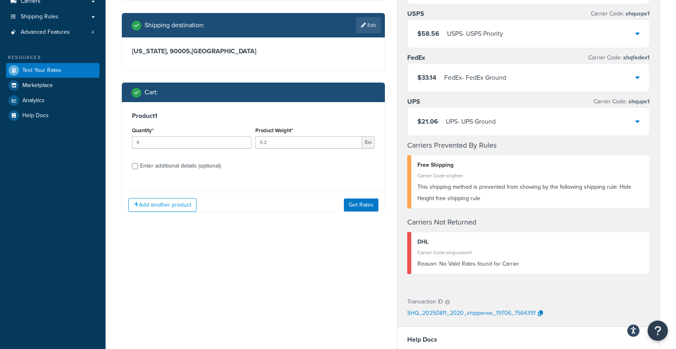
scroll to position [284, 0]
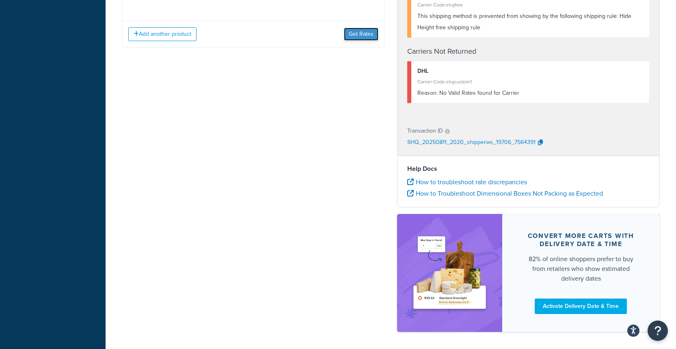
click at [357, 41] on button "Get Rates" at bounding box center [361, 34] width 35 height 13
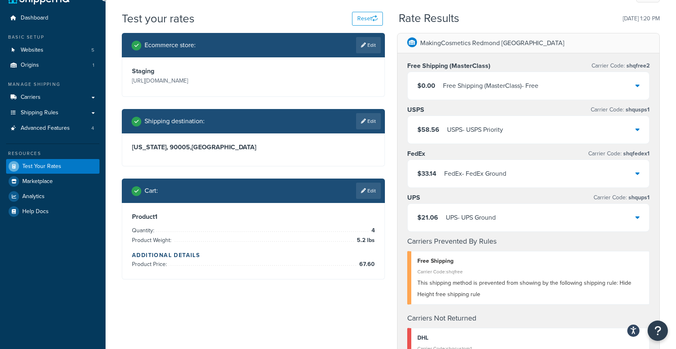
scroll to position [0, 0]
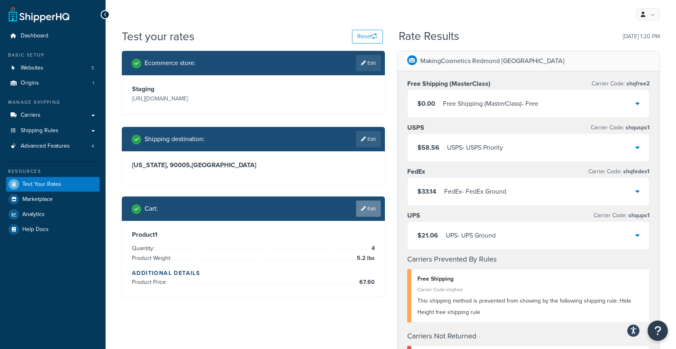
click at [372, 217] on link "Edit" at bounding box center [368, 208] width 25 height 16
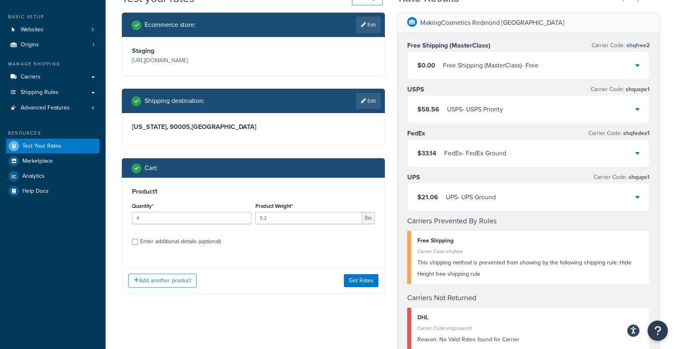
scroll to position [72, 0]
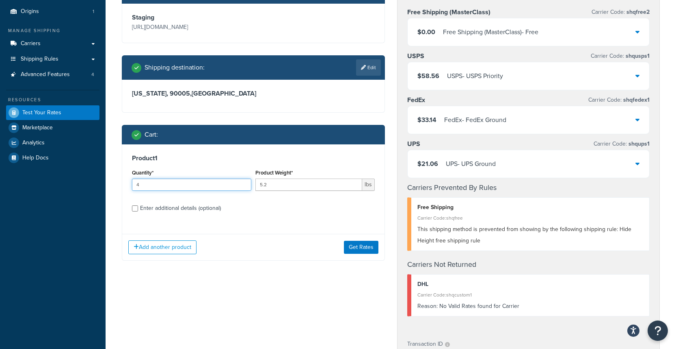
drag, startPoint x: 154, startPoint y: 206, endPoint x: 103, endPoint y: 204, distance: 51.3
click at [103, 204] on div "Dashboard Basic Setup Websites 5 Origins 1 Manage Shipping Carriers Carriers Al…" at bounding box center [338, 260] width 676 height 665
type input "1"
drag, startPoint x: 275, startPoint y: 208, endPoint x: 234, endPoint y: 204, distance: 41.6
click at [234, 197] on div "Quantity* 1 Product Weight* 5.2 lbs" at bounding box center [253, 182] width 247 height 30
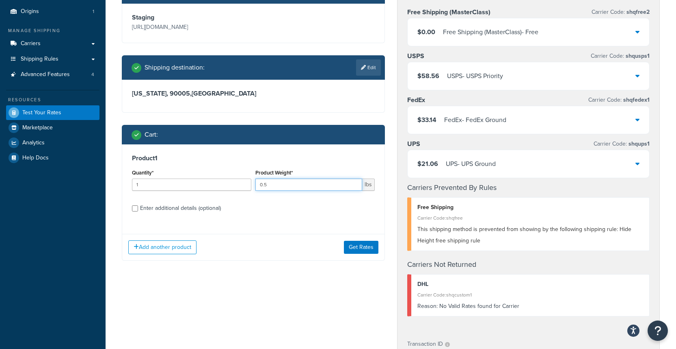
type input "0.5"
click at [140, 214] on div "Enter additional details (optional)" at bounding box center [253, 207] width 243 height 13
click at [351, 254] on button "Get Rates" at bounding box center [361, 247] width 35 height 13
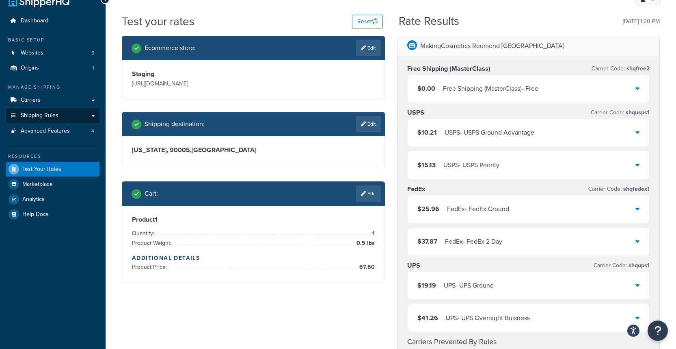
scroll to position [0, 0]
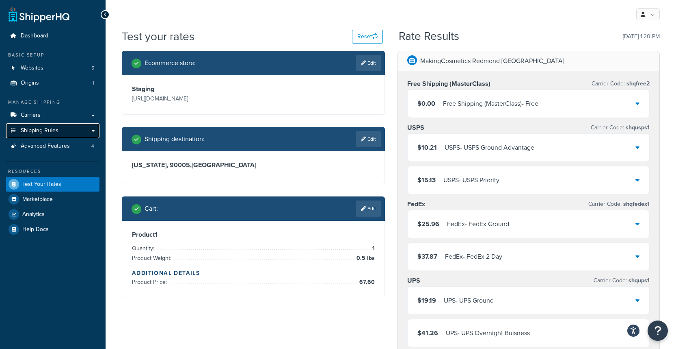
click at [43, 128] on span "Shipping Rules" at bounding box center [40, 130] width 38 height 7
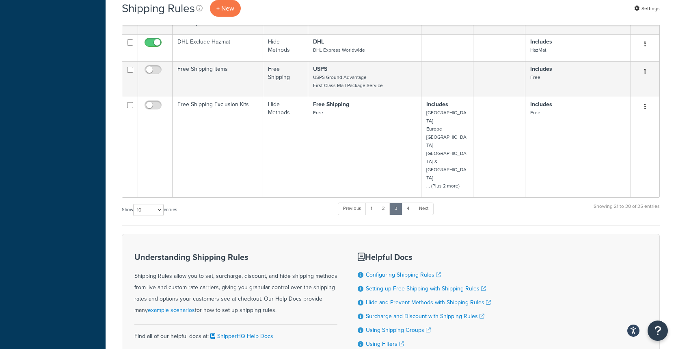
scroll to position [392, 0]
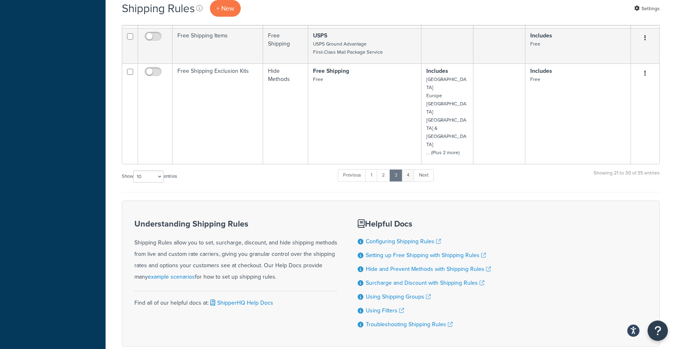
click at [410, 169] on ul "Previous 1 2 3 4 Next" at bounding box center [385, 177] width 95 height 16
click at [408, 169] on link "4" at bounding box center [408, 175] width 13 height 12
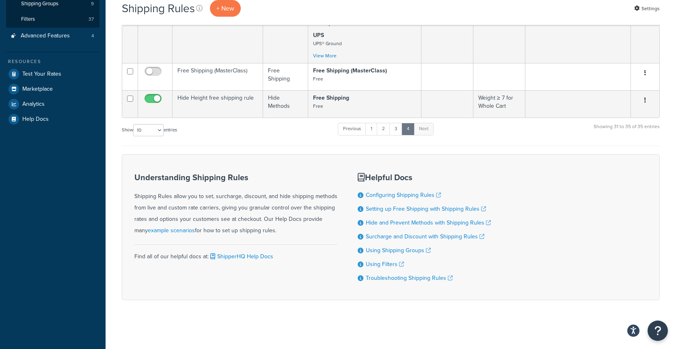
scroll to position [173, 0]
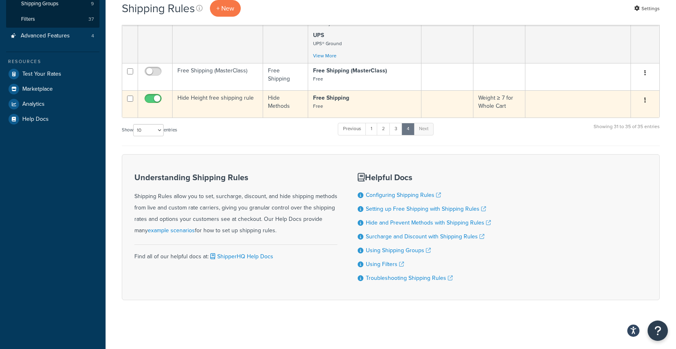
click at [158, 99] on input "checkbox" at bounding box center [154, 100] width 22 height 10
checkbox input "false"
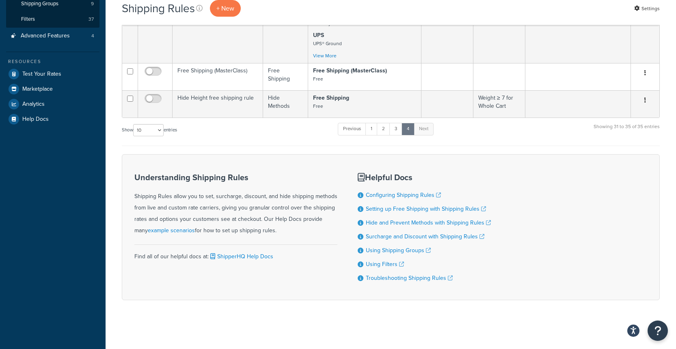
scroll to position [0, 0]
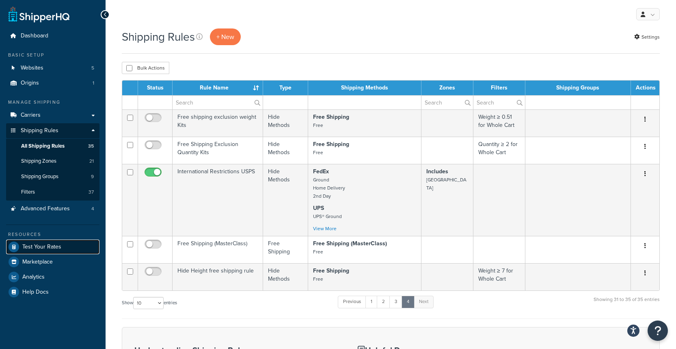
click at [45, 246] on span "Test Your Rates" at bounding box center [41, 246] width 39 height 7
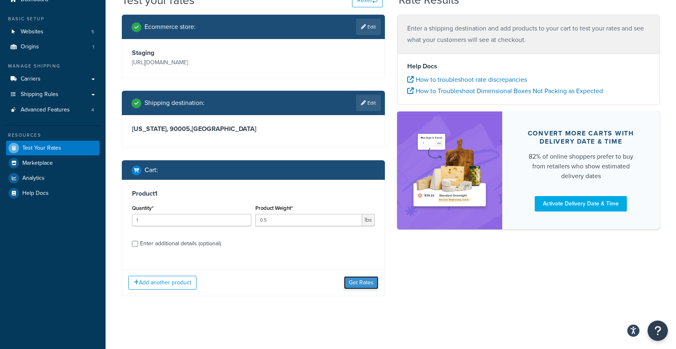
click at [356, 284] on button "Get Rates" at bounding box center [361, 282] width 35 height 13
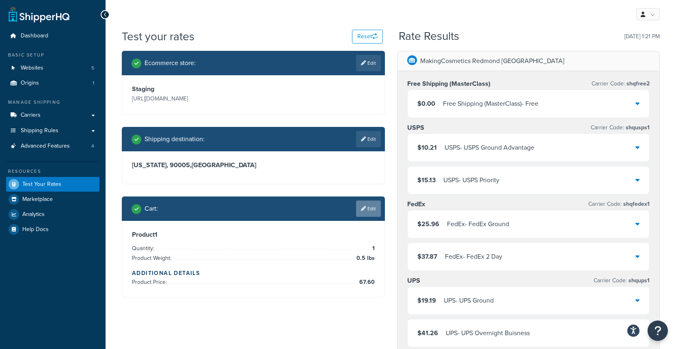
click at [375, 217] on link "Edit" at bounding box center [368, 208] width 25 height 16
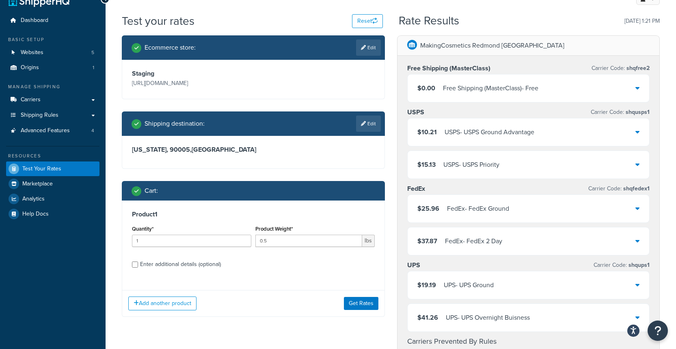
scroll to position [15, 0]
click at [142, 270] on div "Enter additional details (optional)" at bounding box center [180, 263] width 81 height 11
click at [138, 267] on input "Enter additional details (optional)" at bounding box center [135, 264] width 6 height 6
checkbox input "true"
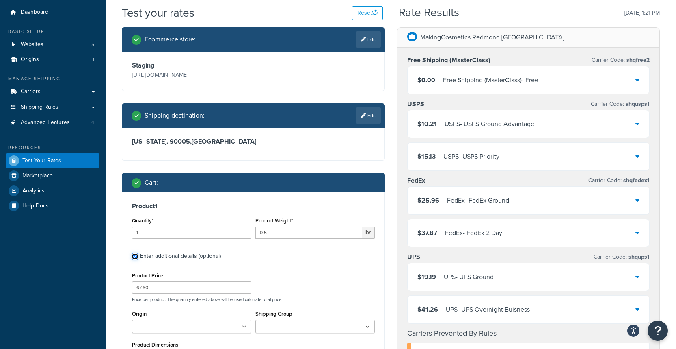
scroll to position [30, 0]
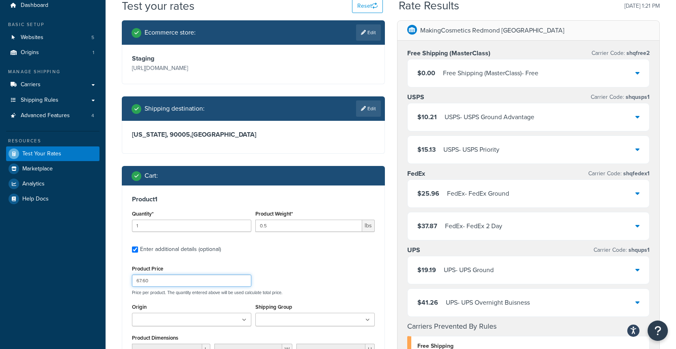
drag, startPoint x: 145, startPoint y: 304, endPoint x: 123, endPoint y: 304, distance: 21.5
click at [123, 304] on div "Product 1 Quantity* 1 Product Weight* 0.5 lbs Enter additional details (optiona…" at bounding box center [253, 327] width 262 height 285
click at [323, 295] on div "Product Price 67.60 Price per product. The quantity entered above will be used …" at bounding box center [253, 279] width 247 height 32
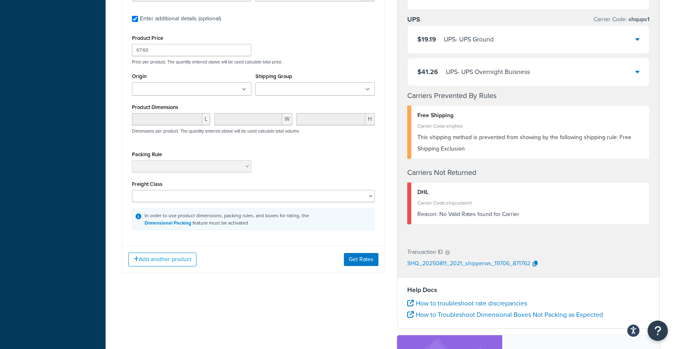
scroll to position [270, 0]
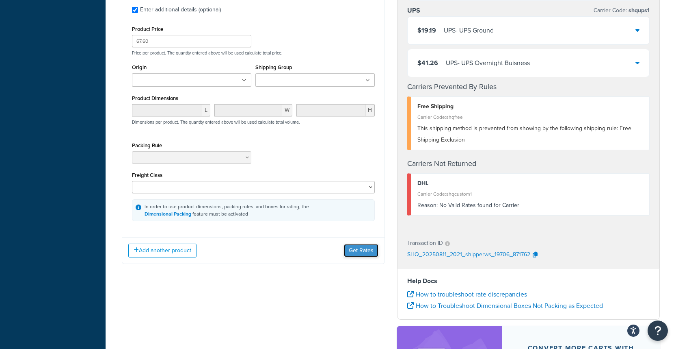
click at [361, 257] on button "Get Rates" at bounding box center [361, 250] width 35 height 13
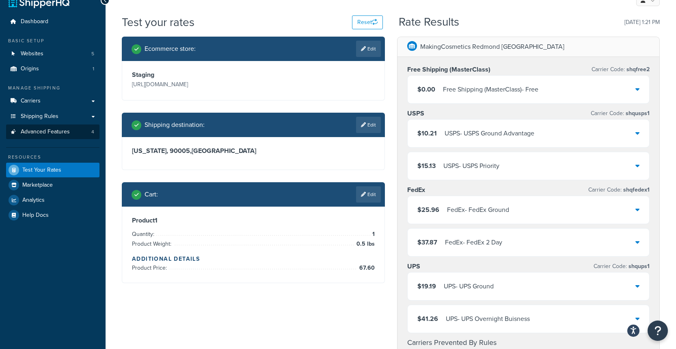
scroll to position [0, 0]
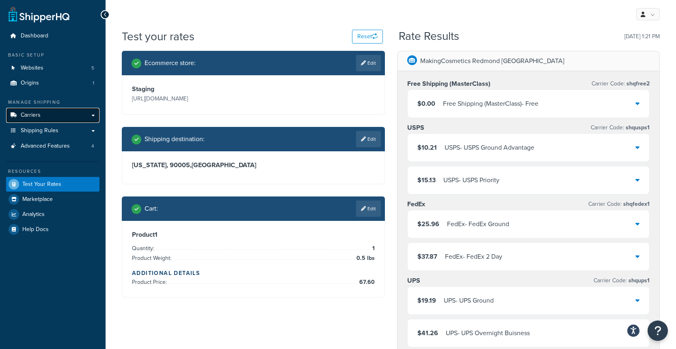
click at [42, 117] on link "Carriers" at bounding box center [52, 115] width 93 height 15
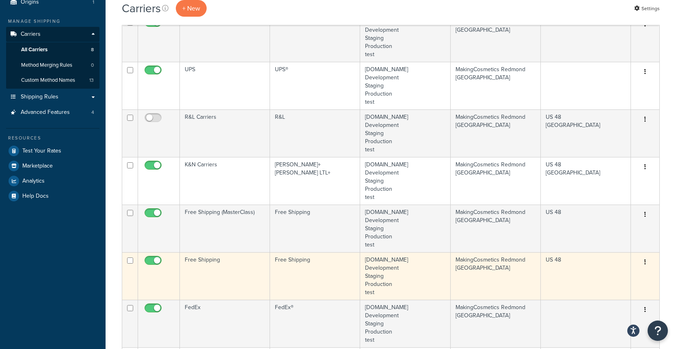
scroll to position [82, 0]
click at [219, 268] on td "Free Shipping" at bounding box center [225, 275] width 90 height 48
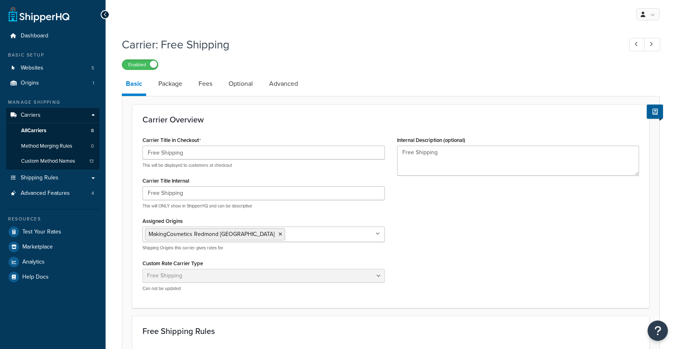
select select "free"
click at [166, 88] on link "Package" at bounding box center [170, 84] width 32 height 20
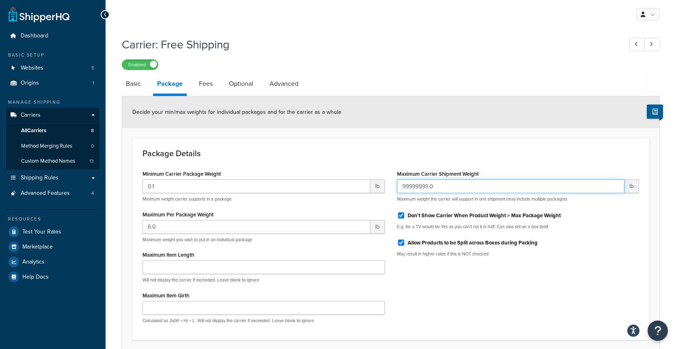
click at [447, 187] on input "99999999.0" at bounding box center [511, 186] width 228 height 14
drag, startPoint x: 475, startPoint y: 173, endPoint x: 395, endPoint y: 174, distance: 80.0
click at [395, 174] on div "Maximum Carrier Shipment Weight 99999999.0 lb Maximum weight the carrier will s…" at bounding box center [518, 215] width 255 height 95
click at [451, 185] on input "99999999.0" at bounding box center [511, 186] width 228 height 14
drag, startPoint x: 451, startPoint y: 185, endPoint x: 332, endPoint y: 186, distance: 118.6
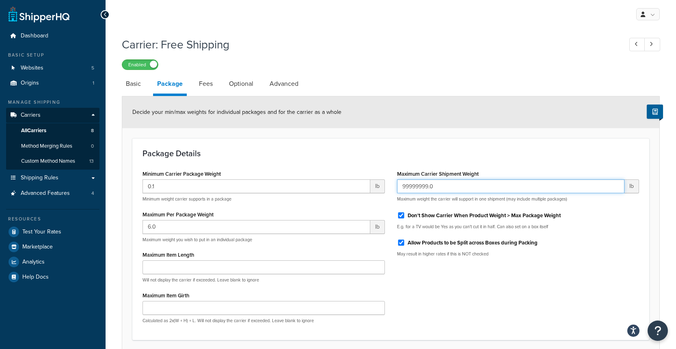
click at [332, 186] on div "Minimum Carrier Package Weight 0.1 lb Minimum weight carrier supports in a pack…" at bounding box center [391, 249] width 509 height 162
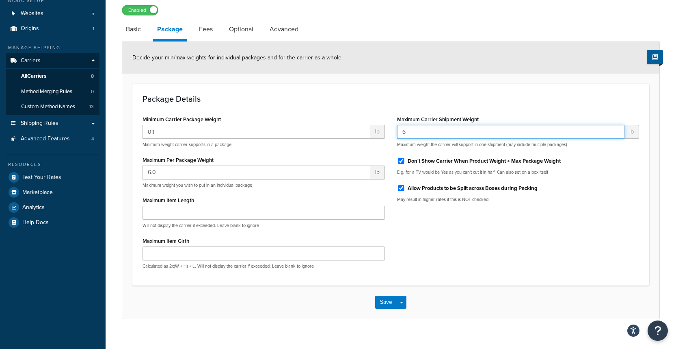
scroll to position [65, 0]
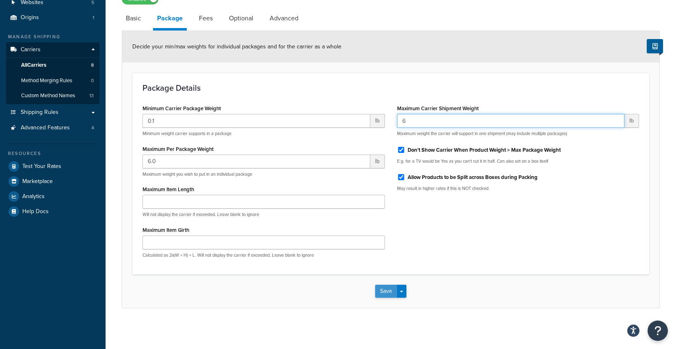
type input "6"
click at [384, 292] on button "Save" at bounding box center [386, 290] width 22 height 13
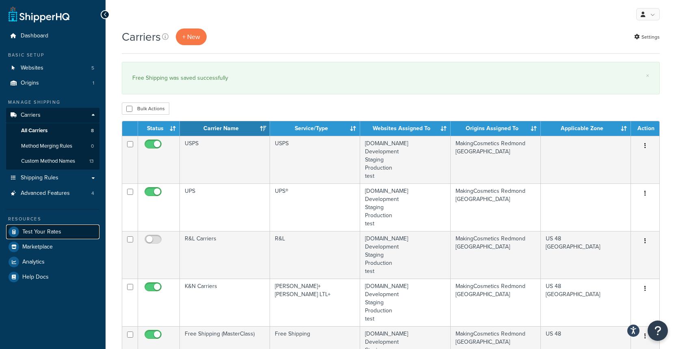
click at [45, 233] on span "Test Your Rates" at bounding box center [41, 231] width 39 height 7
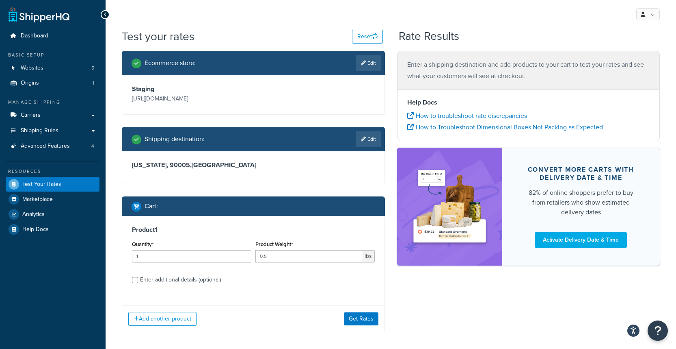
scroll to position [59, 0]
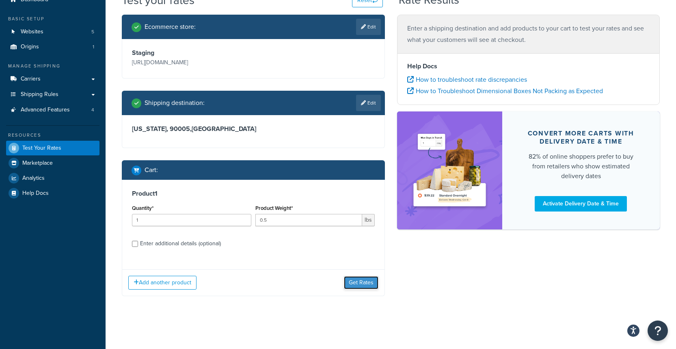
click at [352, 281] on button "Get Rates" at bounding box center [361, 282] width 35 height 13
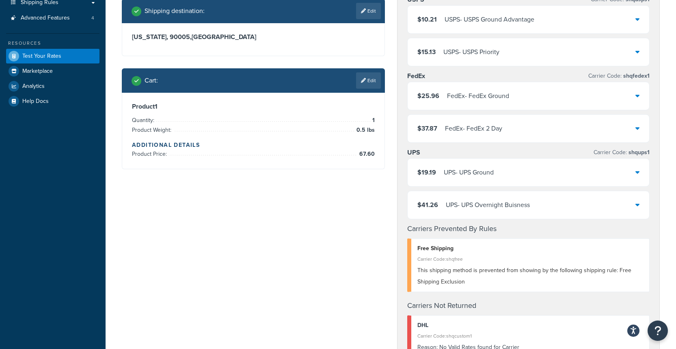
scroll to position [128, 0]
click at [362, 89] on link "Edit" at bounding box center [368, 80] width 25 height 16
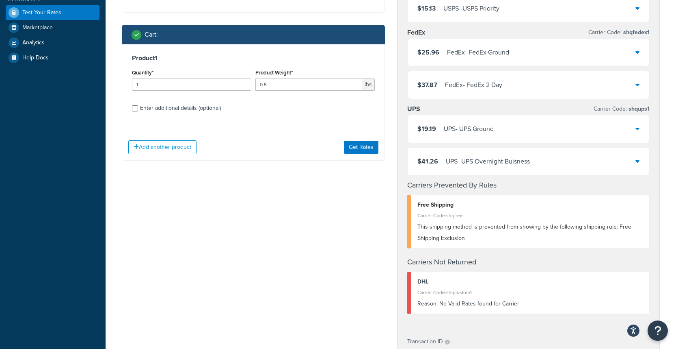
scroll to position [204, 0]
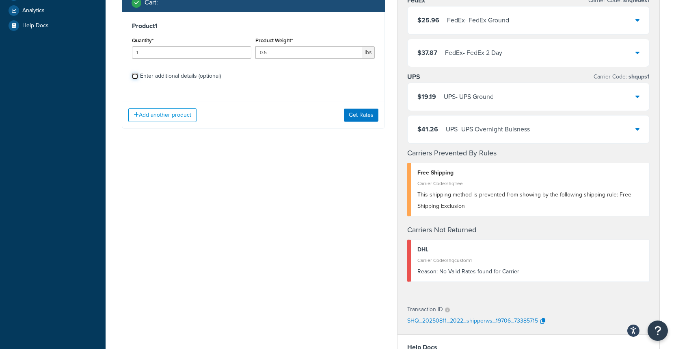
click at [137, 79] on input "Enter additional details (optional)" at bounding box center [135, 76] width 6 height 6
checkbox input "true"
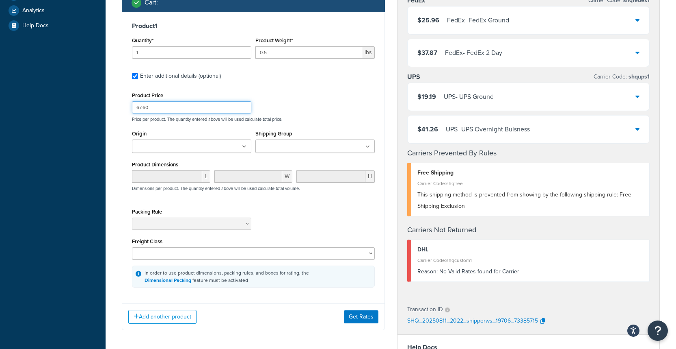
drag, startPoint x: 160, startPoint y: 130, endPoint x: 95, endPoint y: 128, distance: 65.9
click at [95, 128] on div "Dashboard Basic Setup Websites 5 Origins 1 Manage Shipping Carriers Carriers Al…" at bounding box center [338, 177] width 676 height 762
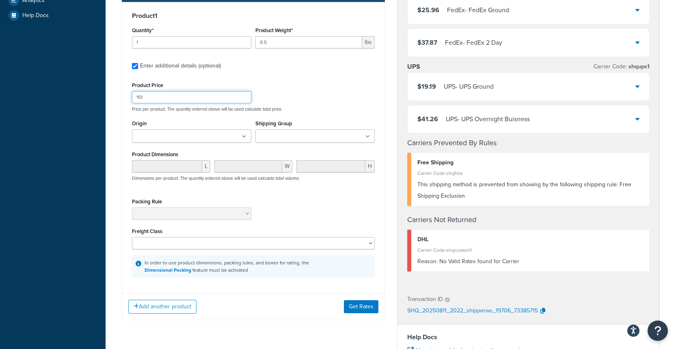
scroll to position [219, 0]
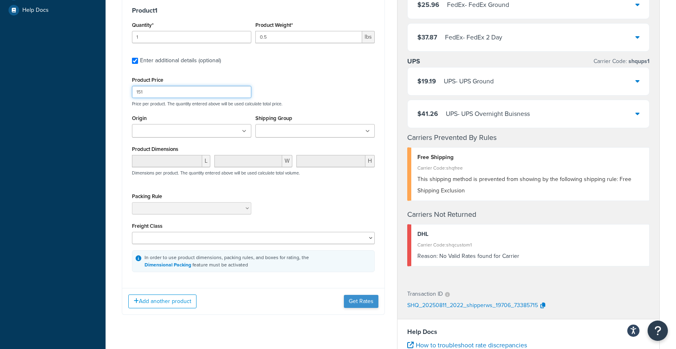
type input "151"
click at [349, 308] on button "Get Rates" at bounding box center [361, 301] width 35 height 13
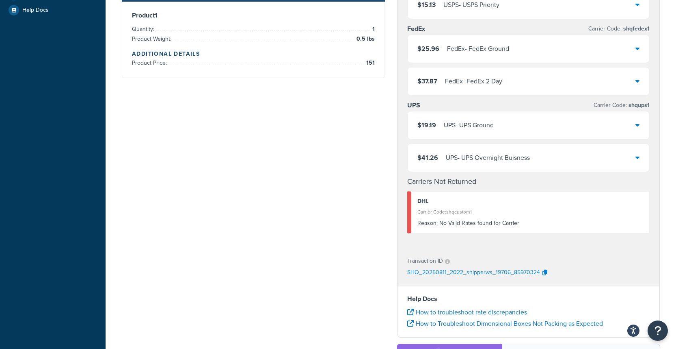
scroll to position [0, 0]
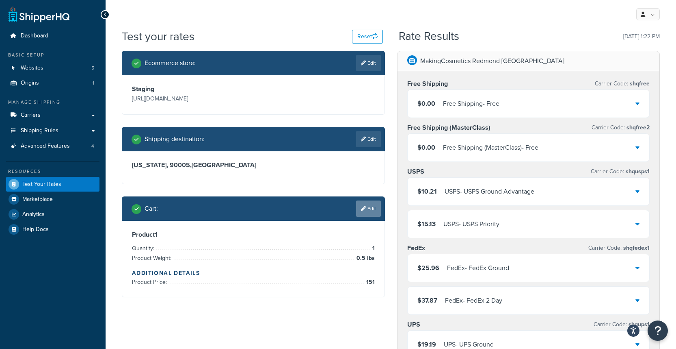
click at [376, 217] on link "Edit" at bounding box center [368, 208] width 25 height 16
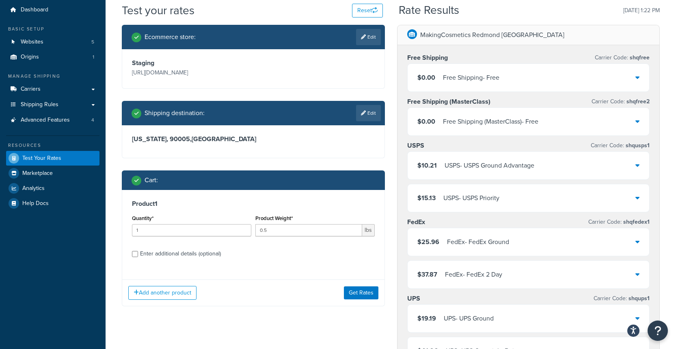
scroll to position [73, 0]
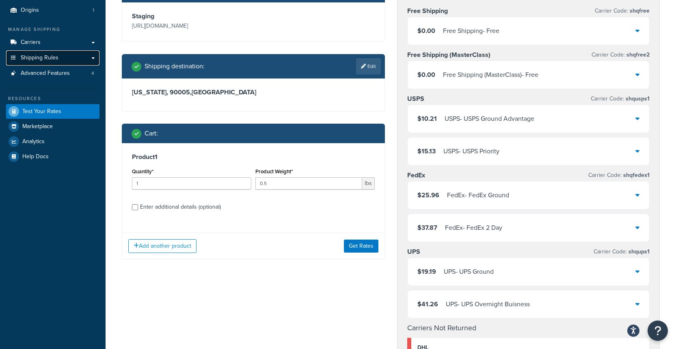
click at [40, 61] on span "Shipping Rules" at bounding box center [40, 57] width 38 height 7
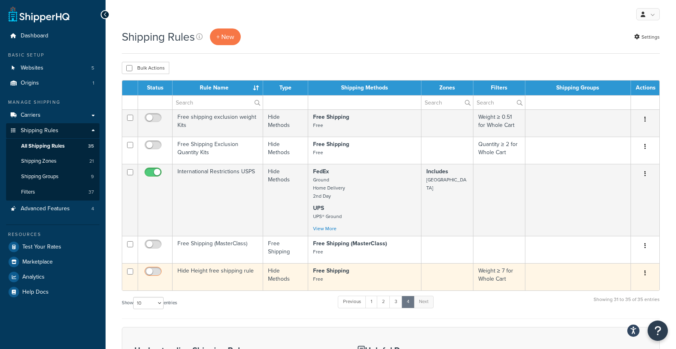
click at [157, 271] on input "checkbox" at bounding box center [154, 273] width 22 height 10
checkbox input "true"
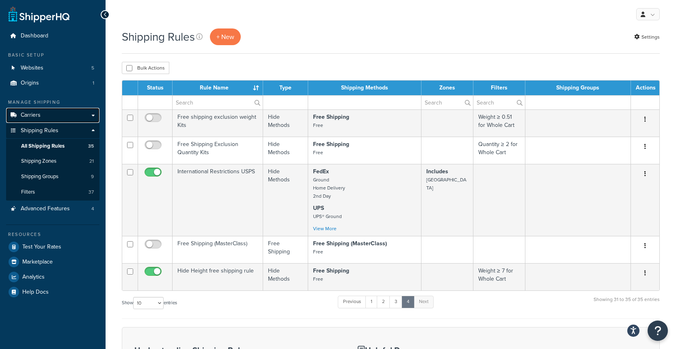
click at [35, 119] on span "Carriers" at bounding box center [31, 115] width 20 height 7
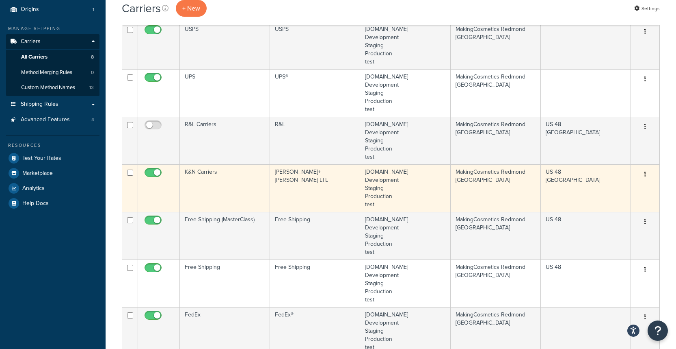
scroll to position [76, 0]
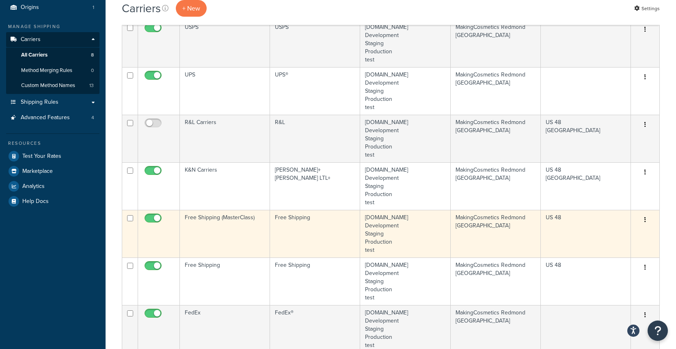
click at [218, 220] on td "Free Shipping (MasterClass)" at bounding box center [225, 234] width 90 height 48
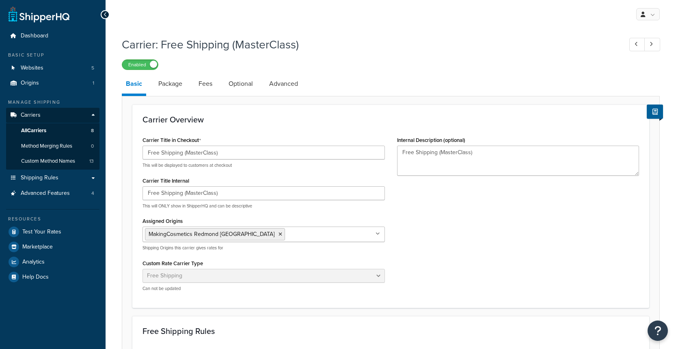
select select "free"
click at [172, 92] on link "Package" at bounding box center [170, 84] width 32 height 20
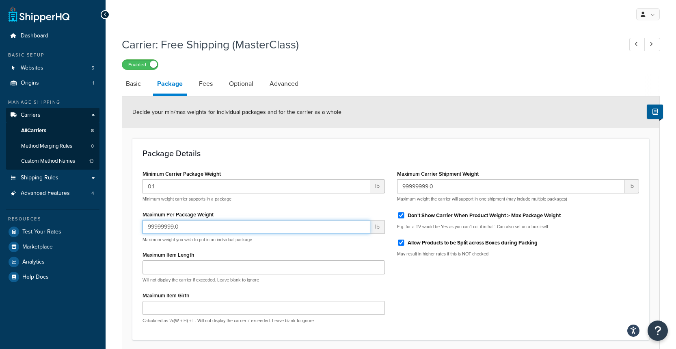
drag, startPoint x: 204, startPoint y: 230, endPoint x: 115, endPoint y: 230, distance: 88.2
click at [115, 230] on div "Carrier: Free Shipping (MasterClass) Enabled Basic Package Fees Optional Advanc…" at bounding box center [391, 213] width 571 height 361
click at [41, 117] on link "Carriers" at bounding box center [52, 115] width 93 height 15
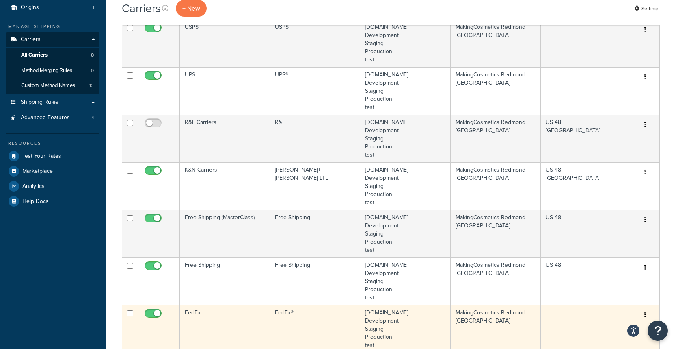
scroll to position [93, 0]
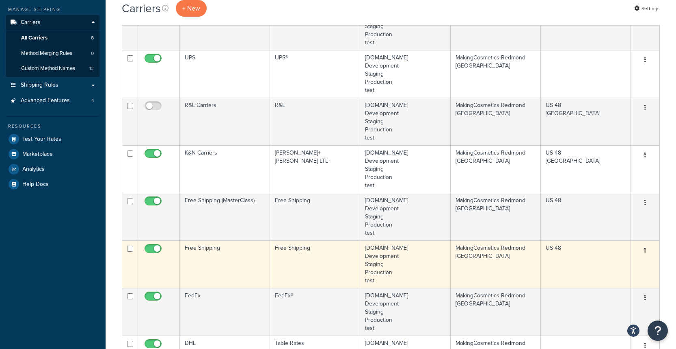
click at [200, 261] on td "Free Shipping" at bounding box center [225, 264] width 90 height 48
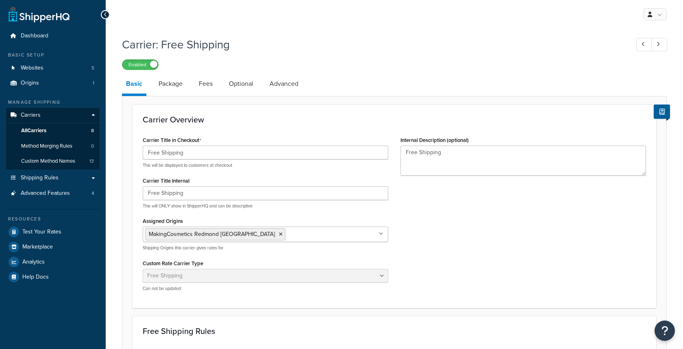
select select "free"
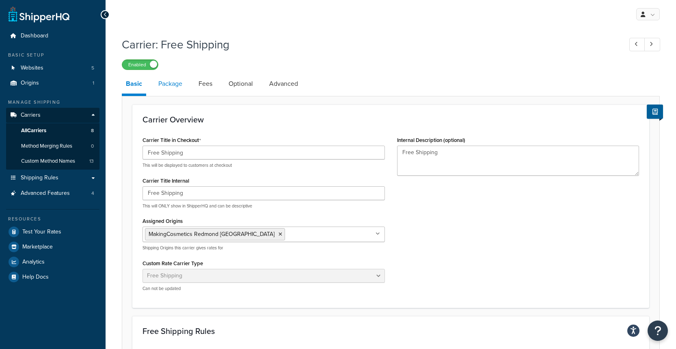
click at [176, 87] on link "Package" at bounding box center [170, 84] width 32 height 20
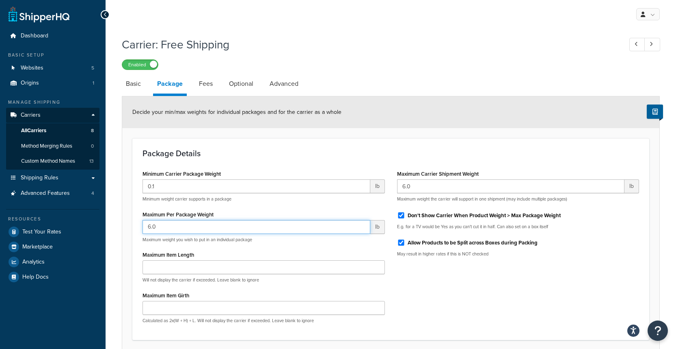
click at [182, 225] on input "6.0" at bounding box center [257, 227] width 228 height 14
paste input "99999999"
type input "99999999.0"
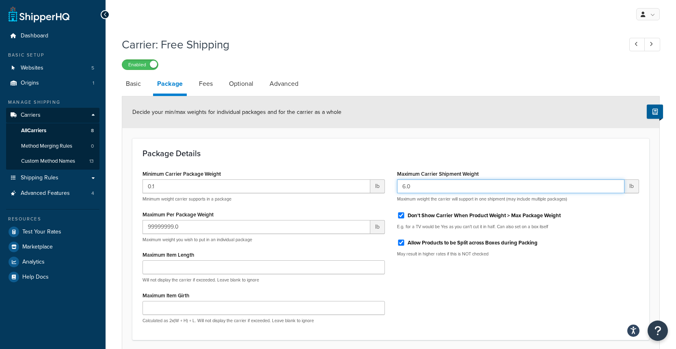
click at [417, 189] on input "6.0" at bounding box center [511, 186] width 228 height 14
paste input "99999999"
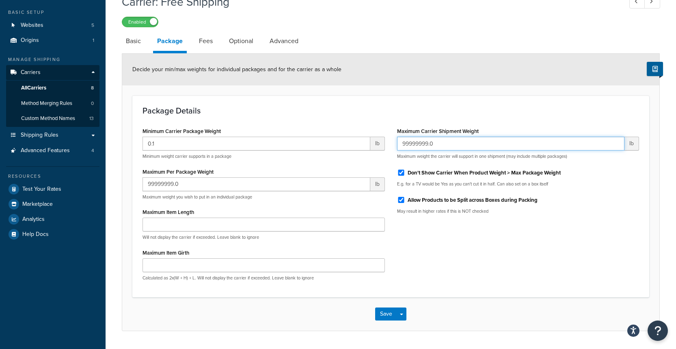
scroll to position [65, 0]
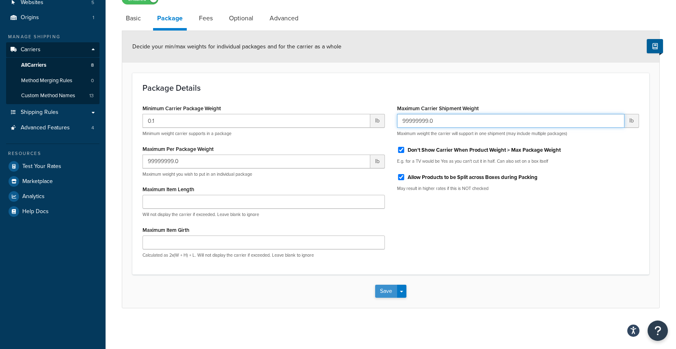
type input "99999999.0"
click at [384, 293] on button "Save" at bounding box center [386, 290] width 22 height 13
